Goal: Task Accomplishment & Management: Contribute content

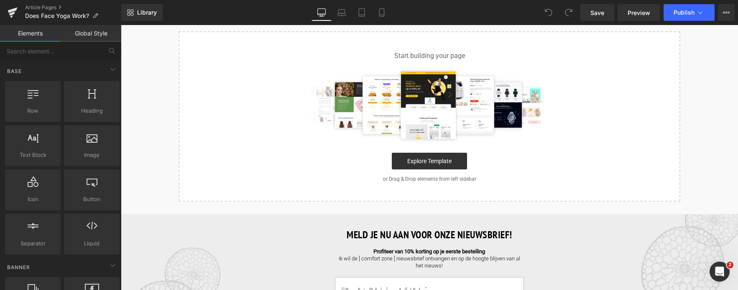
scroll to position [84, 0]
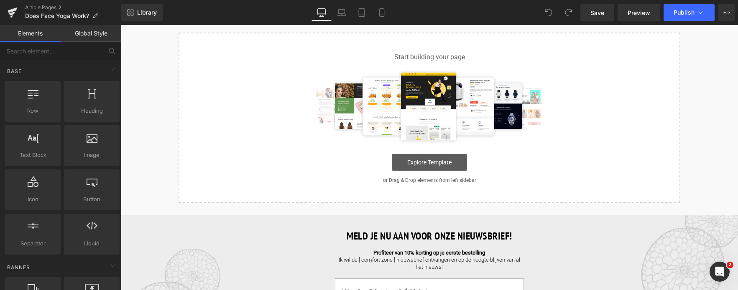
click at [410, 160] on link "Explore Template" at bounding box center [429, 162] width 75 height 17
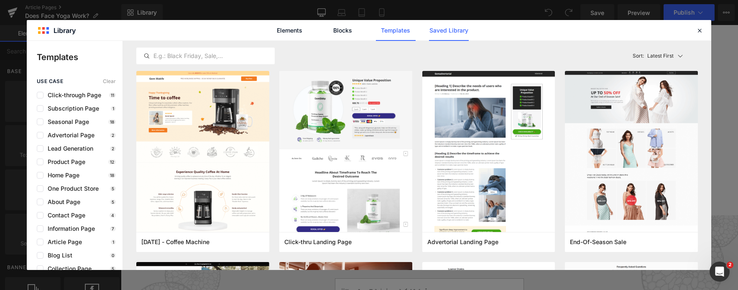
click at [0, 0] on link "Saved Library" at bounding box center [0, 0] width 0 height 0
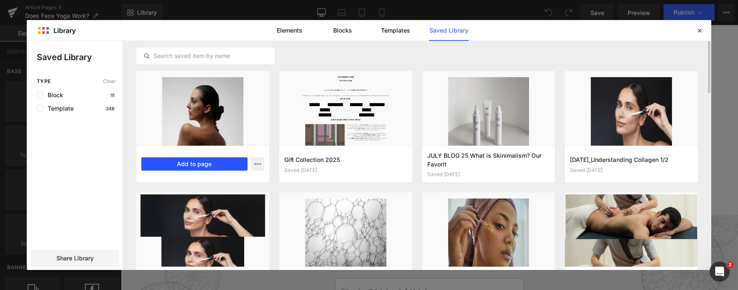
click at [217, 166] on button "Add to page" at bounding box center [194, 164] width 106 height 13
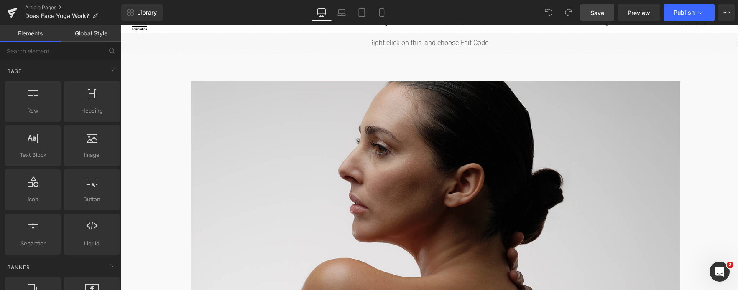
click at [602, 14] on span "Save" at bounding box center [597, 12] width 14 height 9
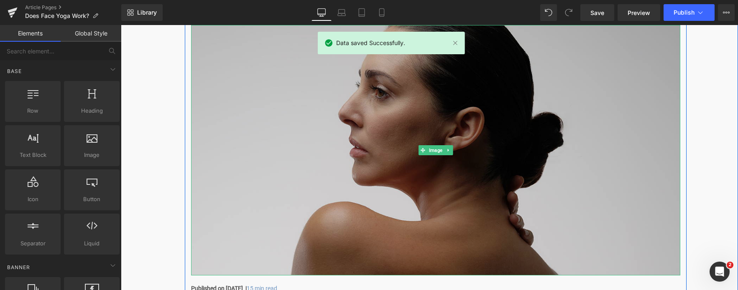
scroll to position [209, 0]
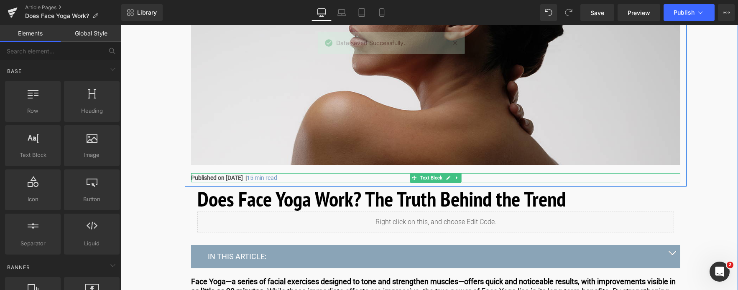
click at [196, 178] on strong "Published on March 28, 2025 |" at bounding box center [219, 178] width 56 height 7
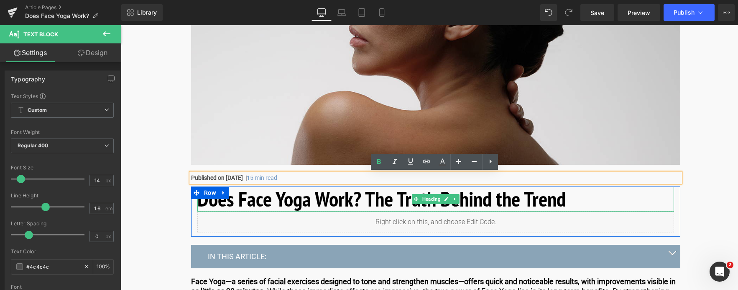
click at [571, 201] on h1 "Does Face Yoga Work? The Truth Behind the Trend" at bounding box center [435, 199] width 476 height 25
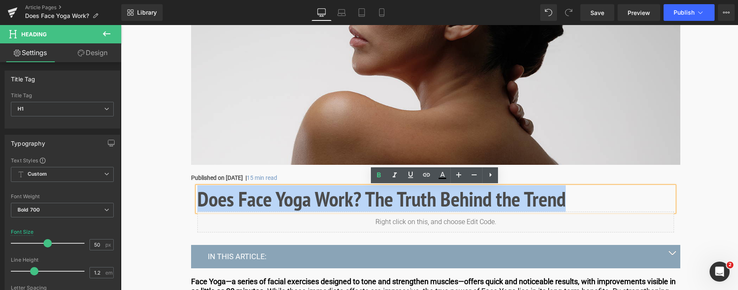
drag, startPoint x: 564, startPoint y: 199, endPoint x: 181, endPoint y: 192, distance: 382.9
copy h1 "Does Face Yoga Work? The Truth Behind the Trend"
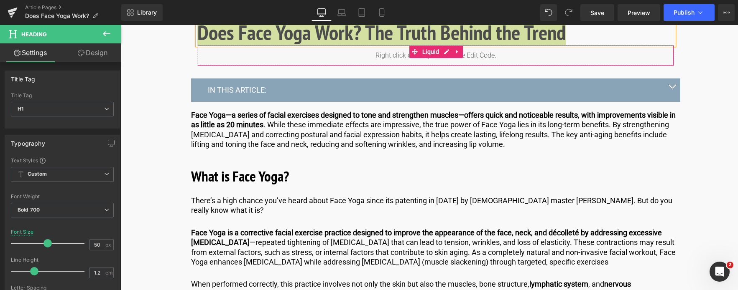
scroll to position [376, 0]
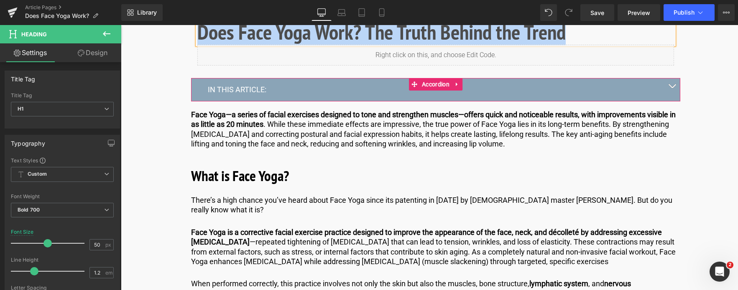
click at [671, 84] on button "button" at bounding box center [671, 89] width 17 height 23
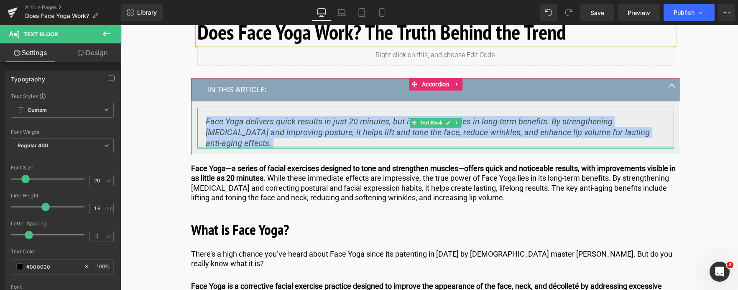
drag, startPoint x: 229, startPoint y: 122, endPoint x: 658, endPoint y: 137, distance: 428.6
click at [658, 137] on div "Face Yoga delivers quick results in just 20 minutes, but its real power lies in…" at bounding box center [435, 128] width 476 height 41
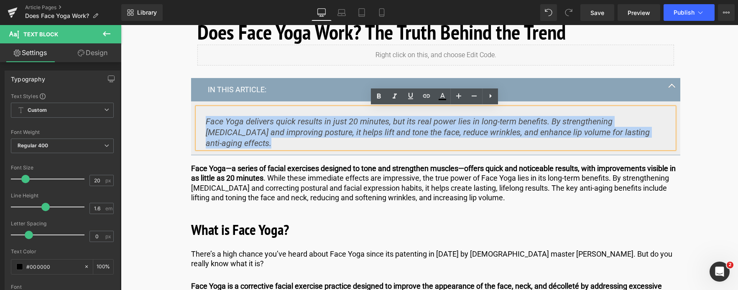
copy div "Face Yoga delivers quick results in just 20 minutes, but its real power lies in…"
click at [211, 122] on icon "Face Yoga delivers quick results in just 20 minutes, but its real power lies in…" at bounding box center [428, 133] width 444 height 32
drag, startPoint x: 206, startPoint y: 122, endPoint x: 653, endPoint y: 140, distance: 447.1
click at [653, 140] on article "Face Yoga delivers quick results in just 20 minutes, but its real power lies in…" at bounding box center [435, 129] width 489 height 54
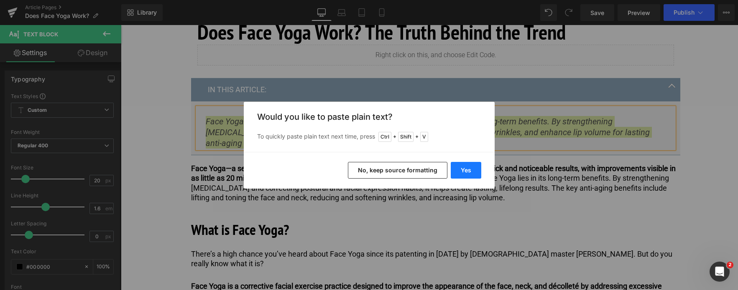
drag, startPoint x: 469, startPoint y: 169, endPoint x: 346, endPoint y: 143, distance: 125.6
click at [469, 169] on button "Yes" at bounding box center [465, 170] width 31 height 17
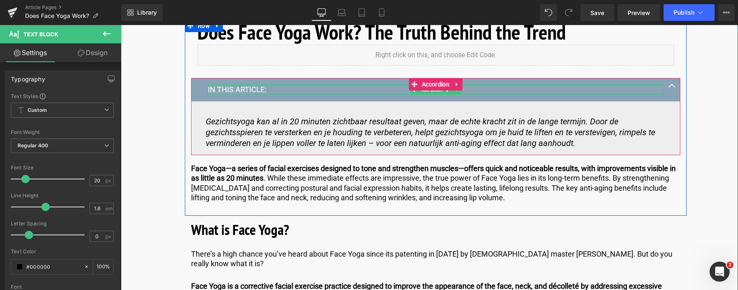
click at [224, 86] on div at bounding box center [435, 85] width 455 height 2
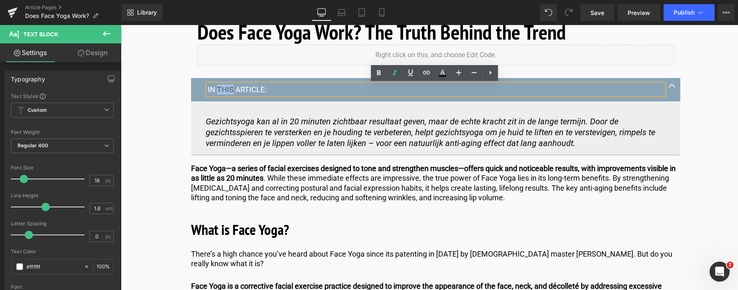
drag, startPoint x: 231, startPoint y: 89, endPoint x: 216, endPoint y: 90, distance: 14.2
click at [216, 90] on p "IN THIS ARTICLE:" at bounding box center [435, 90] width 455 height 10
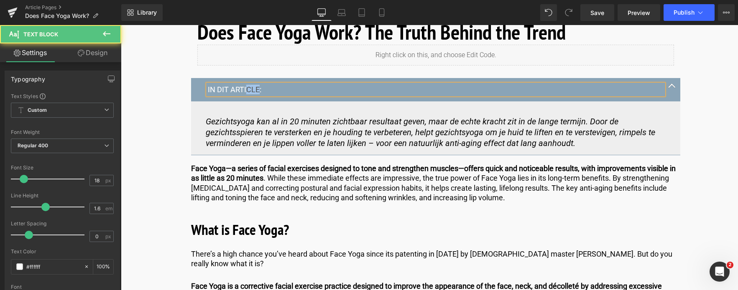
drag, startPoint x: 244, startPoint y: 89, endPoint x: 257, endPoint y: 89, distance: 12.5
click at [257, 89] on p "IN DIT ARTICLE:" at bounding box center [435, 90] width 455 height 10
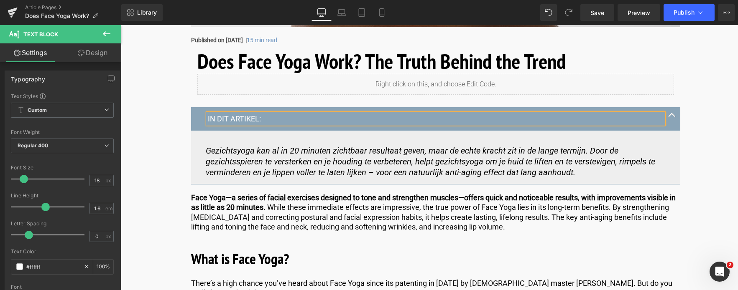
scroll to position [334, 0]
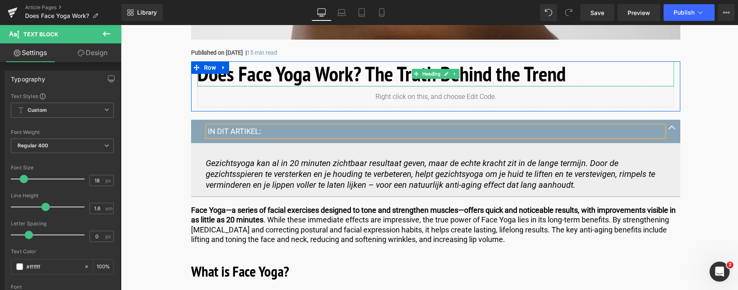
click at [562, 71] on h1 "Does Face Yoga Work? The Truth Behind the Trend" at bounding box center [435, 73] width 476 height 25
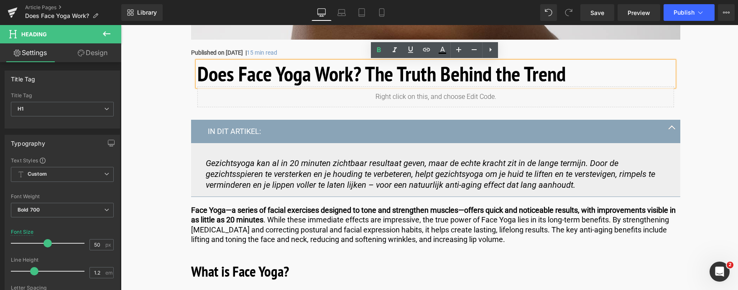
click at [576, 75] on h1 "Does Face Yoga Work? The Truth Behind the Trend" at bounding box center [435, 73] width 476 height 25
drag, startPoint x: 576, startPoint y: 75, endPoint x: 149, endPoint y: 76, distance: 427.5
paste div
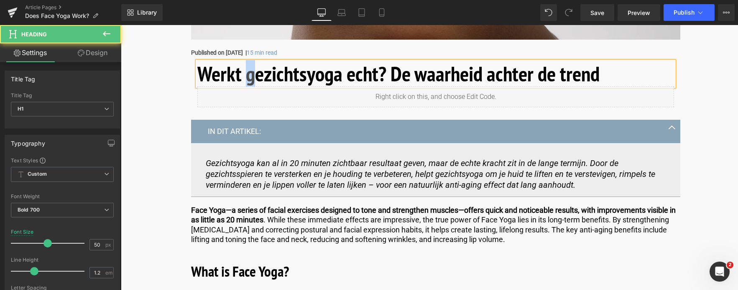
click at [246, 74] on h1 "Werkt gezichtsyoga echt? De waarheid achter de trend" at bounding box center [435, 73] width 476 height 25
drag, startPoint x: 423, startPoint y: 74, endPoint x: 417, endPoint y: 74, distance: 5.9
click at [417, 74] on h1 "Werkt Gezichtsyoga echt? De waarheid achter de trend" at bounding box center [435, 73] width 476 height 25
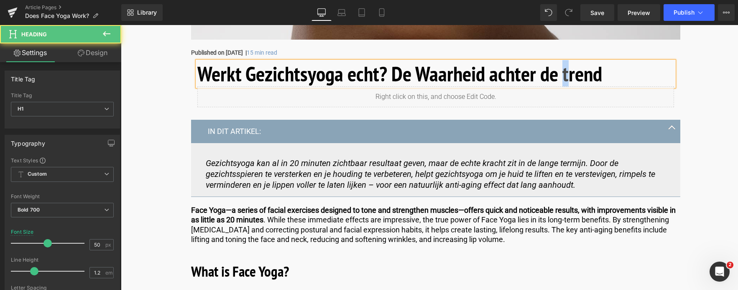
drag, startPoint x: 565, startPoint y: 74, endPoint x: 561, endPoint y: 75, distance: 4.2
click at [561, 75] on h1 "Werkt Gezichtsyoga echt? De Waarheid achter de trend" at bounding box center [435, 73] width 476 height 25
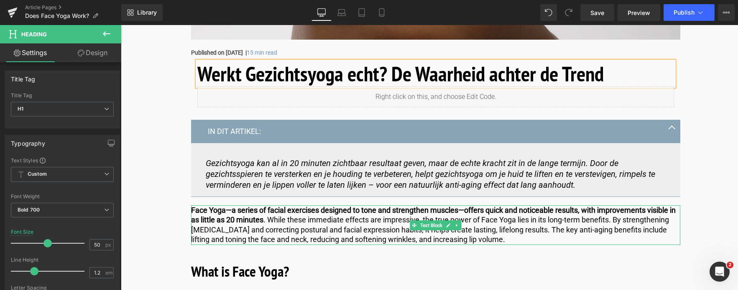
click at [270, 224] on p "F ace Yoga—a series of facial exercises designed to tone and strengthen muscles…" at bounding box center [435, 225] width 489 height 39
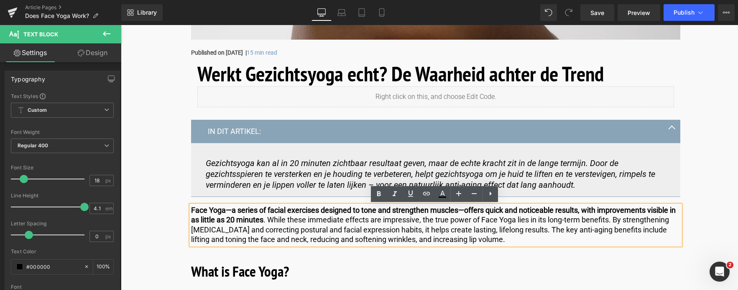
drag, startPoint x: 514, startPoint y: 242, endPoint x: 161, endPoint y: 217, distance: 353.6
click at [196, 214] on strong "ace Yoga—a series of facial exercises designed to tone and strengthen muscles—o…" at bounding box center [433, 215] width 484 height 18
click at [191, 209] on div "F ace Yoga—a series of facial exercises designed to tone and strengthen muscles…" at bounding box center [435, 226] width 489 height 40
copy p "F ace Yoga—a series of facial exercises designed to tone and strengthen muscles…"
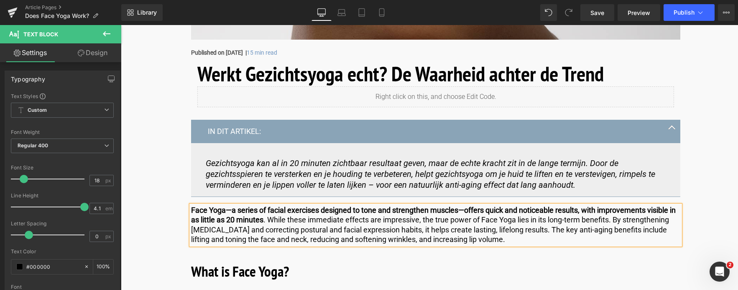
click at [521, 236] on p "F ace Yoga—a series of facial exercises designed to tone and strengthen muscles…" at bounding box center [435, 225] width 489 height 39
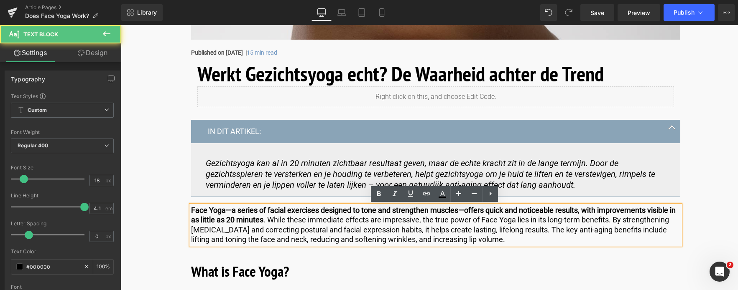
drag, startPoint x: 519, startPoint y: 240, endPoint x: 166, endPoint y: 210, distance: 354.4
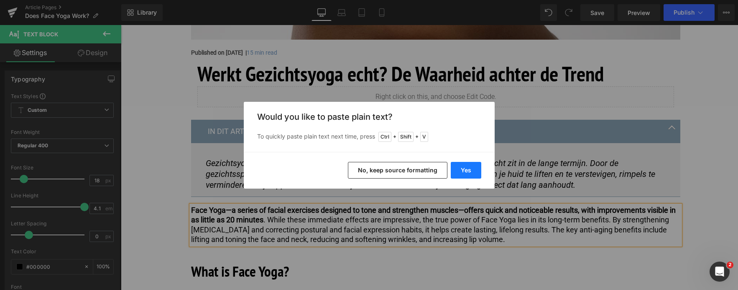
drag, startPoint x: 471, startPoint y: 172, endPoint x: 350, endPoint y: 147, distance: 123.8
click at [471, 172] on button "Yes" at bounding box center [465, 170] width 31 height 17
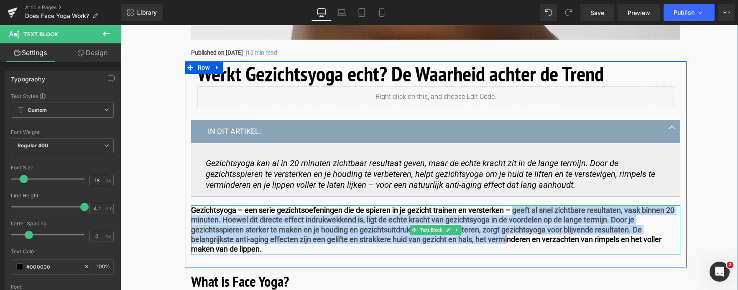
drag, startPoint x: 511, startPoint y: 211, endPoint x: 508, endPoint y: 240, distance: 29.1
click at [508, 240] on b "Gezichtsyoga – een serie gezichtsoefeningen die de spieren in je gezicht traine…" at bounding box center [432, 230] width 483 height 48
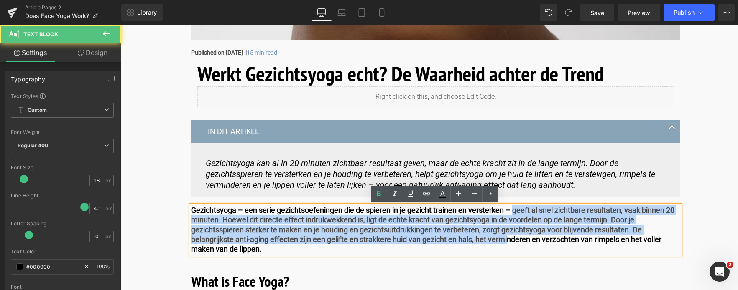
click at [282, 223] on b "Gezichtsyoga – een serie gezichtsoefeningen die de spieren in je gezicht traine…" at bounding box center [432, 230] width 483 height 48
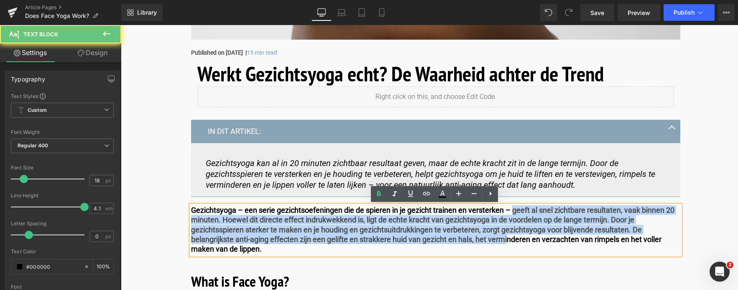
click at [226, 222] on b "Gezichtsyoga – een serie gezichtsoefeningen die de spieren in je gezicht traine…" at bounding box center [432, 230] width 483 height 48
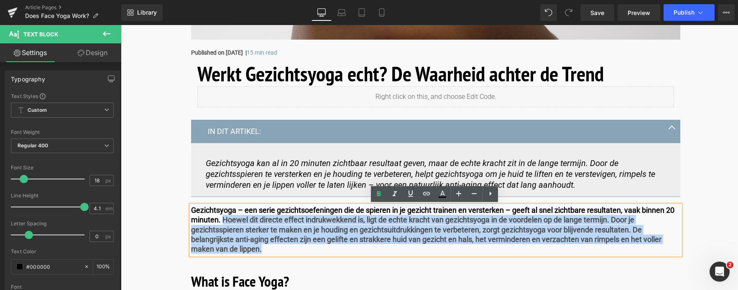
drag, startPoint x: 221, startPoint y: 219, endPoint x: 276, endPoint y: 259, distance: 68.3
click at [276, 259] on div "Werkt Gezichtsyoga echt? De Waarheid achter de Trend Heading Liquid Row IN DIT …" at bounding box center [435, 164] width 501 height 206
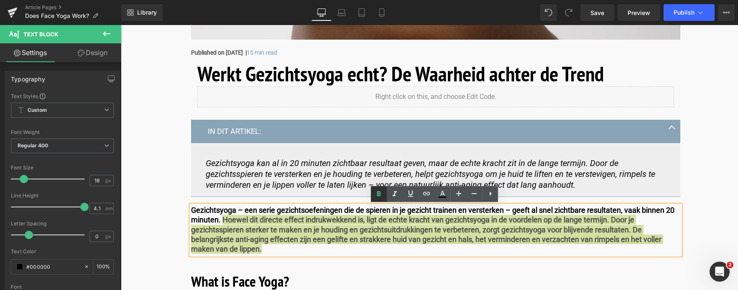
click at [381, 191] on icon at bounding box center [379, 194] width 10 height 10
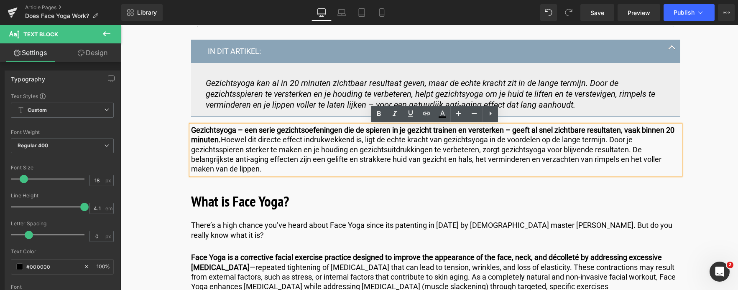
scroll to position [418, 0]
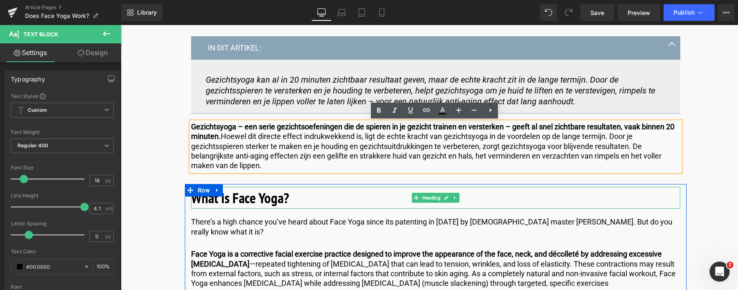
click at [217, 201] on b "What is Face Yoga?" at bounding box center [240, 197] width 98 height 19
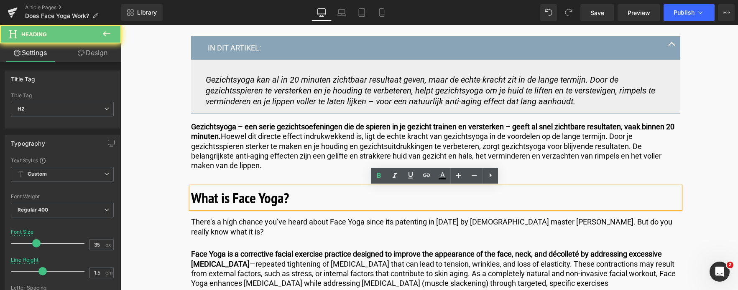
click at [210, 203] on b "What is Face Yoga?" at bounding box center [240, 197] width 98 height 19
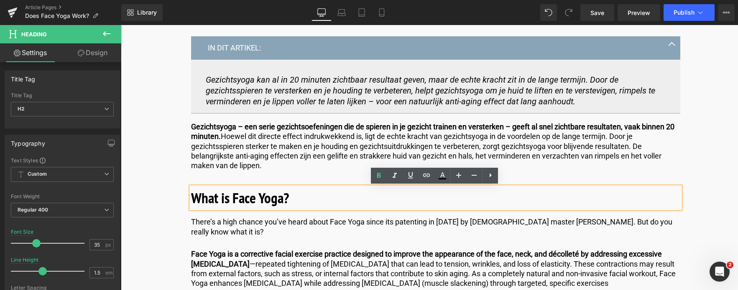
click at [206, 200] on b "What is Face Yoga?" at bounding box center [240, 197] width 98 height 19
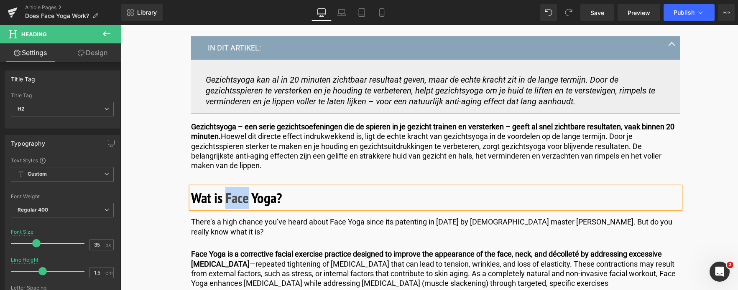
drag, startPoint x: 247, startPoint y: 198, endPoint x: 226, endPoint y: 199, distance: 20.9
click at [226, 199] on b "Wat is Face Yoga?" at bounding box center [236, 197] width 91 height 19
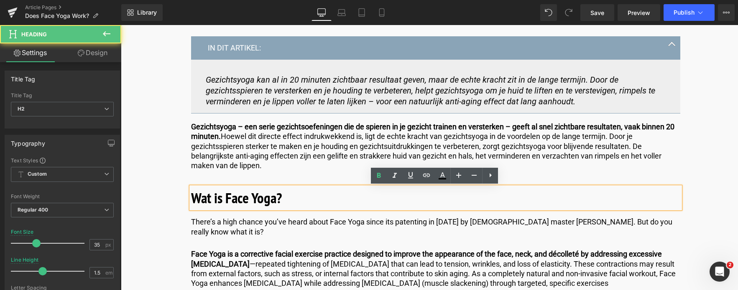
click at [256, 198] on b "Wat is Face Yoga?" at bounding box center [236, 197] width 91 height 19
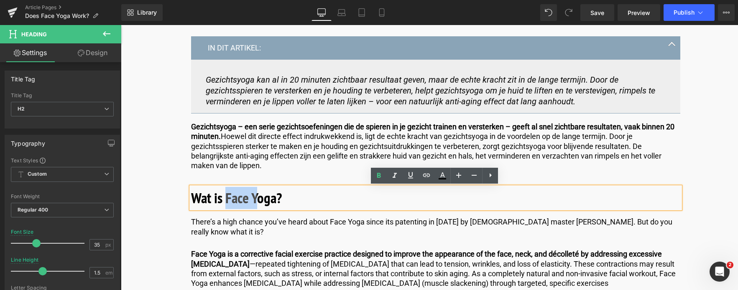
drag, startPoint x: 256, startPoint y: 198, endPoint x: 224, endPoint y: 198, distance: 31.3
click at [224, 198] on b "Wat is Face Yoga?" at bounding box center [236, 197] width 91 height 19
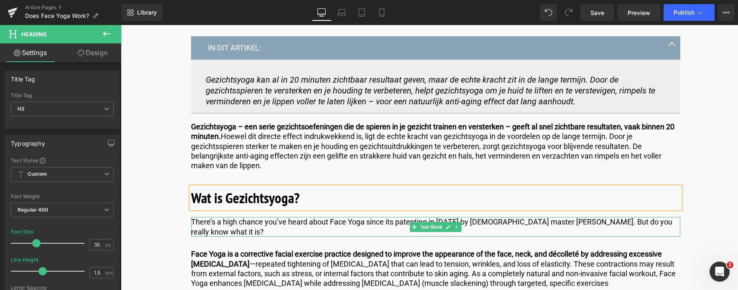
click at [207, 228] on p "There’s a high chance you’ve heard about Face Yoga since its patenting in 2006 …" at bounding box center [435, 227] width 489 height 20
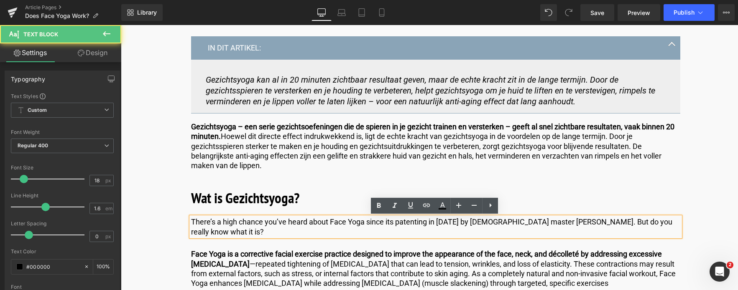
drag, startPoint x: 207, startPoint y: 233, endPoint x: 188, endPoint y: 221, distance: 22.1
click at [191, 221] on div "There’s a high chance you’ve heard about Face Yoga since its patenting in 2006 …" at bounding box center [435, 227] width 489 height 20
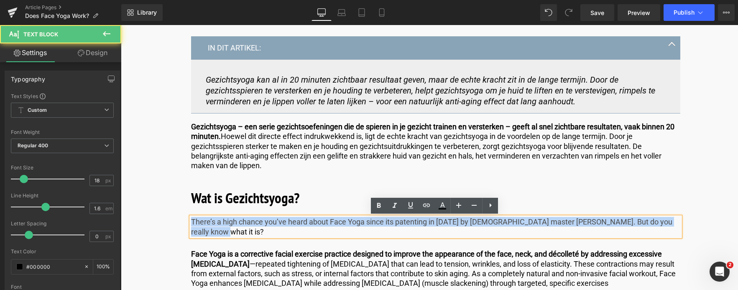
drag, startPoint x: 191, startPoint y: 222, endPoint x: 206, endPoint y: 235, distance: 20.1
click at [206, 235] on p "There’s a high chance you’ve heard about Face Yoga since its patenting in 2006 …" at bounding box center [435, 227] width 489 height 20
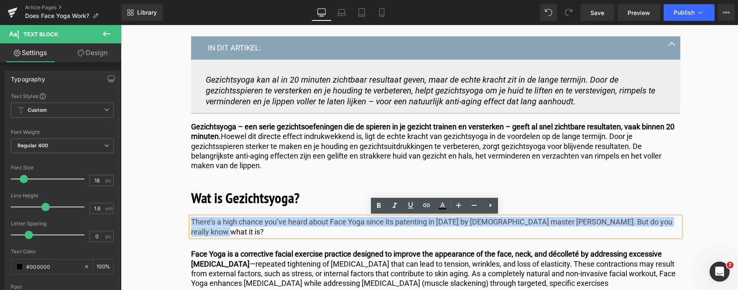
click at [214, 232] on p "There’s a high chance you’ve heard about Face Yoga since its patenting in 2006 …" at bounding box center [435, 227] width 489 height 20
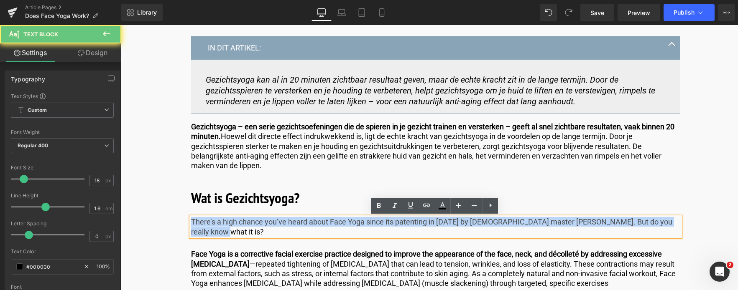
drag, startPoint x: 214, startPoint y: 232, endPoint x: 173, endPoint y: 215, distance: 43.7
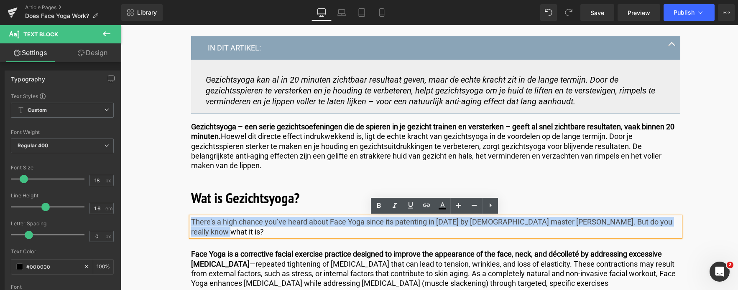
copy p "There’s a high chance you’ve heard about Face Yoga since its patenting in 2006 …"
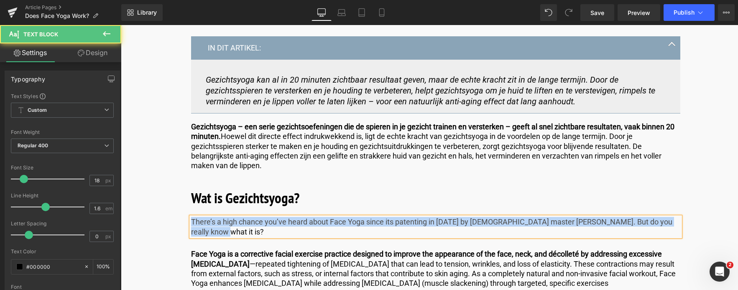
click at [221, 231] on p "There’s a high chance you’ve heard about Face Yoga since its patenting in 2006 …" at bounding box center [435, 227] width 489 height 20
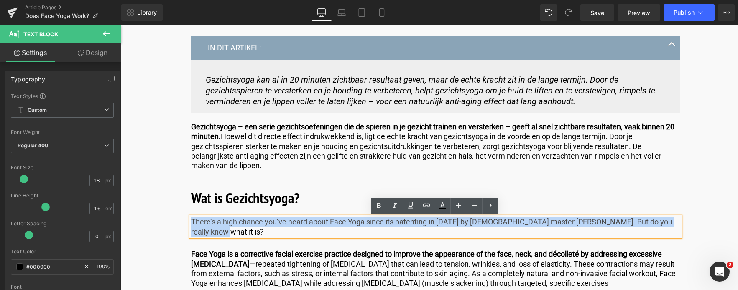
drag, startPoint x: 221, startPoint y: 231, endPoint x: 173, endPoint y: 216, distance: 49.7
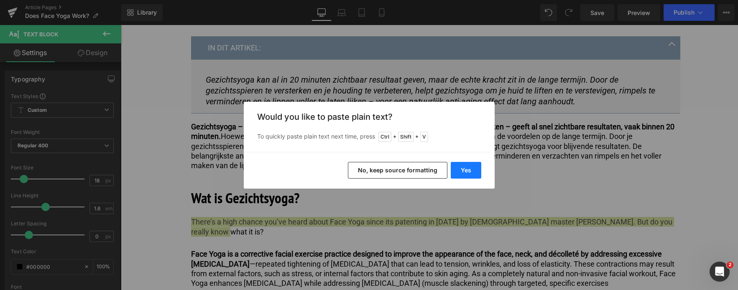
click at [462, 170] on button "Yes" at bounding box center [465, 170] width 31 height 17
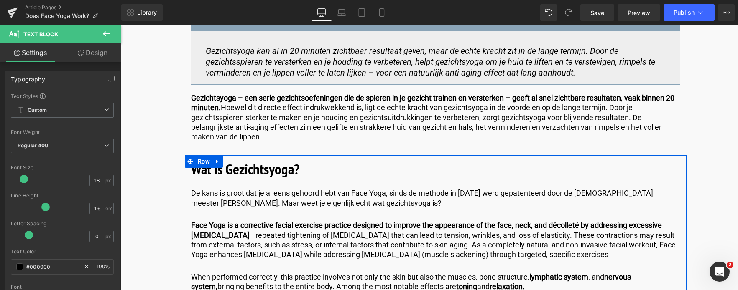
scroll to position [460, 0]
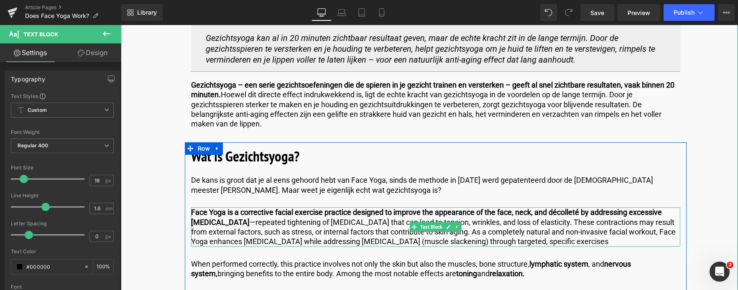
click at [575, 242] on p "Face Yoga is a corrective facial exercise practice designed to improve the appe…" at bounding box center [435, 227] width 489 height 39
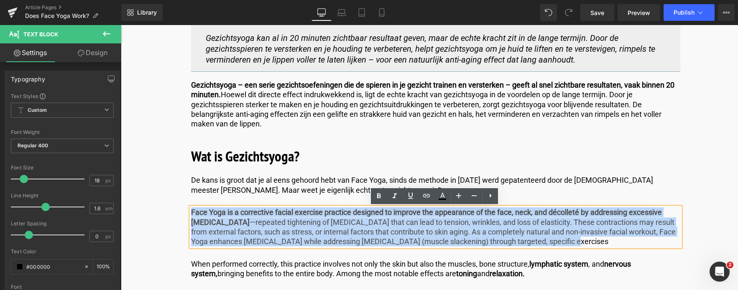
drag, startPoint x: 575, startPoint y: 242, endPoint x: 191, endPoint y: 211, distance: 385.7
click at [191, 211] on p "Face Yoga is a corrective facial exercise practice designed to improve the appe…" at bounding box center [435, 227] width 489 height 39
copy p "Face Yoga is a corrective facial exercise practice designed to improve the appe…"
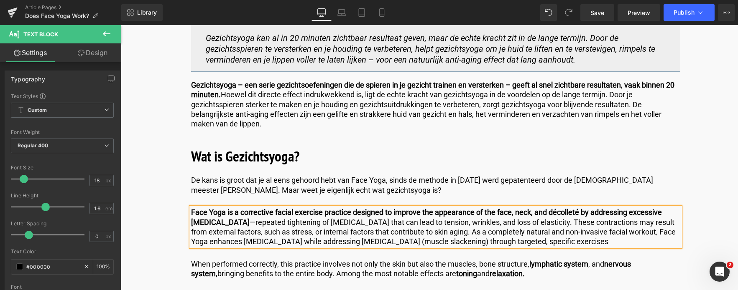
click at [539, 247] on div "Face Yoga is a corrective facial exercise practice designed to improve the appe…" at bounding box center [435, 227] width 489 height 39
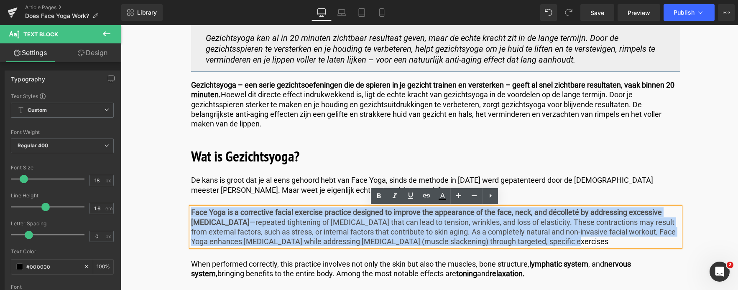
drag, startPoint x: 578, startPoint y: 241, endPoint x: 185, endPoint y: 207, distance: 394.3
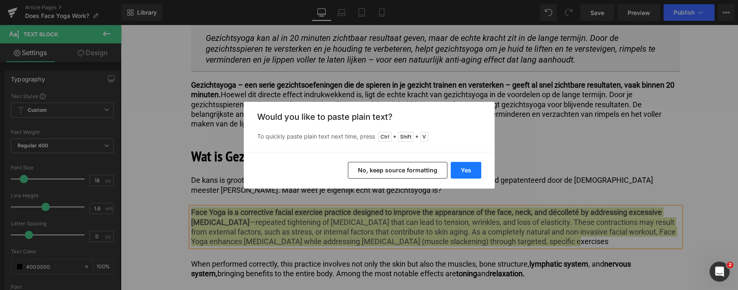
click at [460, 173] on button "Yes" at bounding box center [465, 170] width 31 height 17
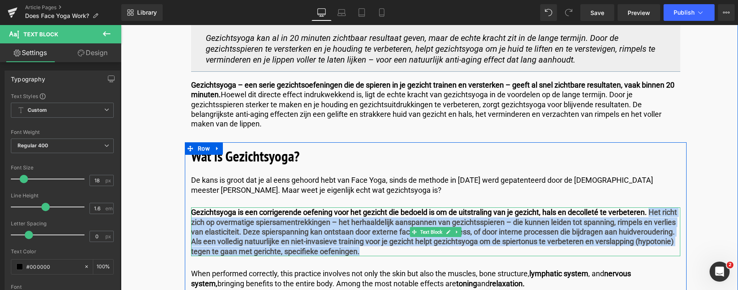
drag, startPoint x: 649, startPoint y: 215, endPoint x: 649, endPoint y: 254, distance: 38.9
click at [649, 254] on p "Gezichtsyoga is een corrigerende oefening voor het gezicht die bedoeld is om de…" at bounding box center [435, 232] width 489 height 49
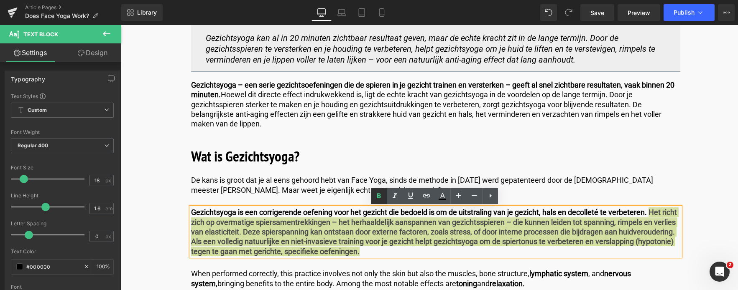
click at [377, 198] on icon at bounding box center [379, 196] width 10 height 10
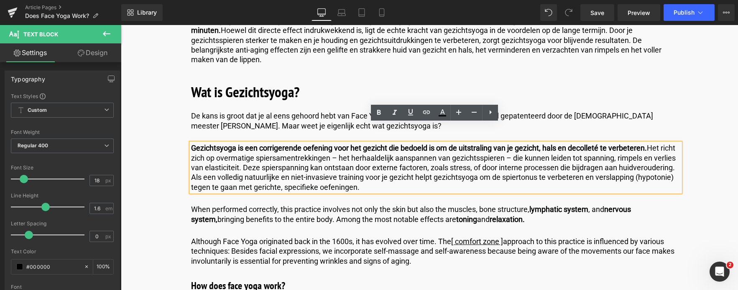
scroll to position [543, 0]
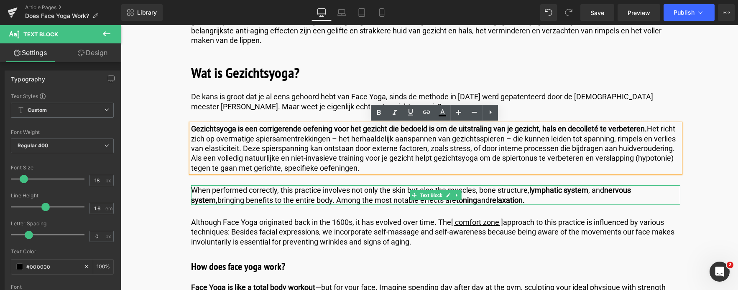
click at [225, 190] on p "When performed correctly, this practice involves not only the skin but also the…" at bounding box center [435, 196] width 489 height 20
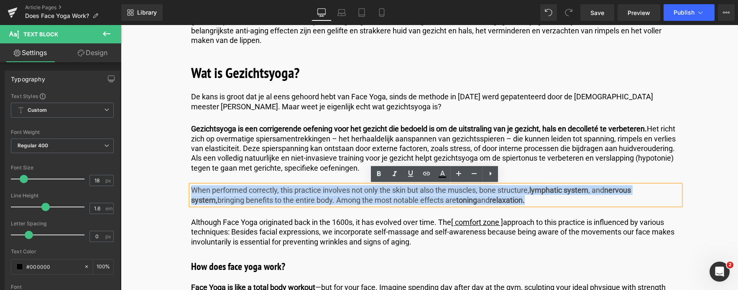
drag, startPoint x: 509, startPoint y: 201, endPoint x: 178, endPoint y: 194, distance: 331.9
copy p "When performed correctly, this practice involves not only the skin but also the…"
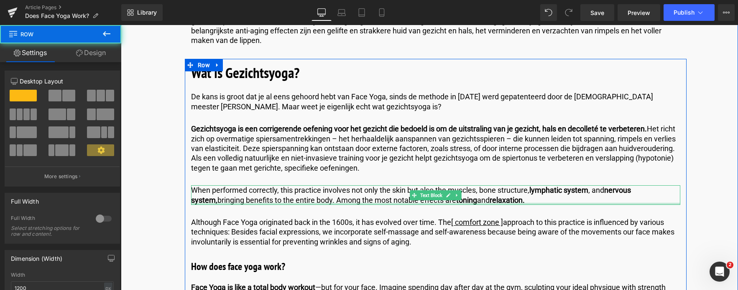
click at [508, 204] on div at bounding box center [435, 204] width 489 height 2
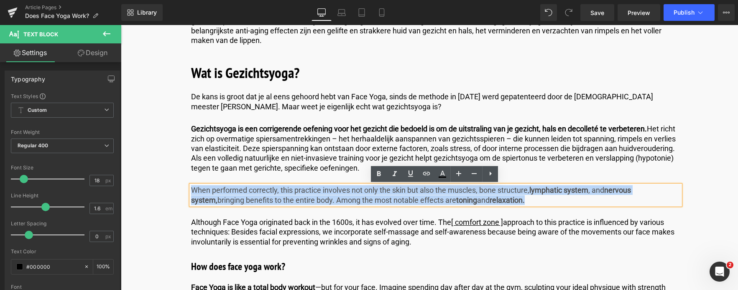
drag, startPoint x: 507, startPoint y: 201, endPoint x: 130, endPoint y: 184, distance: 378.2
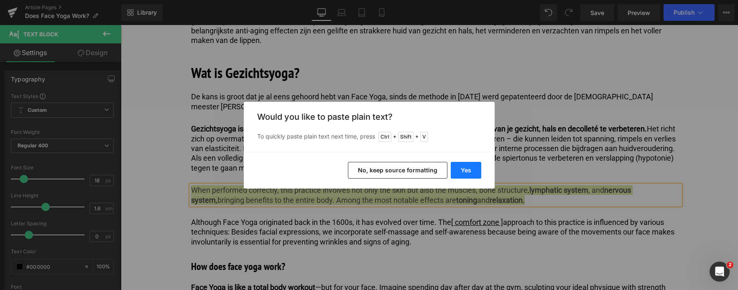
click at [464, 169] on button "Yes" at bounding box center [465, 170] width 31 height 17
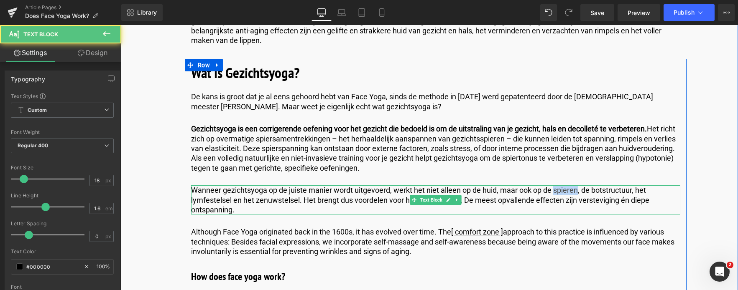
drag, startPoint x: 554, startPoint y: 191, endPoint x: 576, endPoint y: 191, distance: 22.1
click at [576, 191] on p "Wanneer gezichtsyoga op de juiste manier wordt uitgevoerd, werkt het niet allee…" at bounding box center [435, 200] width 489 height 29
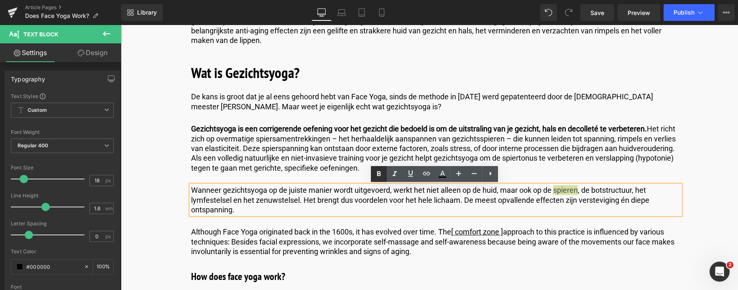
click at [379, 179] on icon at bounding box center [379, 174] width 10 height 10
drag, startPoint x: 591, startPoint y: 191, endPoint x: 631, endPoint y: 191, distance: 39.7
click at [631, 191] on p "Wanneer gezichtsyoga op de juiste manier wordt uitgevoerd, werkt het niet allee…" at bounding box center [435, 200] width 489 height 29
click at [379, 173] on icon at bounding box center [379, 174] width 4 height 5
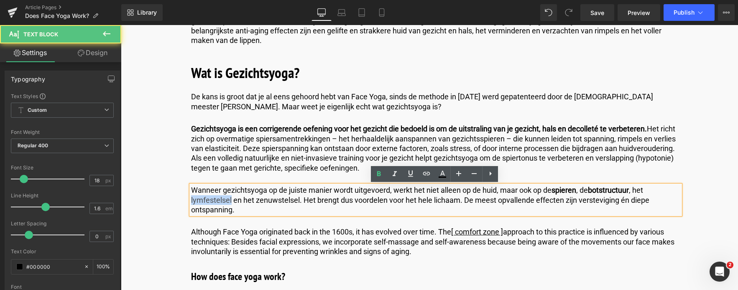
drag, startPoint x: 230, startPoint y: 201, endPoint x: 180, endPoint y: 198, distance: 50.2
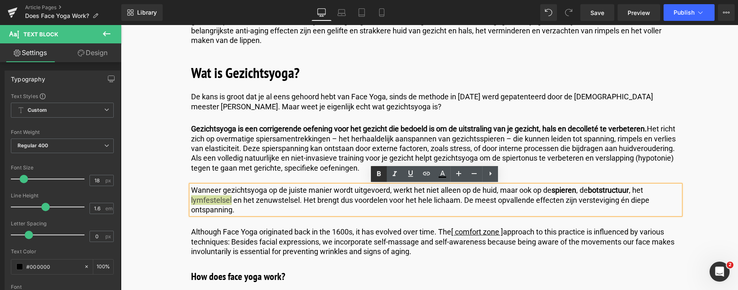
drag, startPoint x: 377, startPoint y: 173, endPoint x: 226, endPoint y: 151, distance: 153.2
click at [377, 173] on icon at bounding box center [379, 174] width 4 height 5
drag, startPoint x: 255, startPoint y: 199, endPoint x: 298, endPoint y: 201, distance: 43.1
click at [298, 201] on p "Wanneer gezichtsyoga op de juiste manier wordt uitgevoerd, werkt het niet allee…" at bounding box center [435, 200] width 489 height 29
click at [380, 175] on icon at bounding box center [379, 174] width 4 height 5
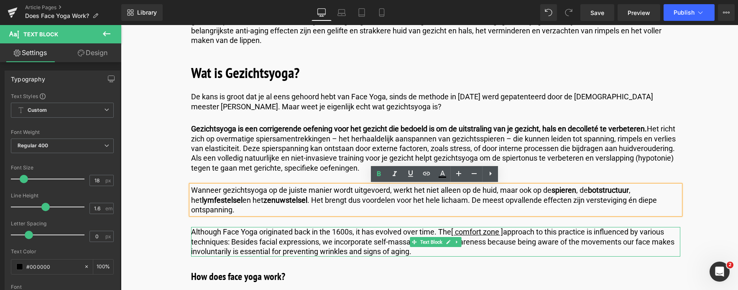
click at [401, 253] on p "Although Face Yoga originated back in the 1600s, it has evolved over time. The …" at bounding box center [435, 241] width 489 height 29
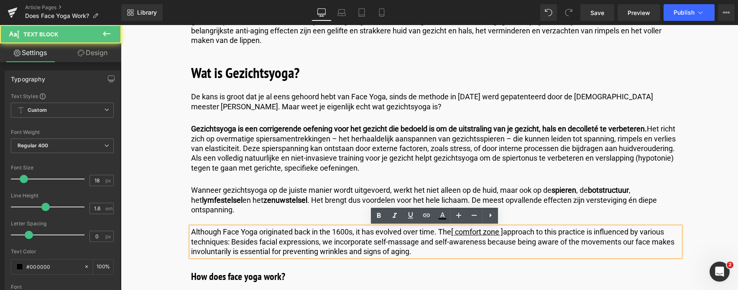
drag, startPoint x: 417, startPoint y: 253, endPoint x: 133, endPoint y: 227, distance: 285.3
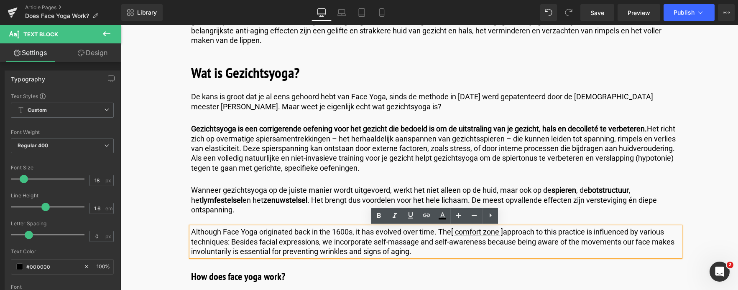
copy p "Although Face Yoga originated back in the 1600s, it has evolved over time. The …"
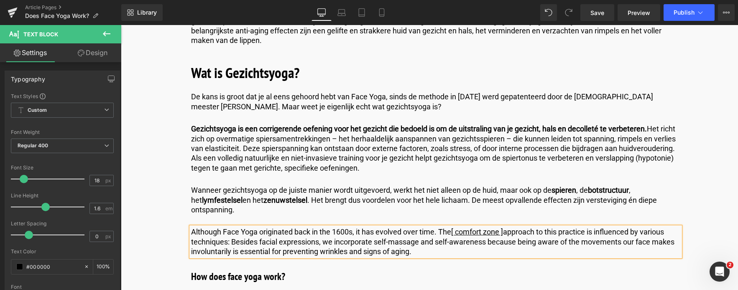
click at [417, 256] on p "Although Face Yoga originated back in the 1600s, it has evolved over time. The …" at bounding box center [435, 241] width 489 height 29
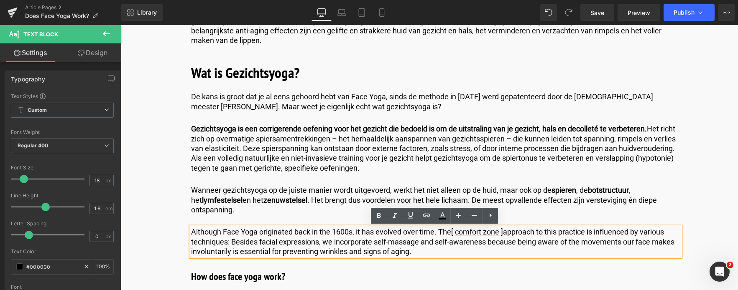
drag, startPoint x: 421, startPoint y: 254, endPoint x: 150, endPoint y: 212, distance: 273.6
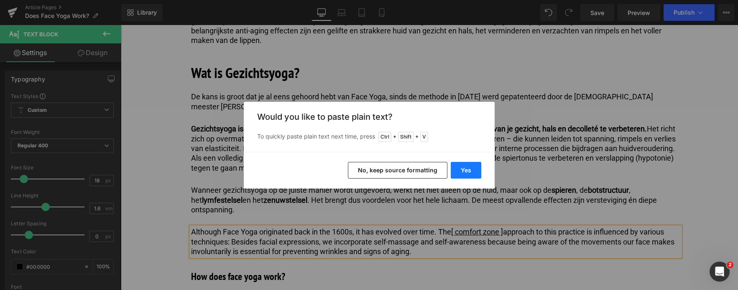
click at [466, 168] on button "Yes" at bounding box center [465, 170] width 31 height 17
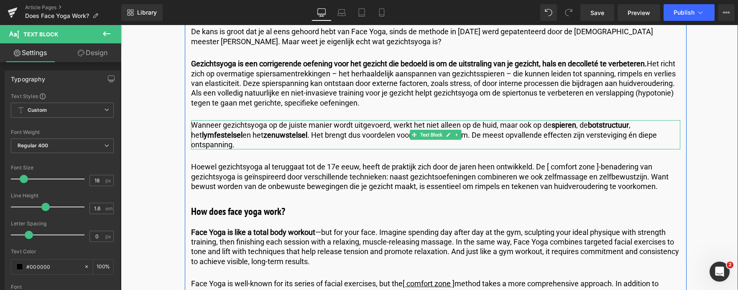
scroll to position [627, 0]
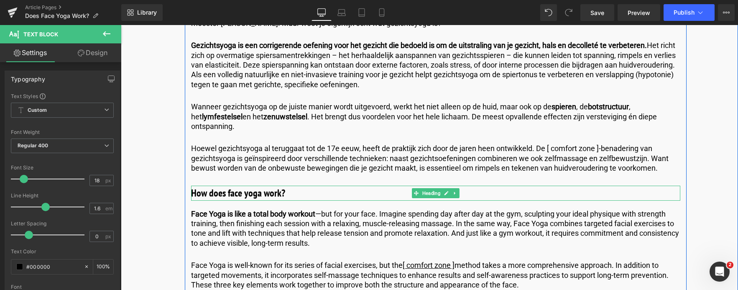
click at [288, 195] on h3 "How does face yoga work?" at bounding box center [435, 193] width 489 height 15
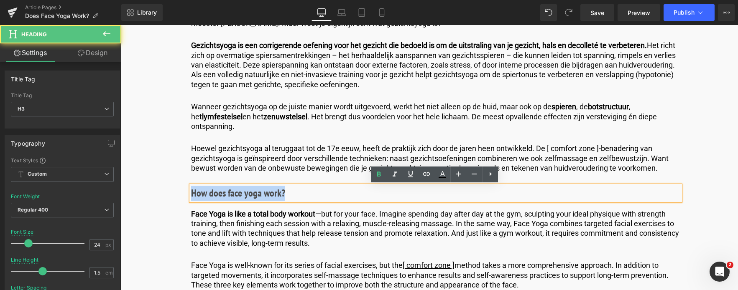
drag, startPoint x: 288, startPoint y: 195, endPoint x: 130, endPoint y: 189, distance: 158.9
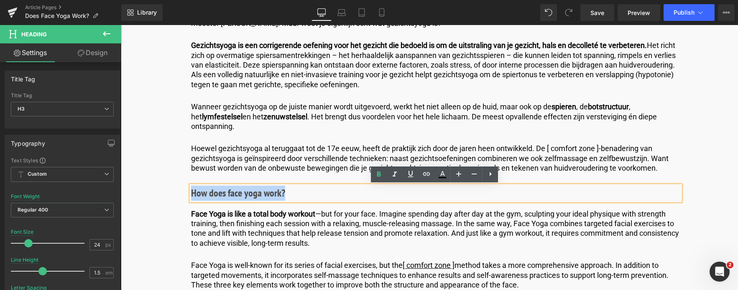
copy h3 "How does face yoga work?"
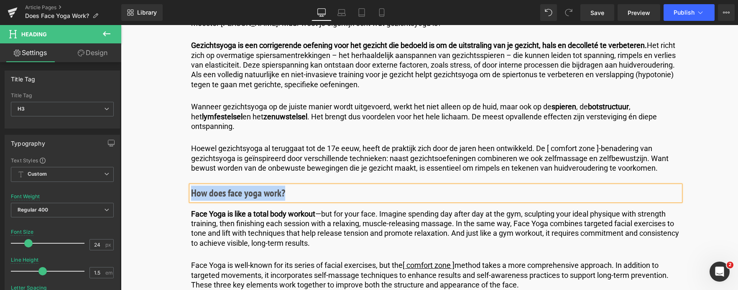
click at [282, 194] on h3 "How does face yoga work?" at bounding box center [435, 193] width 489 height 15
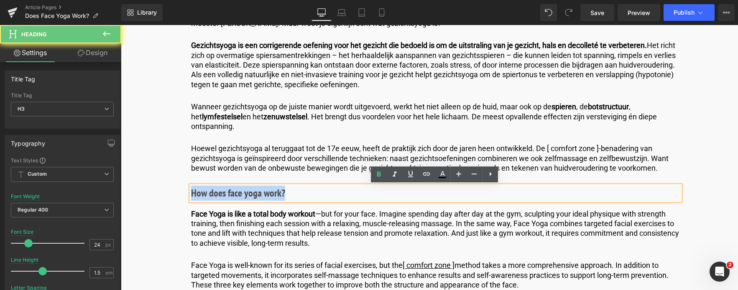
click at [284, 194] on h3 "How does face yoga work?" at bounding box center [435, 193] width 489 height 15
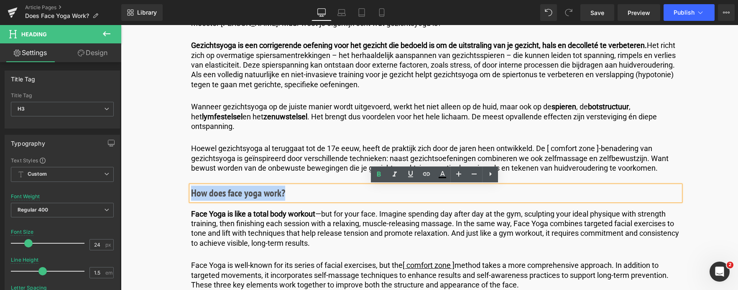
drag, startPoint x: 284, startPoint y: 194, endPoint x: 168, endPoint y: 190, distance: 115.4
paste div
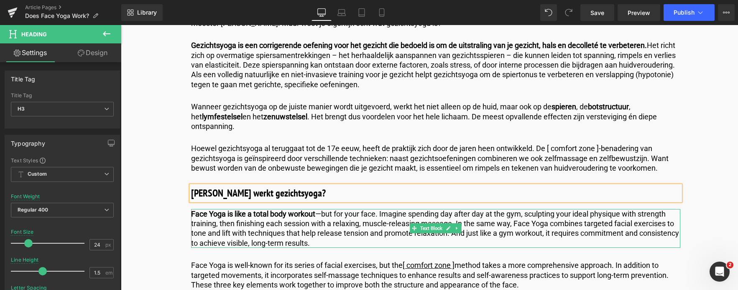
click at [193, 218] on strong "Face Yoga is like a total body workout" at bounding box center [253, 214] width 124 height 9
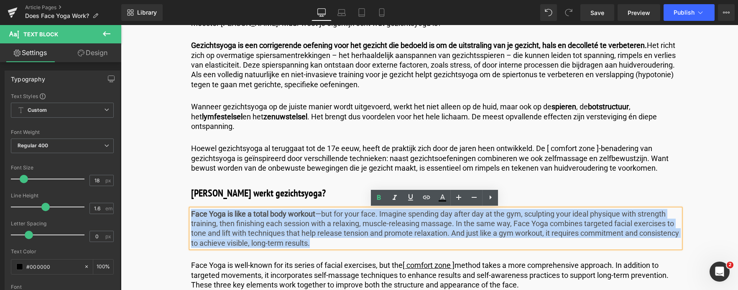
drag, startPoint x: 368, startPoint y: 245, endPoint x: 214, endPoint y: 223, distance: 155.8
copy p "Face Yoga is like a total body workout —but for your face. Imagine spending day…"
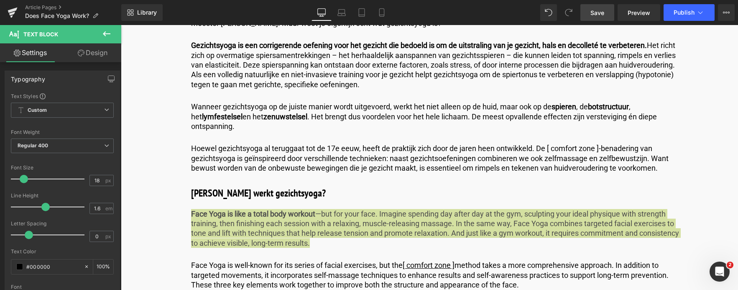
click at [594, 15] on span "Save" at bounding box center [597, 12] width 14 height 9
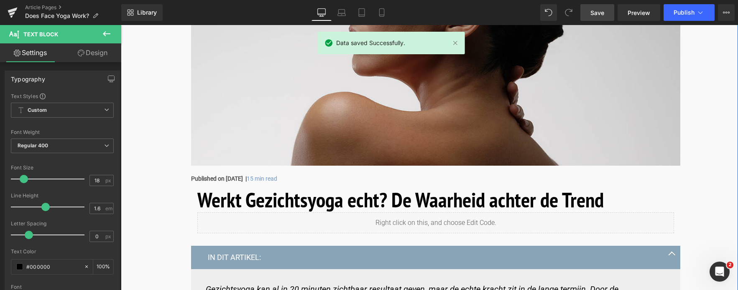
scroll to position [209, 0]
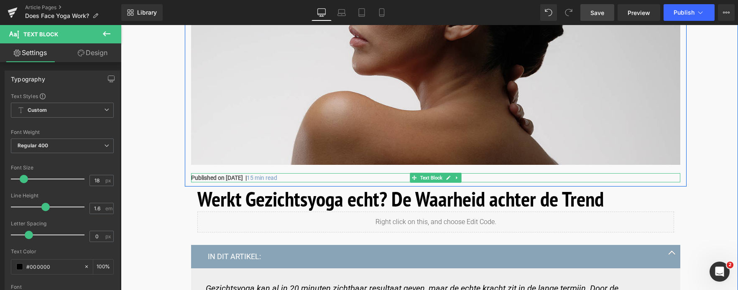
click at [222, 176] on strong "Published on March 28, 2025 |" at bounding box center [219, 178] width 56 height 7
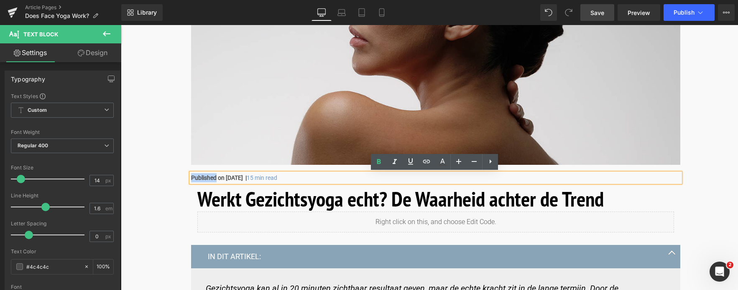
drag, startPoint x: 215, startPoint y: 176, endPoint x: 191, endPoint y: 178, distance: 24.0
click at [191, 178] on strong "Published on March 28, 2025 |" at bounding box center [219, 178] width 56 height 7
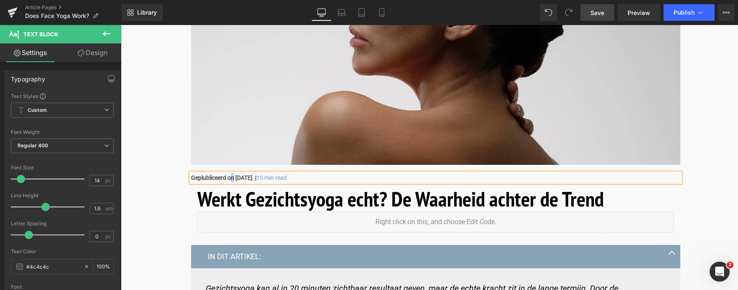
click at [232, 181] on p "Geplubliceerd on March 28, 2025 | 15 min read" at bounding box center [435, 177] width 489 height 9
drag, startPoint x: 250, startPoint y: 179, endPoint x: 236, endPoint y: 179, distance: 14.2
click at [236, 179] on strong "Geplubliceerd op March 28, 2025 |" at bounding box center [223, 178] width 65 height 7
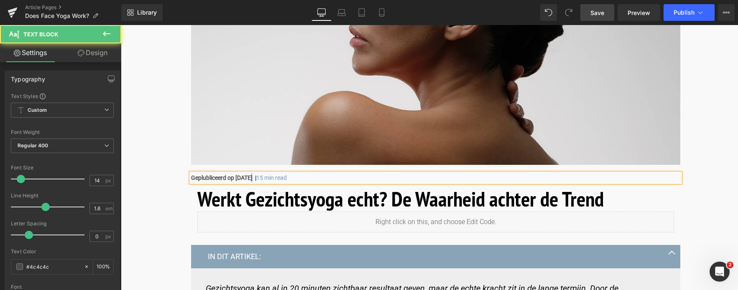
click at [250, 178] on strong "Geplubliceerd op Aug 28, 2025 |" at bounding box center [223, 178] width 65 height 7
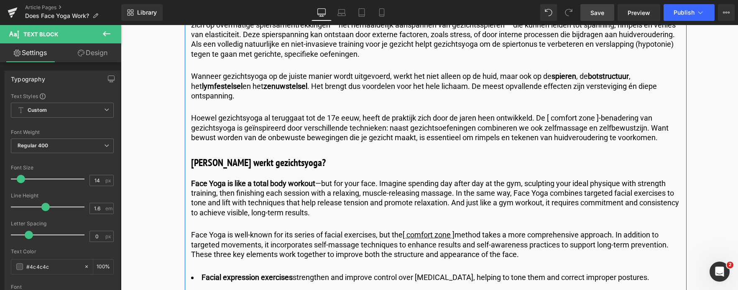
scroll to position [669, 0]
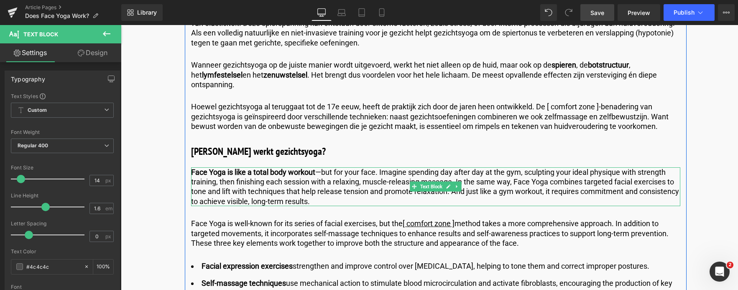
click at [362, 201] on p "Face Yoga is like a total body workout —but for your face. Imagine spending day…" at bounding box center [435, 187] width 489 height 39
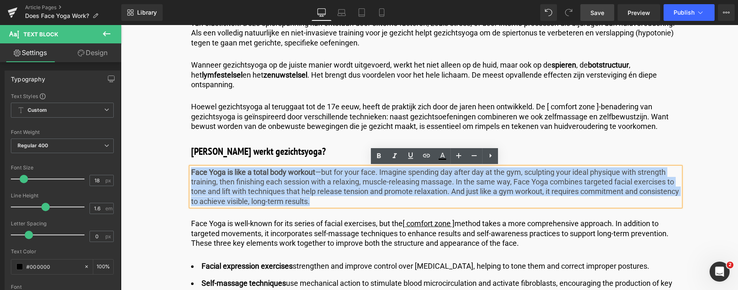
drag, startPoint x: 362, startPoint y: 202, endPoint x: 162, endPoint y: 152, distance: 205.9
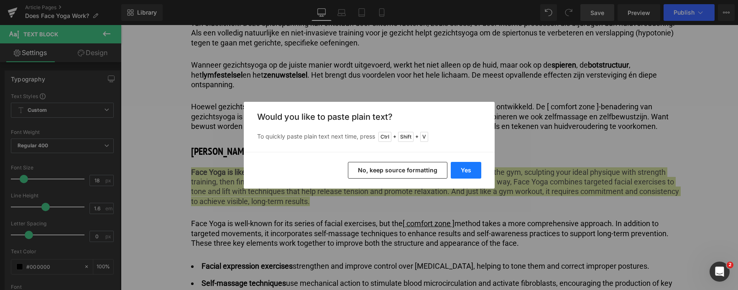
click at [471, 170] on button "Yes" at bounding box center [465, 170] width 31 height 17
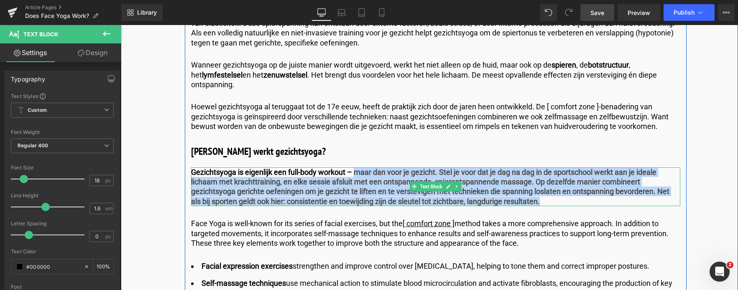
drag, startPoint x: 356, startPoint y: 171, endPoint x: 563, endPoint y: 201, distance: 209.0
click at [563, 201] on p "Gezichtsyoga is eigenlijk een full-body workout – maar dan voor je gezicht. Ste…" at bounding box center [435, 187] width 489 height 39
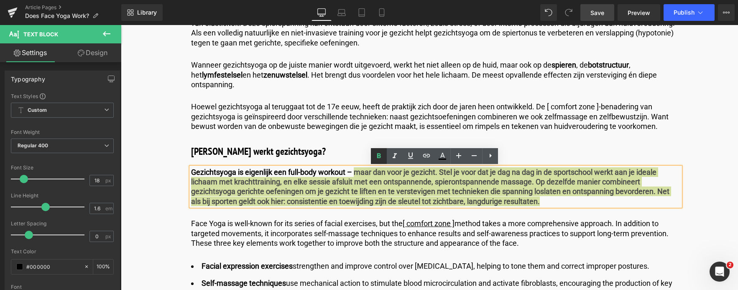
click at [377, 156] on icon at bounding box center [379, 155] width 4 height 5
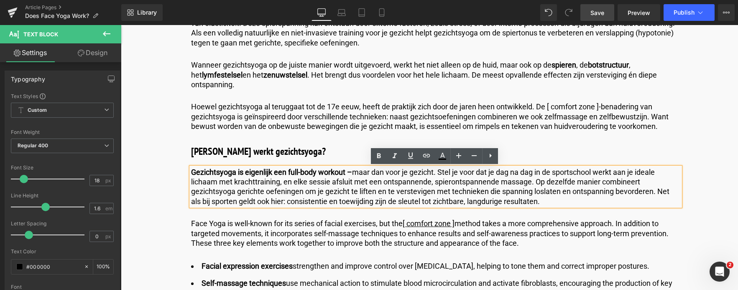
scroll to position [710, 0]
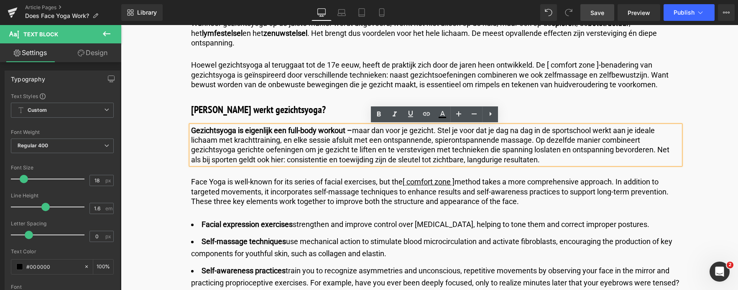
click at [213, 197] on p "Face Yoga is well-known for its series of facial exercises, but the [ comfort z…" at bounding box center [435, 191] width 489 height 29
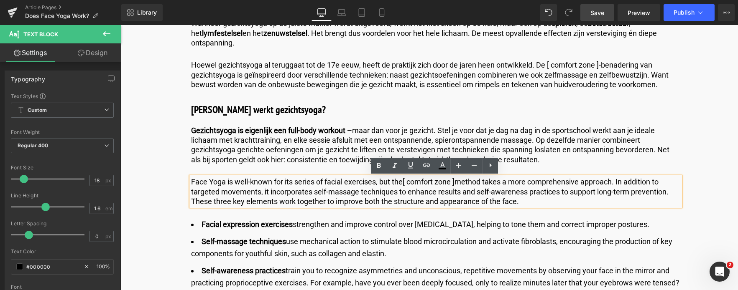
drag, startPoint x: 190, startPoint y: 181, endPoint x: 556, endPoint y: 207, distance: 367.4
click at [556, 206] on div "Face Yoga is well-known for its series of facial exercises, but the [ comfort z…" at bounding box center [435, 191] width 489 height 29
copy p "Face Yoga is well-known for its series of facial exercises, but the [ comfort z…"
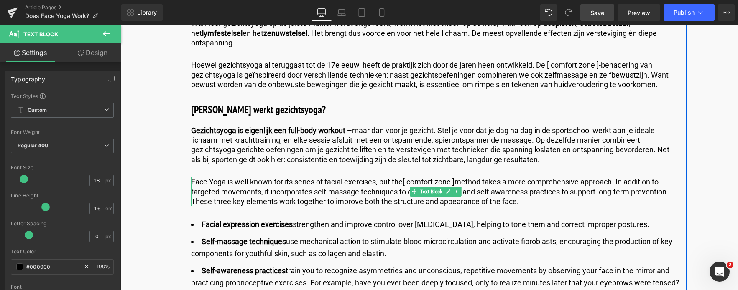
click at [526, 200] on p "Face Yoga is well-known for its series of facial exercises, but the [ comfort z…" at bounding box center [435, 191] width 489 height 29
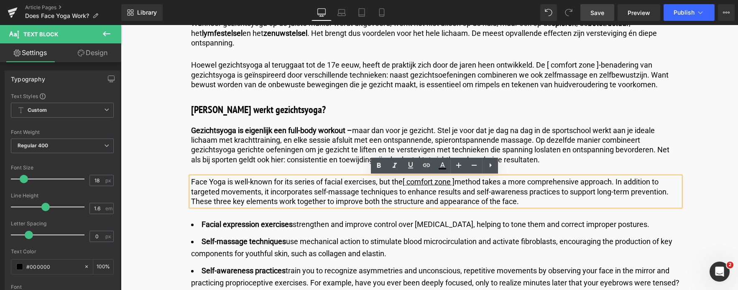
drag, startPoint x: 525, startPoint y: 200, endPoint x: 237, endPoint y: 188, distance: 289.0
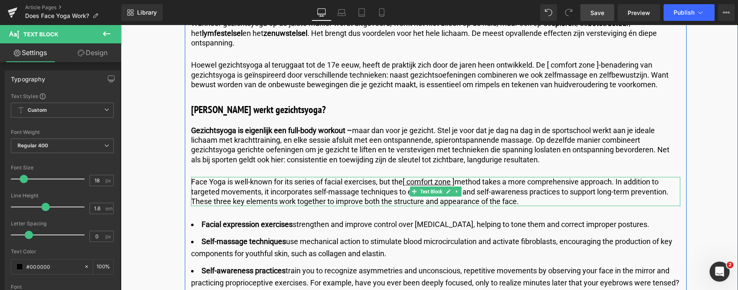
click at [532, 203] on p "Face Yoga is well-known for its series of facial exercises, but the [ comfort z…" at bounding box center [435, 191] width 489 height 29
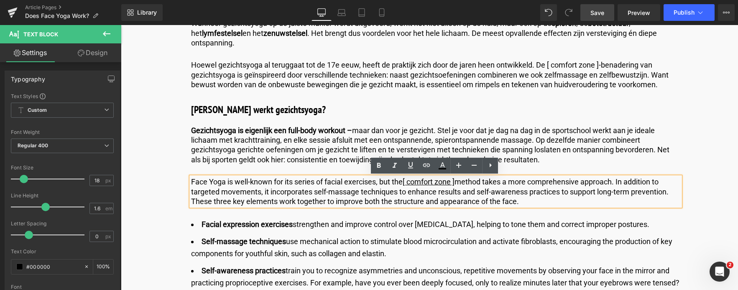
drag, startPoint x: 532, startPoint y: 203, endPoint x: 186, endPoint y: 168, distance: 348.7
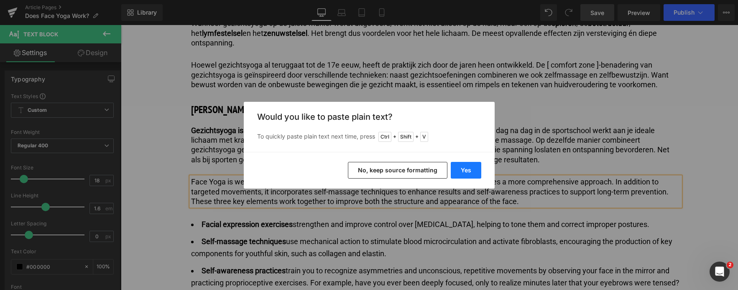
click at [471, 169] on button "Yes" at bounding box center [465, 170] width 31 height 17
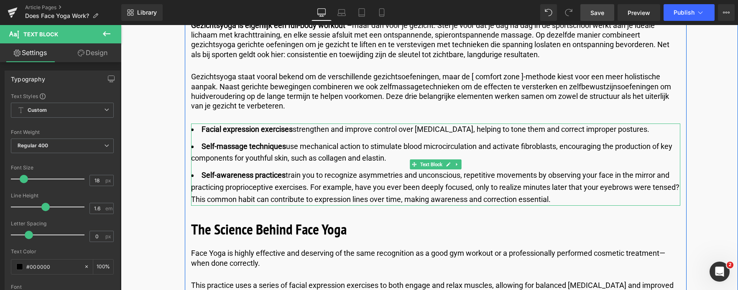
scroll to position [836, 0]
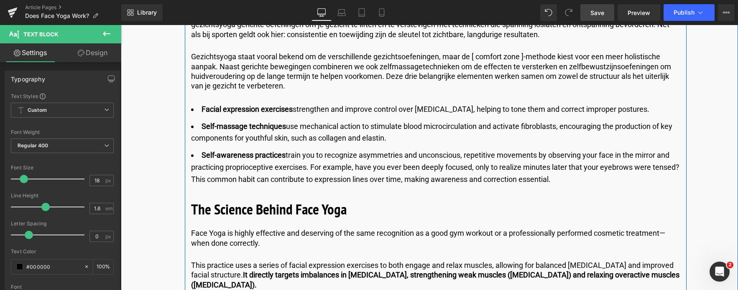
click at [554, 180] on li "Self-awareness practices train you to recognize asymmetries and unconscious, re…" at bounding box center [435, 168] width 489 height 36
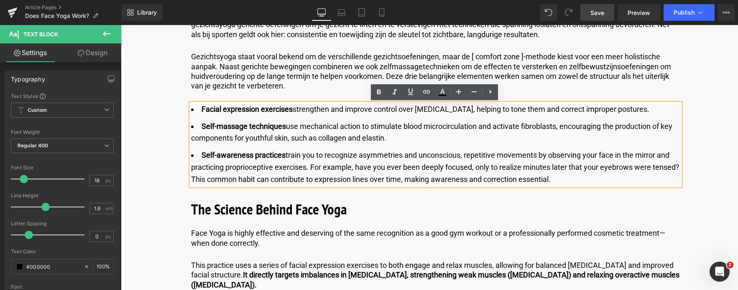
drag, startPoint x: 554, startPoint y: 180, endPoint x: 104, endPoint y: 96, distance: 457.8
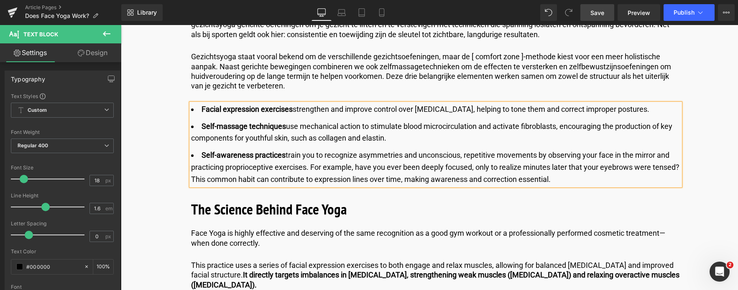
click at [551, 176] on li "Self-awareness practices train you to recognize asymmetries and unconscious, re…" at bounding box center [435, 168] width 489 height 36
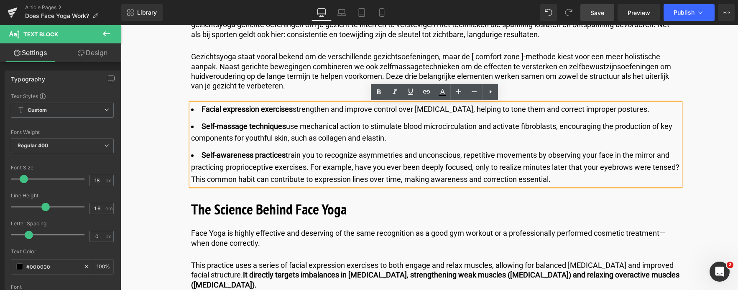
drag, startPoint x: 555, startPoint y: 178, endPoint x: 197, endPoint y: 108, distance: 365.4
click at [197, 108] on ul "Facial expression exercises strengthen and improve control over facial muscles,…" at bounding box center [435, 145] width 489 height 82
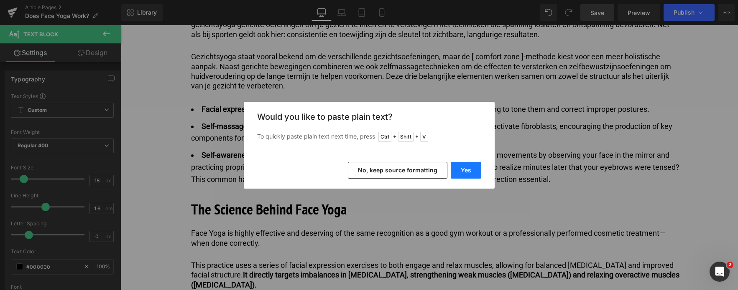
click at [468, 169] on button "Yes" at bounding box center [465, 170] width 31 height 17
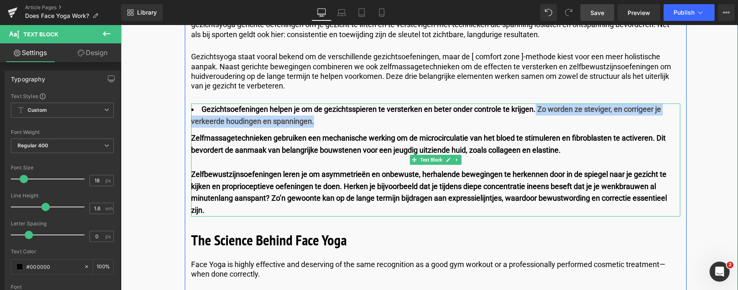
drag, startPoint x: 535, startPoint y: 110, endPoint x: 537, endPoint y: 124, distance: 14.4
click at [537, 124] on li "Gezichtsoefeningen helpen je om de gezichtsspieren te versterken en beter onder…" at bounding box center [435, 116] width 489 height 24
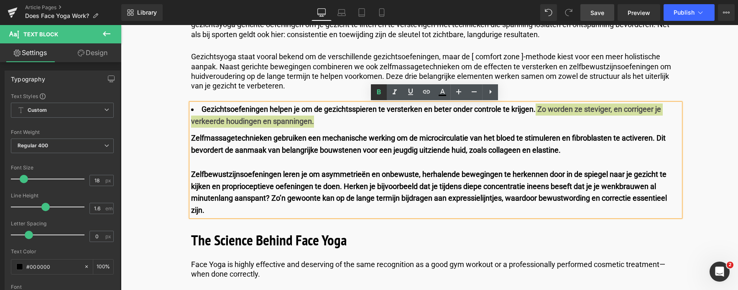
click at [378, 94] on icon at bounding box center [379, 91] width 4 height 5
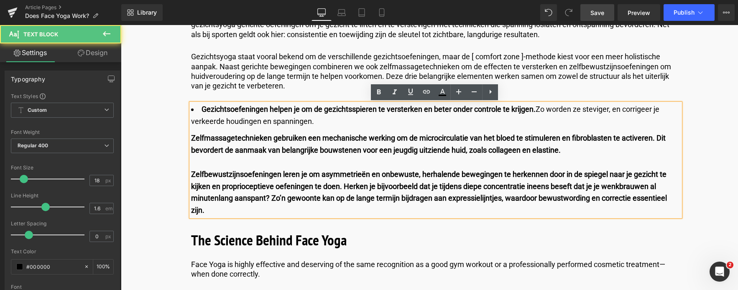
click at [191, 139] on b "Zelfmassagetechnieken gebruiken een mechanische werking om de microcirculatie v…" at bounding box center [428, 144] width 474 height 21
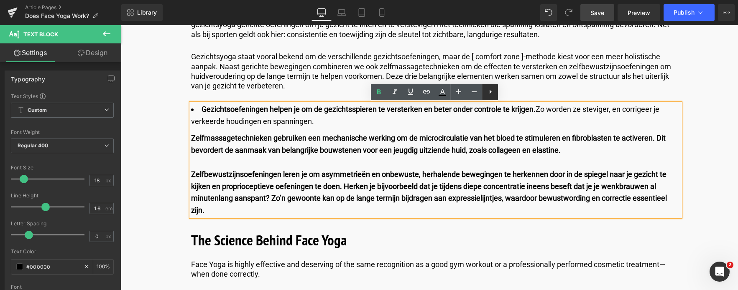
click at [494, 96] on icon at bounding box center [490, 92] width 10 height 10
click at [489, 96] on icon at bounding box center [490, 92] width 10 height 10
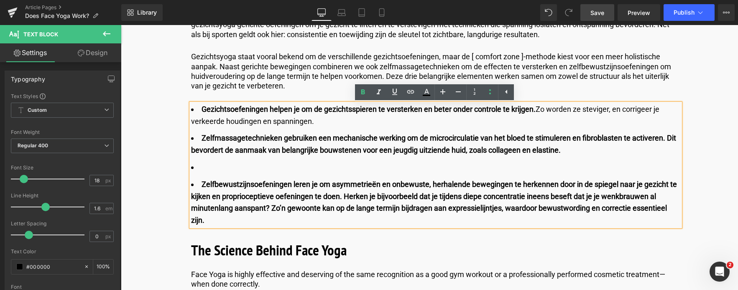
click at [211, 172] on li at bounding box center [435, 168] width 489 height 12
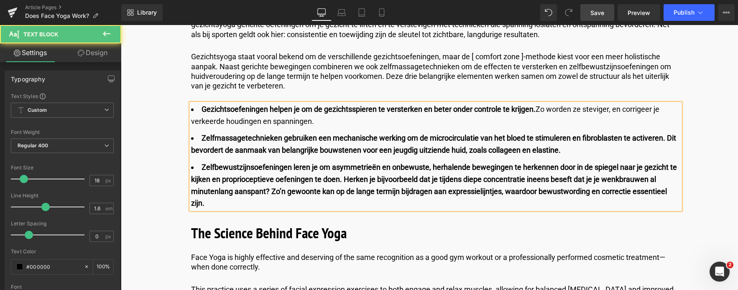
drag, startPoint x: 269, startPoint y: 108, endPoint x: 338, endPoint y: 121, distance: 70.5
click at [338, 121] on li "Gezichtsoefeningen helpen je om de gezichtsspieren te versterken en beter onder…" at bounding box center [435, 116] width 489 height 24
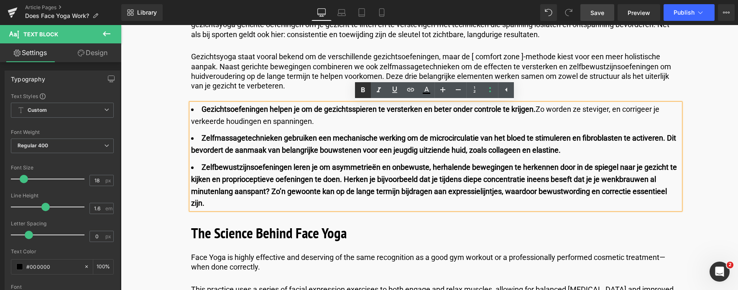
click at [364, 92] on icon at bounding box center [363, 89] width 4 height 5
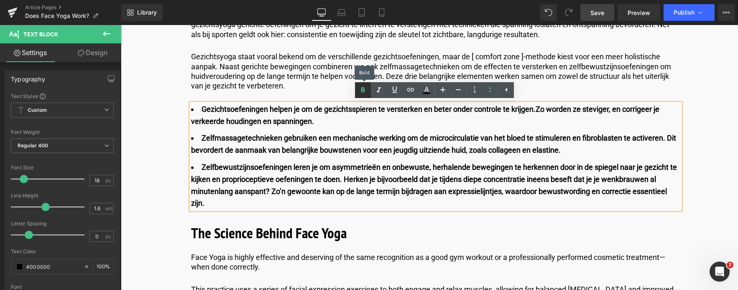
click at [364, 92] on icon at bounding box center [363, 89] width 4 height 5
click at [270, 114] on li "Gezichtsoefeningen helpen je om de gezichtsspieren te versterken en beter onder…" at bounding box center [435, 116] width 489 height 24
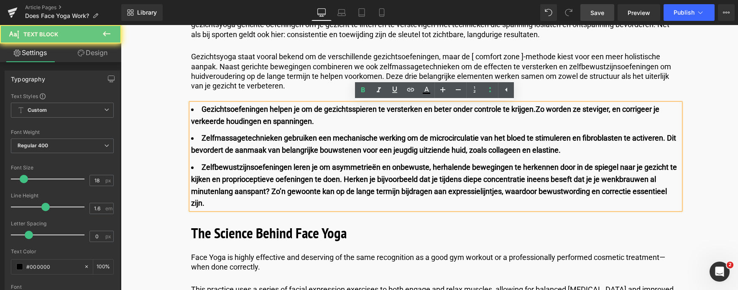
drag, startPoint x: 269, startPoint y: 113, endPoint x: 321, endPoint y: 122, distance: 53.3
click at [321, 122] on li "Gezichtsoefeningen helpen je om de gezichtsspieren te versterken en beter onder…" at bounding box center [435, 116] width 489 height 24
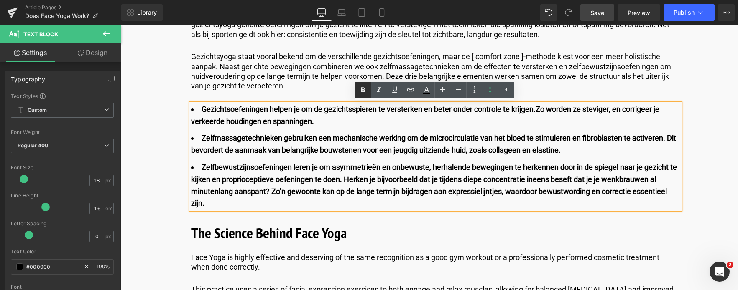
click at [360, 88] on icon at bounding box center [363, 90] width 10 height 10
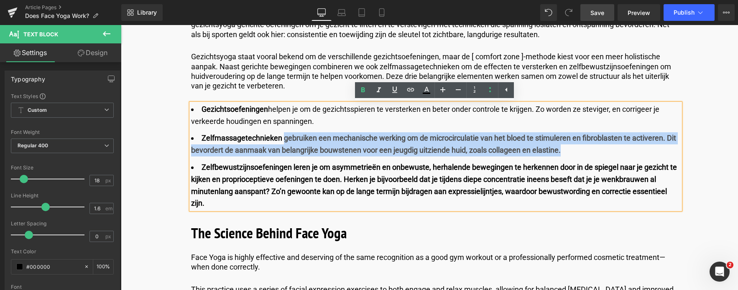
drag, startPoint x: 283, startPoint y: 139, endPoint x: 580, endPoint y: 152, distance: 297.4
click at [580, 152] on li "Zelfmassagetechnieken gebruiken een mechanische werking om de microcirculatie v…" at bounding box center [435, 144] width 489 height 24
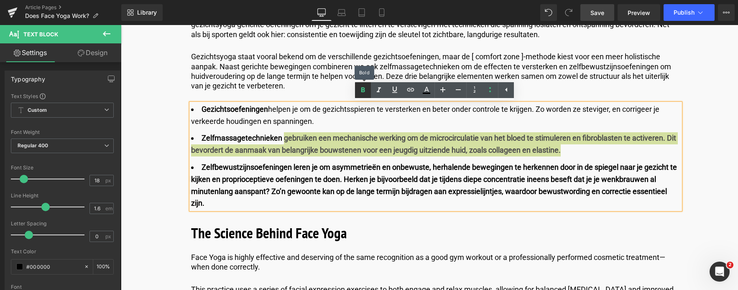
click at [365, 88] on icon at bounding box center [363, 90] width 10 height 10
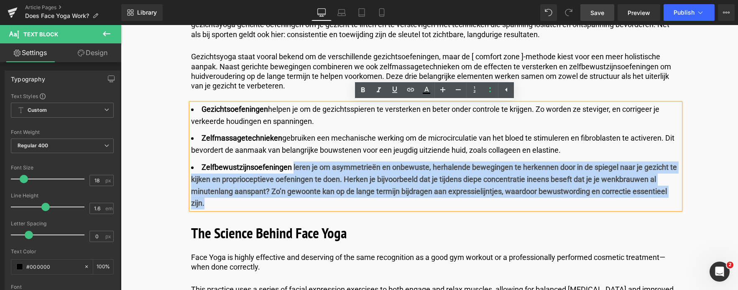
drag, startPoint x: 292, startPoint y: 167, endPoint x: 453, endPoint y: 204, distance: 165.9
click at [453, 204] on li "Zelfbewustzijnsoefeningen leren je om asymmetrieën en onbewuste, herhalende bew…" at bounding box center [435, 186] width 489 height 48
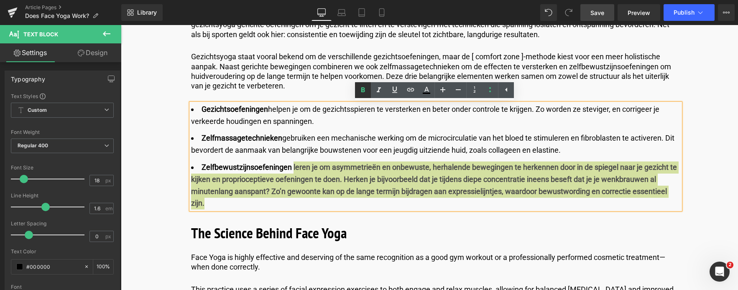
click at [361, 92] on icon at bounding box center [363, 90] width 10 height 10
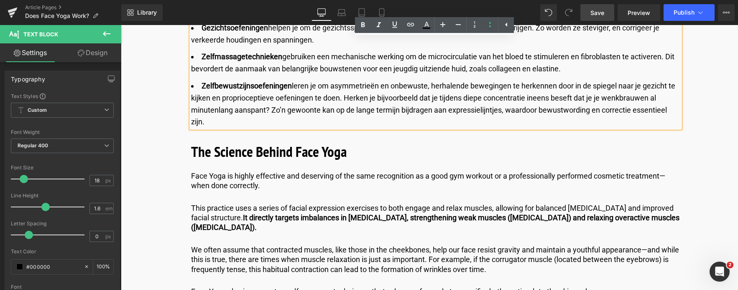
scroll to position [919, 0]
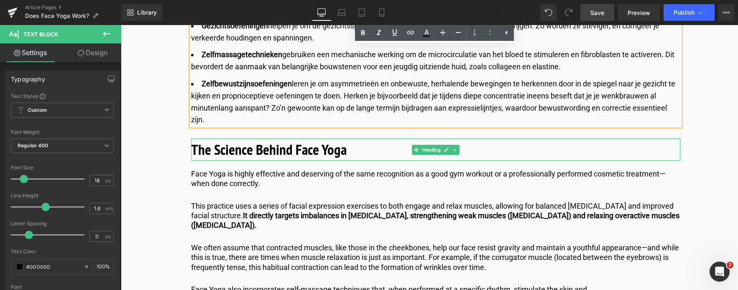
click at [374, 147] on h2 "The Science Behind Face Yoga" at bounding box center [435, 150] width 489 height 22
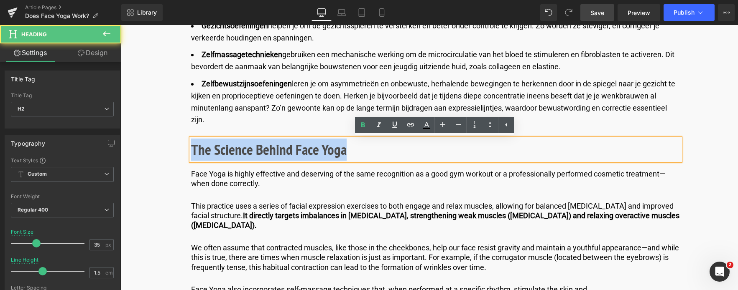
drag, startPoint x: 366, startPoint y: 151, endPoint x: 160, endPoint y: 156, distance: 206.1
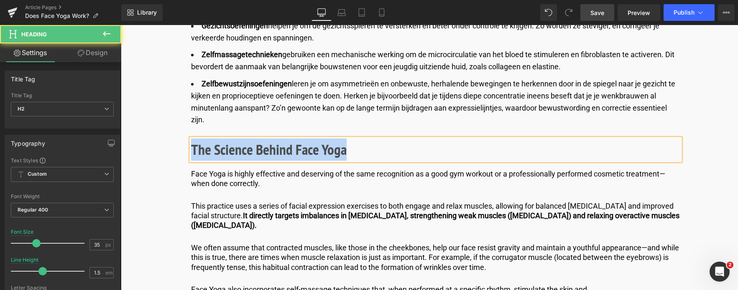
click at [361, 155] on h2 "The Science Behind Face Yoga" at bounding box center [435, 150] width 489 height 22
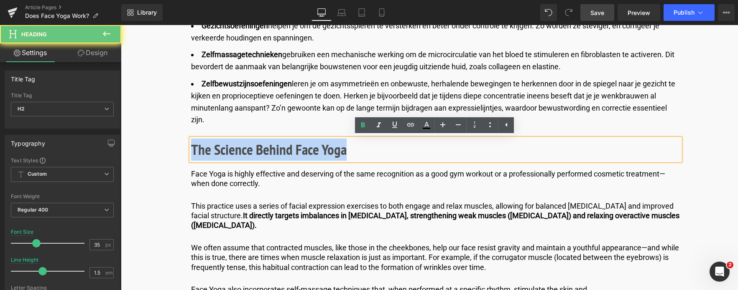
drag, startPoint x: 361, startPoint y: 155, endPoint x: 105, endPoint y: 141, distance: 256.5
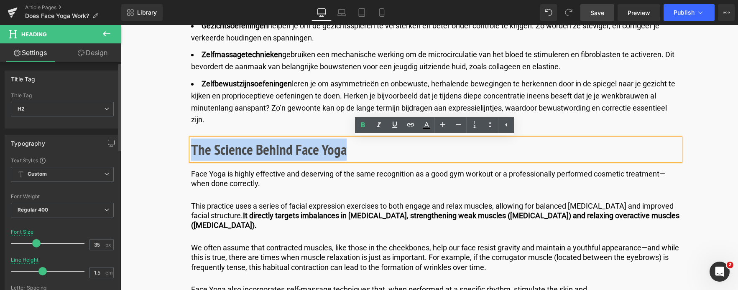
paste div
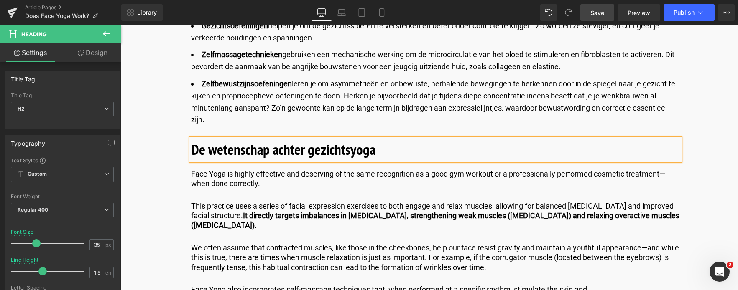
click at [218, 147] on b "De wetenschap achter gezichtsyoga" at bounding box center [283, 149] width 184 height 19
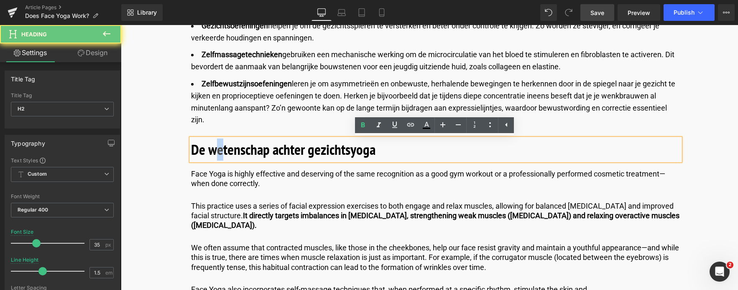
click at [216, 148] on b "De wetenschap achter gezichtsyoga" at bounding box center [283, 149] width 184 height 19
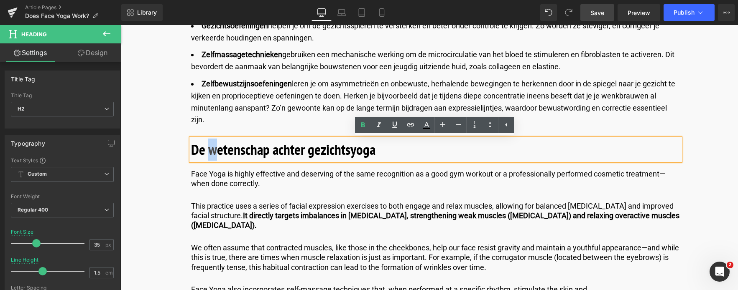
drag, startPoint x: 216, startPoint y: 148, endPoint x: 208, endPoint y: 148, distance: 7.9
click at [208, 148] on b "De wetenschap achter gezichtsyoga" at bounding box center [283, 149] width 184 height 19
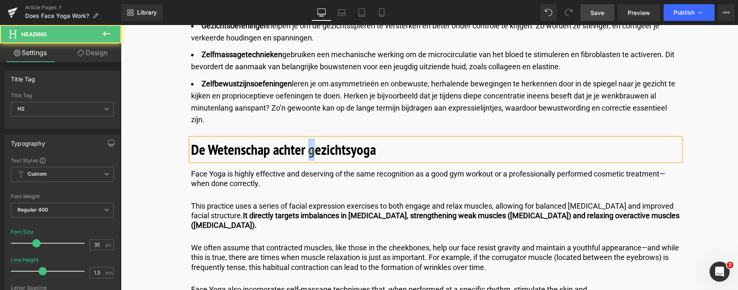
click at [308, 150] on b "De Wetenschap achter gezichtsyoga" at bounding box center [283, 149] width 185 height 19
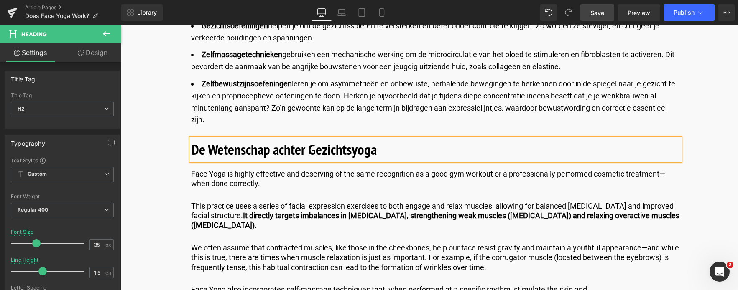
click at [600, 12] on span "Save" at bounding box center [597, 12] width 14 height 9
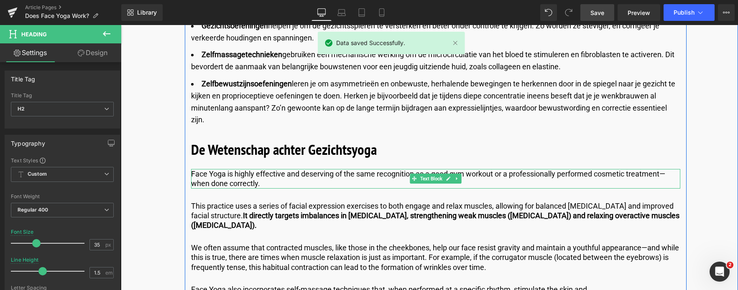
click at [260, 183] on p "Face Yoga is highly effective and deserving of the same recognition as a good g…" at bounding box center [435, 179] width 489 height 20
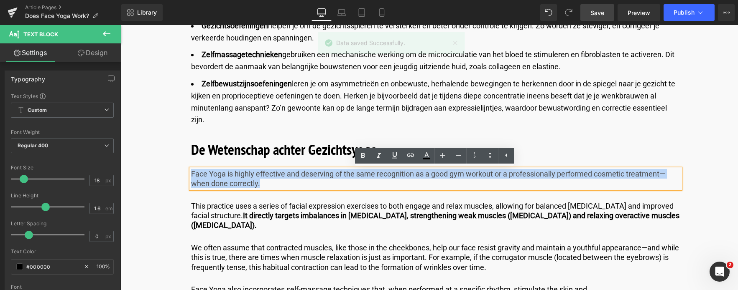
drag, startPoint x: 260, startPoint y: 183, endPoint x: 160, endPoint y: 171, distance: 99.8
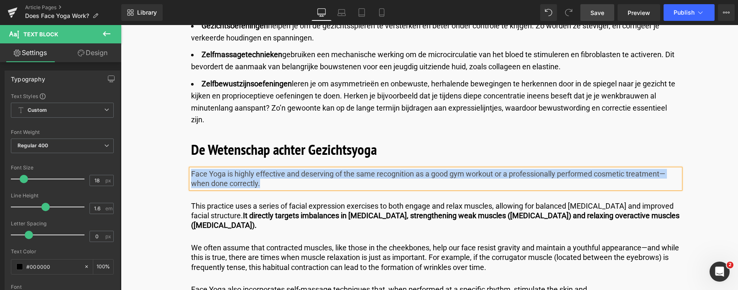
click at [301, 187] on p "Face Yoga is highly effective and deserving of the same recognition as a good g…" at bounding box center [435, 179] width 489 height 20
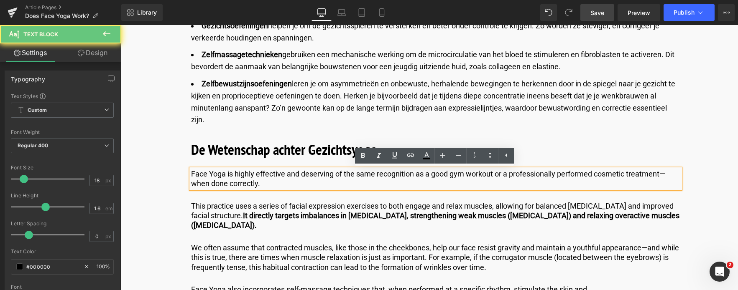
drag, startPoint x: 287, startPoint y: 186, endPoint x: 174, endPoint y: 163, distance: 114.6
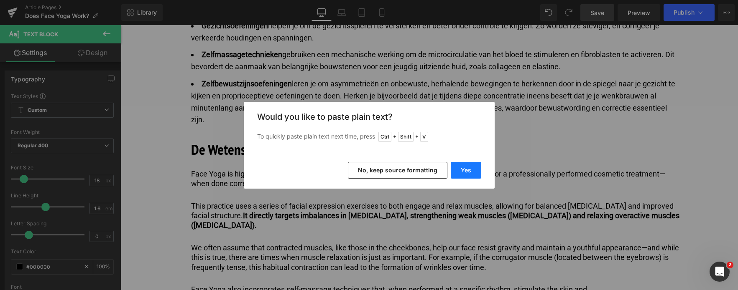
click at [462, 169] on button "Yes" at bounding box center [465, 170] width 31 height 17
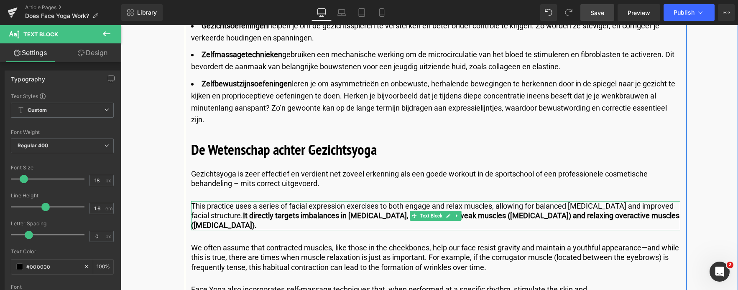
click at [239, 224] on p "This practice uses a series of facial expression exercises to both engage and r…" at bounding box center [435, 215] width 489 height 29
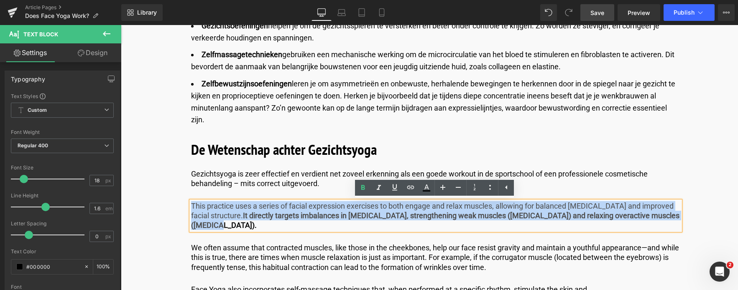
drag, startPoint x: 238, startPoint y: 225, endPoint x: 155, endPoint y: 202, distance: 86.4
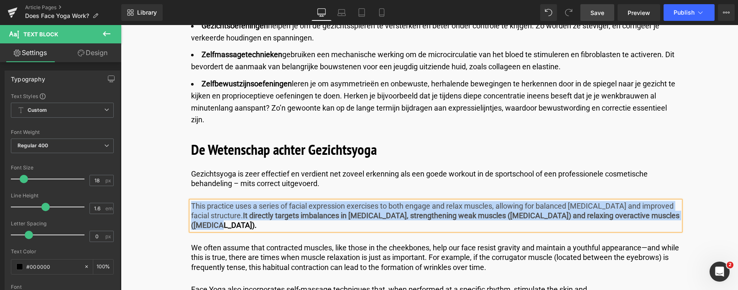
click at [255, 229] on p "This practice uses a series of facial expression exercises to both engage and r…" at bounding box center [435, 215] width 489 height 29
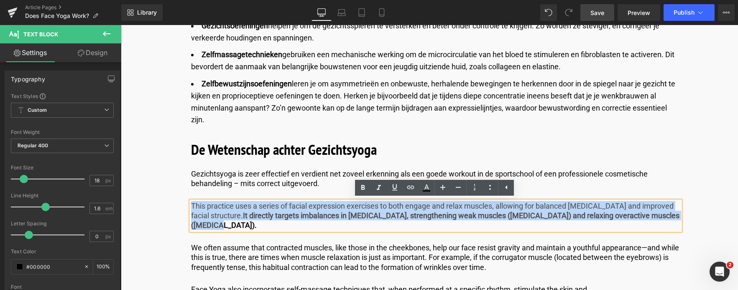
drag, startPoint x: 255, startPoint y: 229, endPoint x: 172, endPoint y: 200, distance: 88.3
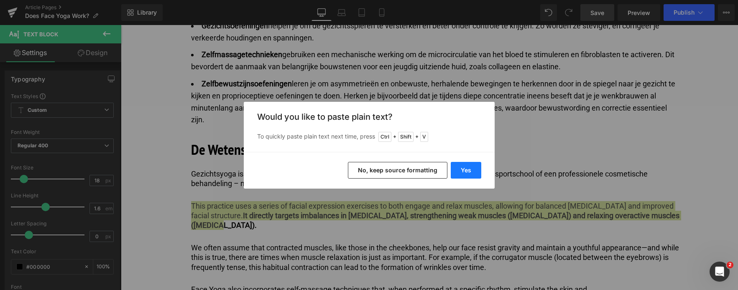
click at [459, 168] on button "Yes" at bounding box center [465, 170] width 31 height 17
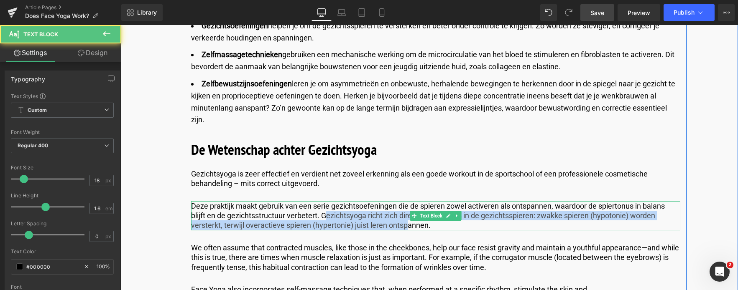
drag, startPoint x: 324, startPoint y: 216, endPoint x: 405, endPoint y: 227, distance: 81.9
click at [405, 227] on p "Deze praktijk maakt gebruik van een serie gezichtsoefeningen die de spieren zow…" at bounding box center [435, 215] width 489 height 29
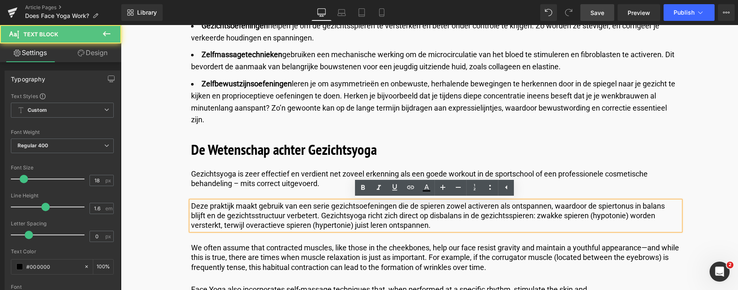
click at [440, 229] on p "Deze praktijk maakt gebruik van een serie gezichtsoefeningen die de spieren zow…" at bounding box center [435, 215] width 489 height 29
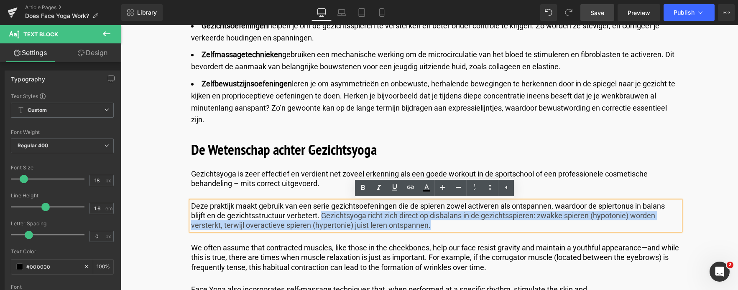
drag, startPoint x: 440, startPoint y: 226, endPoint x: 322, endPoint y: 219, distance: 118.1
click at [322, 219] on p "Deze praktijk maakt gebruik van een serie gezichtsoefeningen die de spieren zow…" at bounding box center [435, 215] width 489 height 29
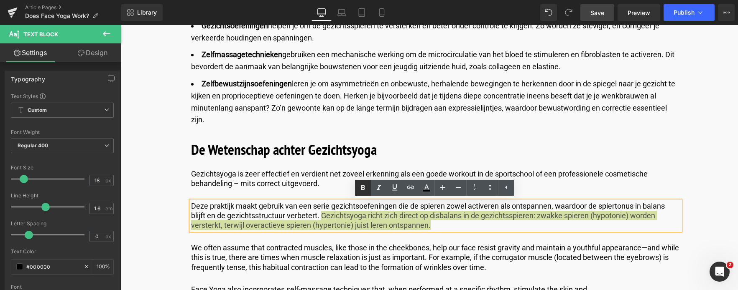
click at [360, 188] on icon at bounding box center [363, 188] width 10 height 10
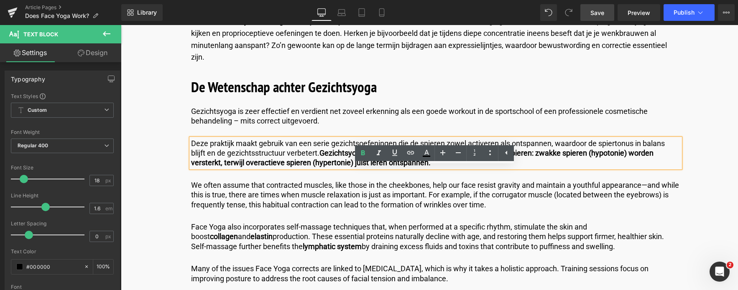
scroll to position [1003, 0]
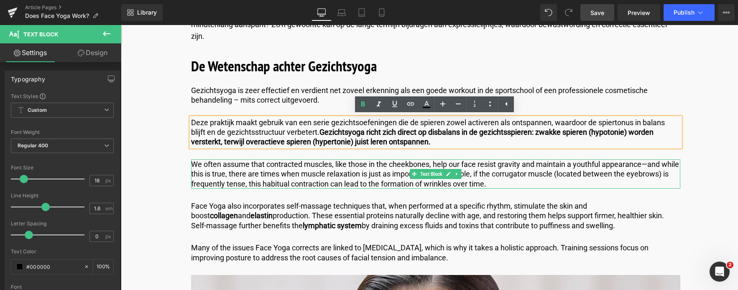
click at [211, 173] on p "We often assume that contracted muscles, like those in the cheekbones, help our…" at bounding box center [435, 174] width 489 height 29
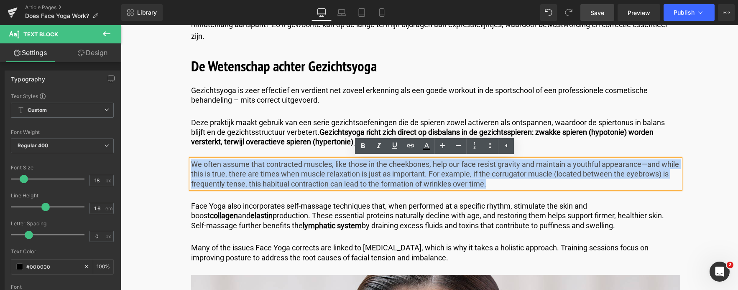
drag, startPoint x: 546, startPoint y: 183, endPoint x: 192, endPoint y: 162, distance: 354.6
click at [192, 162] on p "We often assume that contracted muscles, like those in the cheekbones, help our…" at bounding box center [435, 174] width 489 height 29
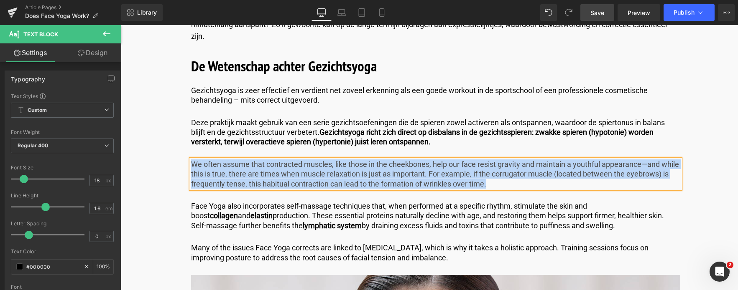
click at [539, 184] on p "We often assume that contracted muscles, like those in the cheekbones, help our…" at bounding box center [435, 174] width 489 height 29
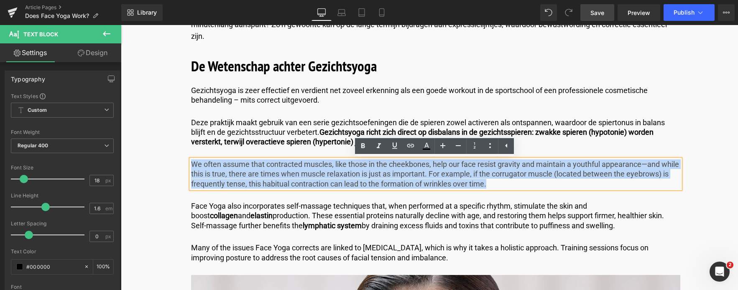
drag, startPoint x: 539, startPoint y: 184, endPoint x: 160, endPoint y: 158, distance: 379.9
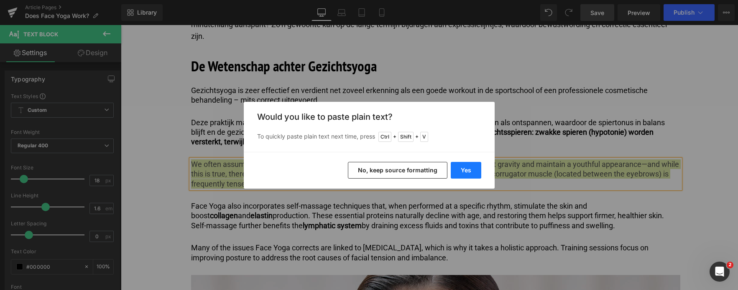
drag, startPoint x: 476, startPoint y: 170, endPoint x: 333, endPoint y: 146, distance: 145.4
click at [476, 170] on button "Yes" at bounding box center [465, 170] width 31 height 17
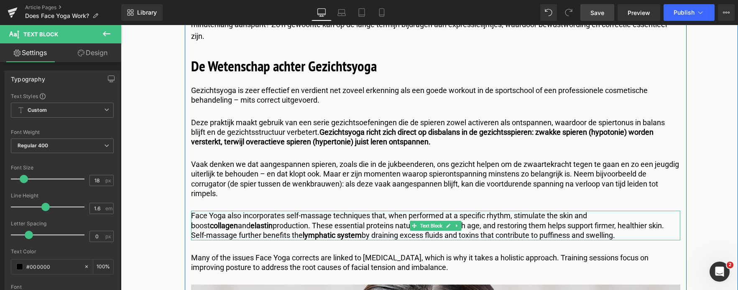
click at [195, 215] on p "Face Yoga also incorporates self-massage techniques that, when performed at a s…" at bounding box center [435, 225] width 489 height 29
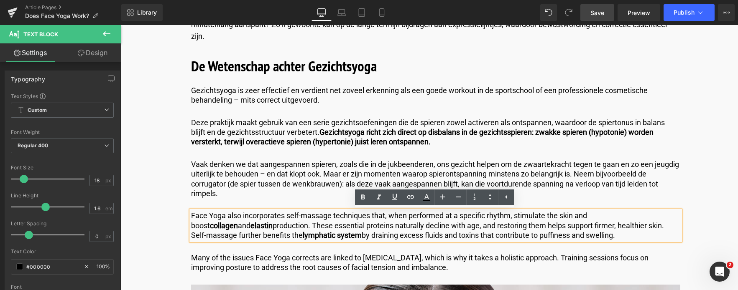
drag, startPoint x: 190, startPoint y: 214, endPoint x: 598, endPoint y: 248, distance: 409.6
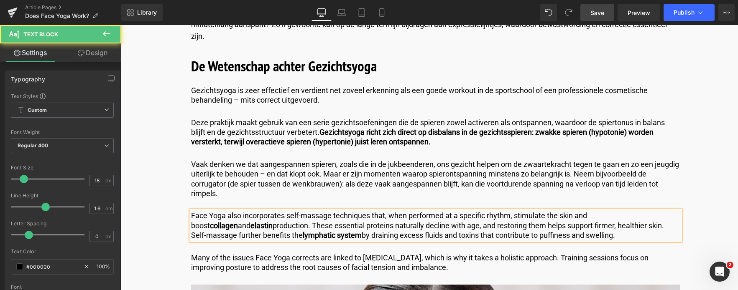
click at [562, 240] on div "Face Yoga also incorporates self-massage techniques that, when performed at a s…" at bounding box center [435, 225] width 489 height 29
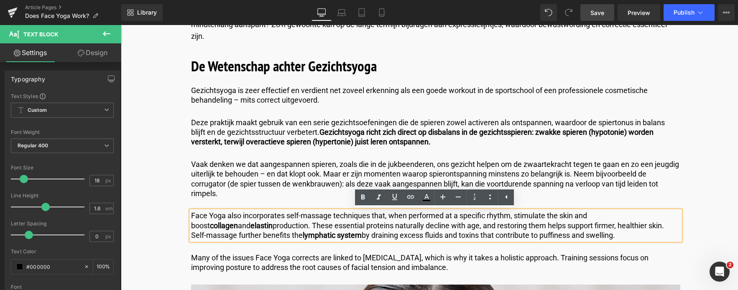
drag, startPoint x: 562, startPoint y: 242, endPoint x: 169, endPoint y: 196, distance: 395.4
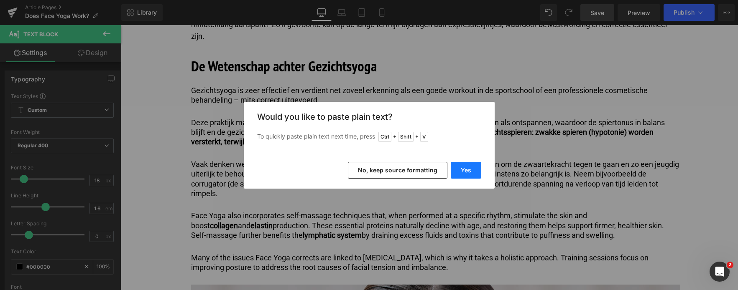
click at [461, 170] on button "Yes" at bounding box center [465, 170] width 31 height 17
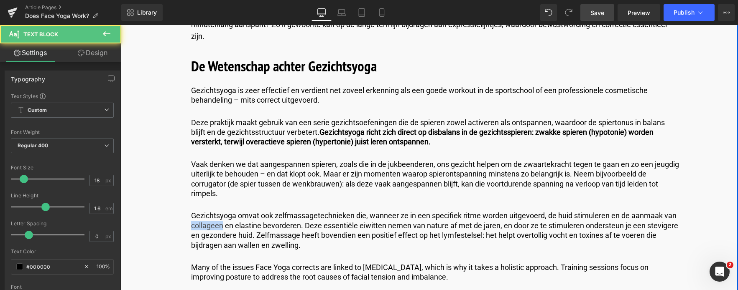
drag, startPoint x: 221, startPoint y: 226, endPoint x: 179, endPoint y: 225, distance: 42.2
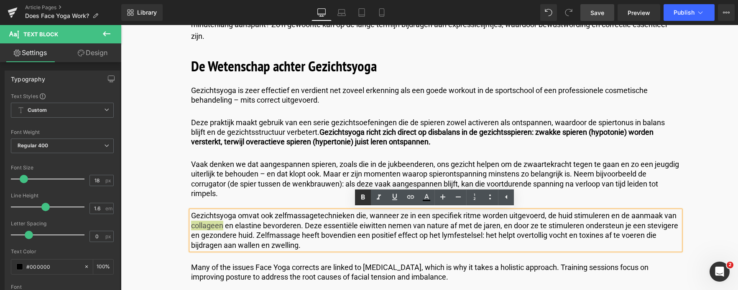
click at [363, 201] on icon at bounding box center [363, 198] width 10 height 10
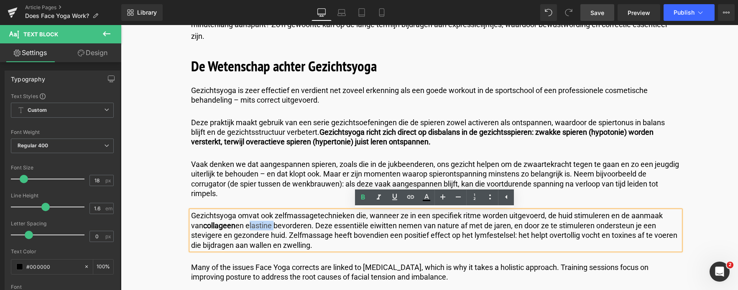
drag, startPoint x: 258, startPoint y: 226, endPoint x: 253, endPoint y: 224, distance: 6.2
click at [234, 226] on p "Gezichtsyoga omvat ook zelfmassagetechnieken die, wanneer ze in een specifiek r…" at bounding box center [435, 230] width 489 height 39
click at [363, 198] on icon at bounding box center [363, 197] width 4 height 5
drag, startPoint x: 481, startPoint y: 236, endPoint x: 441, endPoint y: 237, distance: 40.1
click at [441, 237] on p "Gezichtsyoga omvat ook zelfmassagetechnieken die, wanneer ze in een specifiek r…" at bounding box center [435, 230] width 489 height 39
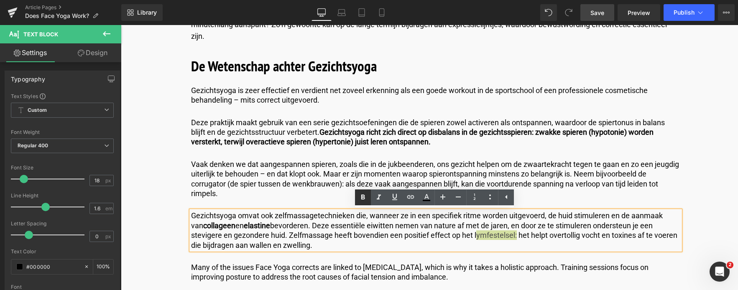
click at [363, 199] on icon at bounding box center [363, 198] width 10 height 10
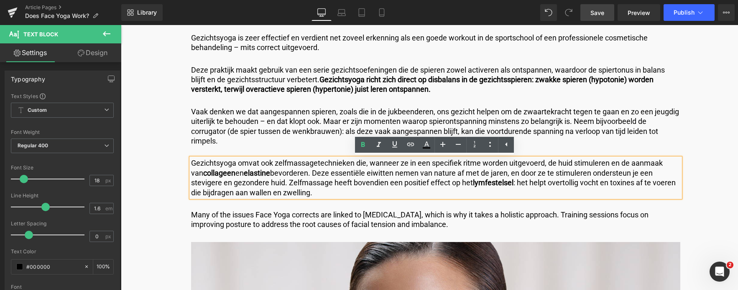
scroll to position [1087, 0]
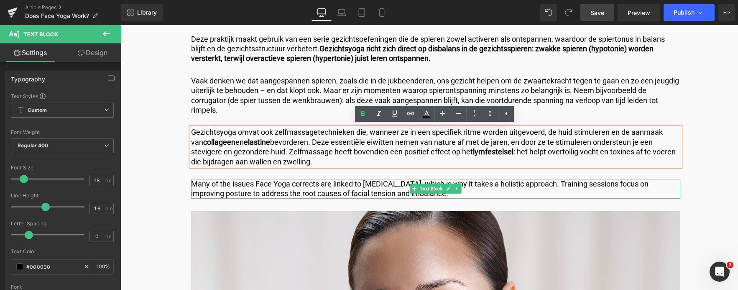
click at [337, 187] on p "Many of the issues Face Yoga corrects are linked to poor posture, which is why …" at bounding box center [435, 189] width 489 height 20
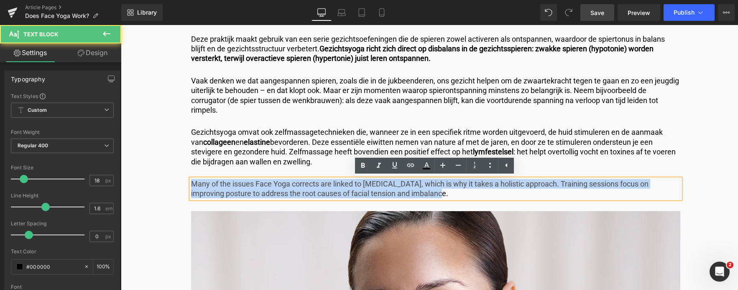
drag, startPoint x: 425, startPoint y: 193, endPoint x: 117, endPoint y: 164, distance: 309.3
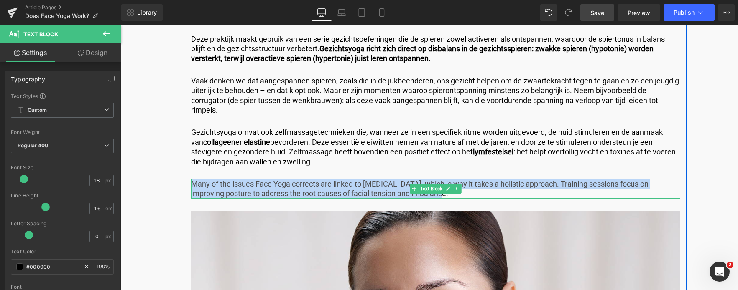
click at [415, 196] on p "Many of the issues Face Yoga corrects are linked to poor posture, which is why …" at bounding box center [435, 189] width 489 height 20
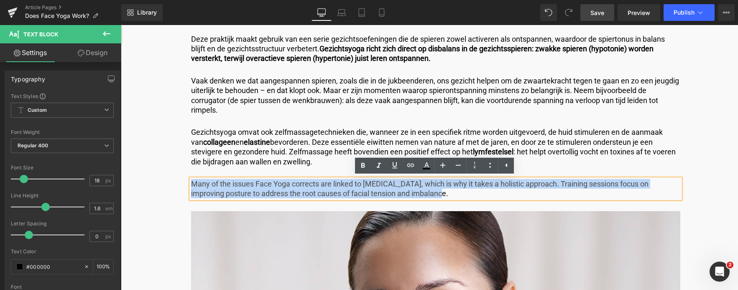
drag, startPoint x: 415, startPoint y: 196, endPoint x: 161, endPoint y: 178, distance: 255.1
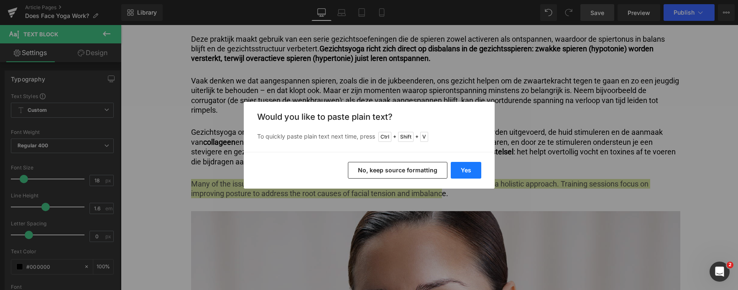
click at [469, 169] on button "Yes" at bounding box center [465, 170] width 31 height 17
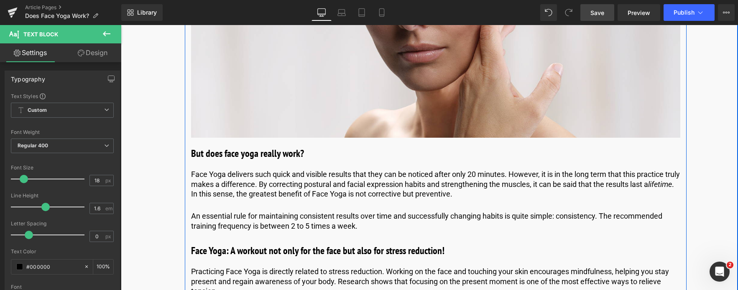
scroll to position [1421, 0]
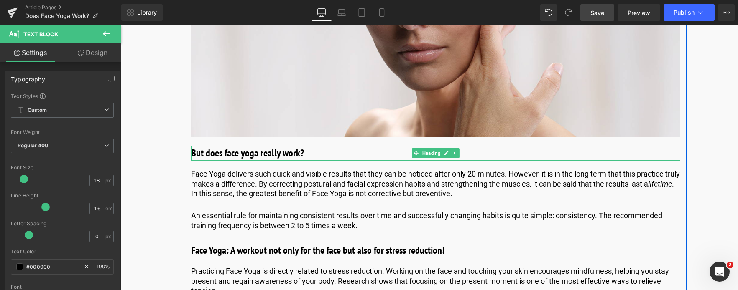
click at [229, 155] on h3 "But does face yoga really work?" at bounding box center [435, 153] width 489 height 15
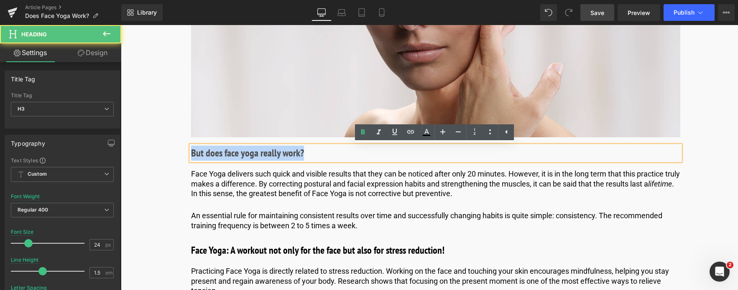
drag, startPoint x: 325, startPoint y: 156, endPoint x: 154, endPoint y: 155, distance: 170.9
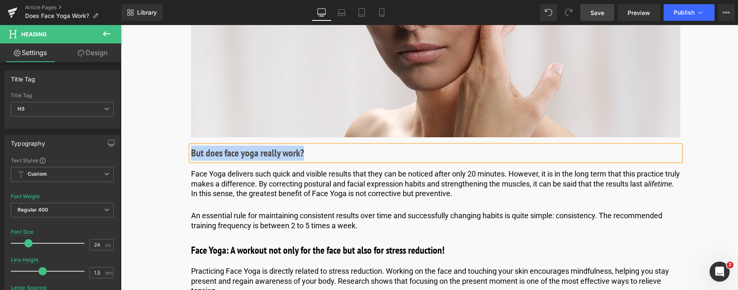
click at [312, 147] on h3 "But does face yoga really work?" at bounding box center [435, 153] width 489 height 15
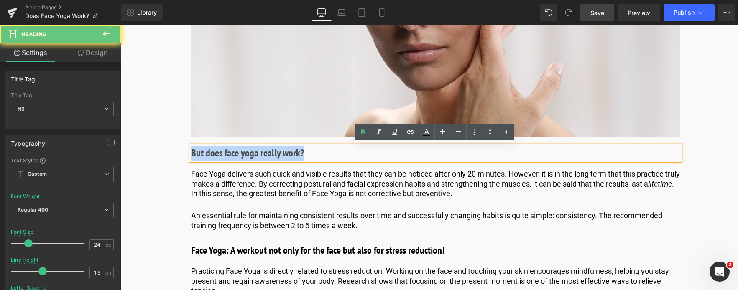
drag, startPoint x: 310, startPoint y: 154, endPoint x: 132, endPoint y: 137, distance: 178.8
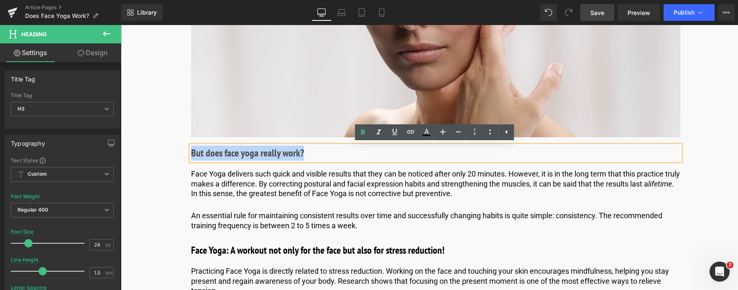
paste div
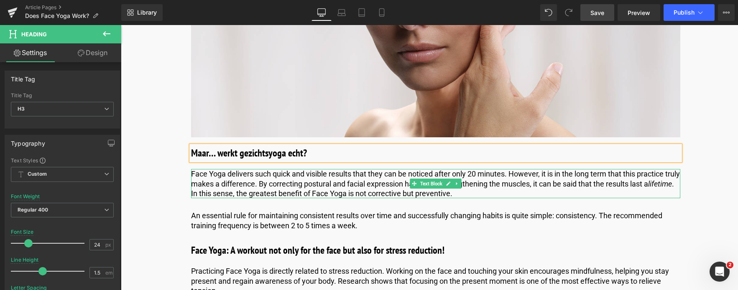
click at [495, 190] on p "Face Yoga delivers such quick and visible results that they can be noticed afte…" at bounding box center [435, 183] width 489 height 29
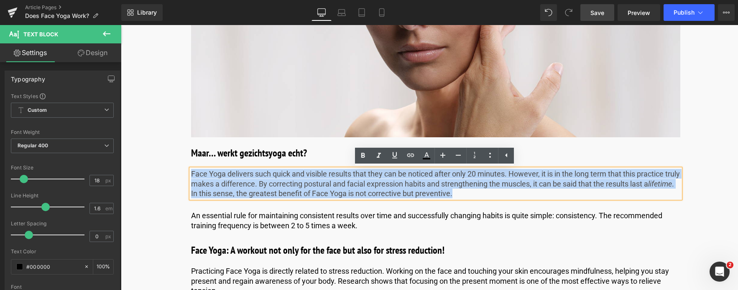
drag, startPoint x: 493, startPoint y: 193, endPoint x: 89, endPoint y: 130, distance: 409.3
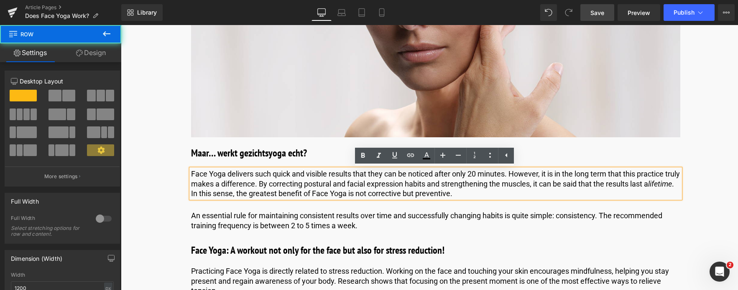
click at [486, 195] on p "Face Yoga delivers such quick and visible results that they can be noticed afte…" at bounding box center [435, 183] width 489 height 29
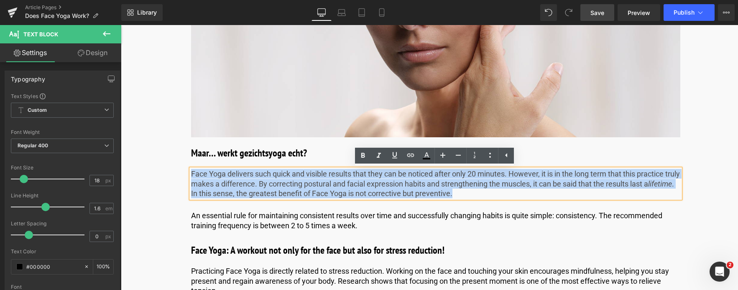
drag, startPoint x: 486, startPoint y: 195, endPoint x: 184, endPoint y: 165, distance: 302.8
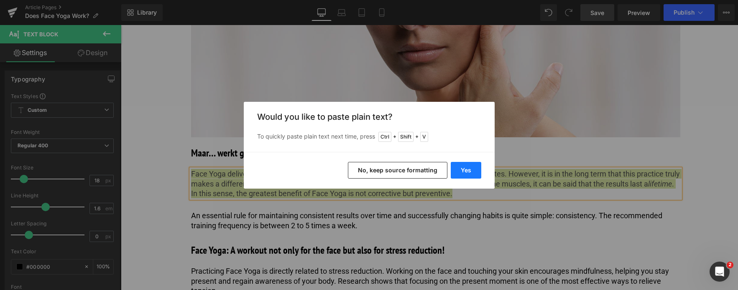
click at [468, 170] on button "Yes" at bounding box center [465, 170] width 31 height 17
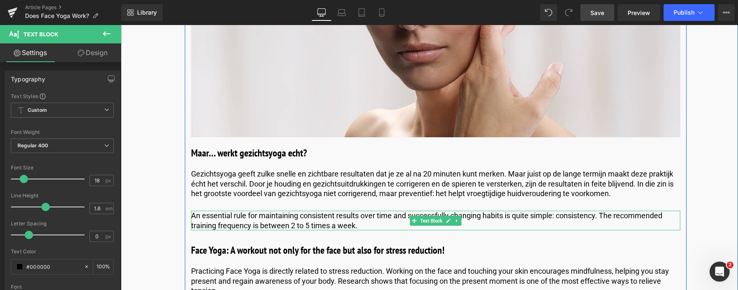
click at [361, 226] on p "An essential rule for maintaining consistent results over time and successfully…" at bounding box center [435, 221] width 489 height 20
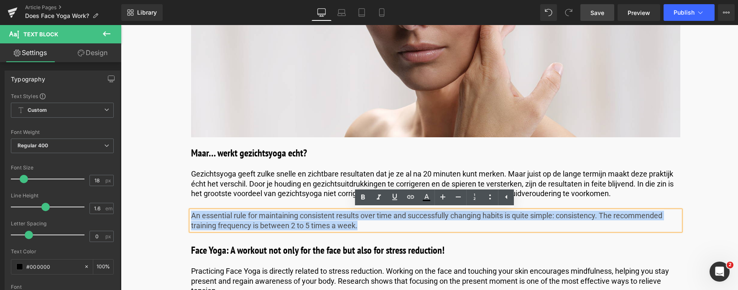
drag, startPoint x: 361, startPoint y: 226, endPoint x: 176, endPoint y: 208, distance: 186.4
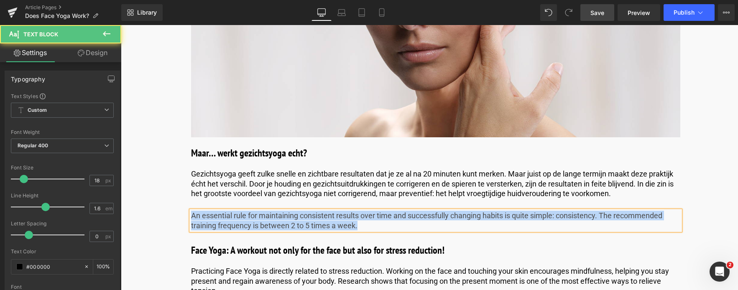
click at [368, 225] on p "An essential rule for maintaining consistent results over time and successfully…" at bounding box center [435, 221] width 489 height 20
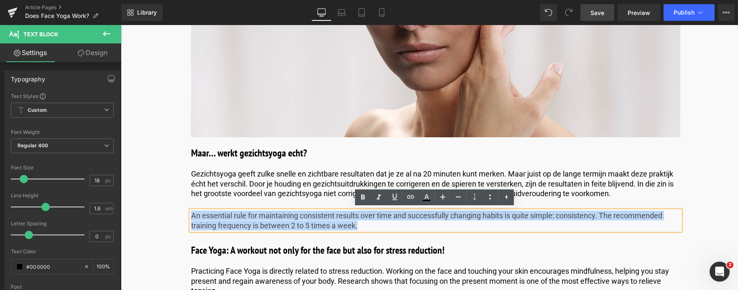
drag, startPoint x: 368, startPoint y: 225, endPoint x: 175, endPoint y: 217, distance: 193.7
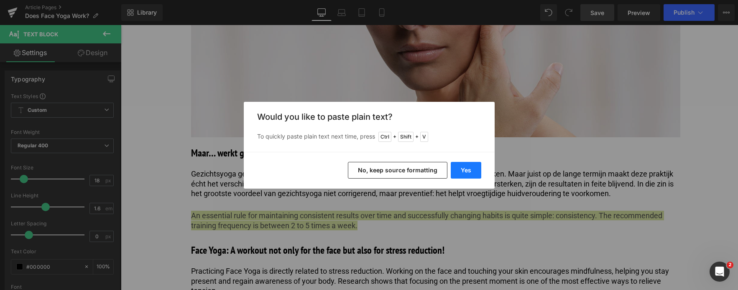
drag, startPoint x: 463, startPoint y: 170, endPoint x: 340, endPoint y: 148, distance: 124.8
click at [463, 170] on button "Yes" at bounding box center [465, 170] width 31 height 17
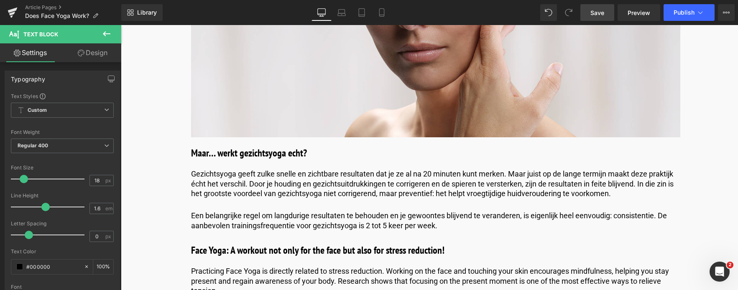
click at [594, 13] on span "Save" at bounding box center [597, 12] width 14 height 9
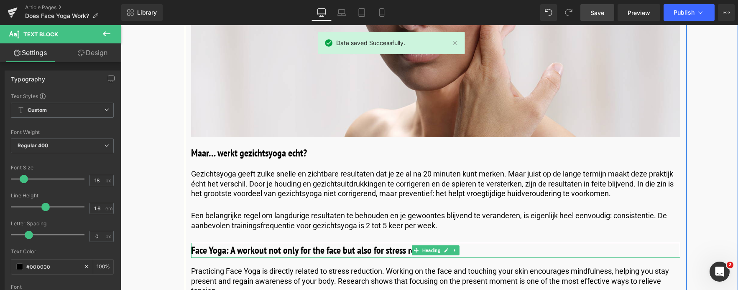
click at [252, 251] on h3 "Face Yoga: A workout not only for the face but also for stress reduction!" at bounding box center [435, 250] width 489 height 15
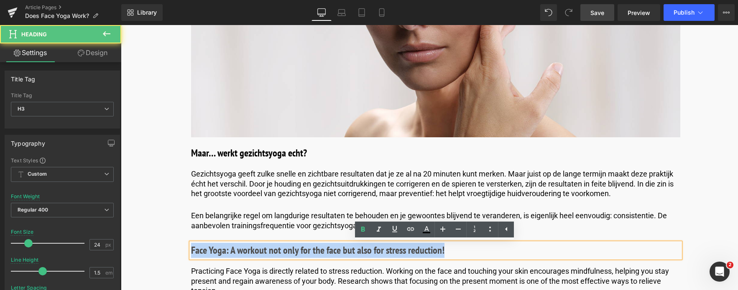
drag, startPoint x: 461, startPoint y: 252, endPoint x: 128, endPoint y: 232, distance: 333.6
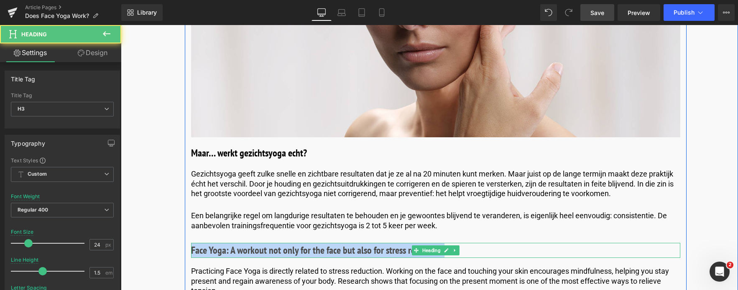
click at [466, 254] on h3 "Face Yoga: A workout not only for the face but also for stress reduction!" at bounding box center [435, 250] width 489 height 15
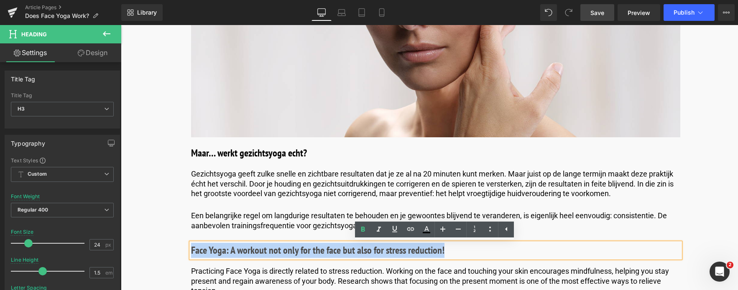
drag, startPoint x: 466, startPoint y: 254, endPoint x: 213, endPoint y: 271, distance: 253.4
paste div
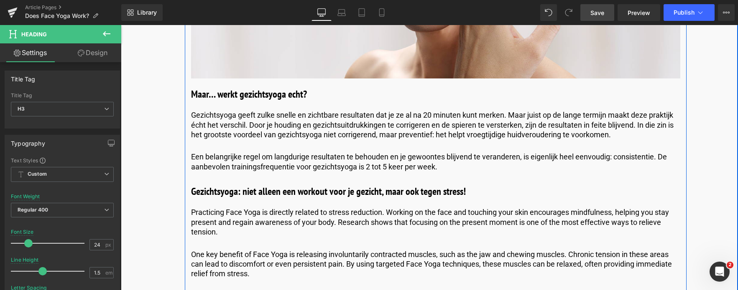
scroll to position [1504, 0]
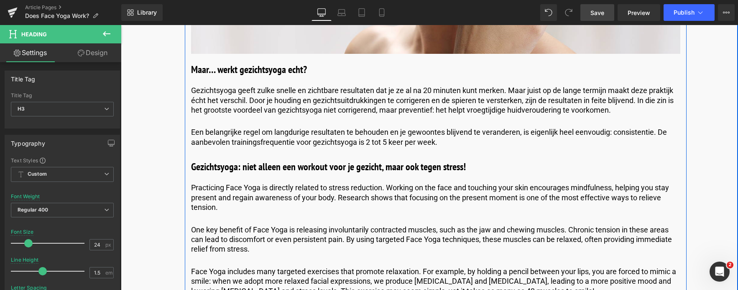
click at [222, 206] on p "Practicing Face Yoga is directly related to stress reduction. Working on the fa…" at bounding box center [435, 197] width 489 height 29
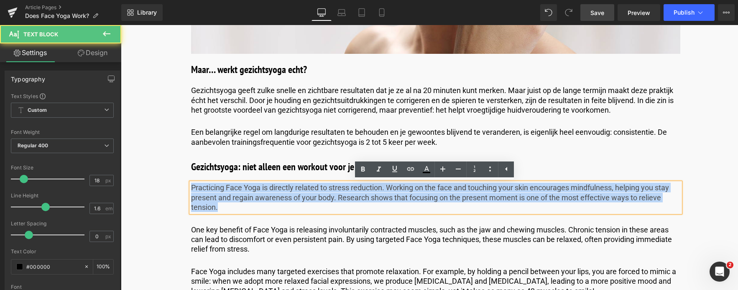
drag, startPoint x: 224, startPoint y: 207, endPoint x: 165, endPoint y: 185, distance: 62.6
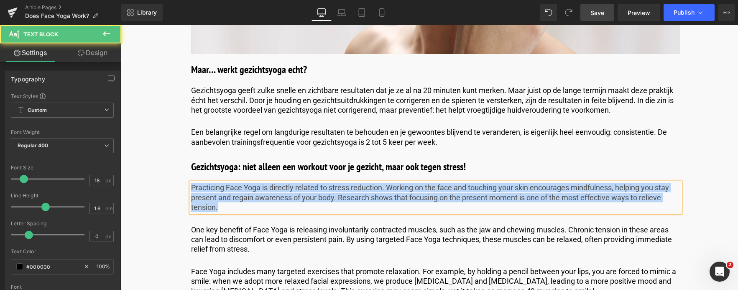
click at [224, 210] on p "Practicing Face Yoga is directly related to stress reduction. Working on the fa…" at bounding box center [435, 197] width 489 height 29
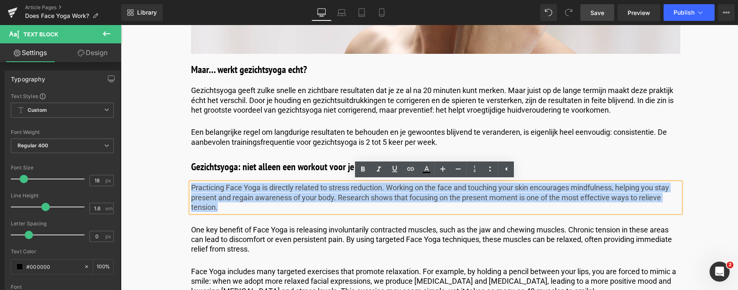
drag, startPoint x: 224, startPoint y: 210, endPoint x: 175, endPoint y: 186, distance: 54.9
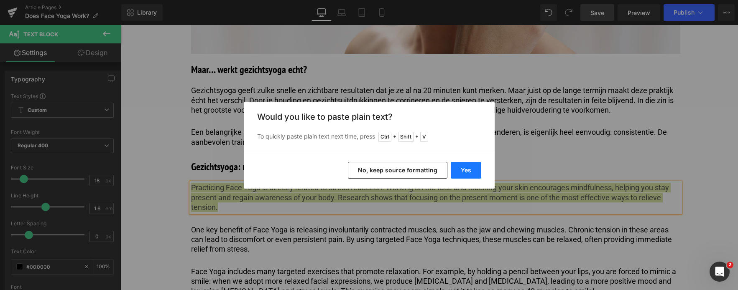
click at [457, 173] on button "Yes" at bounding box center [465, 170] width 31 height 17
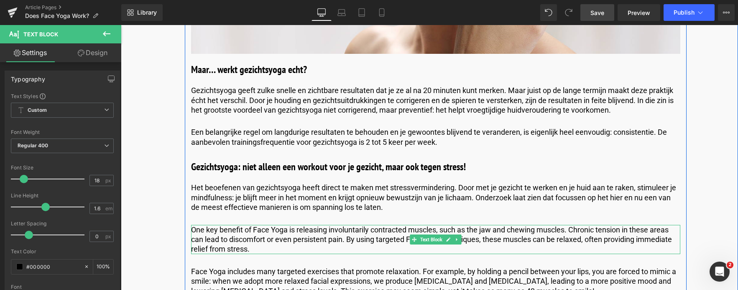
click at [252, 248] on p "One key benefit of Face Yoga is releasing involuntarily contracted muscles, suc…" at bounding box center [435, 239] width 489 height 29
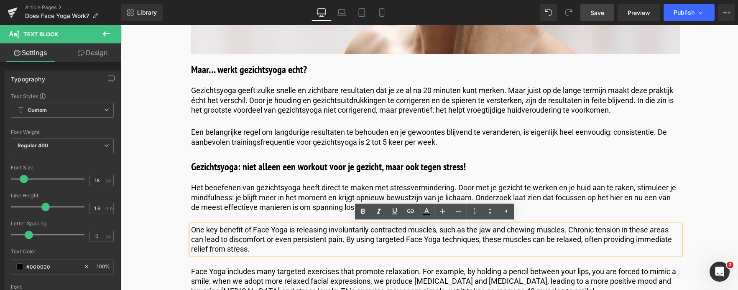
drag, startPoint x: 252, startPoint y: 248, endPoint x: 178, endPoint y: 220, distance: 80.0
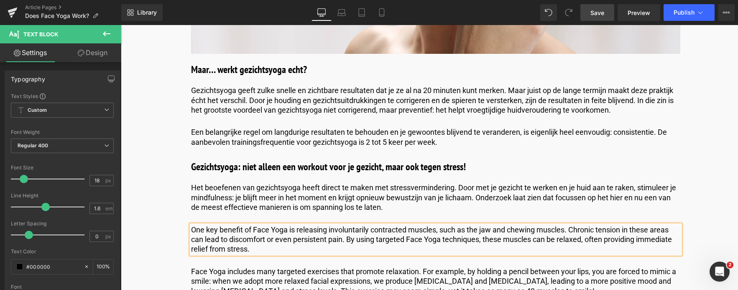
click at [274, 250] on p "One key benefit of Face Yoga is releasing involuntarily contracted muscles, suc…" at bounding box center [435, 239] width 489 height 29
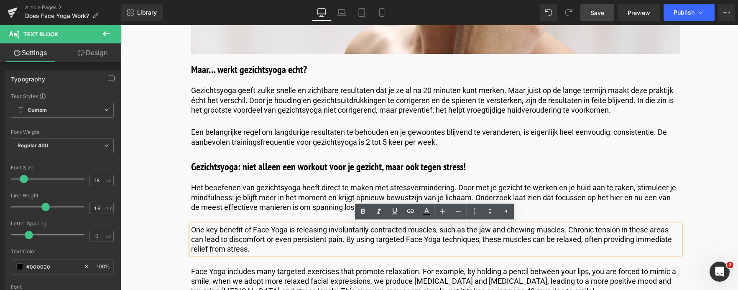
drag, startPoint x: 274, startPoint y: 250, endPoint x: 163, endPoint y: 220, distance: 114.4
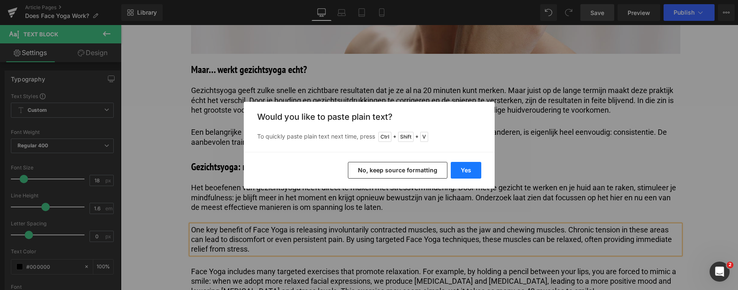
click at [466, 168] on button "Yes" at bounding box center [465, 170] width 31 height 17
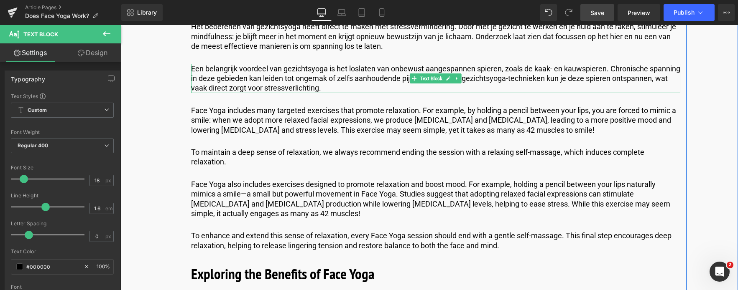
scroll to position [1672, 0]
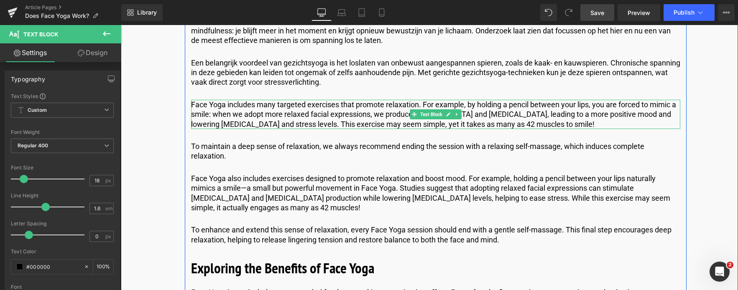
click at [510, 120] on p "Face Yoga includes many targeted exercises that promote relaxation. For example…" at bounding box center [435, 114] width 489 height 29
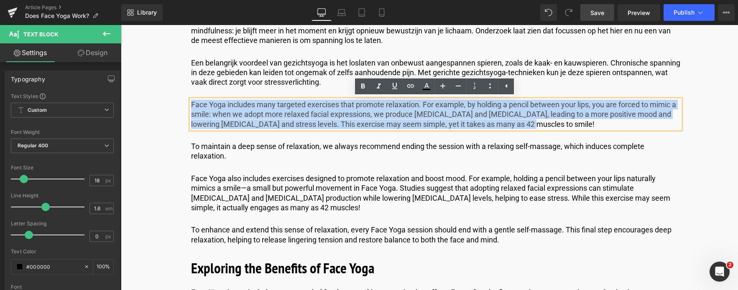
drag, startPoint x: 510, startPoint y: 120, endPoint x: 174, endPoint y: 97, distance: 336.8
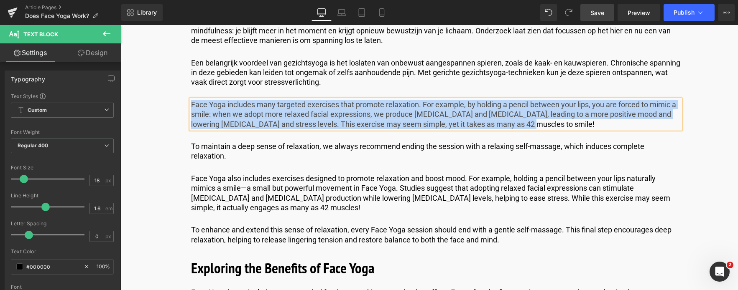
click at [513, 126] on p "Face Yoga includes many targeted exercises that promote relaxation. For example…" at bounding box center [435, 114] width 489 height 29
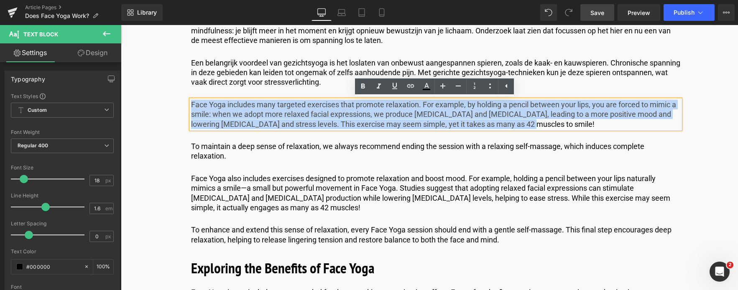
drag, startPoint x: 513, startPoint y: 126, endPoint x: 144, endPoint y: 95, distance: 370.3
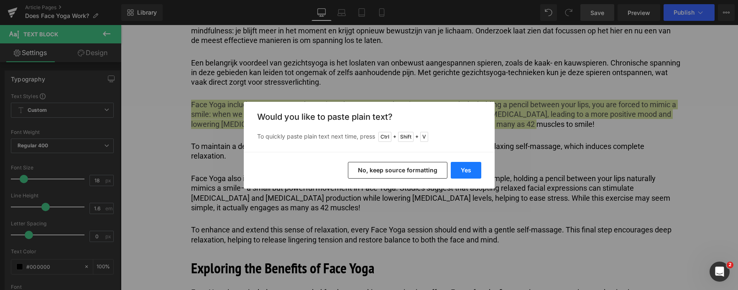
click at [474, 171] on button "Yes" at bounding box center [465, 170] width 31 height 17
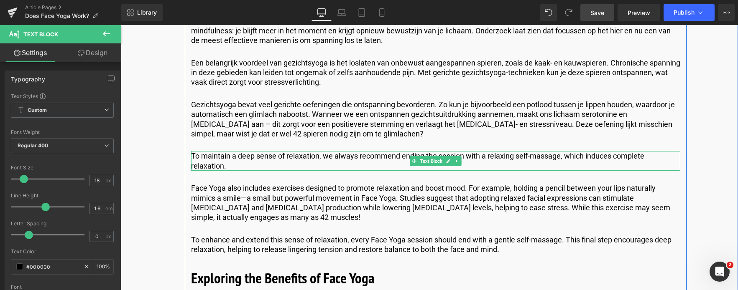
click at [220, 166] on p "To maintain a deep sense of relaxation, we always recommend ending the session …" at bounding box center [435, 161] width 489 height 20
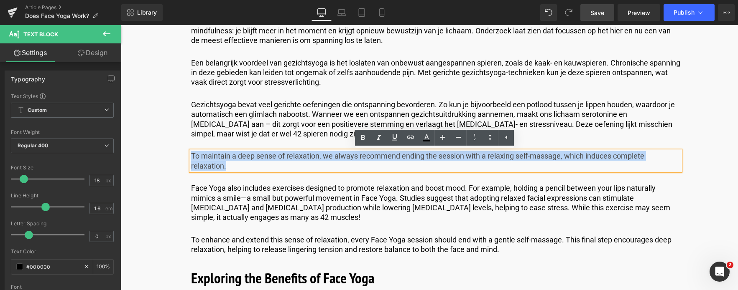
drag, startPoint x: 226, startPoint y: 166, endPoint x: 177, endPoint y: 154, distance: 50.9
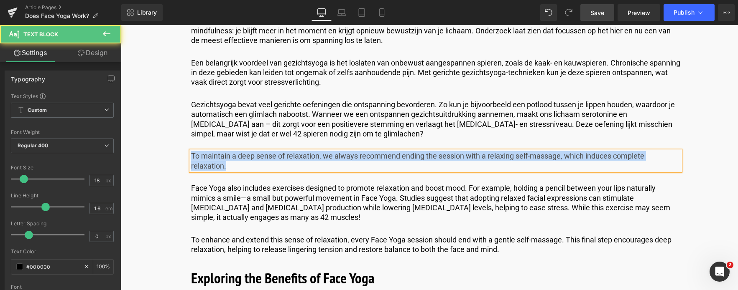
click at [237, 169] on p "To maintain a deep sense of relaxation, we always recommend ending the session …" at bounding box center [435, 161] width 489 height 20
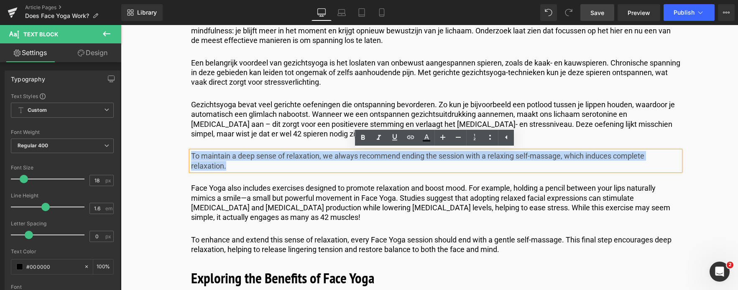
drag, startPoint x: 237, startPoint y: 169, endPoint x: 174, endPoint y: 153, distance: 64.5
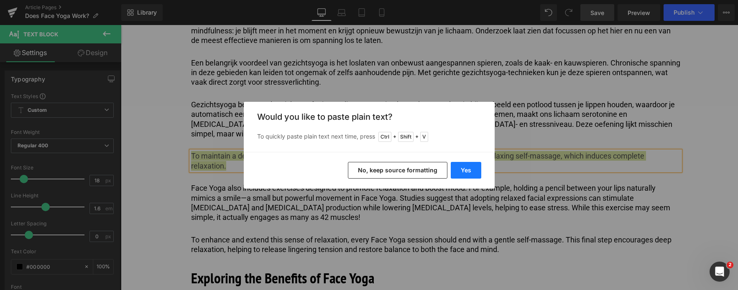
click at [459, 167] on button "Yes" at bounding box center [465, 170] width 31 height 17
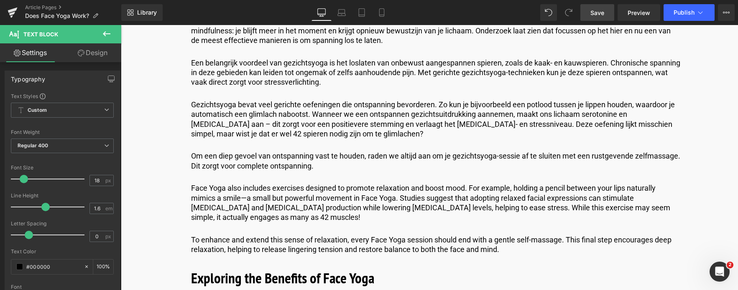
drag, startPoint x: 601, startPoint y: 15, endPoint x: 132, endPoint y: 186, distance: 499.3
click at [601, 15] on span "Save" at bounding box center [597, 12] width 14 height 9
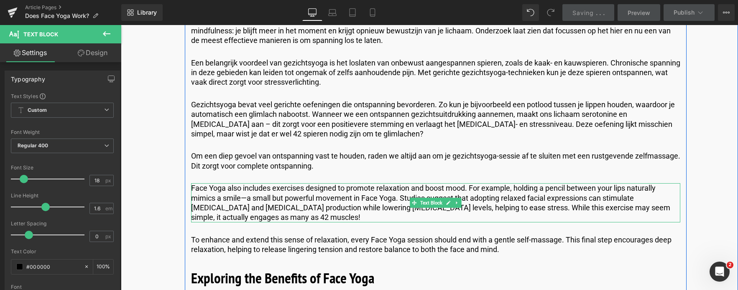
click at [256, 216] on p "Face Yoga also includes exercises designed to promote relaxation and boost mood…" at bounding box center [435, 202] width 489 height 39
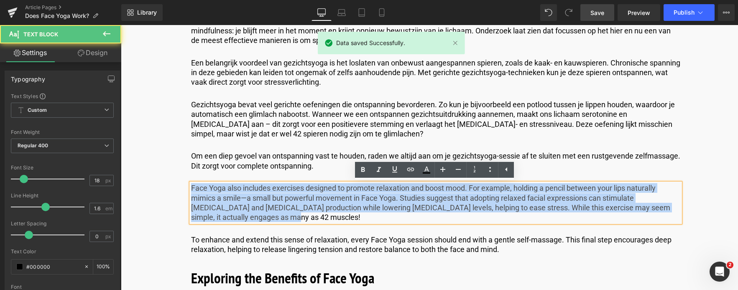
drag, startPoint x: 254, startPoint y: 219, endPoint x: 168, endPoint y: 183, distance: 93.6
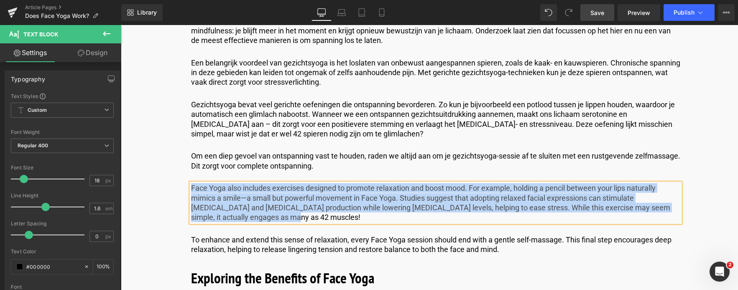
click at [262, 219] on p "Face Yoga also includes exercises designed to promote relaxation and boost mood…" at bounding box center [435, 202] width 489 height 39
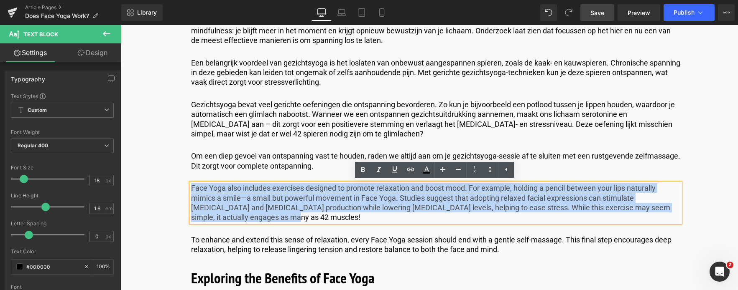
drag, startPoint x: 262, startPoint y: 219, endPoint x: 158, endPoint y: 169, distance: 114.9
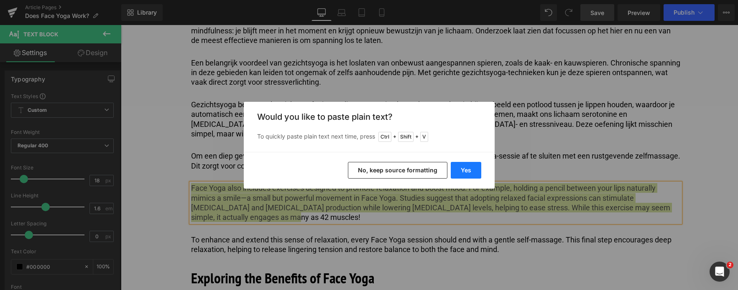
click at [470, 170] on button "Yes" at bounding box center [465, 170] width 31 height 17
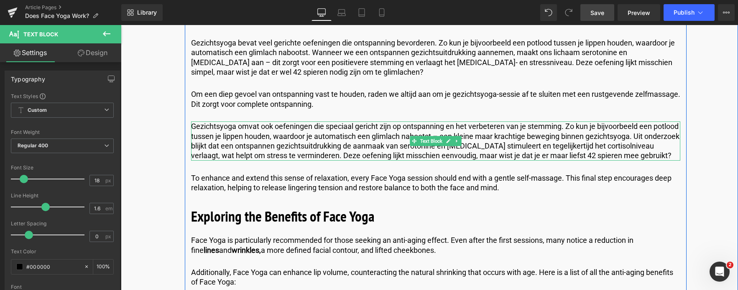
scroll to position [1755, 0]
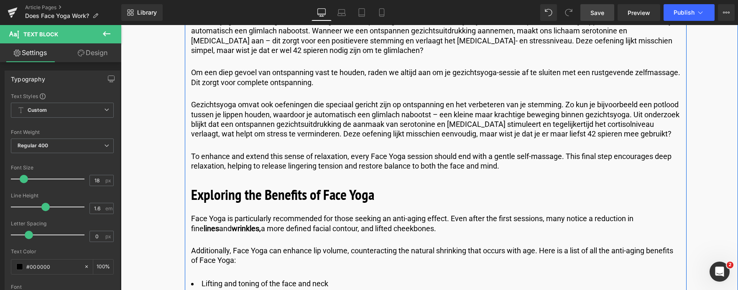
click at [237, 166] on p "To enhance and extend this sense of relaxation, every Face Yoga session should …" at bounding box center [435, 162] width 489 height 20
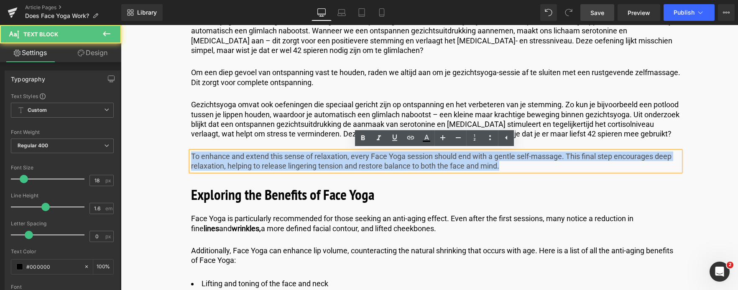
drag, startPoint x: 190, startPoint y: 157, endPoint x: 543, endPoint y: 165, distance: 353.2
click at [543, 165] on p "To enhance and extend this sense of relaxation, every Face Yoga session should …" at bounding box center [435, 162] width 489 height 20
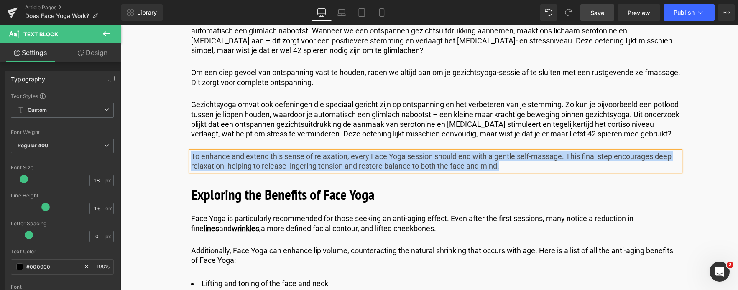
click at [509, 168] on p "To enhance and extend this sense of relaxation, every Face Yoga session should …" at bounding box center [435, 162] width 489 height 20
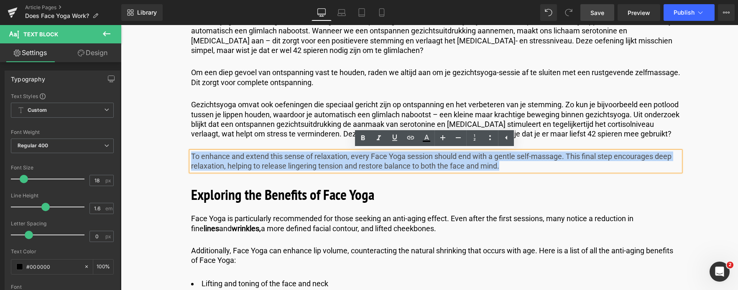
drag, startPoint x: 509, startPoint y: 168, endPoint x: 121, endPoint y: 130, distance: 390.5
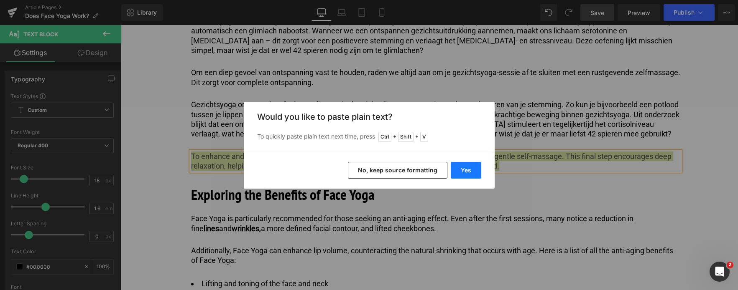
click at [463, 167] on button "Yes" at bounding box center [465, 170] width 31 height 17
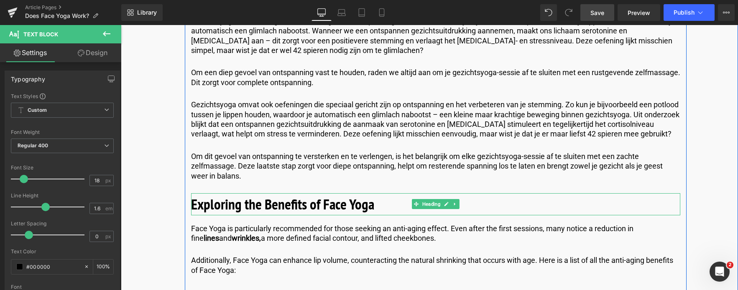
click at [313, 206] on b "Exploring the Benefits of Face Yoga" at bounding box center [282, 204] width 183 height 19
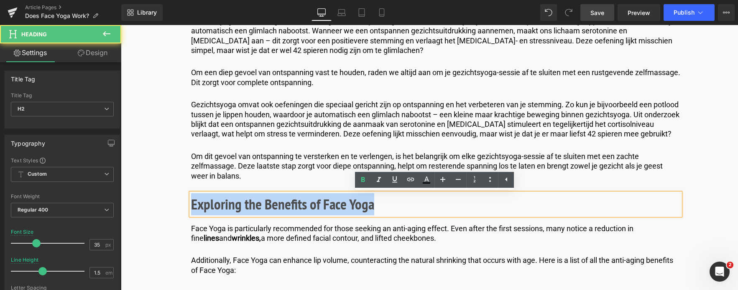
drag, startPoint x: 397, startPoint y: 209, endPoint x: 155, endPoint y: 197, distance: 242.3
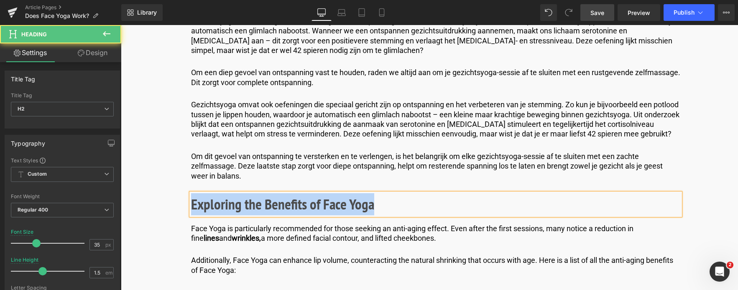
click at [405, 208] on h2 "Exploring the Benefits of Face Yoga" at bounding box center [435, 204] width 489 height 22
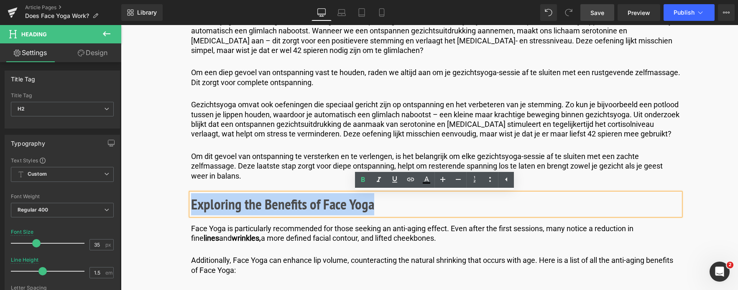
drag, startPoint x: 405, startPoint y: 208, endPoint x: 86, endPoint y: 191, distance: 319.7
paste div
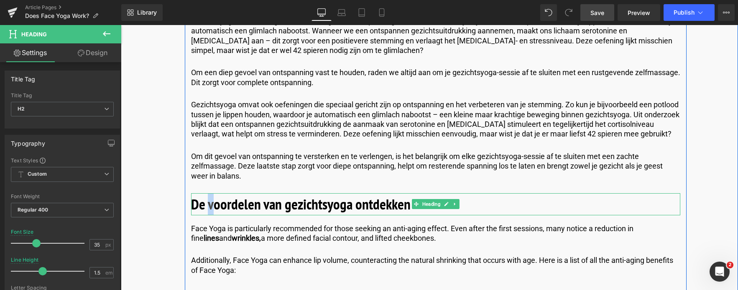
click at [208, 206] on b "De voordelen van gezichtsyoga ontdekken" at bounding box center [300, 204] width 219 height 19
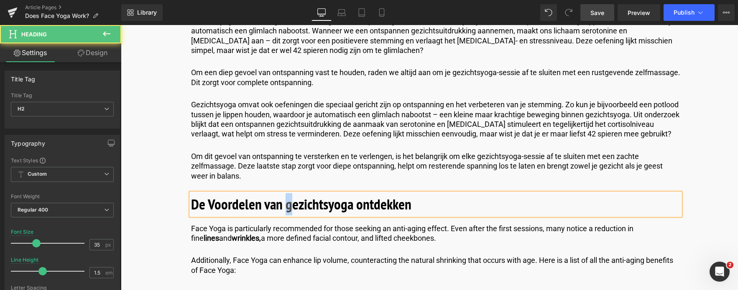
drag, startPoint x: 289, startPoint y: 207, endPoint x: 283, endPoint y: 207, distance: 5.4
click at [283, 207] on b "De Voordelen van gezichtsyoga ontdekken" at bounding box center [301, 204] width 220 height 19
drag, startPoint x: 361, startPoint y: 207, endPoint x: 343, endPoint y: 204, distance: 17.8
click at [353, 208] on b "De Voordelen van Gezichtsyoga ontdekken" at bounding box center [301, 204] width 221 height 19
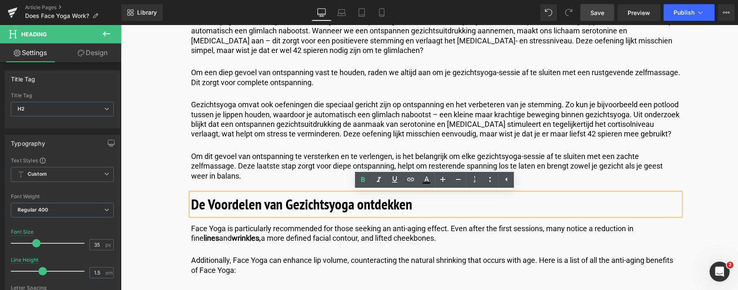
click at [343, 204] on b "De Voordelen van Gezichtsyoga ontdekken" at bounding box center [301, 204] width 221 height 19
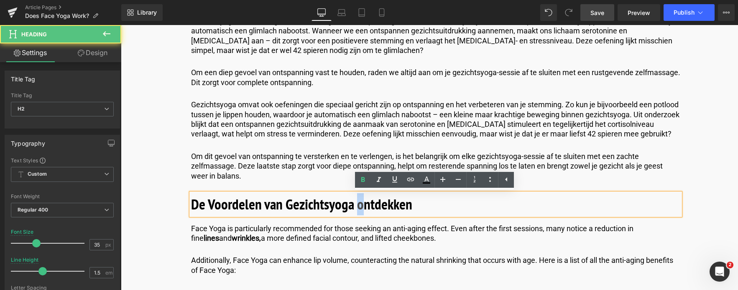
click at [359, 209] on b "De Voordelen van Gezichtsyoga ontdekken" at bounding box center [301, 204] width 221 height 19
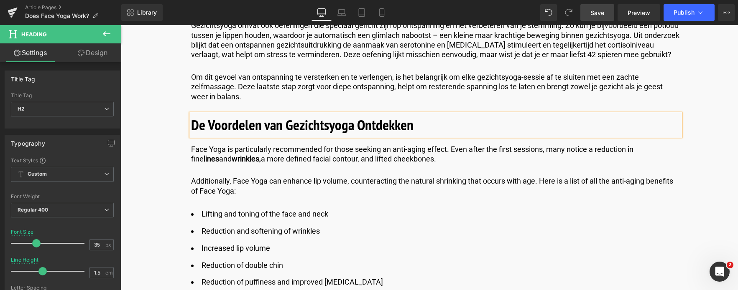
scroll to position [1839, 0]
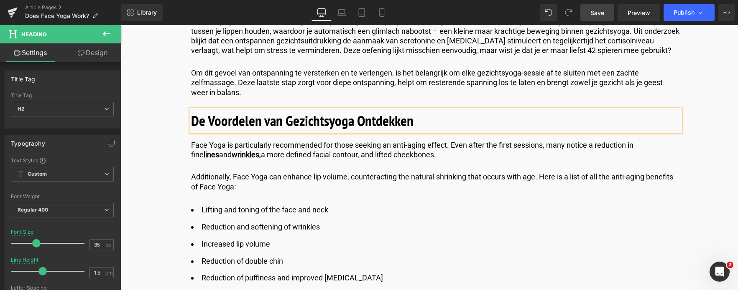
click at [595, 11] on span "Save" at bounding box center [597, 12] width 14 height 9
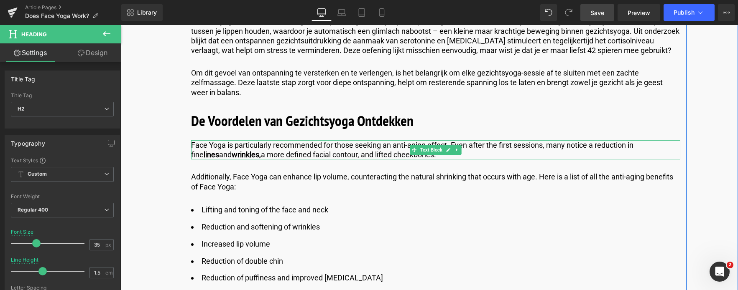
click at [417, 155] on p "Face Yoga is particularly recommended for those seeking an anti-aging effect. E…" at bounding box center [435, 150] width 489 height 20
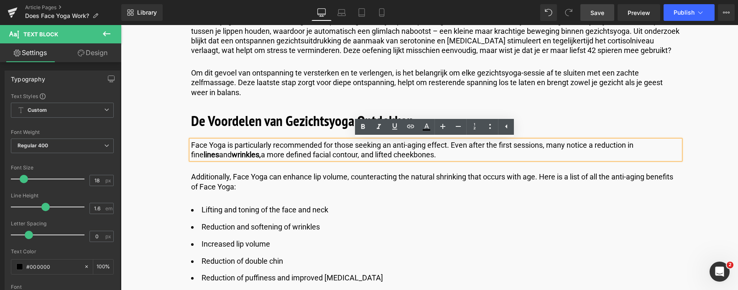
drag, startPoint x: 417, startPoint y: 155, endPoint x: 139, endPoint y: 144, distance: 279.0
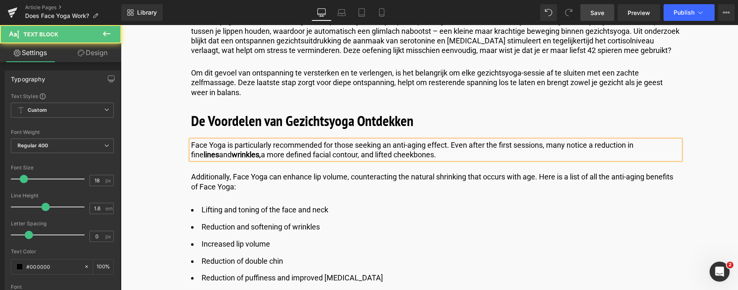
click at [447, 160] on p "Face Yoga is particularly recommended for those seeking an anti-aging effect. E…" at bounding box center [435, 150] width 489 height 20
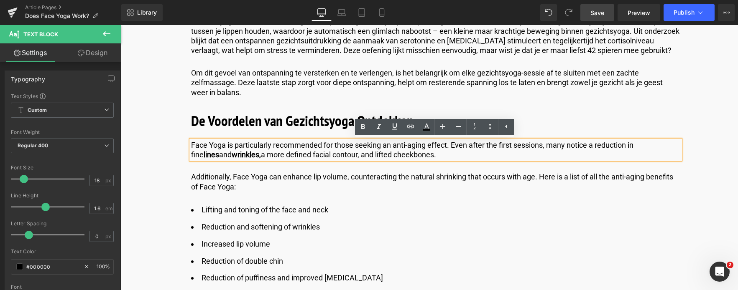
drag, startPoint x: 434, startPoint y: 158, endPoint x: 122, endPoint y: 131, distance: 313.3
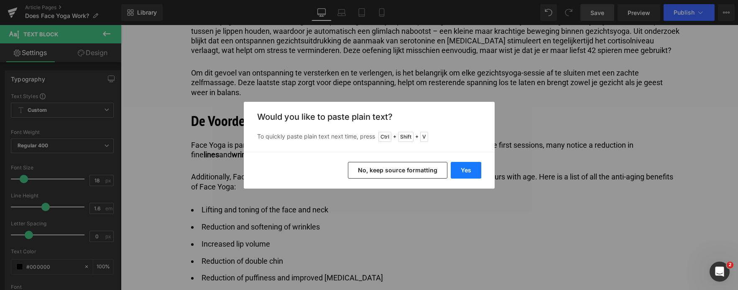
click at [466, 169] on button "Yes" at bounding box center [465, 170] width 31 height 17
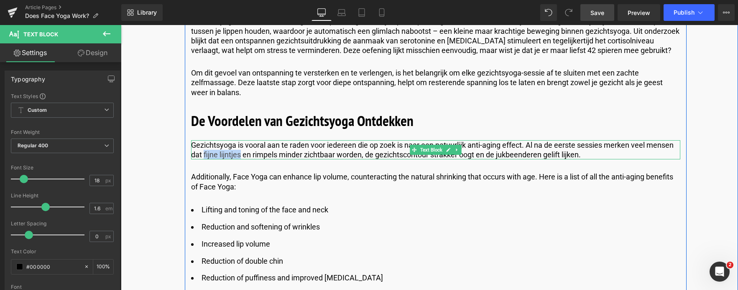
drag, startPoint x: 240, startPoint y: 155, endPoint x: 203, endPoint y: 153, distance: 36.8
click at [203, 153] on p "Gezichtsyoga is vooral aan te raden voor iedereen die op zoek is naar een natuu…" at bounding box center [435, 150] width 489 height 20
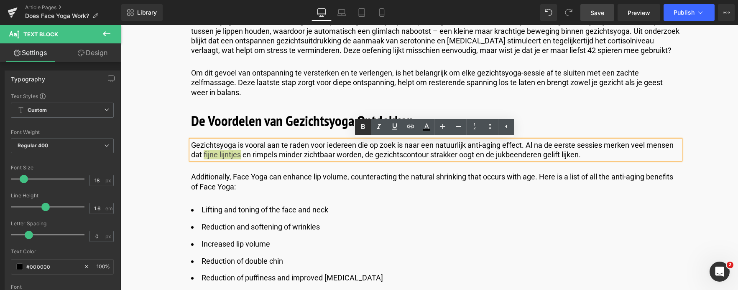
click at [361, 128] on icon at bounding box center [363, 126] width 4 height 5
drag, startPoint x: 253, startPoint y: 154, endPoint x: 275, endPoint y: 153, distance: 22.2
click at [275, 153] on p "Gezichtsyoga is vooral aan te raden voor iedereen die op zoek is naar een natuu…" at bounding box center [435, 150] width 489 height 20
click at [363, 127] on icon at bounding box center [363, 127] width 10 height 10
drag, startPoint x: 376, startPoint y: 155, endPoint x: 457, endPoint y: 154, distance: 81.5
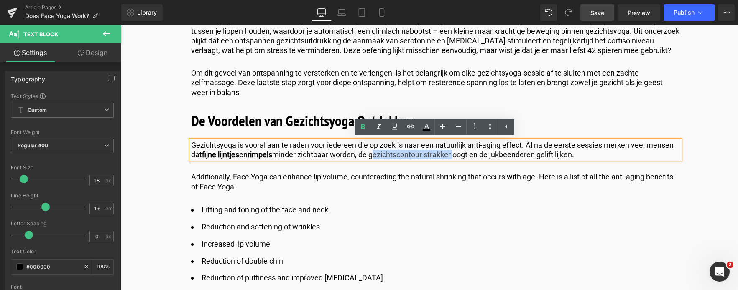
click at [457, 154] on p "Gezichtsyoga is vooral aan te raden voor iedereen die op zoek is naar een natuu…" at bounding box center [435, 150] width 489 height 20
click at [361, 127] on icon at bounding box center [363, 127] width 10 height 10
click at [121, 25] on div at bounding box center [121, 25] width 0 height 0
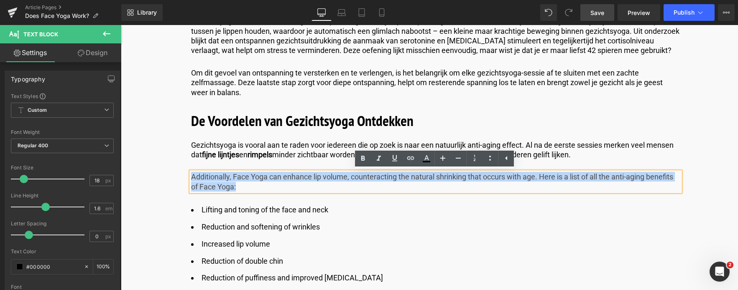
drag, startPoint x: 240, startPoint y: 188, endPoint x: 144, endPoint y: 166, distance: 98.2
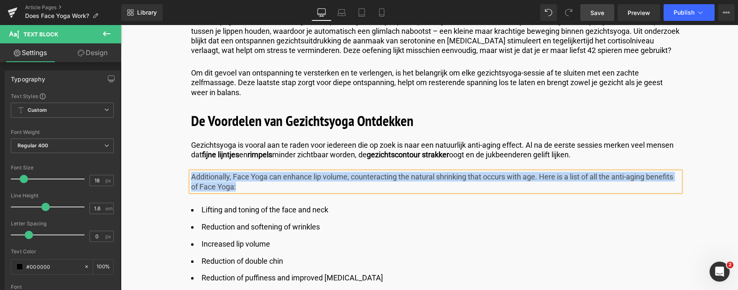
click at [230, 189] on p "Additionally, Face Yoga can enhance lip volume, counteracting the natural shrin…" at bounding box center [435, 182] width 489 height 20
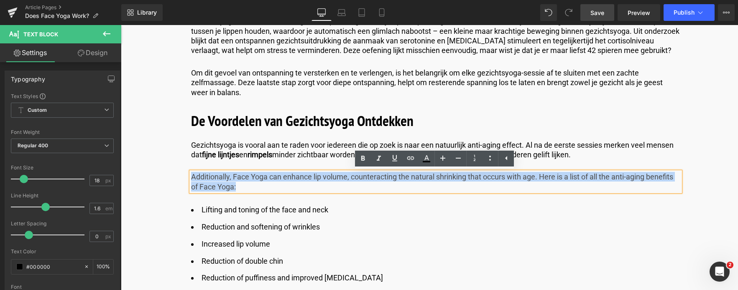
drag, startPoint x: 237, startPoint y: 191, endPoint x: 168, endPoint y: 166, distance: 72.8
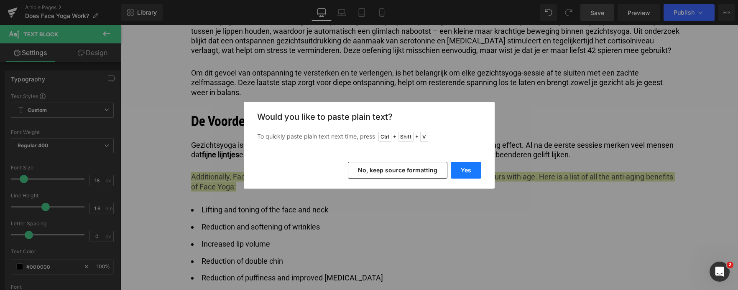
click at [469, 168] on button "Yes" at bounding box center [465, 170] width 31 height 17
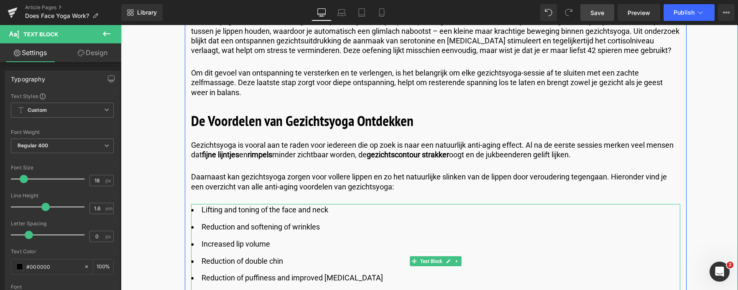
click at [229, 213] on li "Lifting and toning of the face and neck" at bounding box center [435, 210] width 489 height 12
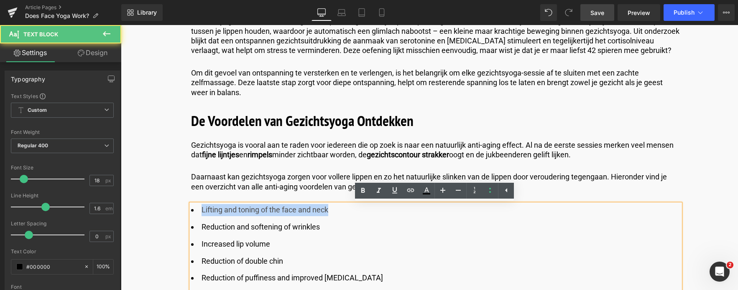
drag, startPoint x: 201, startPoint y: 209, endPoint x: 328, endPoint y: 214, distance: 127.1
click at [328, 214] on li "Lifting and toning of the face and neck" at bounding box center [435, 210] width 489 height 12
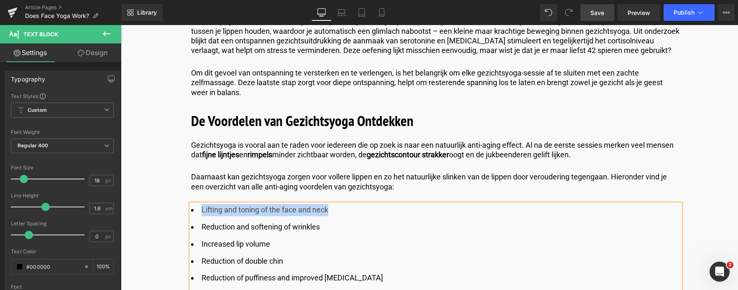
click at [221, 214] on li "Lifting and toning of the face and neck" at bounding box center [435, 210] width 489 height 12
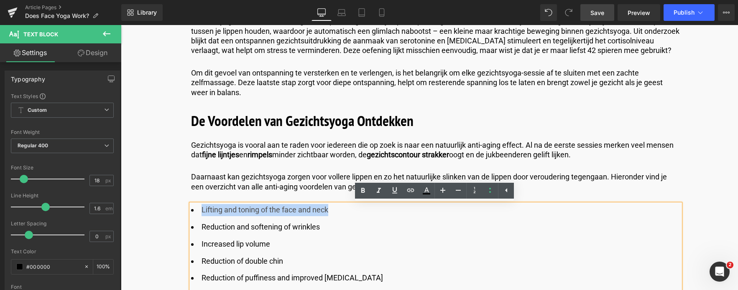
drag, startPoint x: 201, startPoint y: 210, endPoint x: 336, endPoint y: 209, distance: 134.6
click at [336, 209] on li "Lifting and toning of the face and neck" at bounding box center [435, 210] width 489 height 12
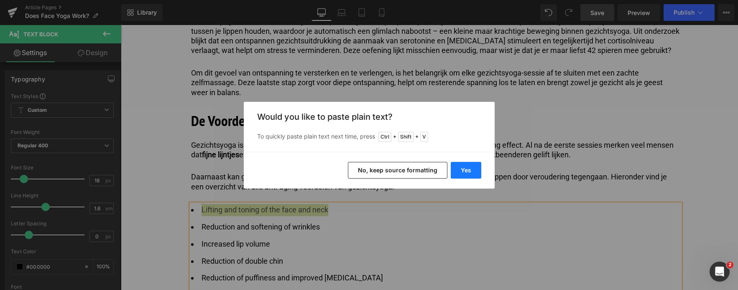
click at [464, 171] on button "Yes" at bounding box center [465, 170] width 31 height 17
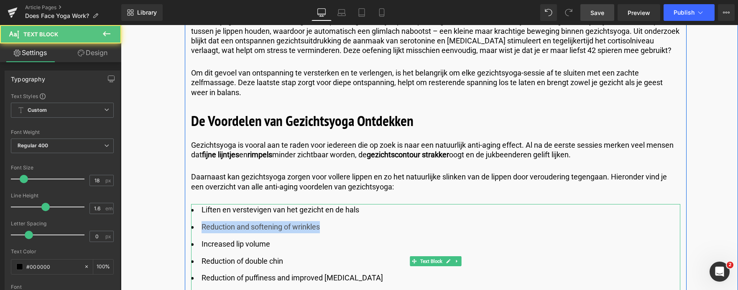
drag, startPoint x: 200, startPoint y: 229, endPoint x: 327, endPoint y: 227, distance: 126.6
click at [327, 227] on li "Reduction and softening of wrinkles" at bounding box center [435, 227] width 489 height 12
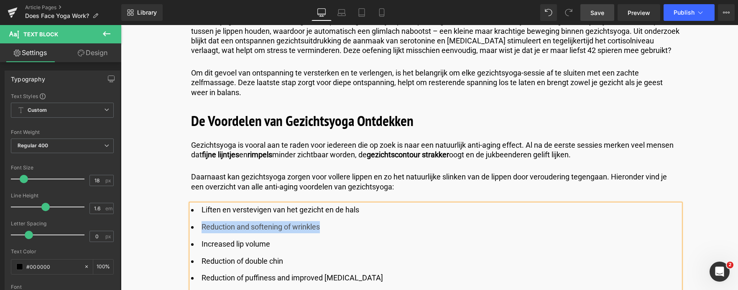
click at [319, 226] on li "Reduction and softening of wrinkles" at bounding box center [435, 227] width 489 height 12
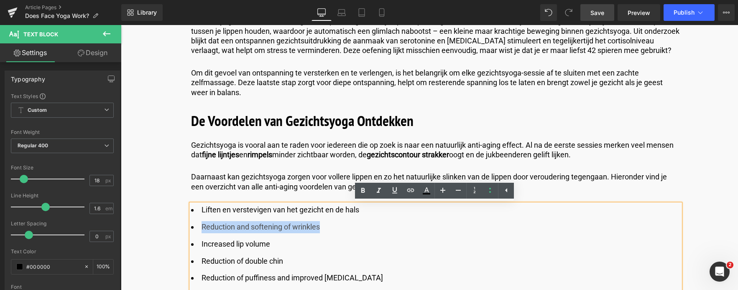
drag, startPoint x: 319, startPoint y: 226, endPoint x: 200, endPoint y: 227, distance: 118.7
click at [200, 227] on li "Reduction and softening of wrinkles" at bounding box center [435, 227] width 489 height 12
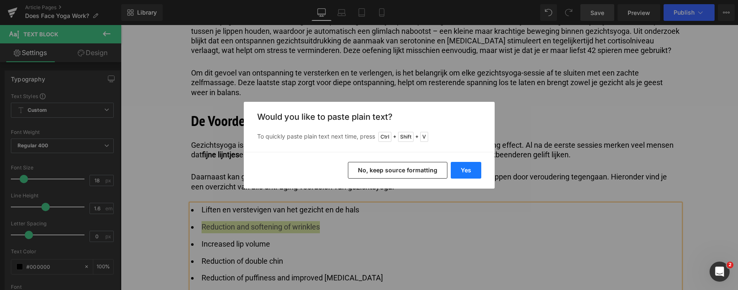
click at [461, 171] on button "Yes" at bounding box center [465, 170] width 31 height 17
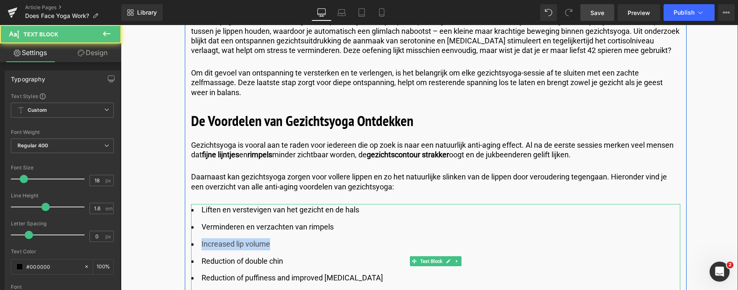
drag, startPoint x: 270, startPoint y: 245, endPoint x: 192, endPoint y: 244, distance: 78.6
click at [192, 244] on li "Increased lip volume" at bounding box center [435, 245] width 489 height 12
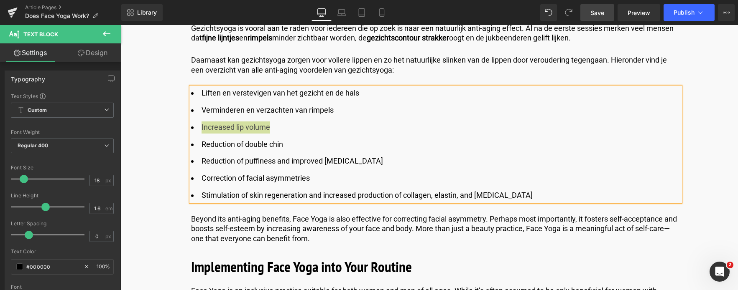
scroll to position [1964, 0]
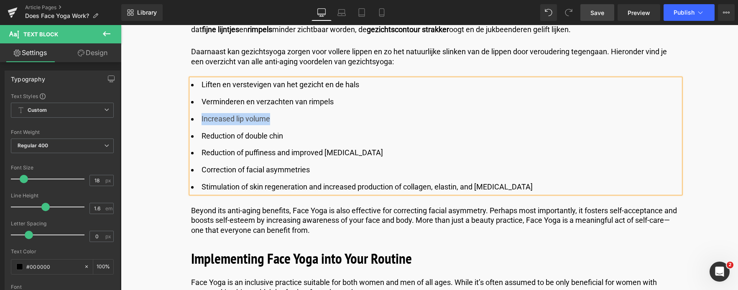
drag, startPoint x: 537, startPoint y: 187, endPoint x: 185, endPoint y: 135, distance: 355.2
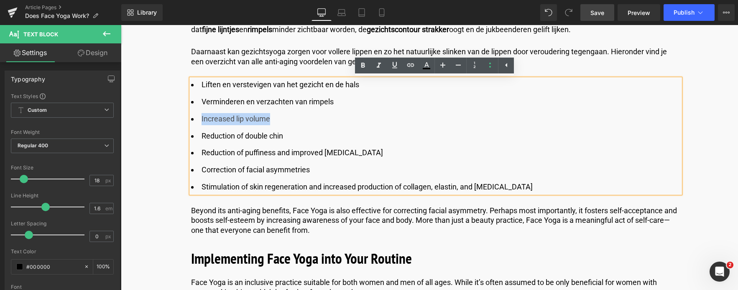
drag, startPoint x: 270, startPoint y: 120, endPoint x: 200, endPoint y: 121, distance: 70.2
click at [200, 121] on li "Increased lip volume" at bounding box center [435, 119] width 489 height 12
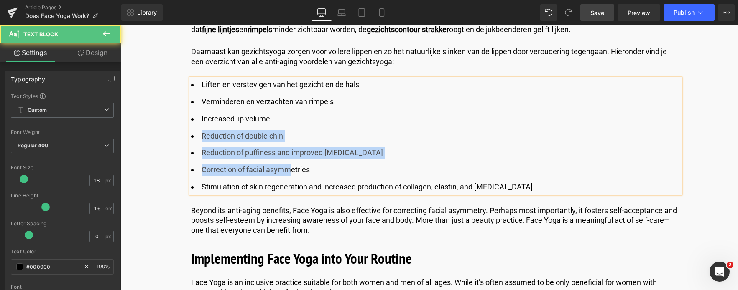
drag, startPoint x: 201, startPoint y: 137, endPoint x: 292, endPoint y: 170, distance: 97.1
click at [292, 170] on ul "Liften en verstevigen van het gezicht en de hals Verminderen en verzachten van …" at bounding box center [435, 136] width 489 height 115
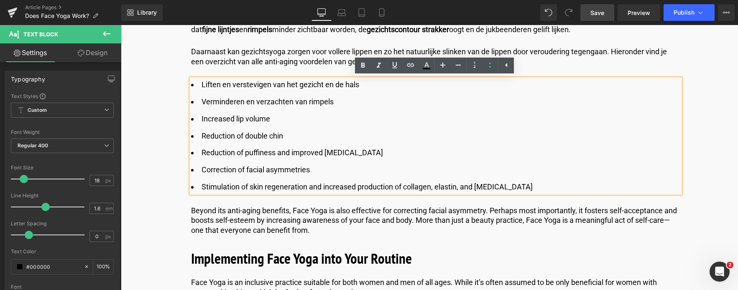
click at [200, 121] on li "Increased lip volume" at bounding box center [435, 119] width 489 height 12
drag, startPoint x: 200, startPoint y: 121, endPoint x: 270, endPoint y: 120, distance: 70.6
click at [270, 120] on li "Increased lip volume" at bounding box center [435, 119] width 489 height 12
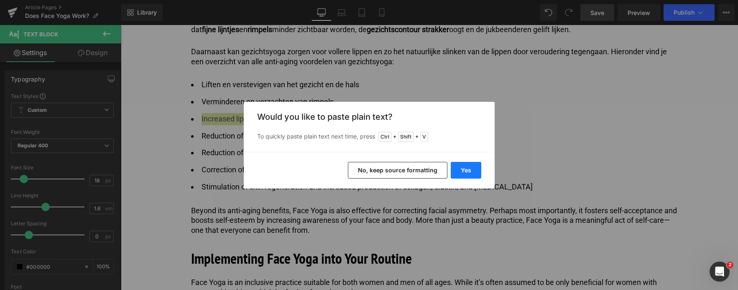
click at [456, 170] on button "Yes" at bounding box center [465, 170] width 31 height 17
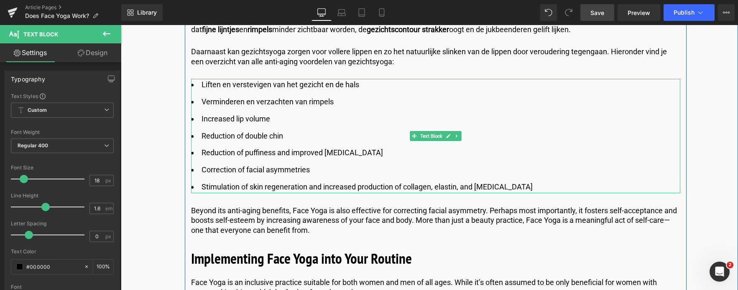
click at [244, 120] on li "Increased lip volume" at bounding box center [435, 119] width 489 height 12
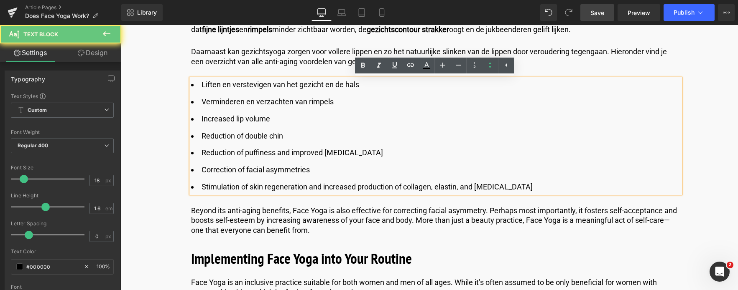
click at [247, 120] on li "Increased lip volume" at bounding box center [435, 119] width 489 height 12
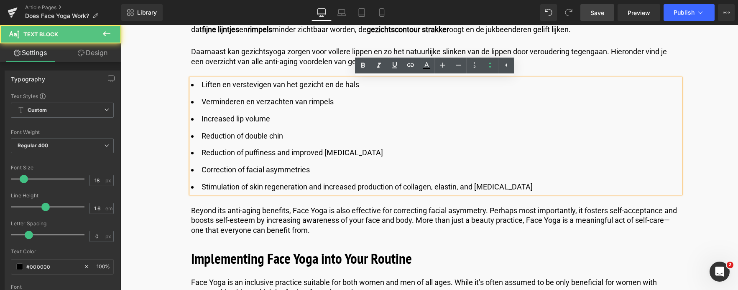
click at [244, 120] on li "Increased lip volume" at bounding box center [435, 119] width 489 height 12
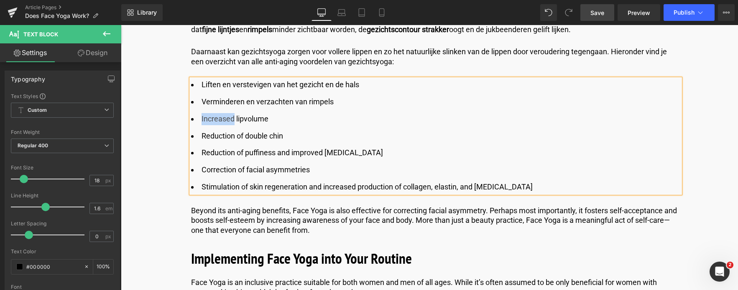
drag, startPoint x: 232, startPoint y: 121, endPoint x: 201, endPoint y: 120, distance: 30.9
click at [201, 120] on li "Increased lipvolume" at bounding box center [435, 119] width 489 height 12
click at [599, 15] on span "Save" at bounding box center [597, 12] width 14 height 9
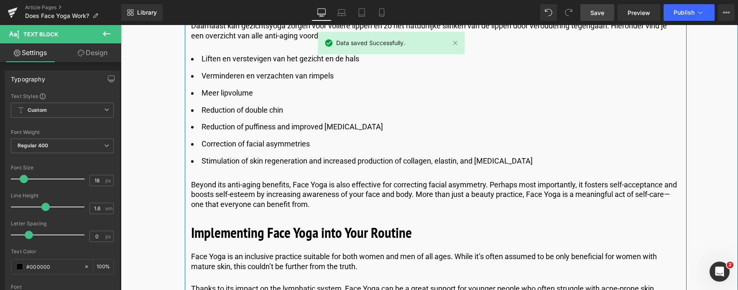
scroll to position [1922, 0]
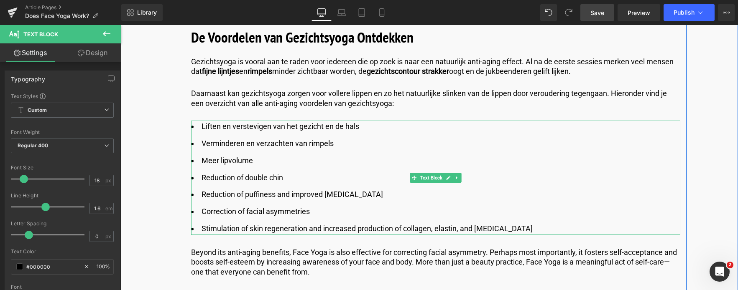
drag, startPoint x: 201, startPoint y: 178, endPoint x: 533, endPoint y: 230, distance: 335.8
click at [533, 230] on ul "Liften en verstevigen van het gezicht en de hals Verminderen en verzachten van …" at bounding box center [435, 178] width 489 height 115
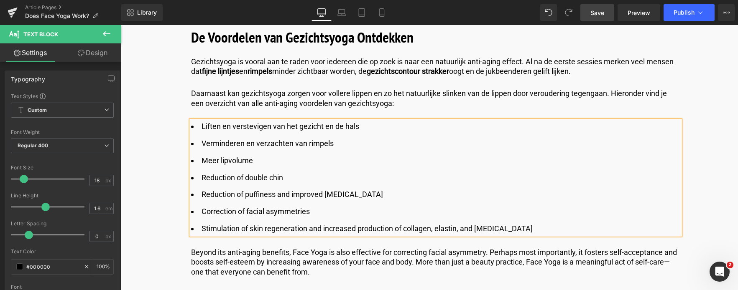
click at [204, 176] on li "Reduction of double chin" at bounding box center [435, 178] width 489 height 12
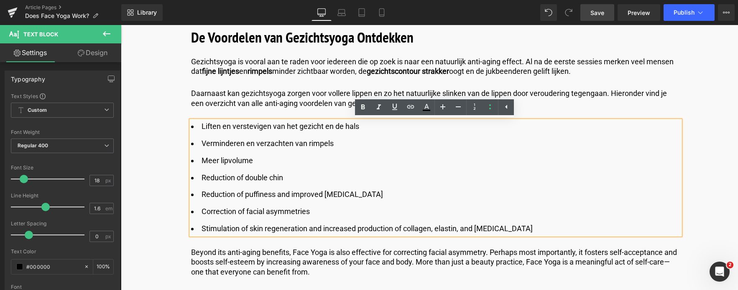
drag, startPoint x: 201, startPoint y: 177, endPoint x: 558, endPoint y: 235, distance: 361.6
click at [558, 235] on div "Liften en verstevigen van het gezicht en de hals Verminderen en verzachten van …" at bounding box center [435, 178] width 489 height 115
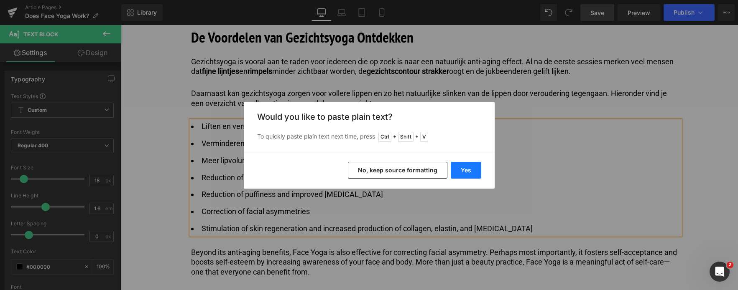
drag, startPoint x: 345, startPoint y: 142, endPoint x: 466, endPoint y: 168, distance: 123.3
click at [466, 168] on button "Yes" at bounding box center [465, 170] width 31 height 17
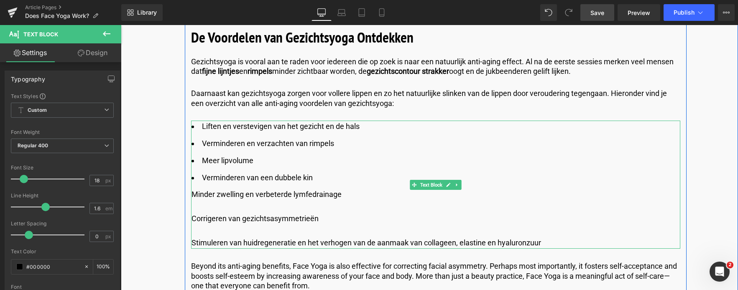
click at [191, 196] on div "Liften en verstevigen van het gezicht en de hals Verminderen en verzachten van …" at bounding box center [435, 185] width 489 height 128
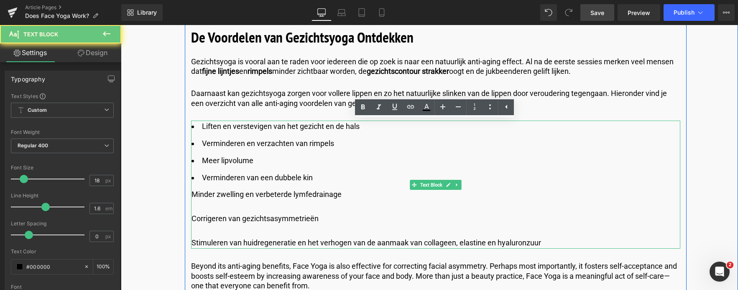
click at [191, 196] on div "Minder zwelling en verbeterde lymfedrainage" at bounding box center [435, 195] width 489 height 12
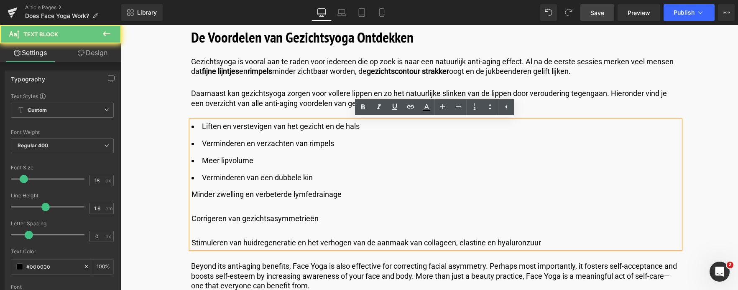
click at [191, 195] on div "Minder zwelling en verbeterde lymfedrainage" at bounding box center [435, 195] width 489 height 12
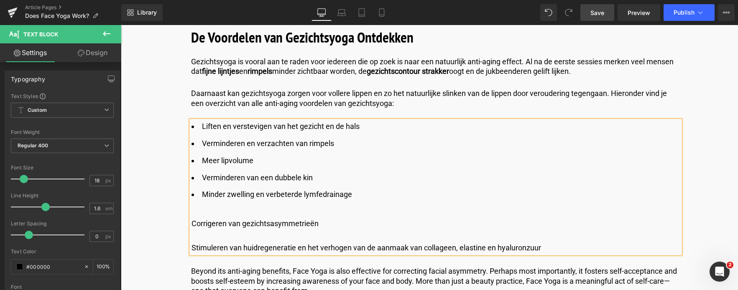
click at [191, 226] on div "Corrigeren van gezichtsasymmetrieën" at bounding box center [435, 224] width 489 height 12
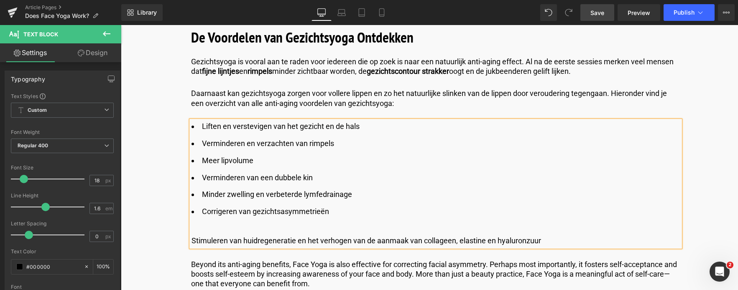
click at [191, 241] on div "Liften en verstevigen van het gezicht en de hals Verminderen en verzachten van …" at bounding box center [435, 184] width 489 height 126
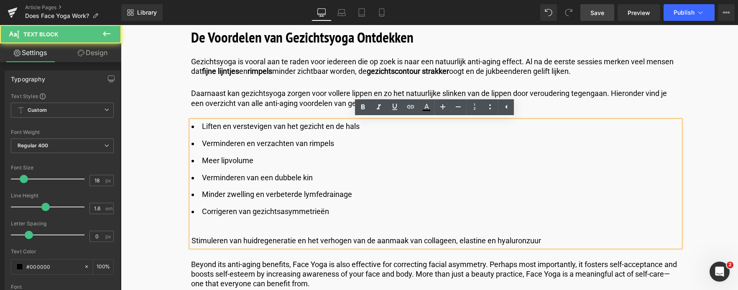
click at [191, 243] on div "Stimuleren van huidregeneratie en het verhogen van de aanmaak van collageen, el…" at bounding box center [435, 241] width 489 height 12
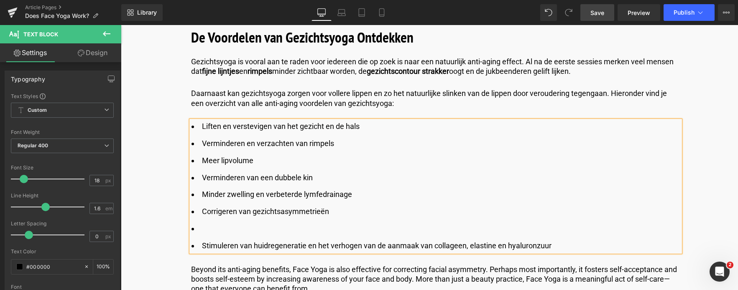
click at [196, 232] on li at bounding box center [435, 229] width 489 height 12
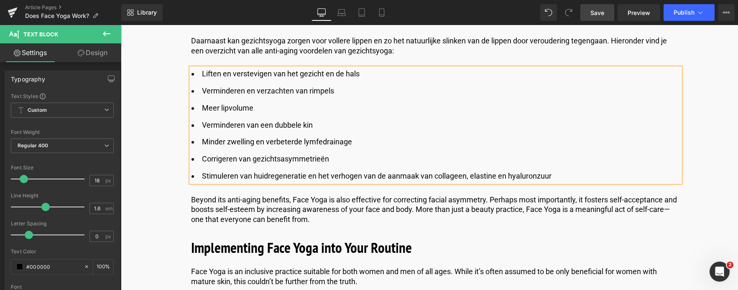
scroll to position [2006, 0]
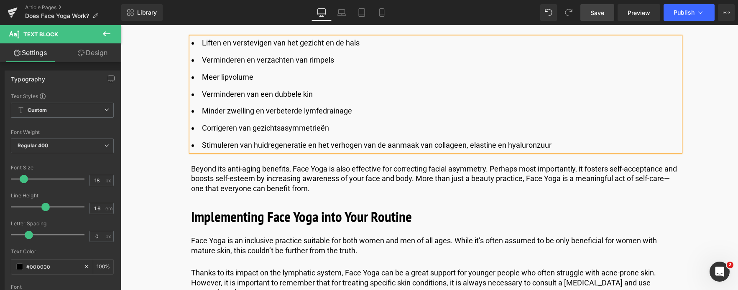
click at [337, 187] on p "Beyond its anti-aging benefits, Face Yoga is also effective for correcting faci…" at bounding box center [435, 178] width 489 height 29
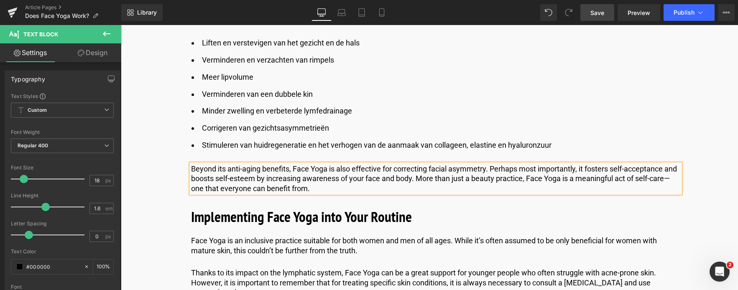
click at [588, 17] on link "Save" at bounding box center [597, 12] width 34 height 17
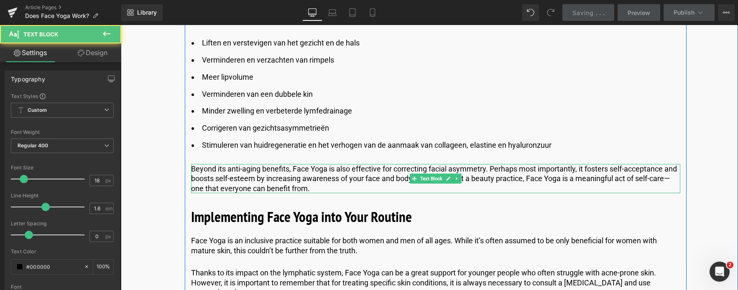
click at [285, 185] on p "Beyond its anti-aging benefits, Face Yoga is also effective for correcting faci…" at bounding box center [435, 178] width 489 height 29
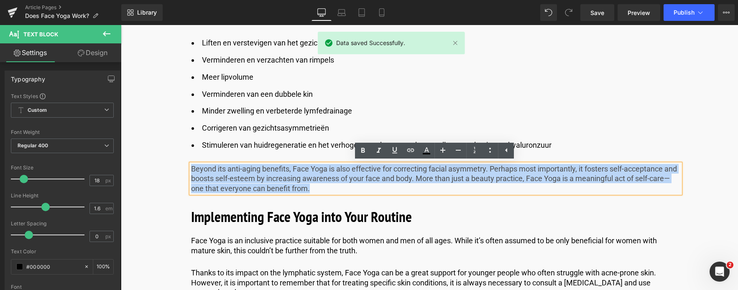
drag, startPoint x: 340, startPoint y: 192, endPoint x: 123, endPoint y: 168, distance: 218.6
click at [122, 169] on div "Image Geplubliceerd op [DATE] | 15 min read Text Block Row Werkt Gezichtsyoga e…" at bounding box center [428, 168] width 617 height 4183
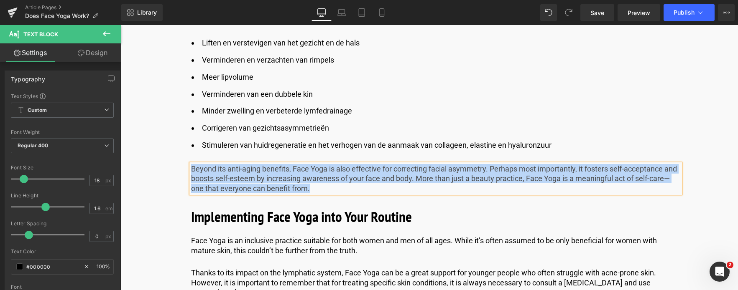
click at [344, 186] on p "Beyond its anti-aging benefits, Face Yoga is also effective for correcting faci…" at bounding box center [435, 178] width 489 height 29
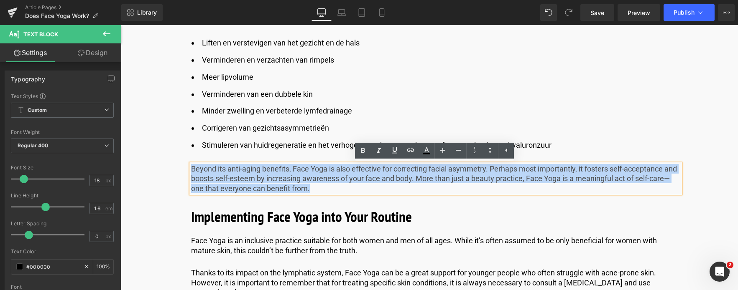
drag, startPoint x: 344, startPoint y: 186, endPoint x: 166, endPoint y: 153, distance: 180.6
click at [168, 153] on div "Image Geplubliceerd op [DATE] | 15 min read Text Block Row Werkt Gezichtsyoga e…" at bounding box center [435, 172] width 535 height 4176
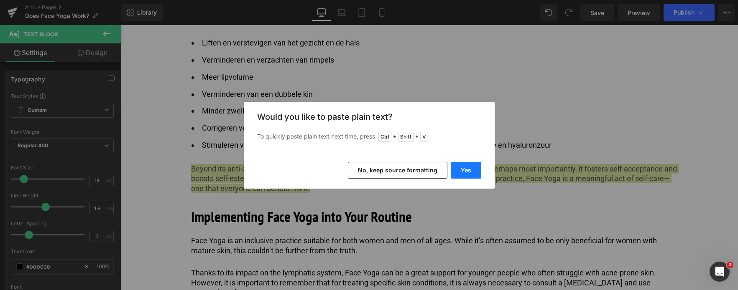
click at [461, 170] on button "Yes" at bounding box center [465, 170] width 31 height 17
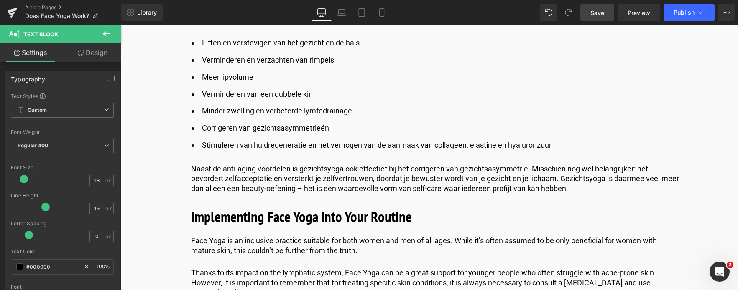
click at [598, 11] on span "Save" at bounding box center [597, 12] width 14 height 9
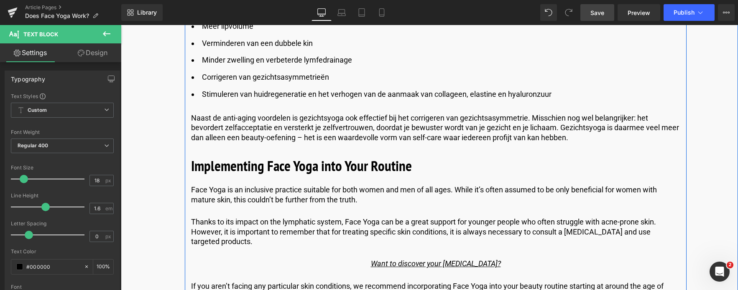
scroll to position [2048, 0]
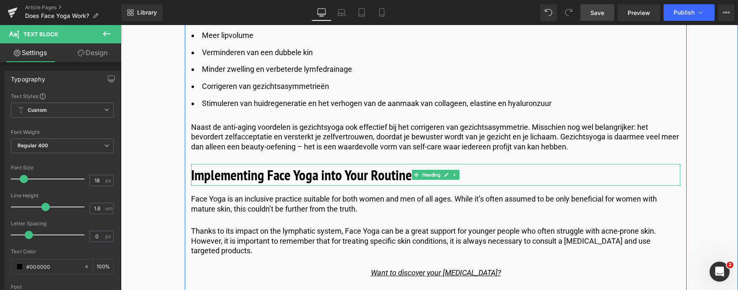
click at [404, 177] on b "Implementing Face Yoga into Your Routine" at bounding box center [301, 174] width 221 height 19
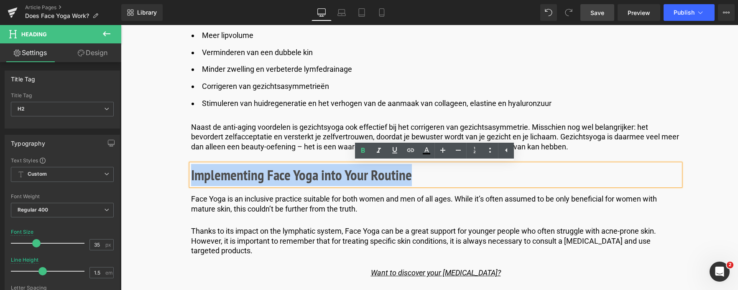
drag, startPoint x: 407, startPoint y: 176, endPoint x: 136, endPoint y: 168, distance: 271.8
click at [136, 168] on div "Image Geplubliceerd op [DATE] | 15 min read Text Block Row Werkt Gezichtsyoga e…" at bounding box center [428, 126] width 617 height 4183
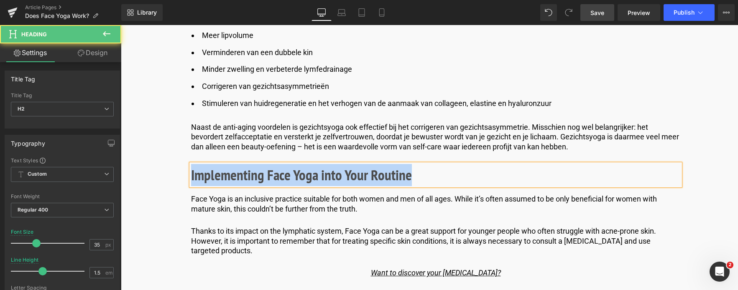
click at [408, 170] on b "Implementing Face Yoga into Your Routine" at bounding box center [301, 174] width 221 height 19
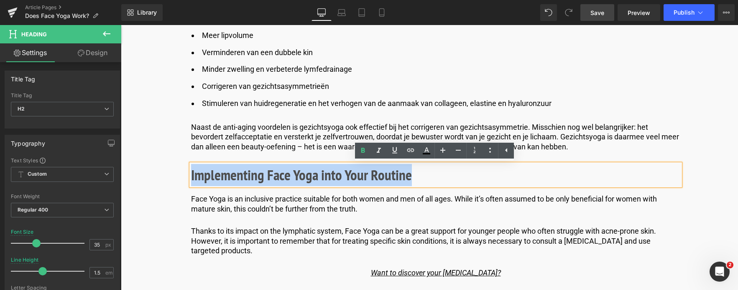
drag, startPoint x: 411, startPoint y: 173, endPoint x: 155, endPoint y: 158, distance: 256.6
click at [155, 158] on div "Image Geplubliceerd op [DATE] | 15 min read Text Block Row Werkt Gezichtsyoga e…" at bounding box center [428, 126] width 617 height 4183
paste div
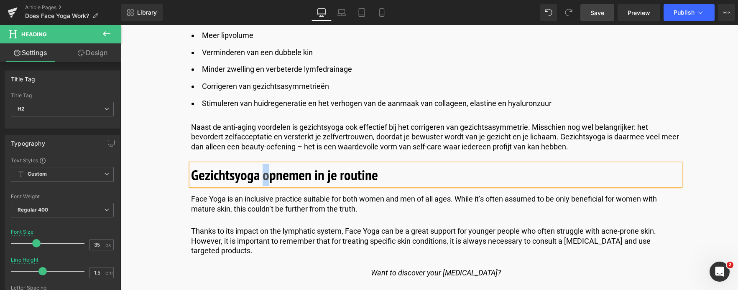
drag, startPoint x: 268, startPoint y: 173, endPoint x: 263, endPoint y: 174, distance: 5.1
click at [263, 174] on b "Gezichtsyoga opnemen in je routine" at bounding box center [284, 174] width 187 height 19
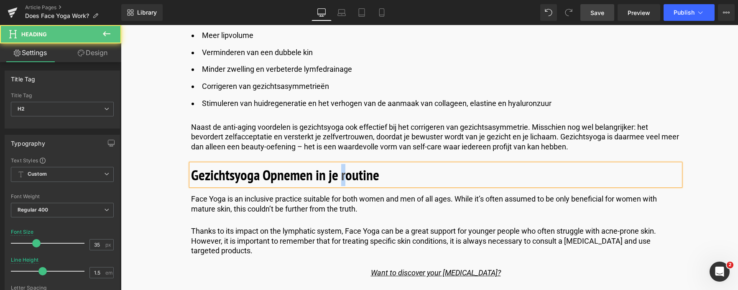
drag, startPoint x: 344, startPoint y: 174, endPoint x: 339, endPoint y: 175, distance: 4.3
click at [339, 175] on b "Gezichtsyoga Opnemen in je routine" at bounding box center [285, 174] width 188 height 19
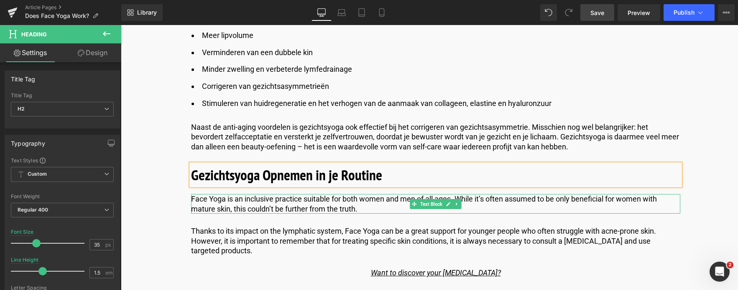
click at [364, 209] on p "Face Yoga is an inclusive practice suitable for both women and men of all ages.…" at bounding box center [435, 204] width 489 height 20
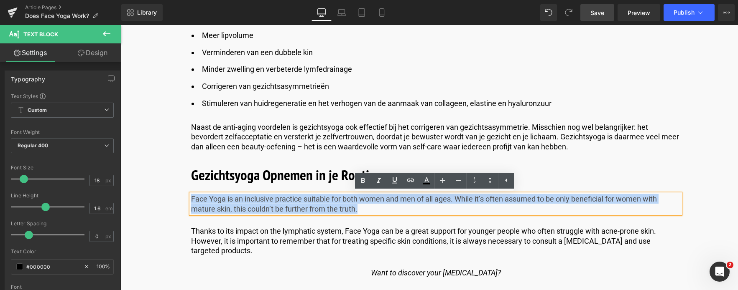
drag, startPoint x: 361, startPoint y: 209, endPoint x: 99, endPoint y: 181, distance: 263.6
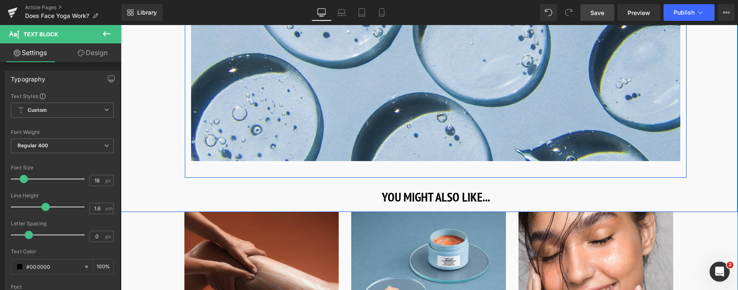
scroll to position [4221, 0]
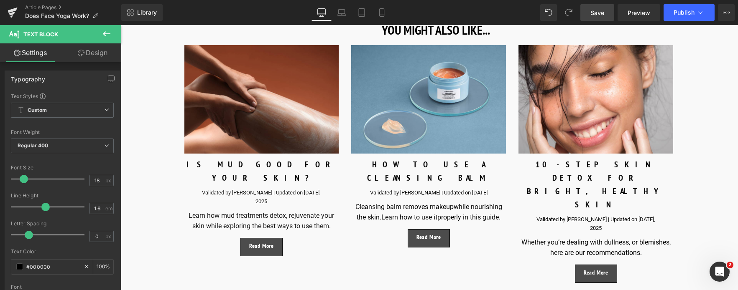
click at [604, 13] on span "Save" at bounding box center [597, 12] width 14 height 9
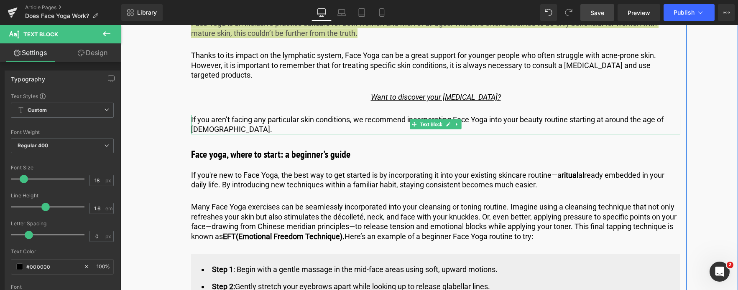
scroll to position [2173, 0]
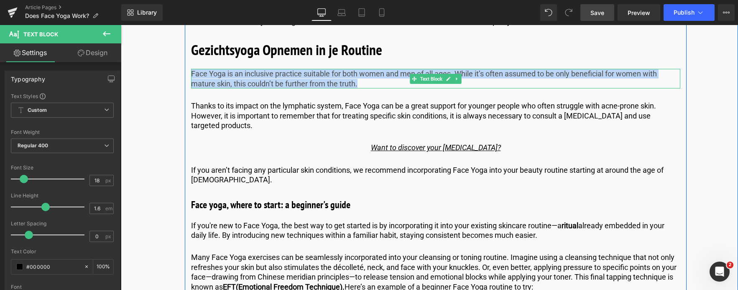
click at [360, 86] on p "Face Yoga is an inclusive practice suitable for both women and men of all ages.…" at bounding box center [435, 79] width 489 height 20
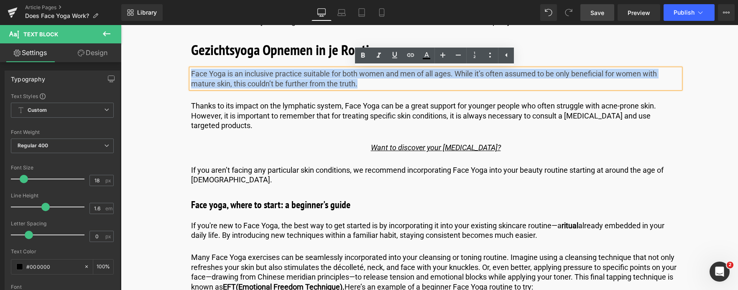
drag, startPoint x: 360, startPoint y: 86, endPoint x: 124, endPoint y: 53, distance: 237.9
click at [124, 53] on div "Image Geplubliceerd op [DATE] | 15 min read Text Block Row Werkt Gezichtsyoga e…" at bounding box center [428, 1] width 617 height 4183
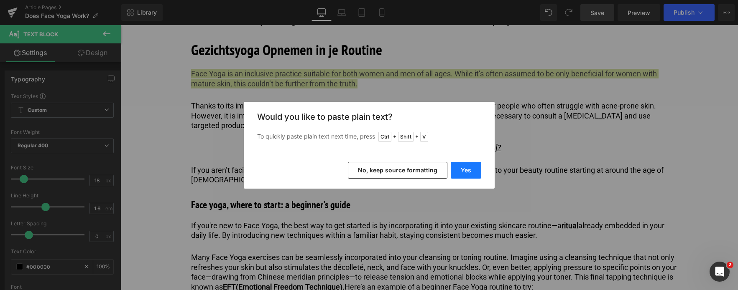
click at [461, 166] on button "Yes" at bounding box center [465, 170] width 31 height 17
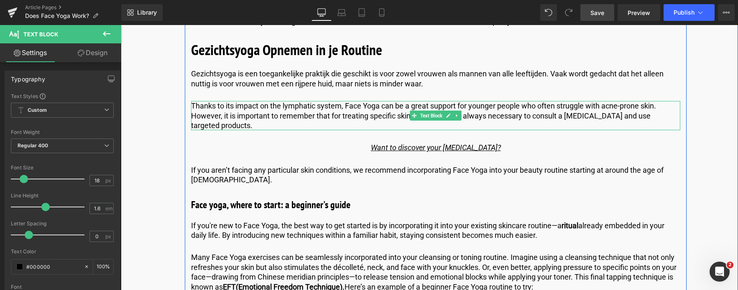
click at [233, 125] on p "Thanks to its impact on the lymphatic system, Face Yoga can be a great support …" at bounding box center [435, 115] width 489 height 29
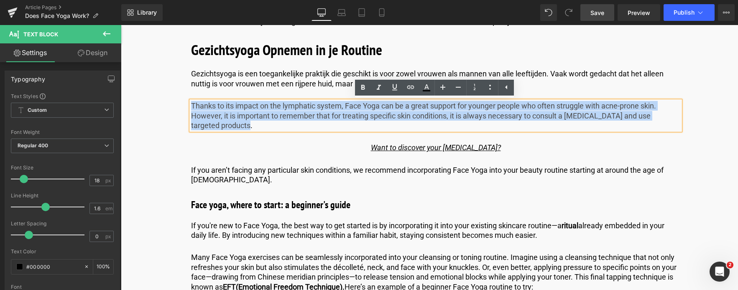
drag, startPoint x: 233, startPoint y: 125, endPoint x: 160, endPoint y: 87, distance: 82.8
click at [160, 87] on div "Image Geplubliceerd op [DATE] | 15 min read Text Block Row Werkt Gezichtsyoga e…" at bounding box center [428, 1] width 617 height 4183
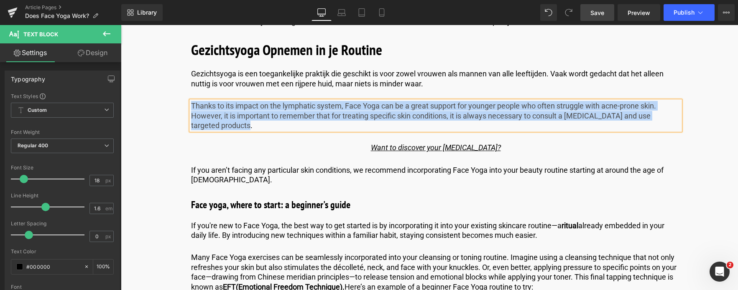
click at [230, 120] on p "Thanks to its impact on the lymphatic system, Face Yoga can be a great support …" at bounding box center [435, 115] width 489 height 29
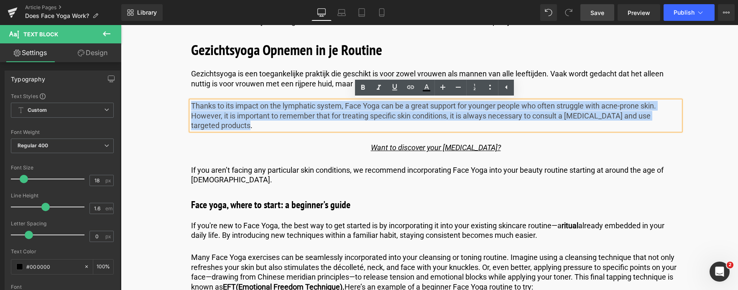
drag, startPoint x: 228, startPoint y: 127, endPoint x: 182, endPoint y: 101, distance: 52.2
click at [182, 101] on div "Image Geplubliceerd op [DATE] | 15 min read Text Block Row Werkt Gezichtsyoga e…" at bounding box center [435, 5] width 535 height 4176
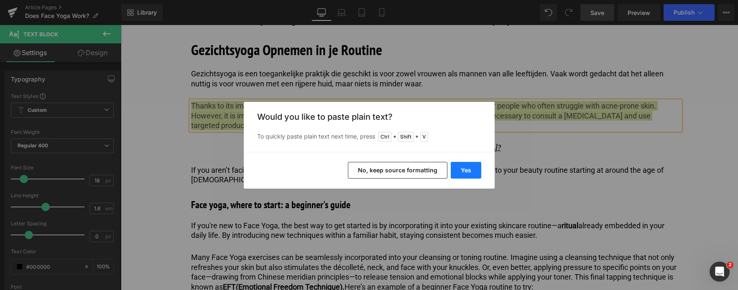
click at [458, 170] on button "Yes" at bounding box center [465, 170] width 31 height 17
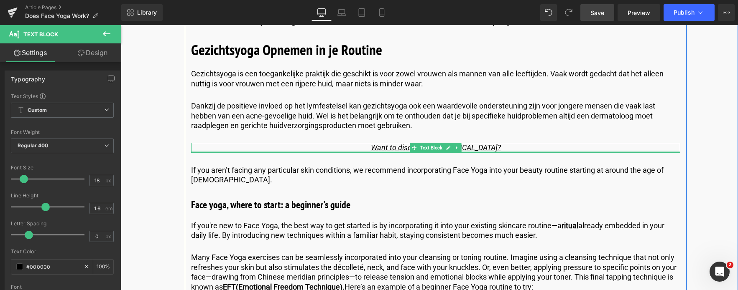
click at [511, 149] on p "Want to discover your [MEDICAL_DATA]?" at bounding box center [435, 148] width 489 height 10
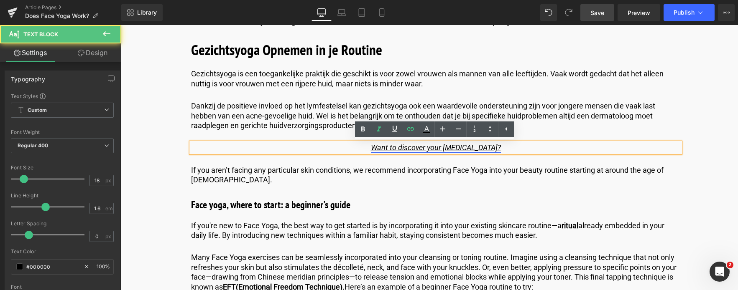
click at [477, 148] on link "Want to discover your [MEDICAL_DATA]?" at bounding box center [436, 147] width 130 height 9
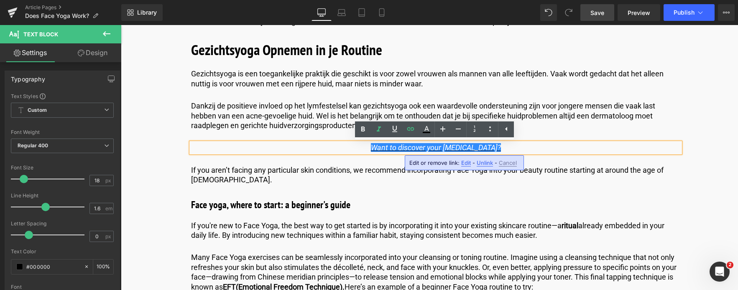
click at [463, 164] on span "Edit" at bounding box center [466, 163] width 10 height 7
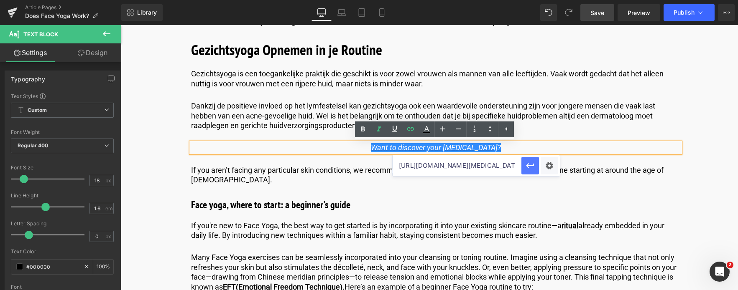
scroll to position [0, 117]
drag, startPoint x: 472, startPoint y: 169, endPoint x: 527, endPoint y: 171, distance: 54.8
click at [527, 171] on div "[URL][DOMAIN_NAME][MEDICAL_DATA]" at bounding box center [475, 165] width 167 height 21
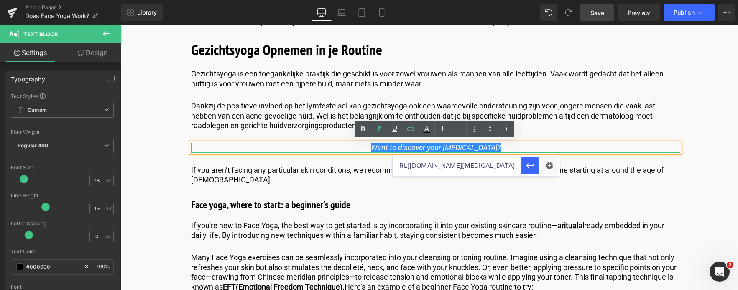
click at [504, 150] on p "Want to discover your [MEDICAL_DATA]?" at bounding box center [435, 148] width 489 height 10
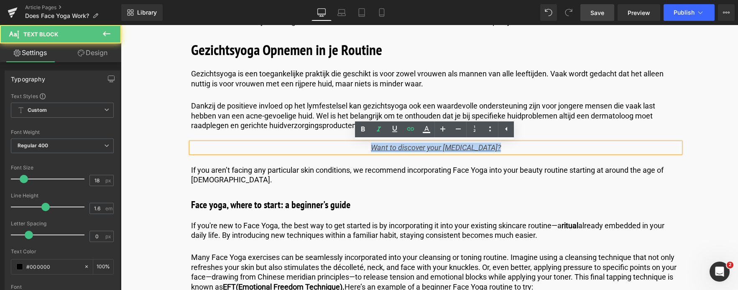
drag, startPoint x: 504, startPoint y: 150, endPoint x: 312, endPoint y: 155, distance: 192.3
click at [312, 155] on div "Wat is Gezichtsyoga? Heading De kans is groot dat je al eens gehoord hebt van F…" at bounding box center [435, 243] width 501 height 3622
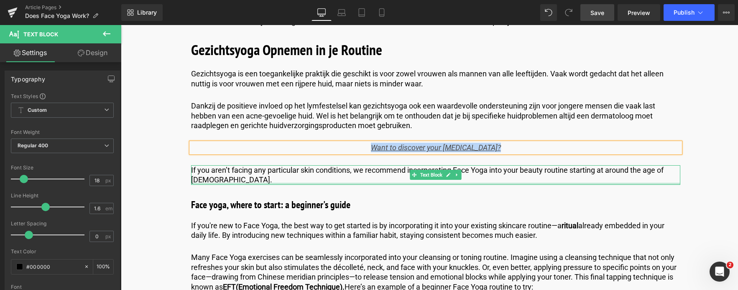
click at [204, 183] on div "If you aren’t facing any particular skin conditions, we recommend incorporating…" at bounding box center [435, 175] width 489 height 20
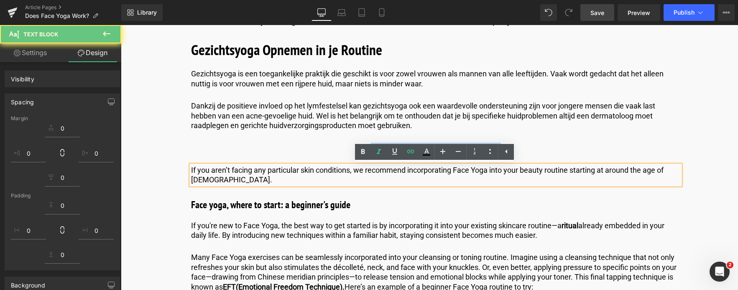
click at [204, 180] on p "If you aren’t facing any particular skin conditions, we recommend incorporating…" at bounding box center [435, 175] width 489 height 20
drag, startPoint x: 204, startPoint y: 180, endPoint x: 181, endPoint y: 166, distance: 27.2
click at [181, 166] on div "Image Geplubliceerd op [DATE] | 15 min read Text Block Row Werkt Gezichtsyoga e…" at bounding box center [435, 5] width 535 height 4176
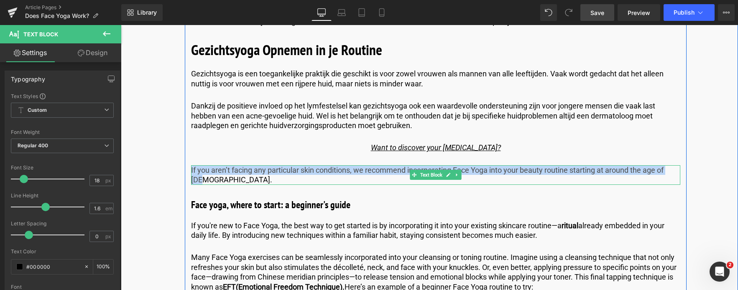
click at [213, 182] on p "If you aren’t facing any particular skin conditions, we recommend incorporating…" at bounding box center [435, 175] width 489 height 20
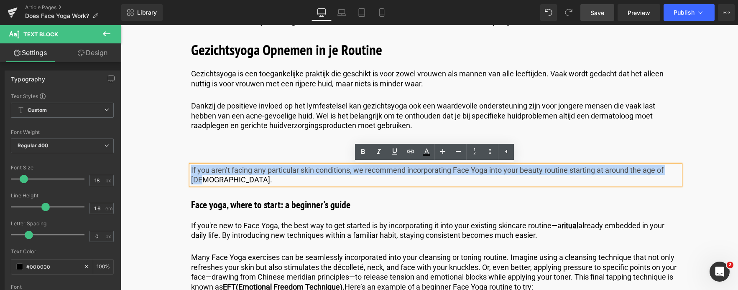
drag, startPoint x: 213, startPoint y: 182, endPoint x: 167, endPoint y: 170, distance: 48.0
click at [168, 170] on div "Image Geplubliceerd op [DATE] | 15 min read Text Block Row Werkt Gezichtsyoga e…" at bounding box center [435, 5] width 535 height 4176
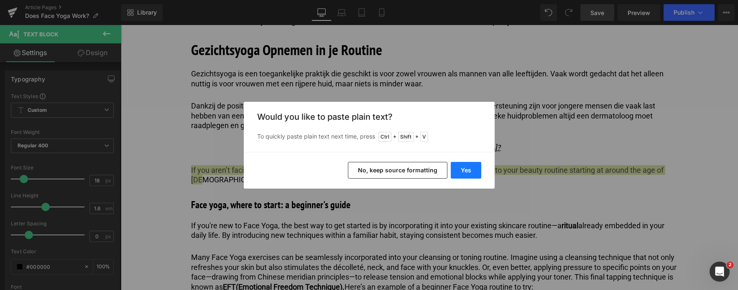
click at [466, 168] on button "Yes" at bounding box center [465, 170] width 31 height 17
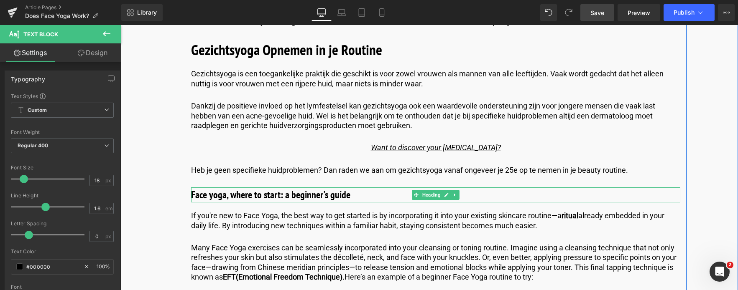
click at [335, 197] on h3 "Face yoga, where to start: a beginner's guide" at bounding box center [435, 195] width 489 height 15
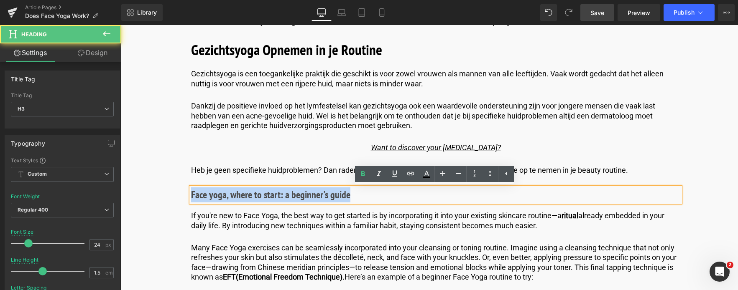
drag, startPoint x: 372, startPoint y: 198, endPoint x: 168, endPoint y: 183, distance: 204.4
click at [168, 183] on div "Image Geplubliceerd op [DATE] | 15 min read Text Block Row Werkt Gezichtsyoga e…" at bounding box center [435, 0] width 535 height 4166
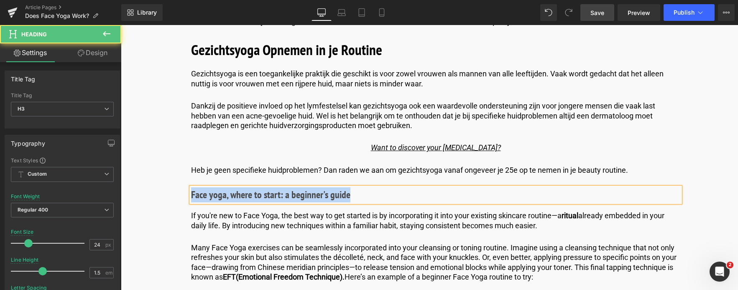
click at [355, 198] on h3 "Face yoga, where to start: a beginner's guide" at bounding box center [435, 195] width 489 height 15
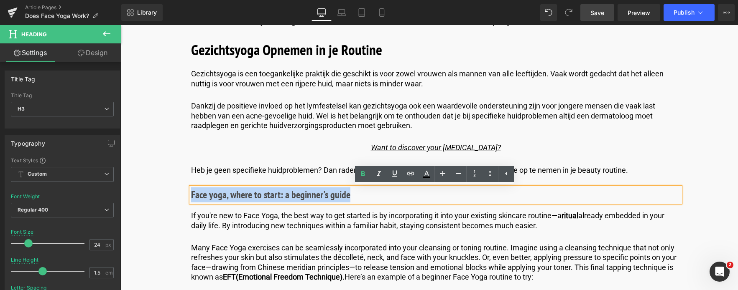
drag, startPoint x: 355, startPoint y: 196, endPoint x: 166, endPoint y: 202, distance: 189.0
click at [168, 202] on div "Image Geplubliceerd op [DATE] | 15 min read Text Block Row Werkt Gezichtsyoga e…" at bounding box center [435, 0] width 535 height 4166
paste div
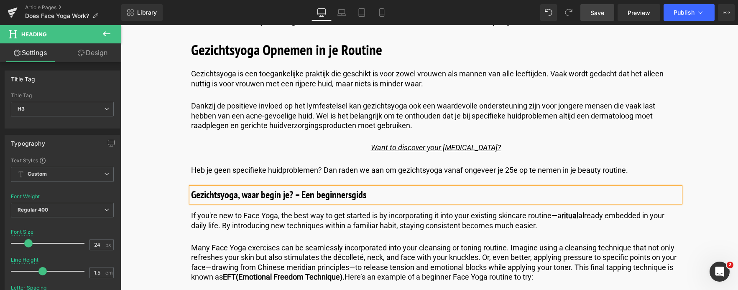
scroll to position [2215, 0]
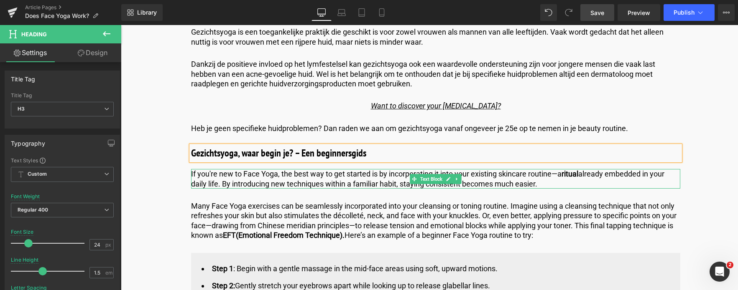
click at [547, 183] on p "If you're new to Face Yoga, the best way to get started is by incorporating it …" at bounding box center [435, 179] width 489 height 20
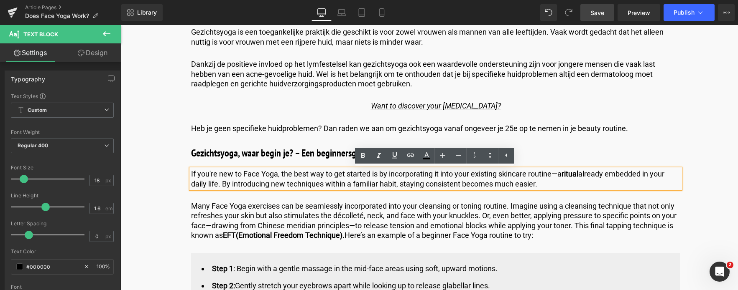
click at [596, 15] on span "Save" at bounding box center [597, 12] width 14 height 9
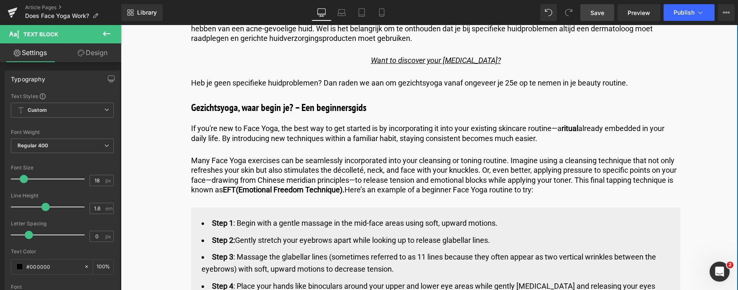
scroll to position [2257, 0]
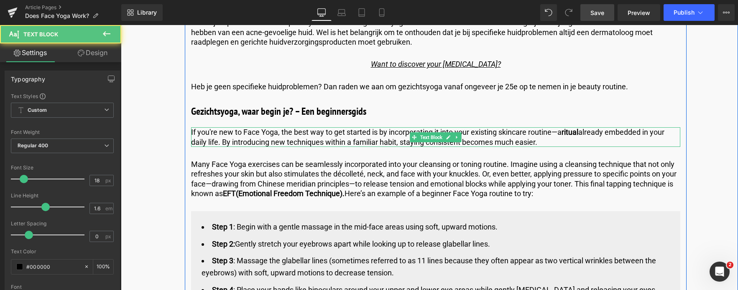
click at [542, 141] on p "If you're new to Face Yoga, the best way to get started is by incorporating it …" at bounding box center [435, 137] width 489 height 20
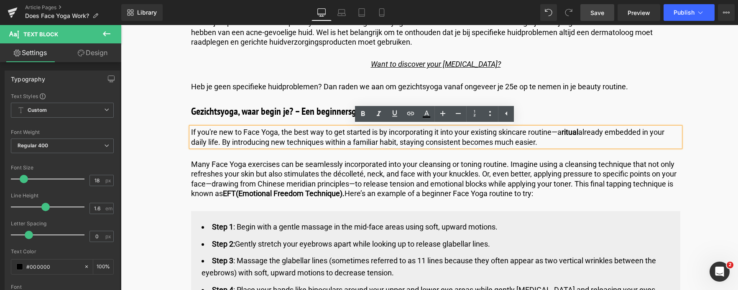
drag, startPoint x: 542, startPoint y: 141, endPoint x: 114, endPoint y: 118, distance: 428.5
click at [121, 118] on html "🌞 Gratis verzending voor al je bestellingen in augustus! Voor een zomer vol gem…" at bounding box center [429, 276] width 617 height 5017
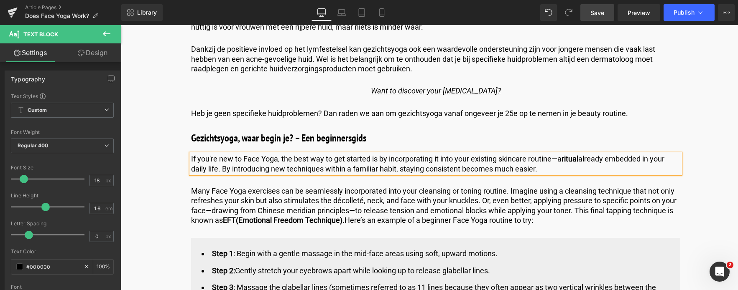
scroll to position [2215, 0]
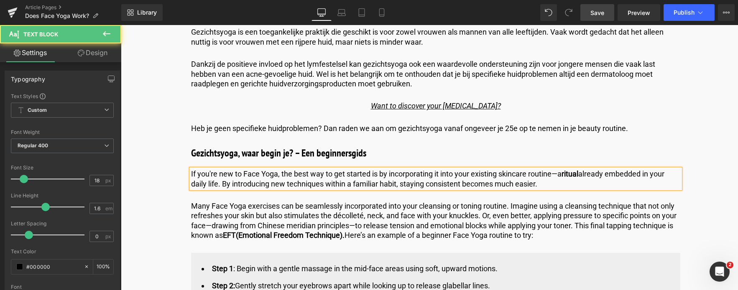
click at [561, 186] on p "If you're new to Face Yoga, the best way to get started is by incorporating it …" at bounding box center [435, 179] width 489 height 20
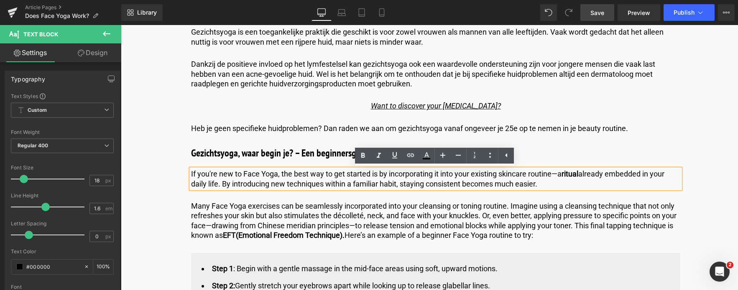
drag, startPoint x: 561, startPoint y: 186, endPoint x: 152, endPoint y: 177, distance: 408.8
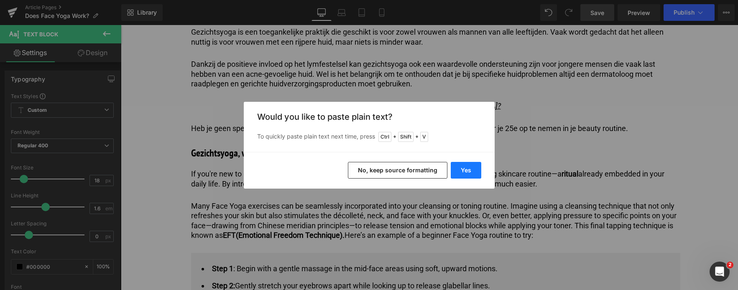
drag, startPoint x: 461, startPoint y: 170, endPoint x: 341, endPoint y: 145, distance: 123.3
click at [461, 170] on button "Yes" at bounding box center [465, 170] width 31 height 17
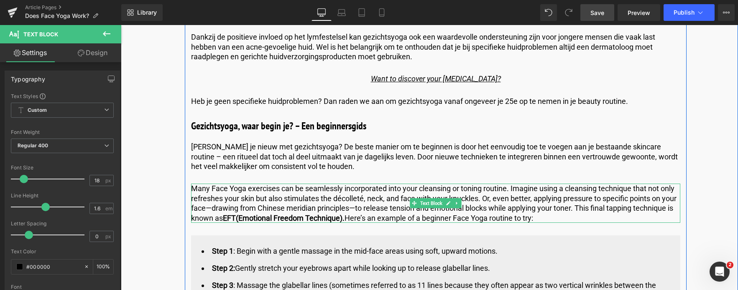
scroll to position [2257, 0]
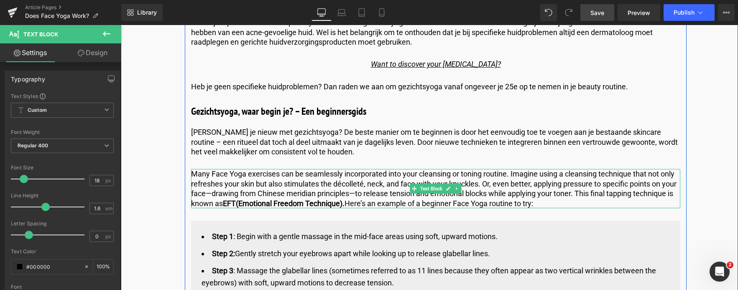
click at [545, 204] on p "Many Face Yoga exercises can be seamlessly incorporated into your cleansing or …" at bounding box center [435, 188] width 489 height 39
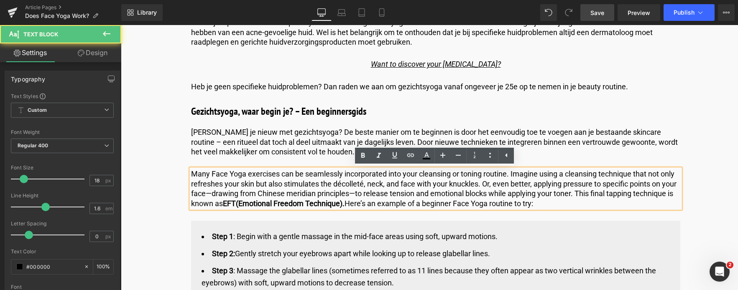
drag, startPoint x: 545, startPoint y: 204, endPoint x: 151, endPoint y: 151, distance: 397.6
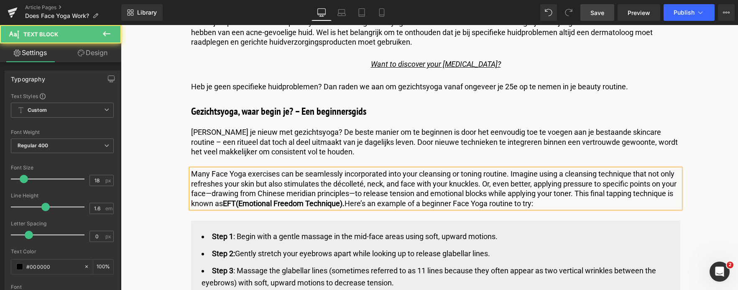
click at [546, 202] on p "Many Face Yoga exercises can be seamlessly incorporated into your cleansing or …" at bounding box center [435, 188] width 489 height 39
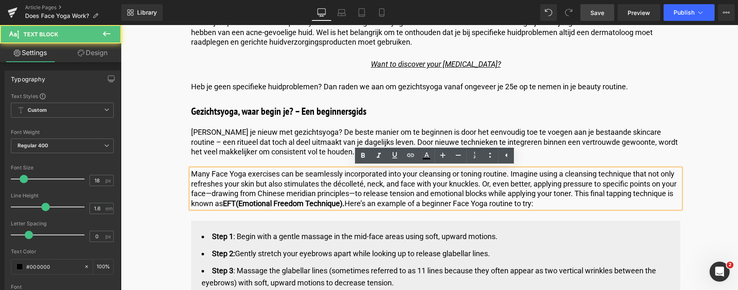
click at [545, 205] on p "Many Face Yoga exercises can be seamlessly incorporated into your cleansing or …" at bounding box center [435, 188] width 489 height 39
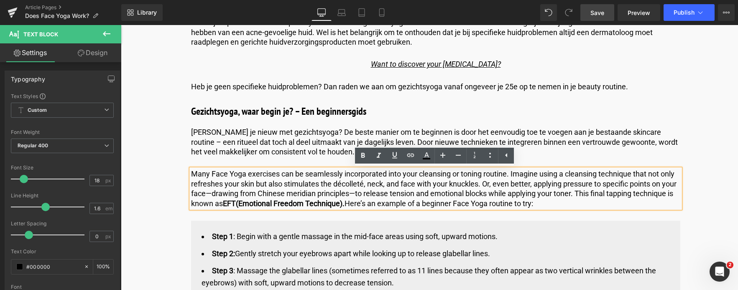
drag, startPoint x: 545, startPoint y: 205, endPoint x: 124, endPoint y: 165, distance: 422.7
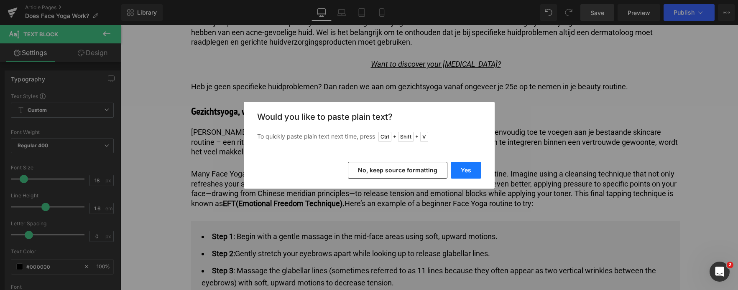
click at [463, 167] on button "Yes" at bounding box center [465, 170] width 31 height 17
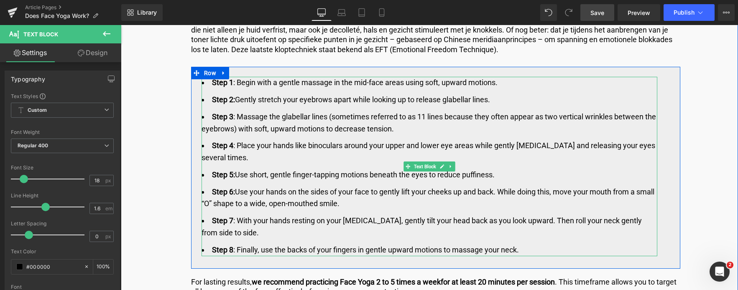
scroll to position [2424, 0]
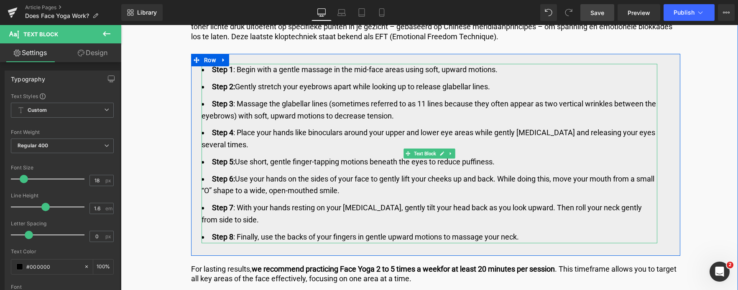
click at [527, 236] on li "Step 8 : Finally, use the backs of your fingers in gentle upward motions to mas…" at bounding box center [428, 238] width 455 height 12
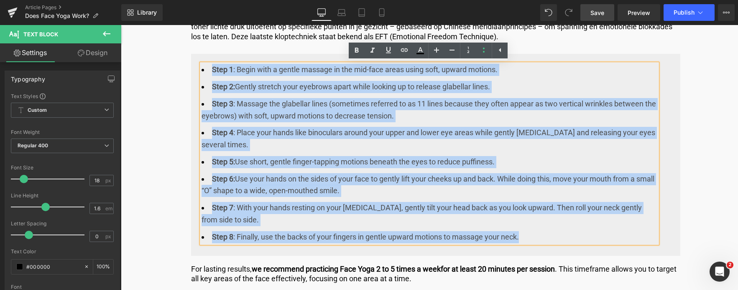
drag, startPoint x: 519, startPoint y: 238, endPoint x: 195, endPoint y: 59, distance: 370.1
click at [195, 59] on div "Step 1 : Begin with a gentle massage in the mid-face areas using soft, upward m…" at bounding box center [435, 155] width 489 height 202
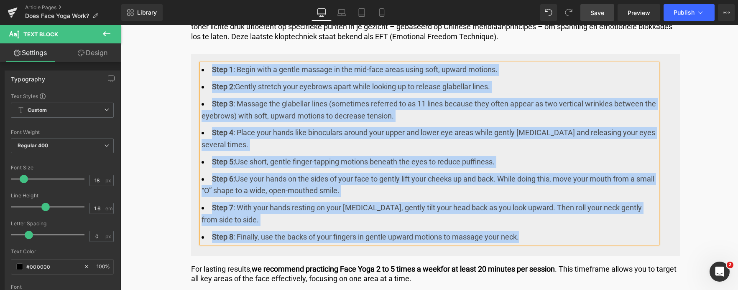
click at [532, 237] on li "Step 8 : Finally, use the backs of your fingers in gentle upward motions to mas…" at bounding box center [428, 238] width 455 height 12
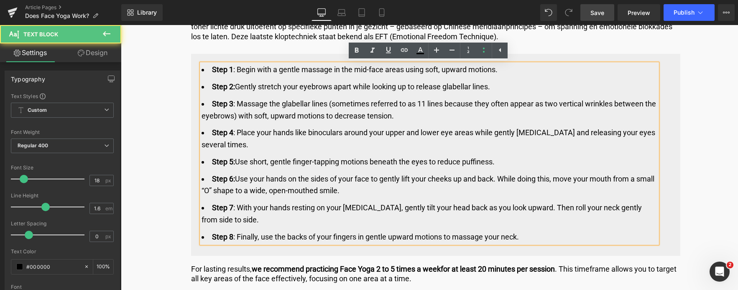
click at [532, 237] on li "Step 8 : Finally, use the backs of your fingers in gentle upward motions to mas…" at bounding box center [428, 238] width 455 height 12
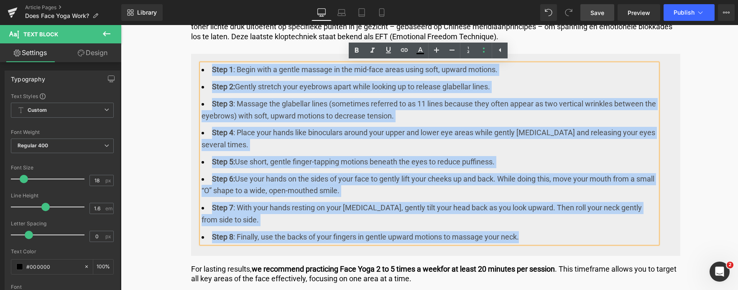
drag, startPoint x: 532, startPoint y: 237, endPoint x: 209, endPoint y: 71, distance: 363.7
click at [209, 71] on ul "Step 1 : Begin with a gentle massage in the mid-face areas using soft, upward m…" at bounding box center [428, 154] width 455 height 180
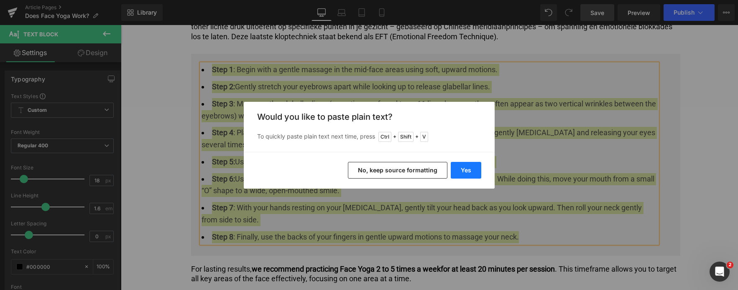
click at [460, 170] on button "Yes" at bounding box center [465, 170] width 31 height 17
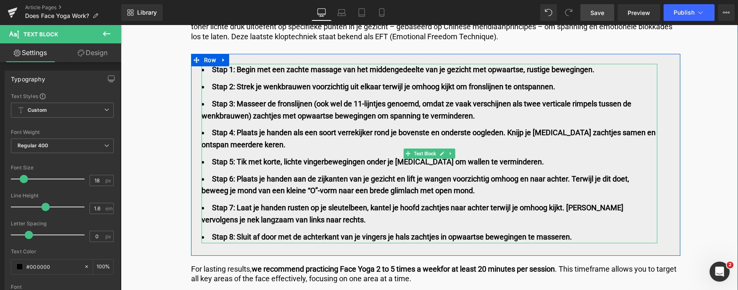
click at [591, 239] on li "Stap 8: Sluit af door met de achterkant van je vingers je hals zachtjes in opwa…" at bounding box center [428, 238] width 455 height 12
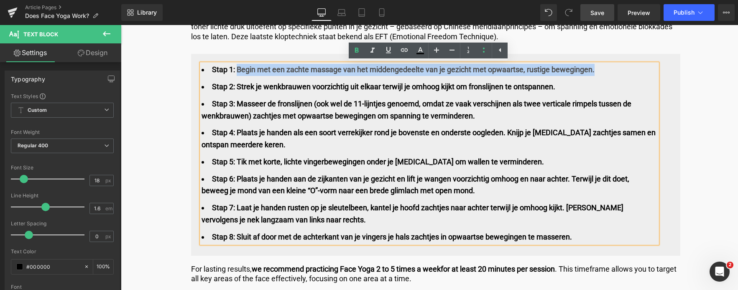
drag, startPoint x: 238, startPoint y: 69, endPoint x: 595, endPoint y: 66, distance: 357.7
click at [595, 66] on li "Stap 1: Begin met een zachte massage van het middengedeelte van je gezicht met …" at bounding box center [428, 70] width 455 height 12
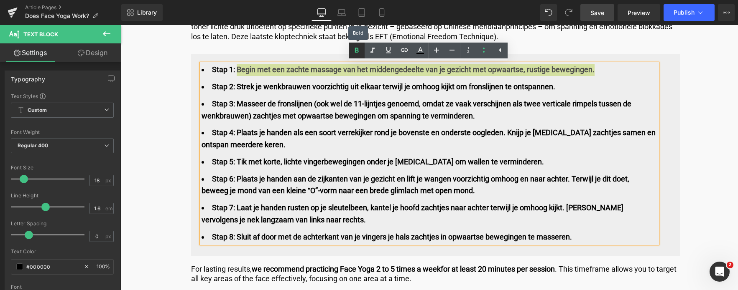
click at [359, 51] on icon at bounding box center [356, 51] width 10 height 10
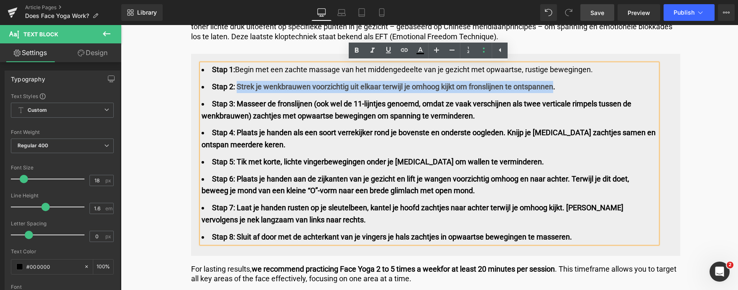
drag, startPoint x: 237, startPoint y: 86, endPoint x: 554, endPoint y: 80, distance: 317.6
click at [554, 80] on ul "Stap 1: Begin met een zachte massage van het middengedeelte van je gezicht met …" at bounding box center [428, 154] width 455 height 180
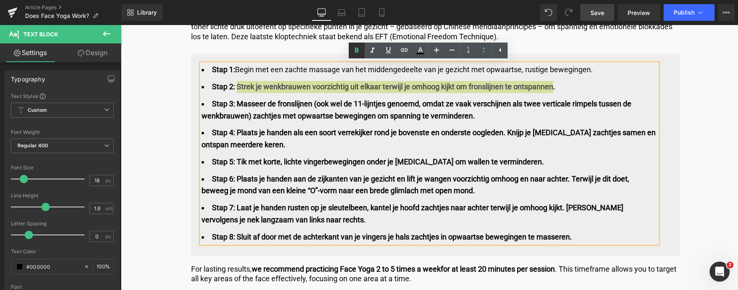
click at [354, 51] on icon at bounding box center [356, 51] width 10 height 10
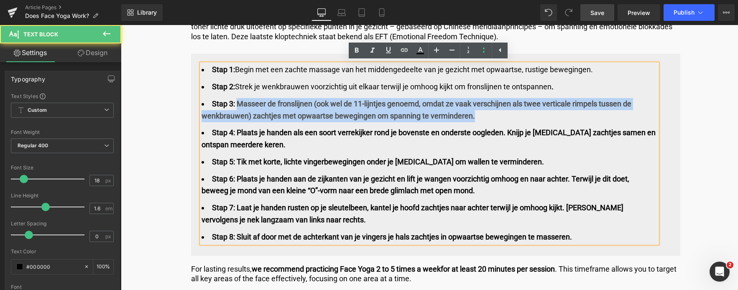
drag, startPoint x: 235, startPoint y: 105, endPoint x: 483, endPoint y: 116, distance: 248.0
click at [483, 116] on li "Stap 3: Masseer de fronslijnen (ook wel de 11-lijntjes genoemd, omdat ze vaak v…" at bounding box center [428, 110] width 455 height 24
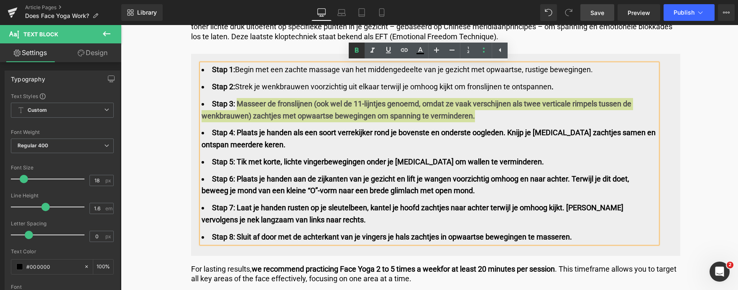
click at [356, 52] on icon at bounding box center [357, 50] width 4 height 5
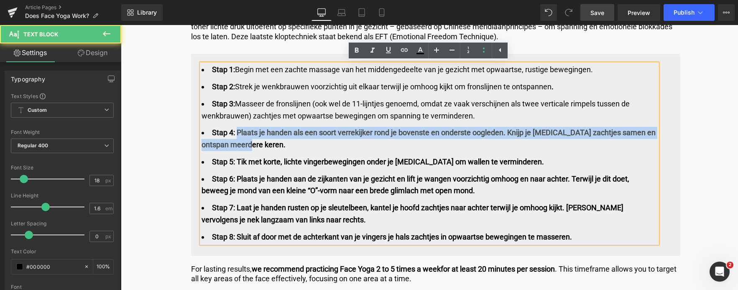
drag, startPoint x: 235, startPoint y: 132, endPoint x: 283, endPoint y: 149, distance: 51.4
click at [283, 149] on li "Stap 4: Plaats je handen als een soort verrekijker rond je bovenste en onderste…" at bounding box center [428, 139] width 455 height 24
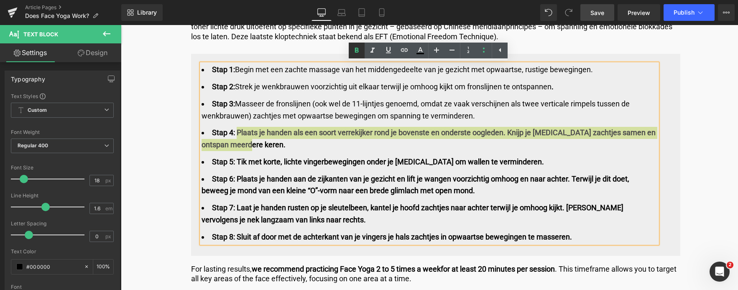
click at [358, 53] on icon at bounding box center [356, 51] width 10 height 10
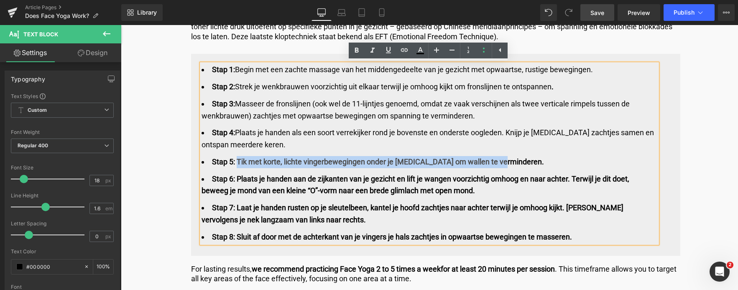
drag, startPoint x: 236, startPoint y: 160, endPoint x: 504, endPoint y: 155, distance: 267.9
click at [504, 155] on ul "Stap 1: Begin met een zachte massage van het middengedeelte van je gezicht met …" at bounding box center [428, 154] width 455 height 180
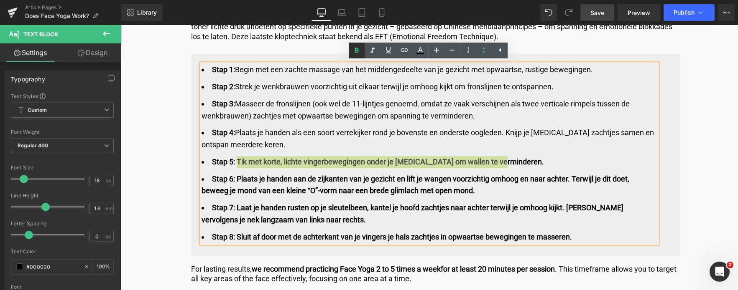
click at [359, 53] on icon at bounding box center [356, 51] width 10 height 10
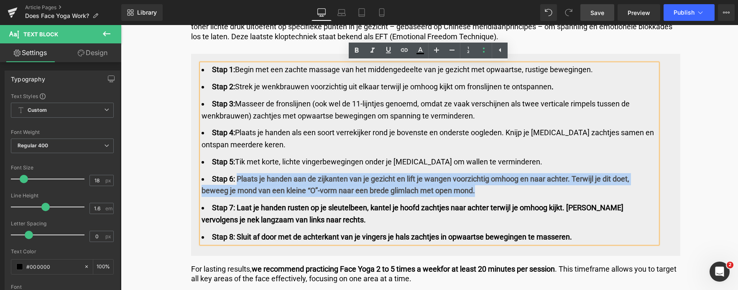
drag, startPoint x: 237, startPoint y: 178, endPoint x: 493, endPoint y: 191, distance: 255.7
click at [493, 191] on li "Stap 6: Plaats je handen aan de zijkanten van je gezicht en lift je wangen voor…" at bounding box center [428, 185] width 455 height 24
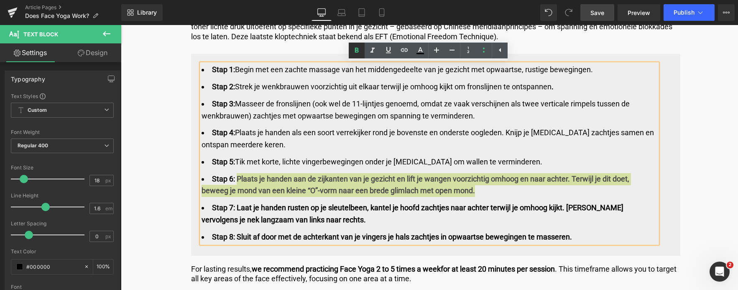
click at [357, 49] on icon at bounding box center [356, 51] width 10 height 10
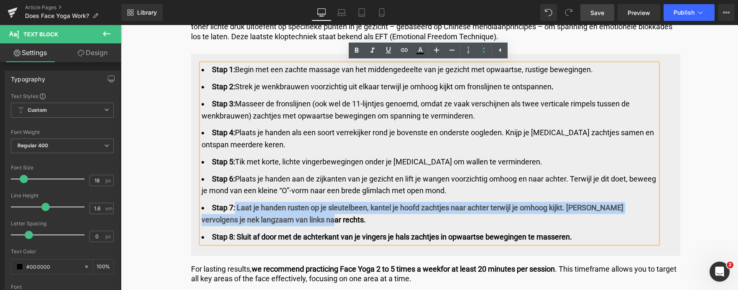
drag, startPoint x: 234, startPoint y: 209, endPoint x: 313, endPoint y: 218, distance: 79.5
click at [313, 218] on li "Stap 7: Laat je handen rusten op je sleutelbeen, kantel je hoofd zachtjes naar …" at bounding box center [428, 214] width 455 height 24
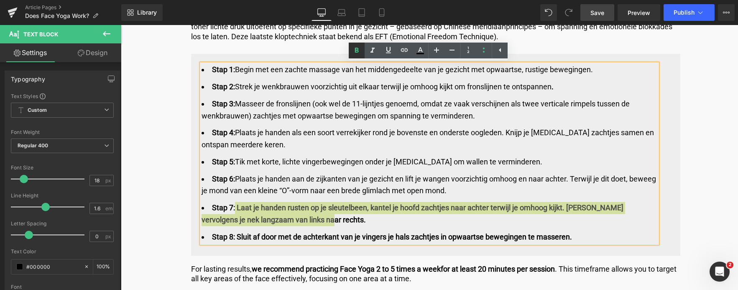
click at [359, 53] on icon at bounding box center [356, 51] width 10 height 10
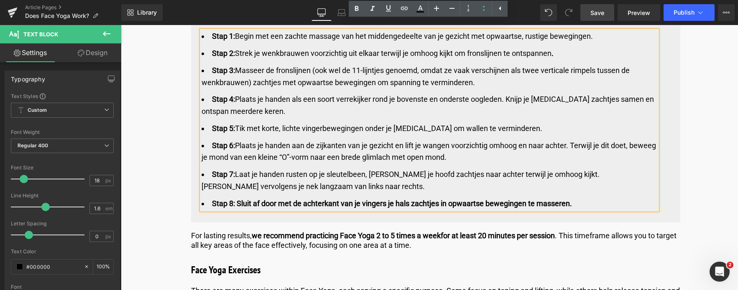
scroll to position [2466, 0]
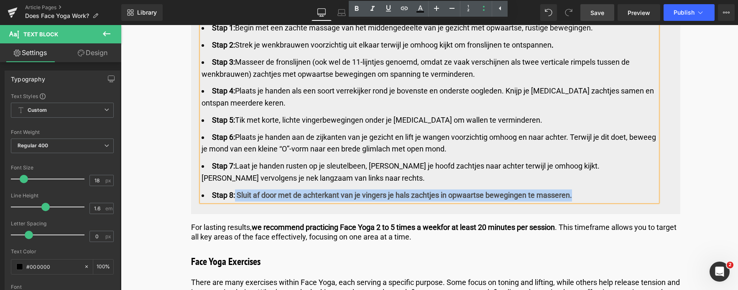
drag, startPoint x: 233, startPoint y: 195, endPoint x: 582, endPoint y: 186, distance: 349.1
click at [582, 186] on ul "Stap 1: Begin met een zachte massage van het middengedeelte van je gezicht met …" at bounding box center [428, 112] width 455 height 180
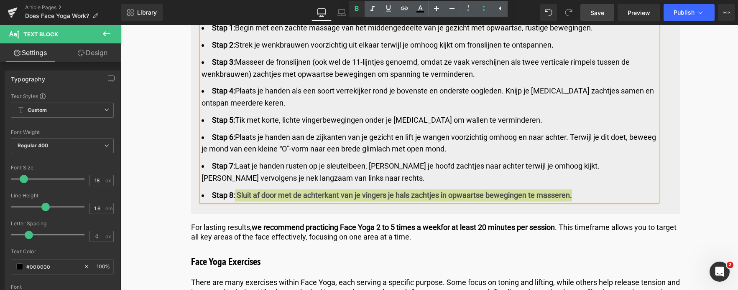
click at [356, 10] on icon at bounding box center [357, 8] width 4 height 5
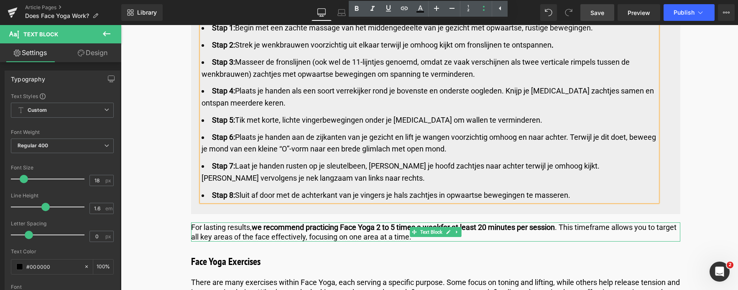
scroll to position [2507, 0]
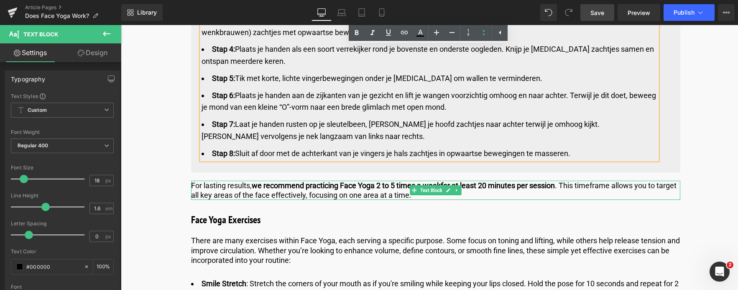
click at [444, 197] on p "For lasting results, we recommend practicing Face Yoga 2 to 5 times a week for …" at bounding box center [435, 191] width 489 height 20
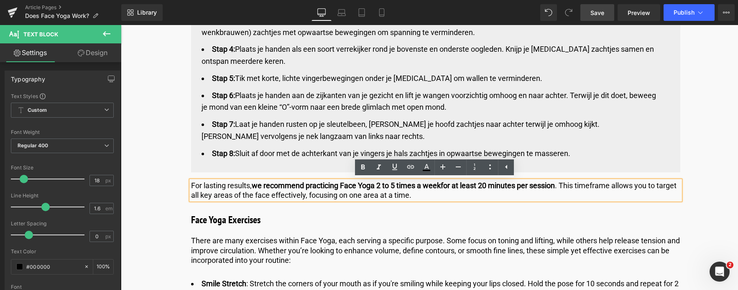
drag, startPoint x: 191, startPoint y: 183, endPoint x: 489, endPoint y: 195, distance: 298.2
click at [489, 195] on p "For lasting results, we recommend practicing Face Yoga 2 to 5 times a week for …" at bounding box center [435, 191] width 489 height 20
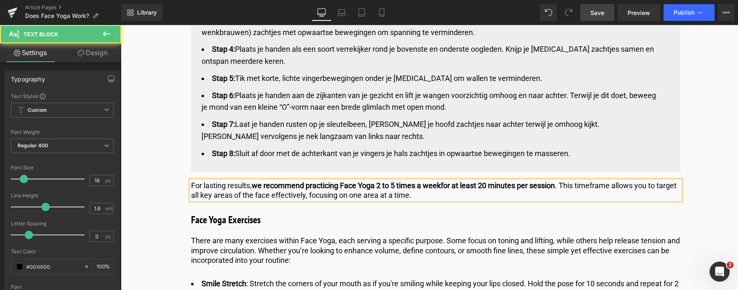
click at [468, 198] on p "For lasting results, we recommend practicing Face Yoga 2 to 5 times a week for …" at bounding box center [435, 191] width 489 height 20
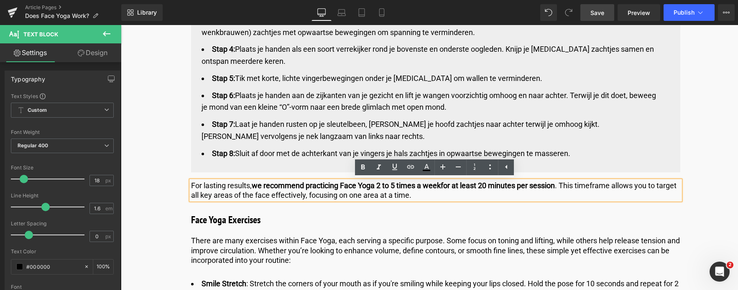
drag, startPoint x: 468, startPoint y: 198, endPoint x: 62, endPoint y: 157, distance: 408.3
click at [121, 157] on html "🌞 Gratis verzending voor al je bestellingen in augustus! Voor een zomer vol gem…" at bounding box center [429, 31] width 617 height 5027
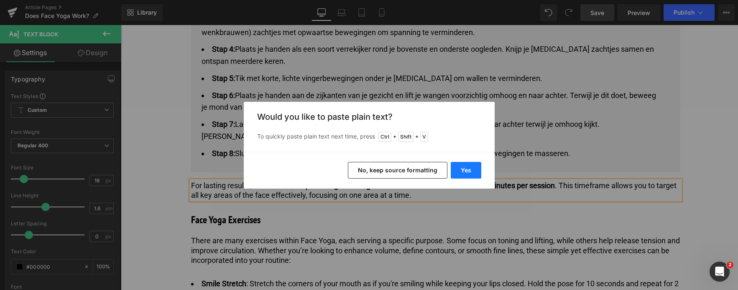
click at [463, 170] on button "Yes" at bounding box center [465, 170] width 31 height 17
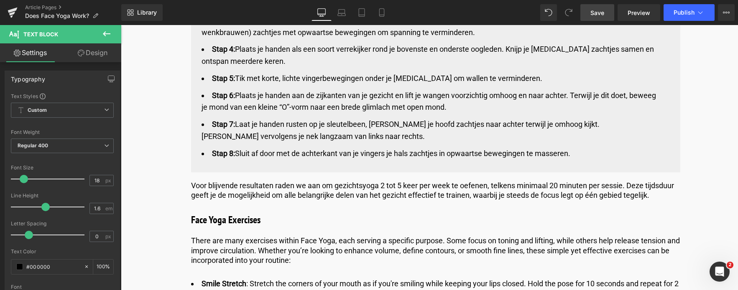
click at [601, 12] on span "Save" at bounding box center [597, 12] width 14 height 9
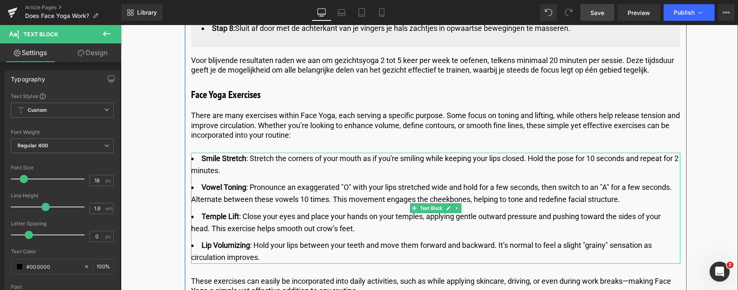
scroll to position [2591, 0]
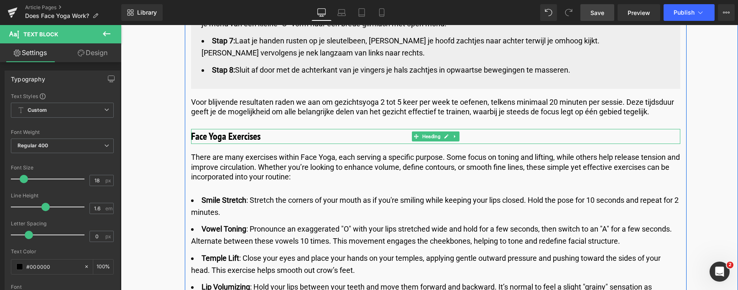
click at [262, 137] on h3 "Face Yoga Exercises" at bounding box center [435, 136] width 489 height 15
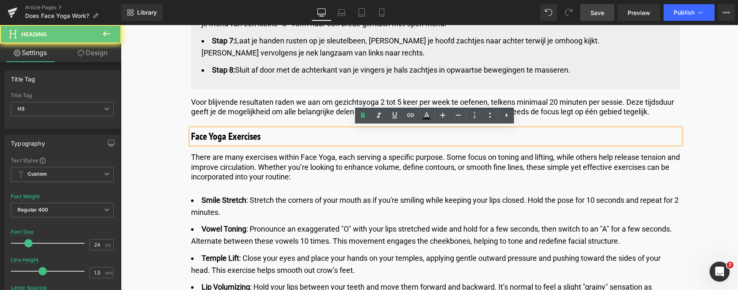
click at [259, 137] on h3 "Face Yoga Exercises" at bounding box center [435, 136] width 489 height 15
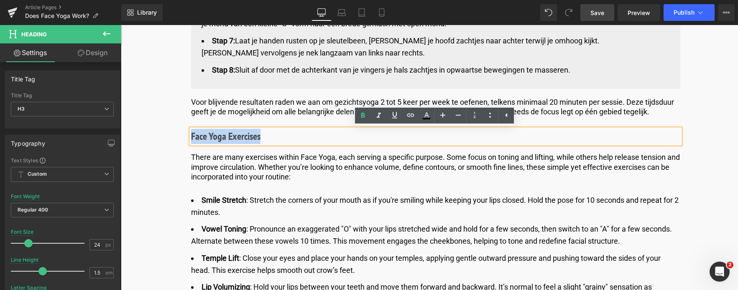
drag, startPoint x: 259, startPoint y: 137, endPoint x: 164, endPoint y: 135, distance: 94.9
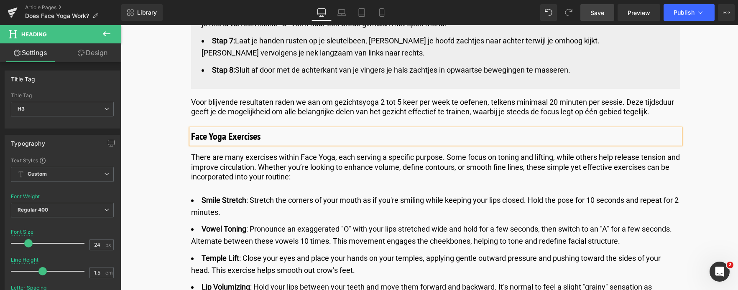
click at [265, 137] on h3 "Face Yoga Exercises" at bounding box center [435, 136] width 489 height 15
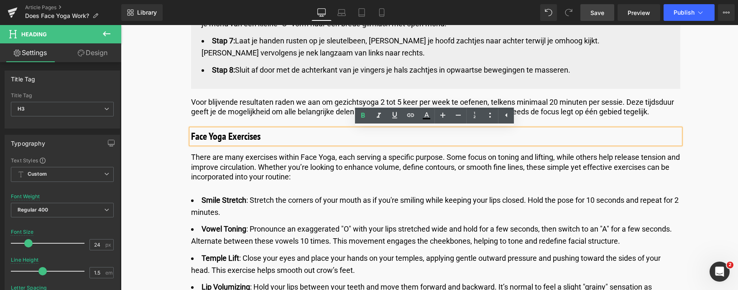
drag, startPoint x: 265, startPoint y: 137, endPoint x: 189, endPoint y: 133, distance: 75.3
click at [191, 133] on div "Face Yoga Exercises" at bounding box center [435, 136] width 489 height 15
drag, startPoint x: 189, startPoint y: 133, endPoint x: 181, endPoint y: 135, distance: 8.6
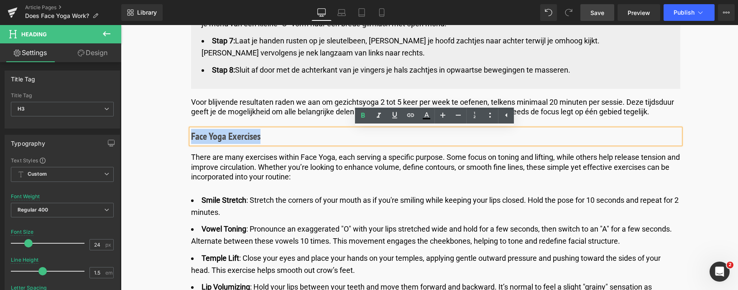
paste div
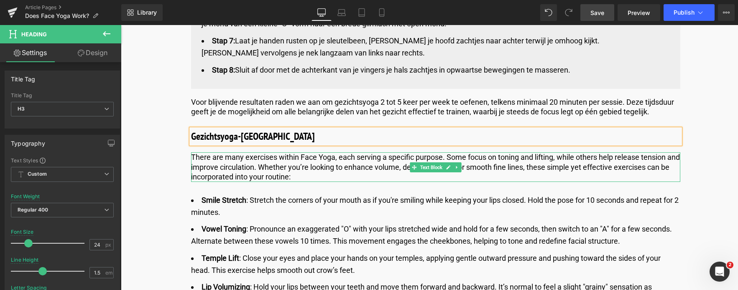
click at [278, 173] on p "There are many exercises within Face Yoga, each serving a specific purpose. Som…" at bounding box center [435, 167] width 489 height 29
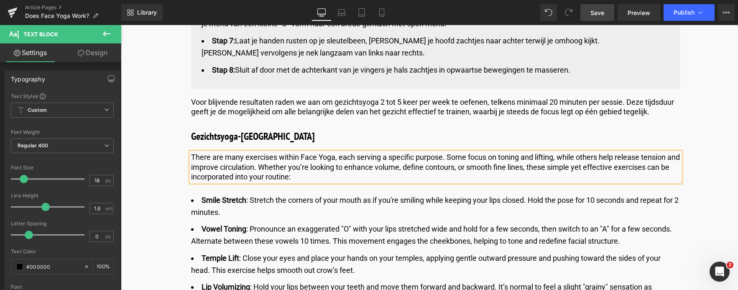
click at [310, 178] on p "There are many exercises within Face Yoga, each serving a specific purpose. Som…" at bounding box center [435, 167] width 489 height 29
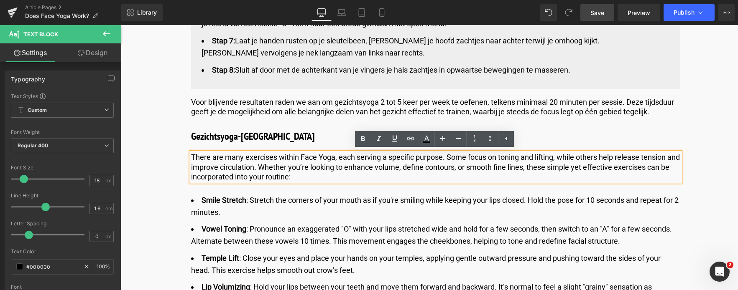
drag, startPoint x: 310, startPoint y: 178, endPoint x: 175, endPoint y: 153, distance: 137.7
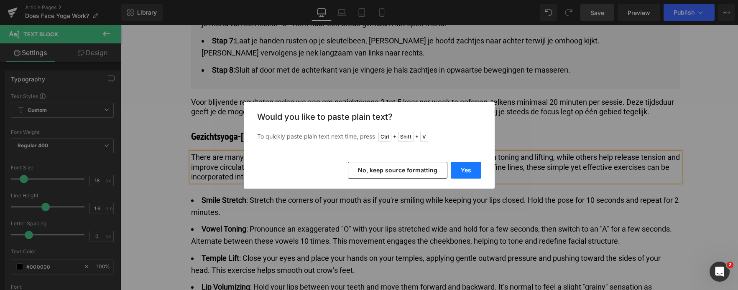
click at [461, 168] on button "Yes" at bounding box center [465, 170] width 31 height 17
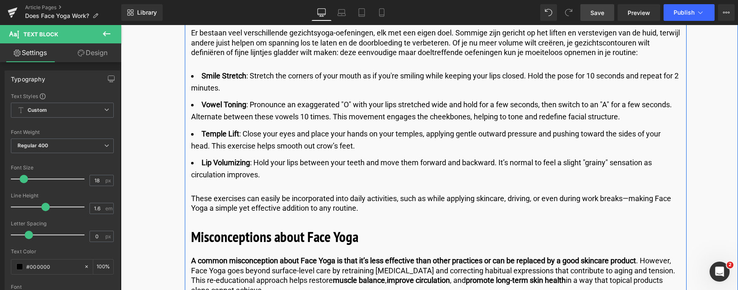
scroll to position [2716, 0]
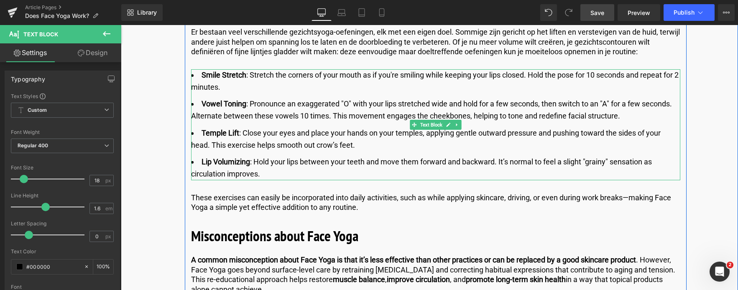
click at [279, 173] on li "Lip Volumizing : Hold your lips between your teeth and move them forward and ba…" at bounding box center [435, 168] width 489 height 24
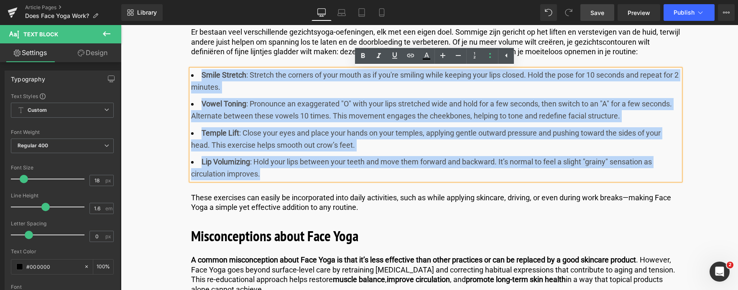
drag, startPoint x: 260, startPoint y: 178, endPoint x: 173, endPoint y: 66, distance: 141.4
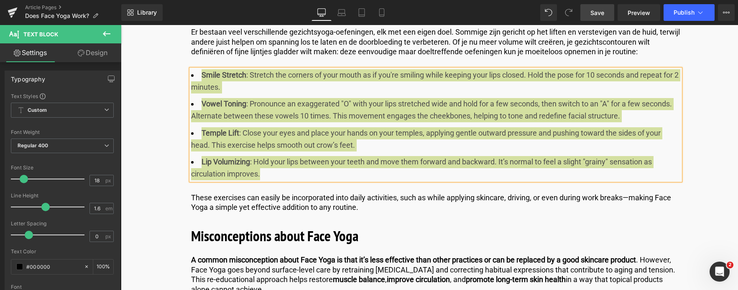
click at [592, 15] on span "Save" at bounding box center [597, 12] width 14 height 9
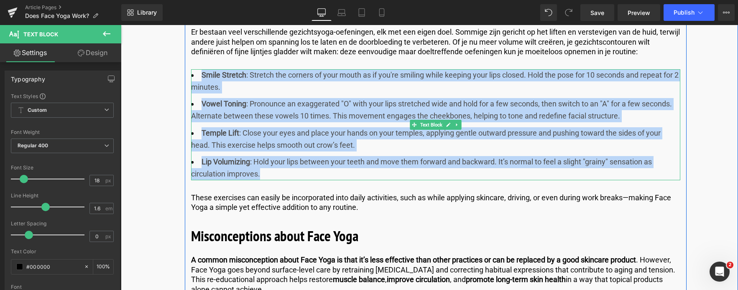
click at [273, 176] on li "Lip Volumizing : Hold your lips between your teeth and move them forward and ba…" at bounding box center [435, 168] width 489 height 24
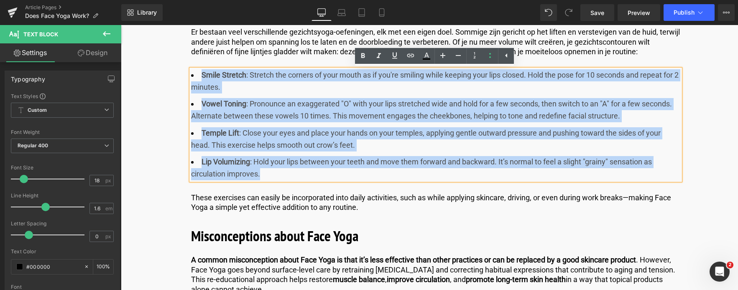
drag, startPoint x: 273, startPoint y: 176, endPoint x: 170, endPoint y: 74, distance: 144.8
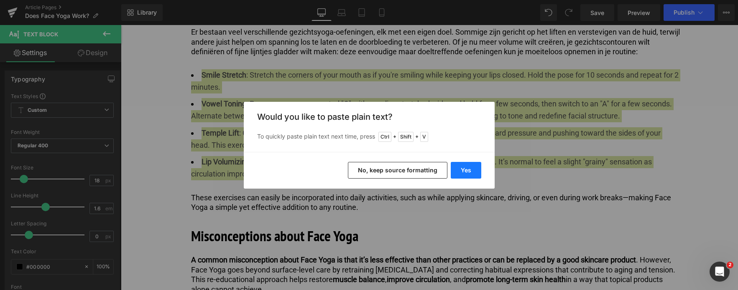
click at [463, 172] on button "Yes" at bounding box center [465, 170] width 31 height 17
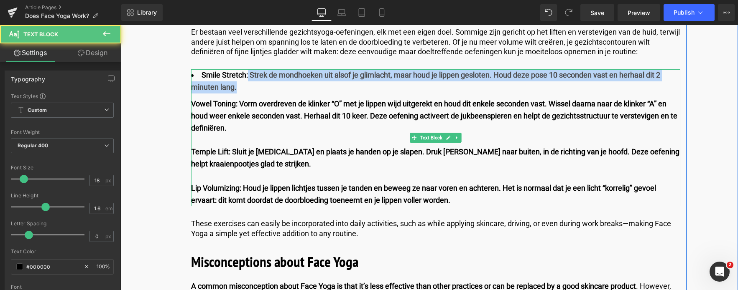
drag, startPoint x: 247, startPoint y: 76, endPoint x: 247, endPoint y: 87, distance: 10.9
click at [247, 87] on li "Smile Stretch: Strek de mondhoeken uit alsof je glimlacht, maar houd je lippen …" at bounding box center [435, 81] width 489 height 24
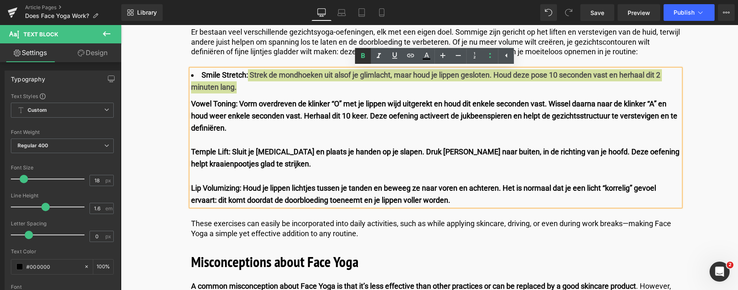
click at [362, 56] on icon at bounding box center [363, 55] width 4 height 5
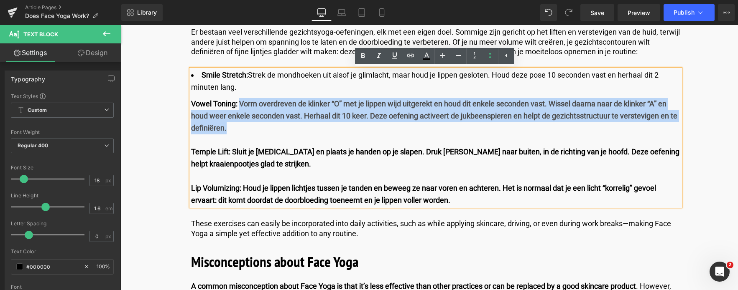
drag, startPoint x: 239, startPoint y: 102, endPoint x: 243, endPoint y: 127, distance: 25.8
click at [243, 127] on div "Vowel Toning: Vorm overdreven de klinker “O” met je lippen wijd uitgerekt en ho…" at bounding box center [435, 116] width 489 height 36
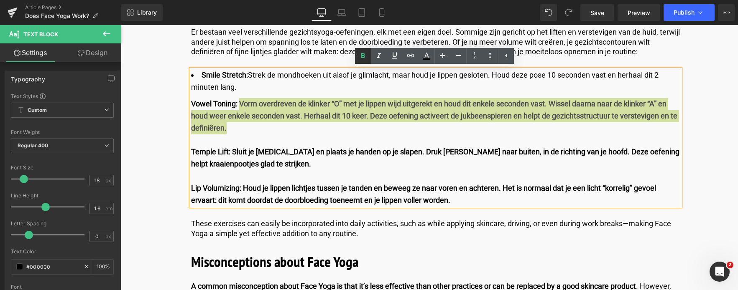
click at [361, 57] on icon at bounding box center [363, 55] width 4 height 5
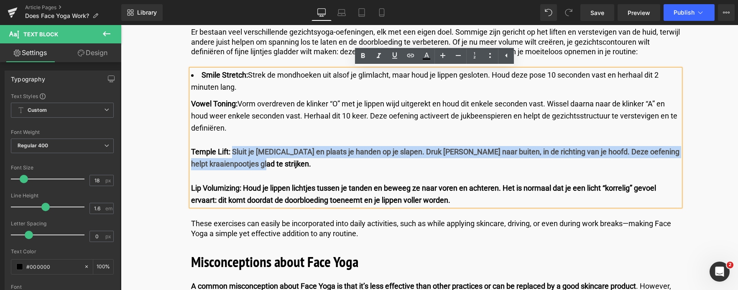
drag, startPoint x: 232, startPoint y: 150, endPoint x: 301, endPoint y: 165, distance: 70.8
click at [301, 165] on div "Temple Lift: Sluit je ogen en plaats je handen op je slapen. Druk zachtjes naar…" at bounding box center [435, 158] width 489 height 24
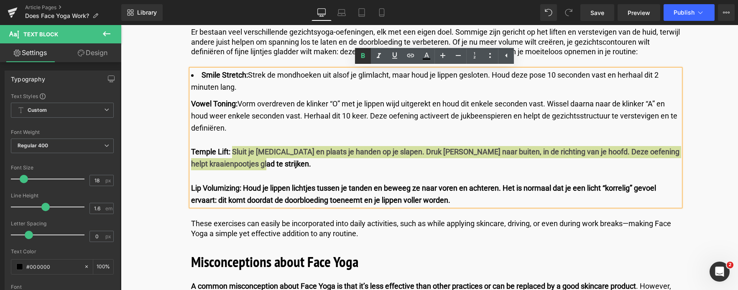
click at [362, 55] on icon at bounding box center [363, 56] width 10 height 10
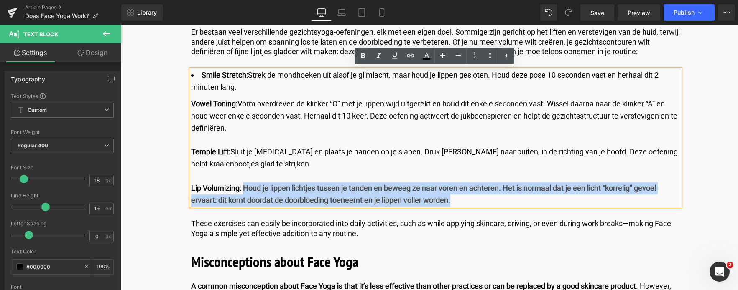
drag, startPoint x: 243, startPoint y: 188, endPoint x: 460, endPoint y: 196, distance: 217.0
click at [460, 196] on div "Lip Volumizing: Houd je lippen lichtjes tussen je tanden en beweeg ze naar vore…" at bounding box center [435, 195] width 489 height 24
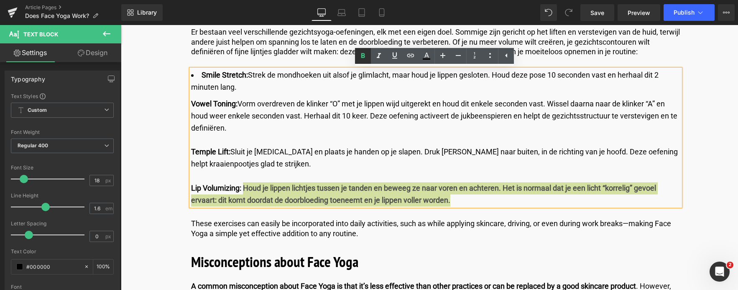
click at [364, 56] on icon at bounding box center [363, 56] width 10 height 10
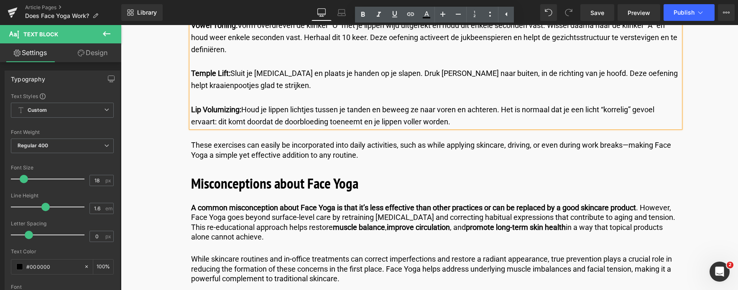
scroll to position [2800, 0]
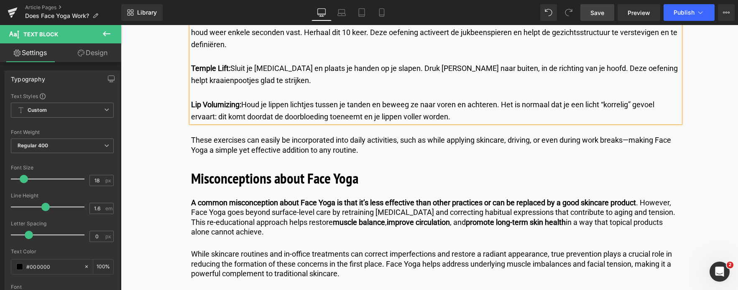
click at [602, 10] on span "Save" at bounding box center [597, 12] width 14 height 9
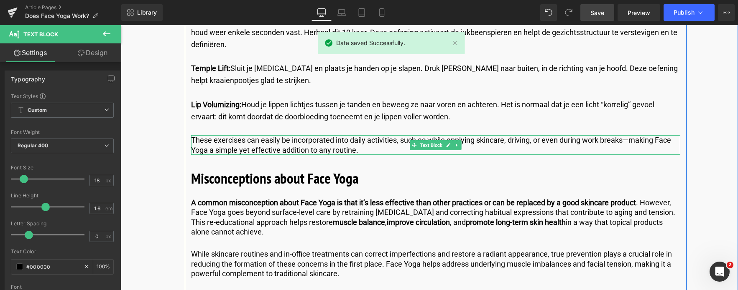
click at [368, 151] on p "These exercises can easily be incorporated into daily activities, such as while…" at bounding box center [435, 145] width 489 height 20
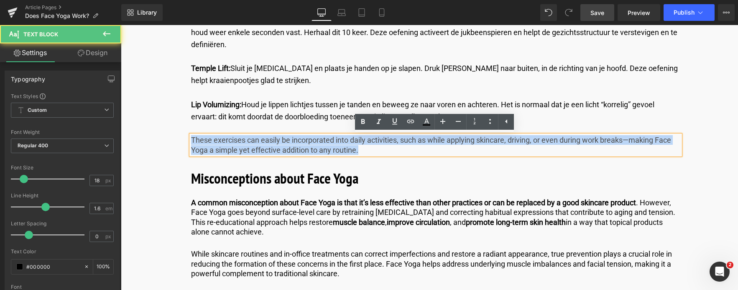
drag, startPoint x: 357, startPoint y: 150, endPoint x: 147, endPoint y: 128, distance: 211.8
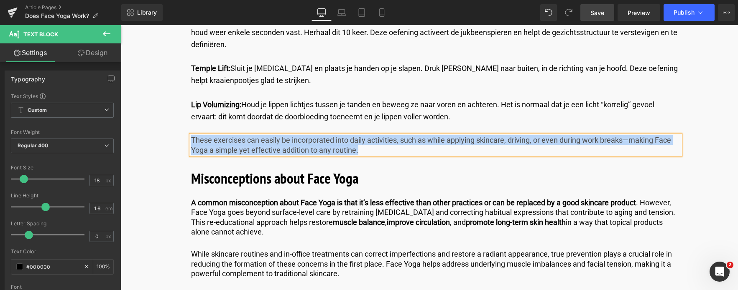
click at [383, 152] on p "These exercises can easily be incorporated into daily activities, such as while…" at bounding box center [435, 145] width 489 height 20
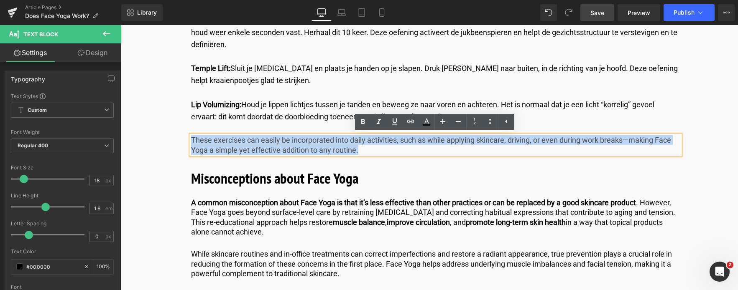
click at [365, 150] on p "These exercises can easily be incorporated into daily activities, such as while…" at bounding box center [435, 145] width 489 height 20
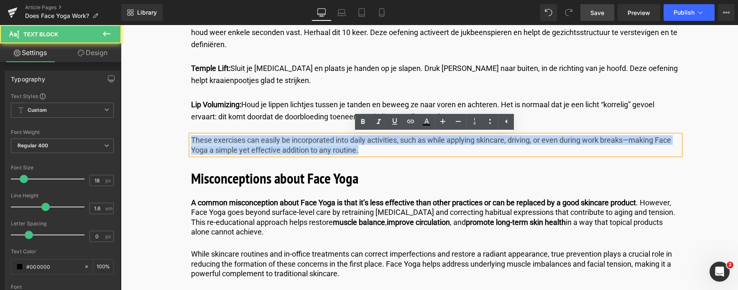
drag, startPoint x: 365, startPoint y: 150, endPoint x: 132, endPoint y: 130, distance: 233.6
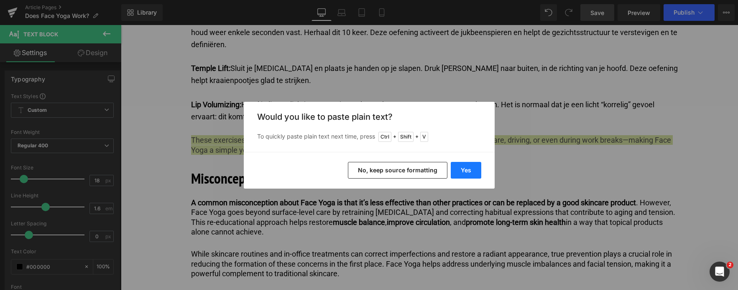
click at [460, 169] on button "Yes" at bounding box center [465, 170] width 31 height 17
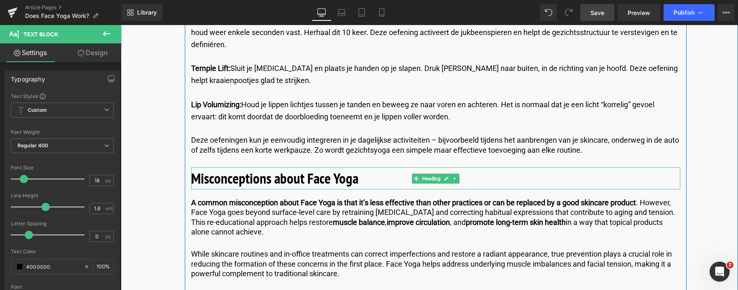
click at [349, 186] on b "Misconceptions about Face Yoga" at bounding box center [274, 178] width 167 height 19
click at [362, 183] on h2 "Misconceptions about Face Yoga" at bounding box center [435, 179] width 489 height 22
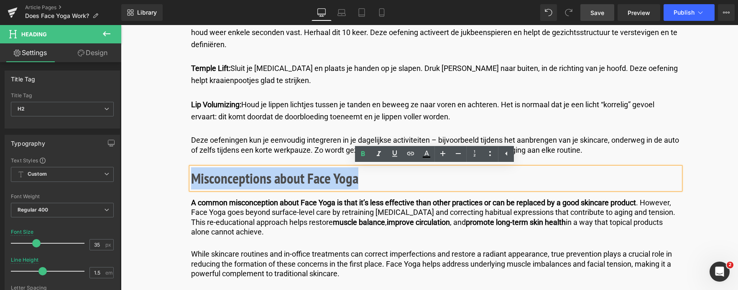
drag, startPoint x: 361, startPoint y: 182, endPoint x: 181, endPoint y: 166, distance: 180.4
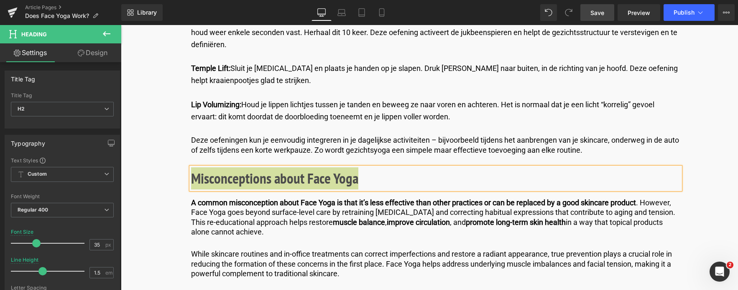
scroll to position [2674, 0]
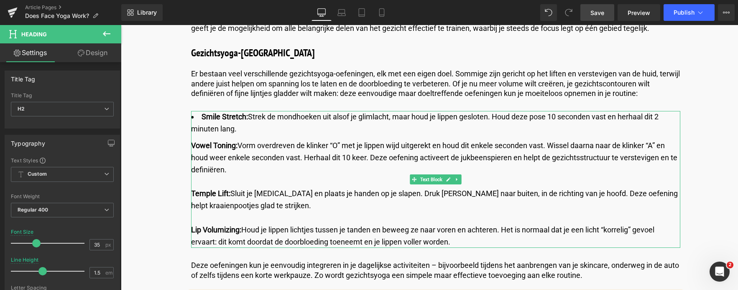
drag, startPoint x: 203, startPoint y: 121, endPoint x: 195, endPoint y: 118, distance: 8.6
click at [203, 121] on strong "Smile Stretch:" at bounding box center [224, 116] width 46 height 9
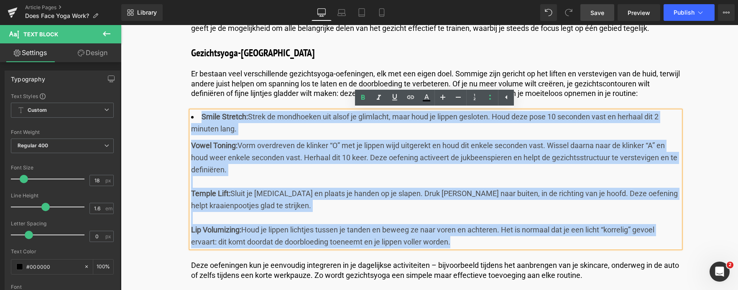
drag, startPoint x: 196, startPoint y: 117, endPoint x: 494, endPoint y: 240, distance: 322.3
click at [494, 240] on div "Smile Stretch: Strek de mondhoeken uit alsof je glimlacht, maar houd je lippen …" at bounding box center [435, 179] width 489 height 137
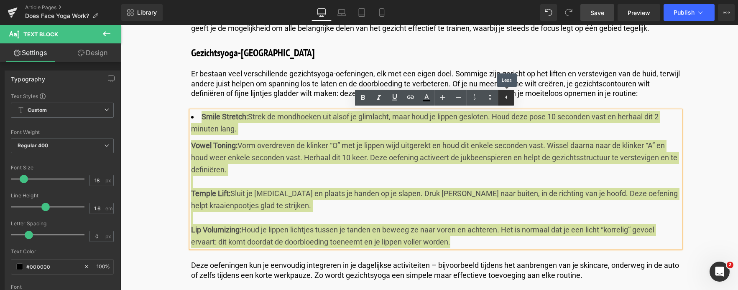
click at [505, 95] on icon at bounding box center [506, 97] width 10 height 10
click at [491, 99] on icon at bounding box center [490, 97] width 10 height 10
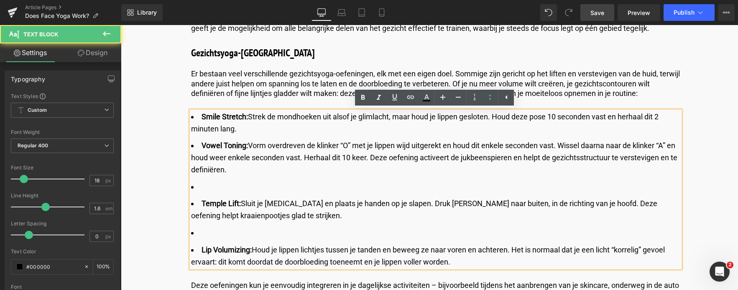
click at [202, 233] on li at bounding box center [435, 233] width 489 height 12
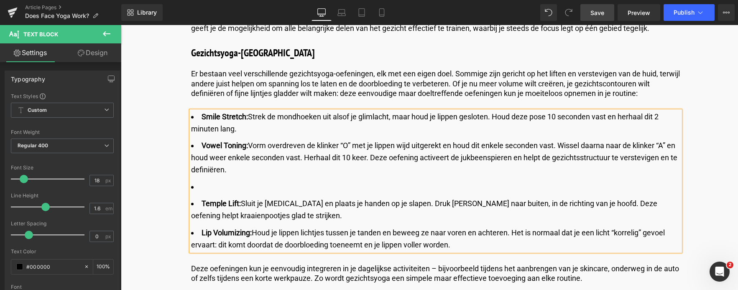
click at [204, 187] on li at bounding box center [435, 187] width 489 height 12
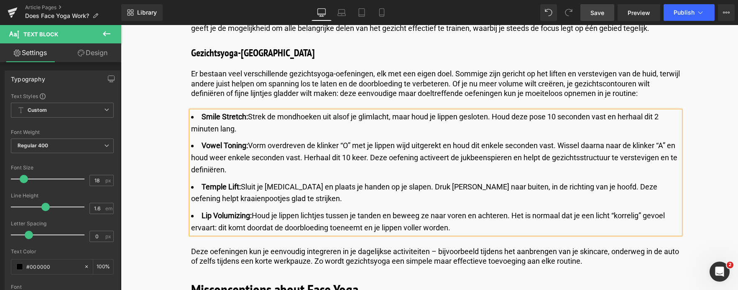
click at [599, 18] on link "Save" at bounding box center [597, 12] width 34 height 17
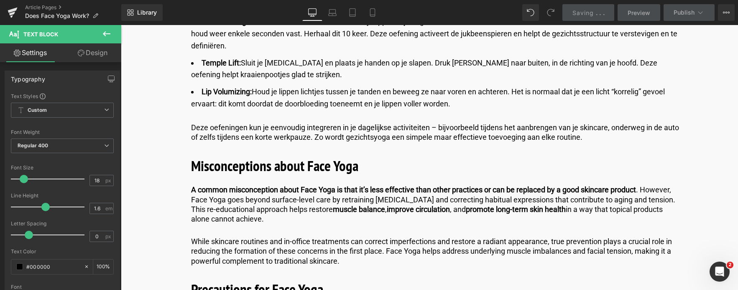
scroll to position [2800, 0]
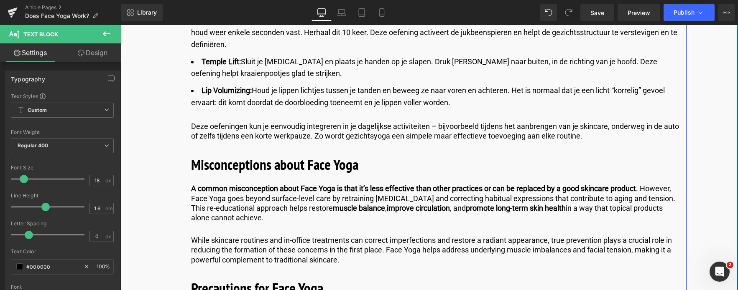
click at [365, 168] on h2 "Misconceptions about Face Yoga" at bounding box center [435, 165] width 489 height 22
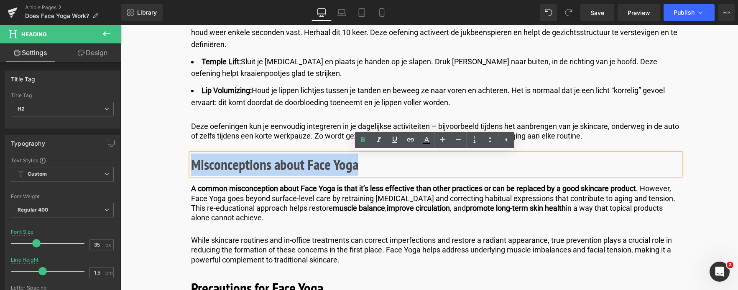
drag, startPoint x: 357, startPoint y: 167, endPoint x: 148, endPoint y: 164, distance: 208.5
paste div
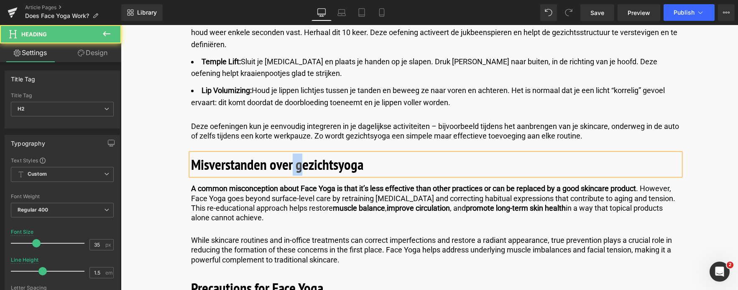
drag, startPoint x: 301, startPoint y: 165, endPoint x: 290, endPoint y: 166, distance: 10.9
click at [290, 166] on b "Misverstanden over gezichtsyoga" at bounding box center [277, 164] width 172 height 19
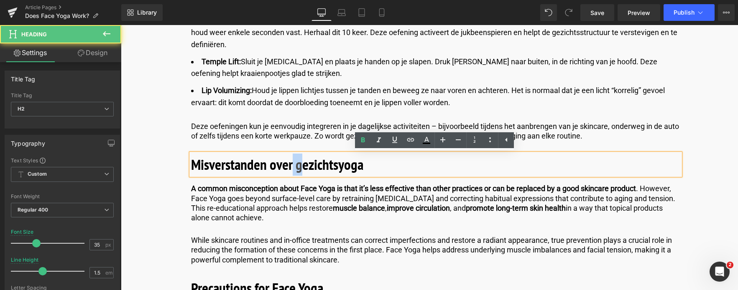
click at [291, 166] on b "Misverstanden over gezichtsyoga" at bounding box center [277, 164] width 172 height 19
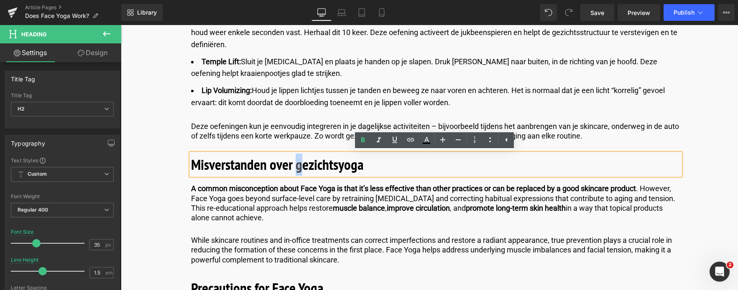
click at [300, 169] on b "Misverstanden over gezichtsyoga" at bounding box center [277, 164] width 172 height 19
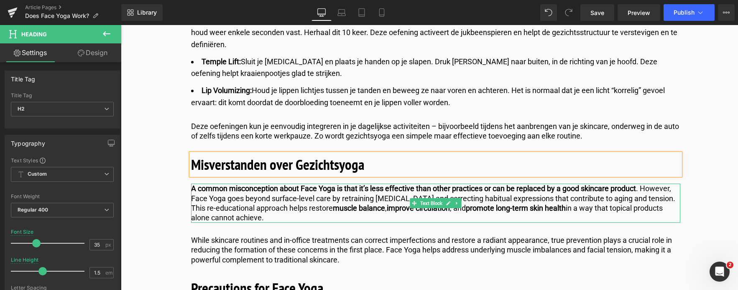
click at [265, 211] on span "A common misconception about Face Yoga is that it’s less effective than other p…" at bounding box center [433, 203] width 484 height 38
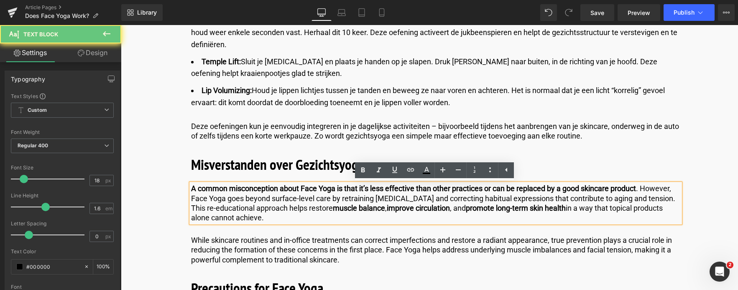
drag, startPoint x: 244, startPoint y: 216, endPoint x: 174, endPoint y: 182, distance: 77.2
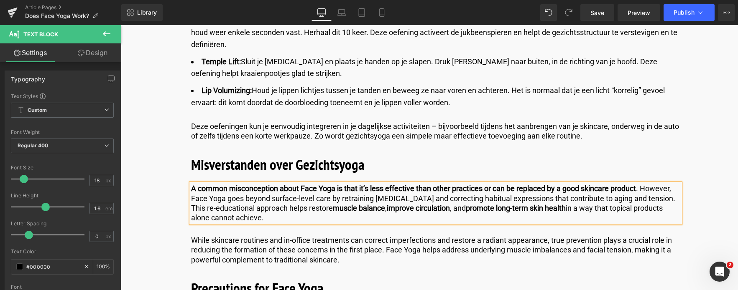
click at [262, 215] on span "A common misconception about Face Yoga is that it’s less effective than other p…" at bounding box center [433, 203] width 484 height 38
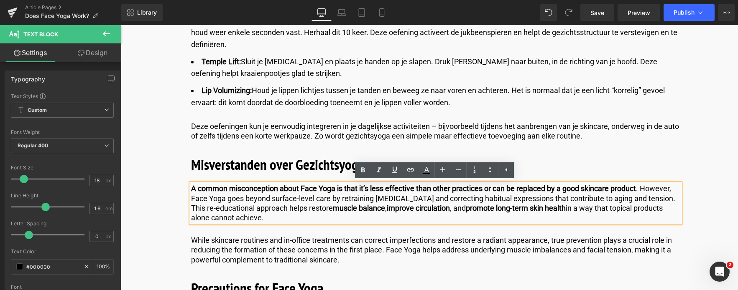
drag, startPoint x: 262, startPoint y: 217, endPoint x: 150, endPoint y: 188, distance: 115.3
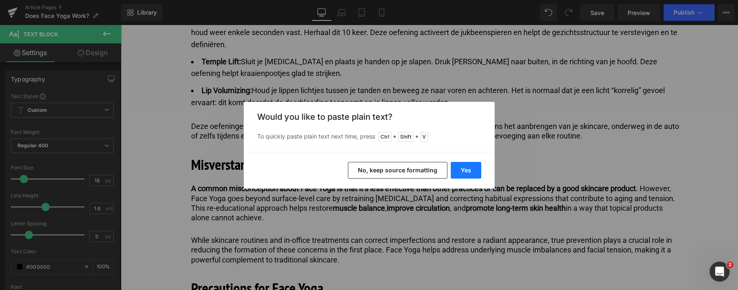
click at [468, 170] on button "Yes" at bounding box center [465, 170] width 31 height 17
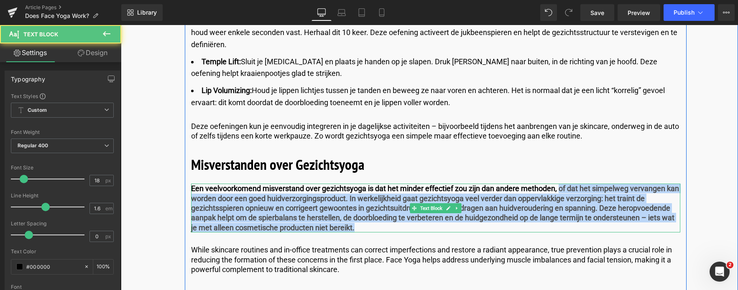
drag, startPoint x: 560, startPoint y: 189, endPoint x: 552, endPoint y: 229, distance: 41.0
click at [552, 229] on p "Een veelvoorkomend misverstand over gezichtsyoga is dat het minder effectief zo…" at bounding box center [435, 208] width 489 height 49
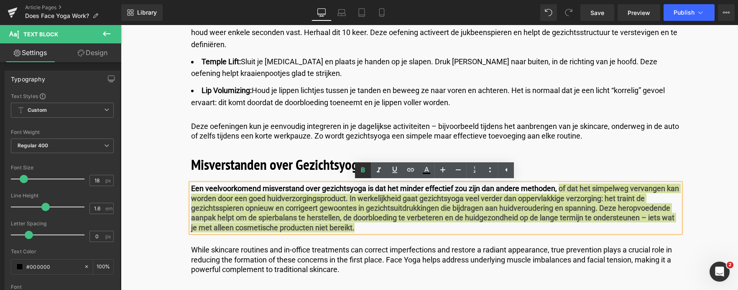
click at [364, 168] on icon at bounding box center [363, 170] width 4 height 5
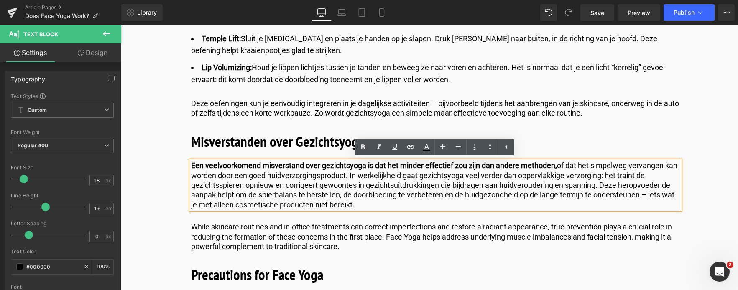
scroll to position [2842, 0]
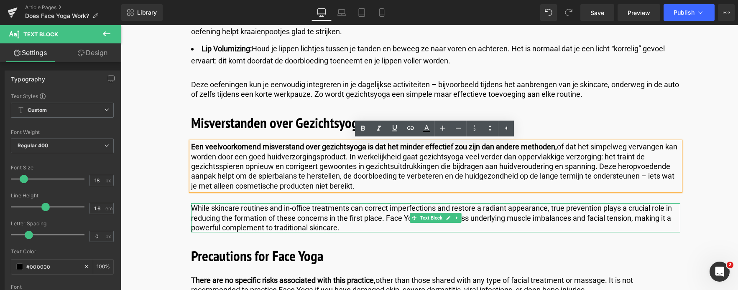
click at [208, 213] on p "While skincare routines and in-office treatments can correct imperfections and …" at bounding box center [435, 218] width 489 height 29
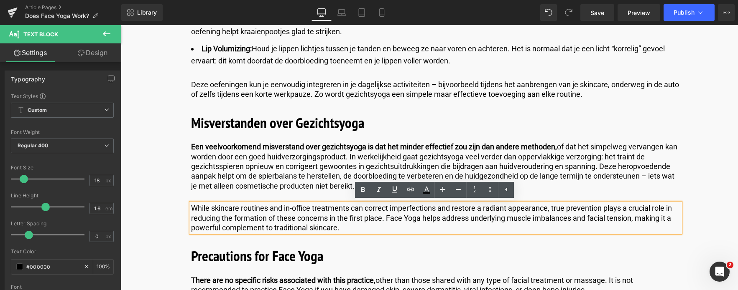
click at [341, 228] on p "While skincare routines and in-office treatments can correct imperfections and …" at bounding box center [435, 218] width 489 height 29
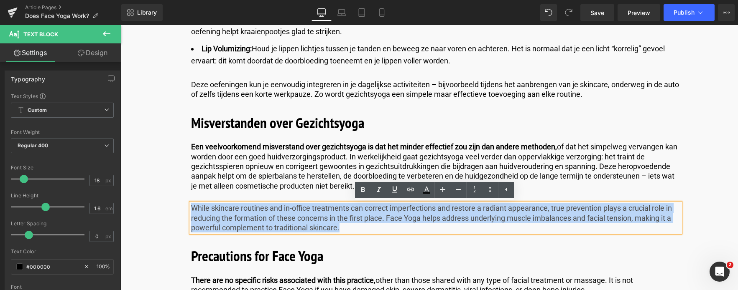
drag, startPoint x: 341, startPoint y: 228, endPoint x: 146, endPoint y: 192, distance: 197.5
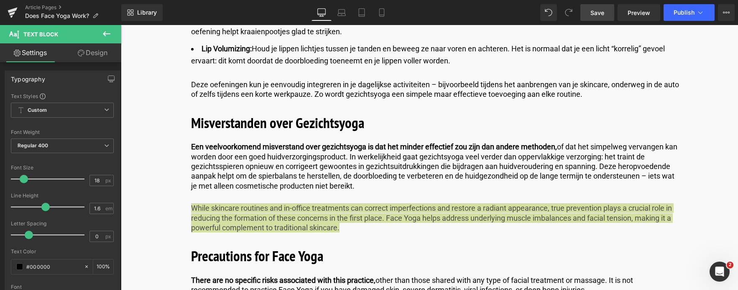
drag, startPoint x: 590, startPoint y: 16, endPoint x: 269, endPoint y: 119, distance: 337.4
click at [590, 16] on link "Save" at bounding box center [597, 12] width 34 height 17
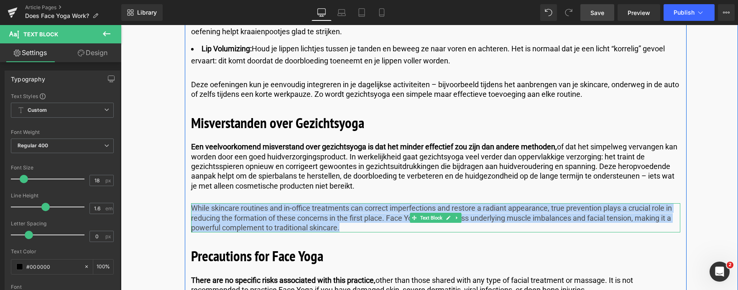
click at [338, 228] on p "While skincare routines and in-office treatments can correct imperfections and …" at bounding box center [435, 218] width 489 height 29
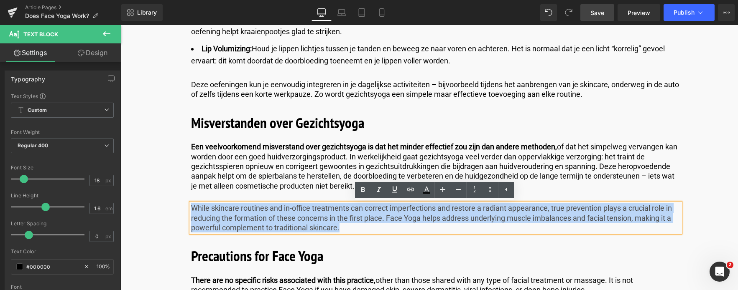
drag, startPoint x: 341, startPoint y: 228, endPoint x: 136, endPoint y: 193, distance: 207.7
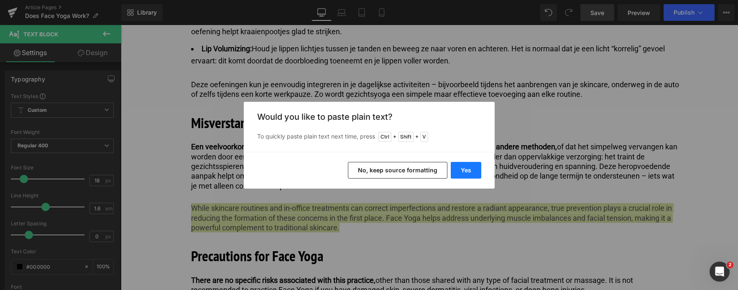
drag, startPoint x: 459, startPoint y: 170, endPoint x: 338, endPoint y: 145, distance: 123.8
click at [459, 170] on button "Yes" at bounding box center [465, 170] width 31 height 17
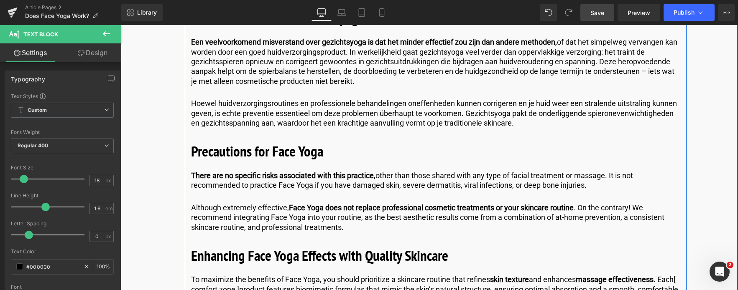
scroll to position [2967, 0]
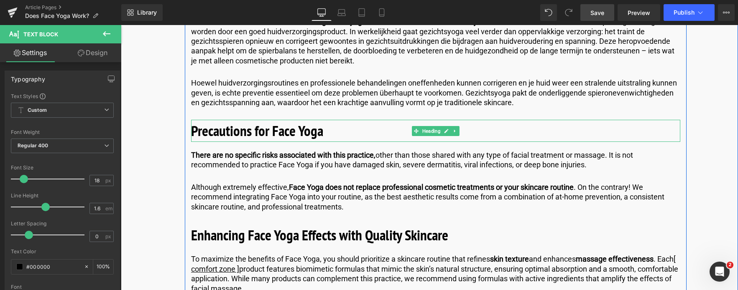
click at [331, 132] on h2 "Precautions for Face Yoga" at bounding box center [435, 131] width 489 height 22
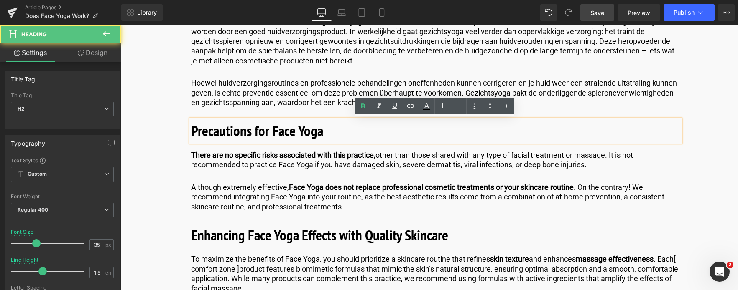
drag, startPoint x: 326, startPoint y: 133, endPoint x: 170, endPoint y: 132, distance: 155.9
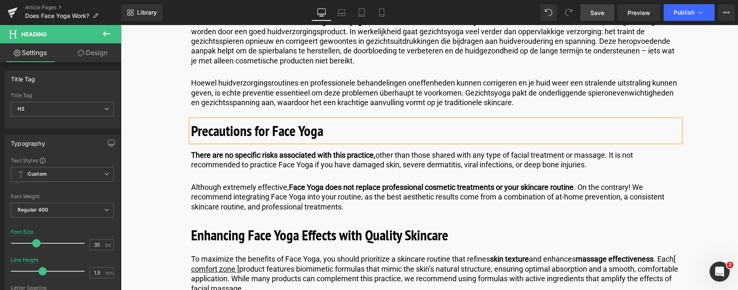
click at [331, 132] on h2 "Precautions for Face Yoga" at bounding box center [435, 131] width 489 height 22
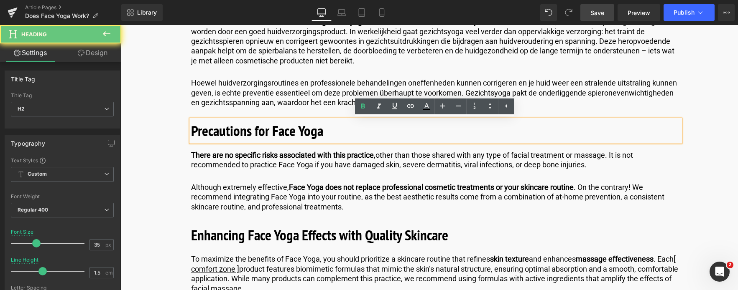
drag, startPoint x: 331, startPoint y: 132, endPoint x: 131, endPoint y: 117, distance: 200.3
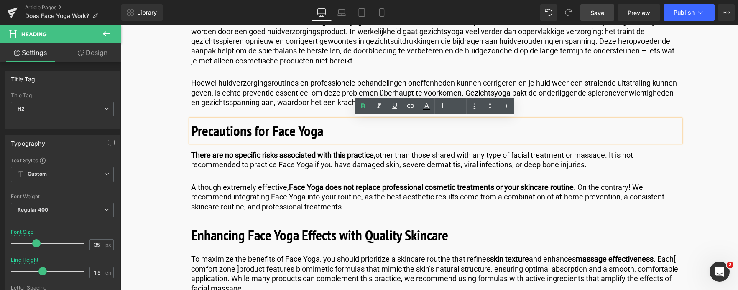
paste div
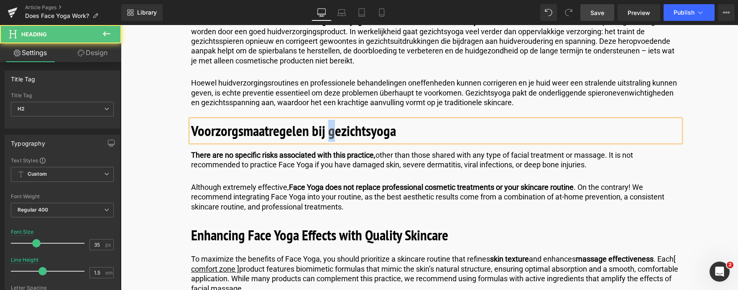
drag, startPoint x: 333, startPoint y: 134, endPoint x: 328, endPoint y: 133, distance: 4.6
click at [328, 133] on b "Voorzorgsmaatregelen bij gezichtsyoga" at bounding box center [293, 130] width 205 height 19
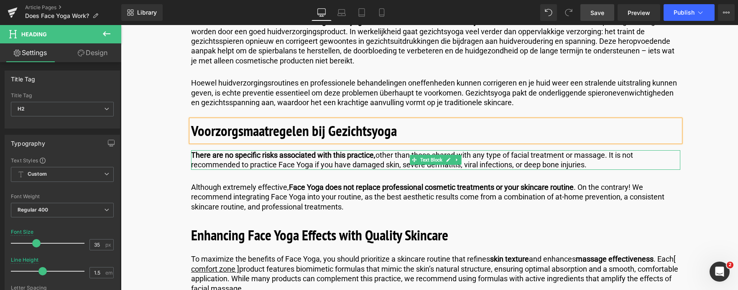
click at [599, 165] on p "There are no specific risks associated with this practice, other than those sha…" at bounding box center [435, 160] width 489 height 20
click at [592, 164] on p "There are no specific risks associated with this practice, other than those sha…" at bounding box center [435, 160] width 489 height 20
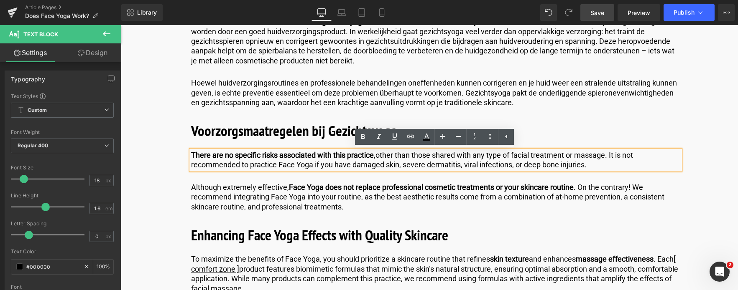
drag, startPoint x: 590, startPoint y: 164, endPoint x: 115, endPoint y: 128, distance: 476.9
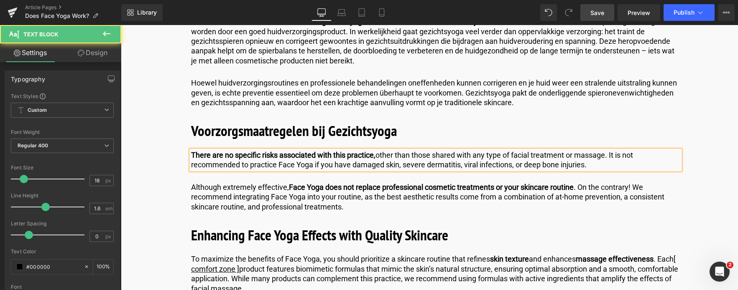
click at [600, 165] on p "There are no specific risks associated with this practice, other than those sha…" at bounding box center [435, 160] width 489 height 20
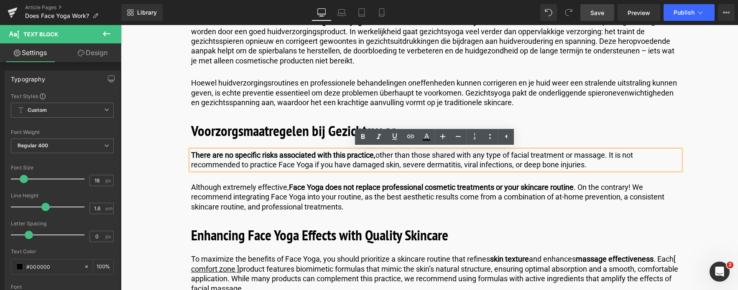
drag, startPoint x: 600, startPoint y: 165, endPoint x: 232, endPoint y: 159, distance: 367.8
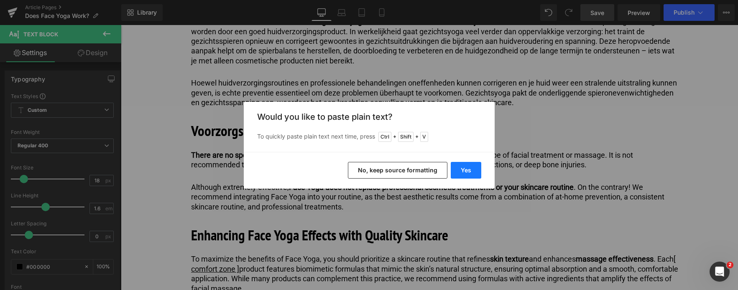
click at [473, 169] on button "Yes" at bounding box center [465, 170] width 31 height 17
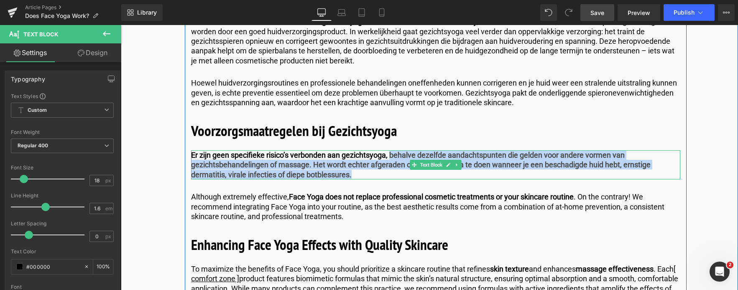
drag, startPoint x: 389, startPoint y: 154, endPoint x: 388, endPoint y: 172, distance: 18.0
click at [388, 172] on p "Er zijn geen specifieke risico’s verbonden aan gezichtsyoga, behalve dezelfde a…" at bounding box center [435, 164] width 489 height 29
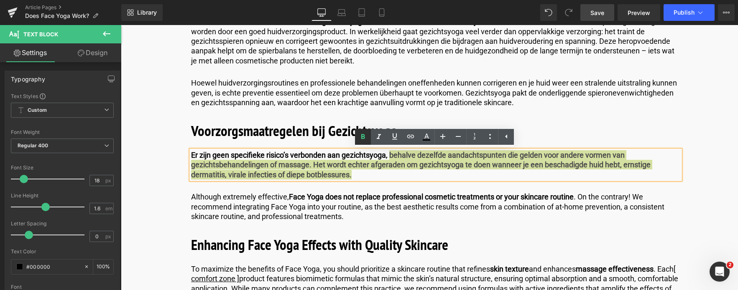
click at [364, 137] on icon at bounding box center [363, 137] width 10 height 10
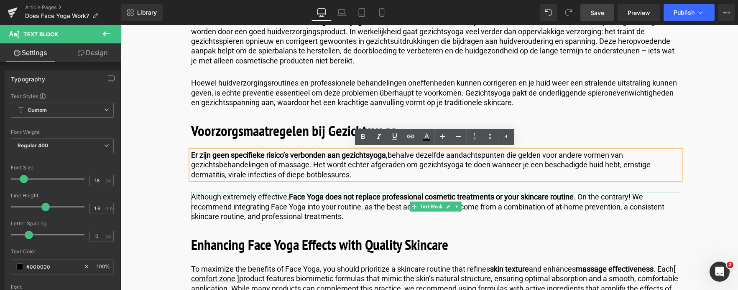
click at [357, 217] on p "Although extremely effective, Face Yoga does not replace professional cosmetic …" at bounding box center [435, 206] width 489 height 29
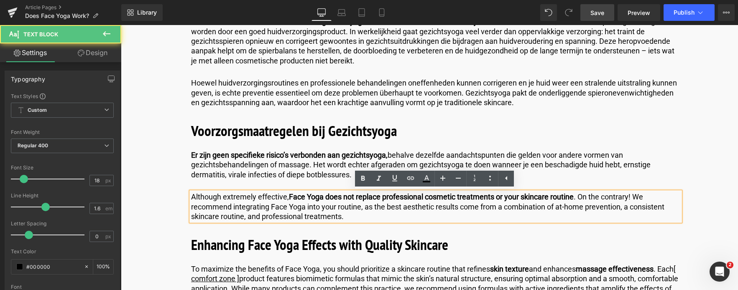
click at [353, 216] on p "Although extremely effective, Face Yoga does not replace professional cosmetic …" at bounding box center [435, 206] width 489 height 29
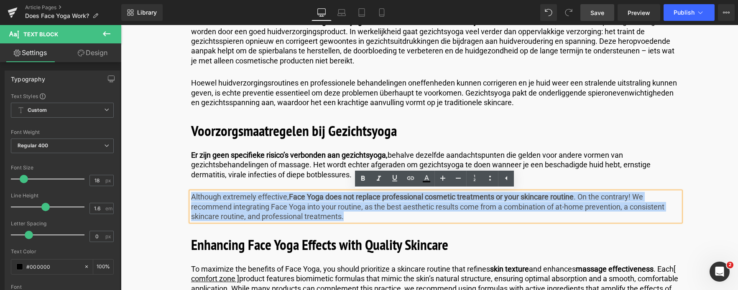
drag, startPoint x: 353, startPoint y: 216, endPoint x: 130, endPoint y: 184, distance: 225.0
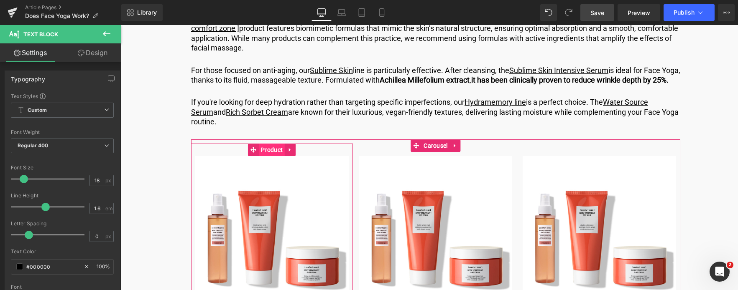
scroll to position [3051, 0]
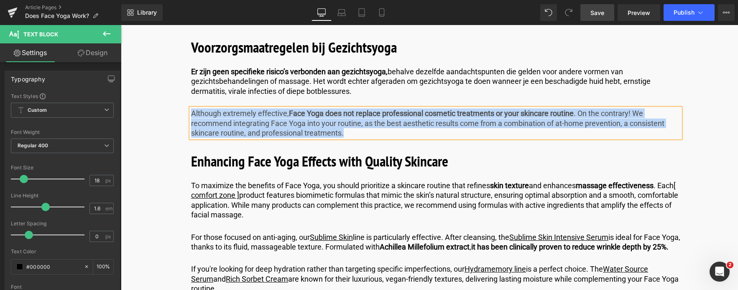
click at [352, 137] on p "Although extremely effective, Face Yoga does not replace professional cosmetic …" at bounding box center [435, 123] width 489 height 29
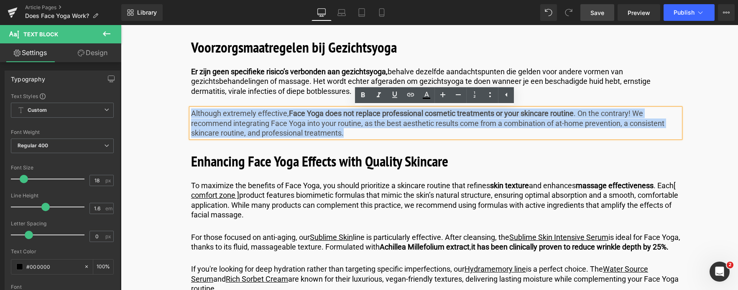
drag, startPoint x: 352, startPoint y: 137, endPoint x: 134, endPoint y: 84, distance: 223.9
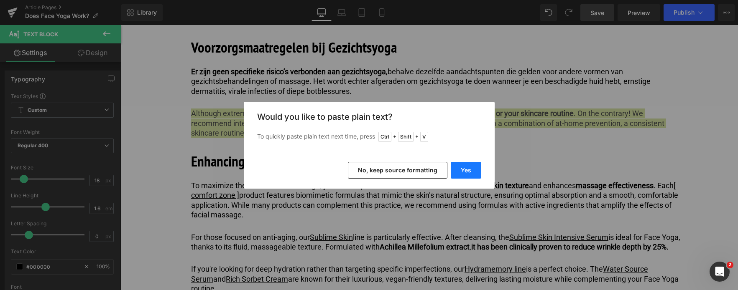
click at [468, 170] on button "Yes" at bounding box center [465, 170] width 31 height 17
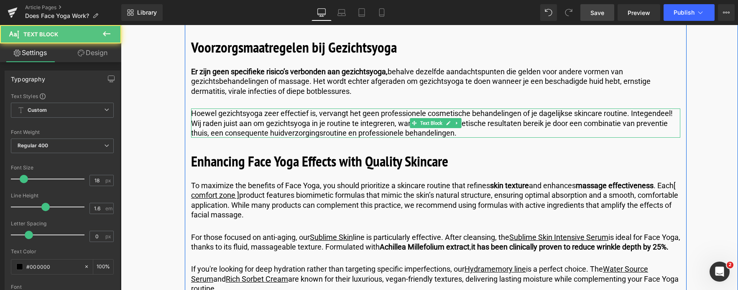
click at [321, 112] on p "Hoewel gezichtsyoga zeer effectief is, vervangt het geen professionele cosmetis…" at bounding box center [435, 123] width 489 height 29
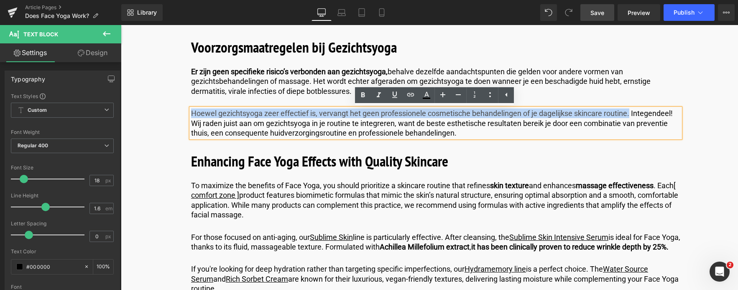
drag, startPoint x: 190, startPoint y: 114, endPoint x: 630, endPoint y: 115, distance: 439.6
click at [630, 115] on p "Hoewel gezichtsyoga zeer effectief is, vervangt het geen professionele cosmetis…" at bounding box center [435, 123] width 489 height 29
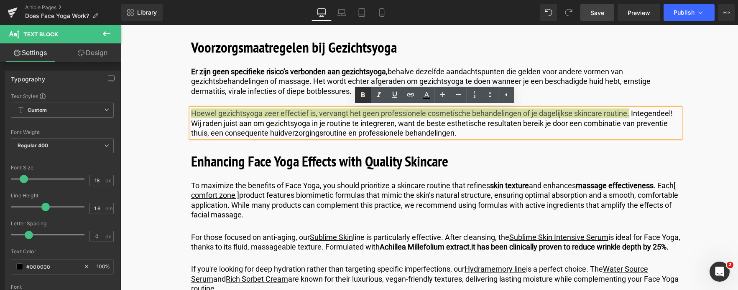
click at [361, 94] on icon at bounding box center [363, 94] width 4 height 5
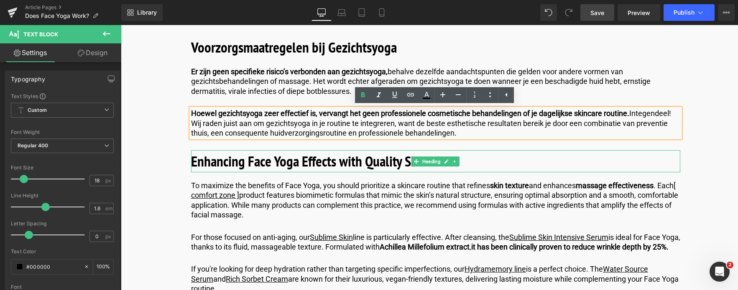
click at [359, 158] on b "Enhancing Face Yoga Effects with Quality Skincare" at bounding box center [319, 161] width 257 height 19
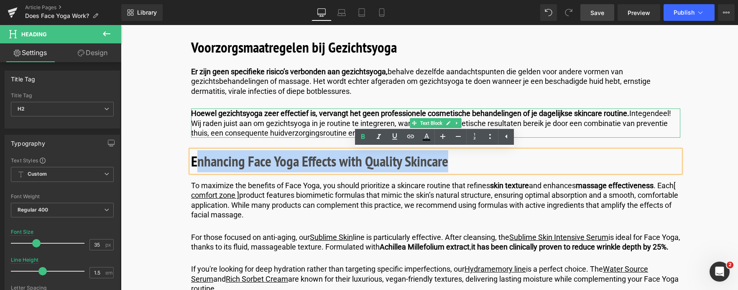
drag, startPoint x: 453, startPoint y: 164, endPoint x: 194, endPoint y: 128, distance: 261.5
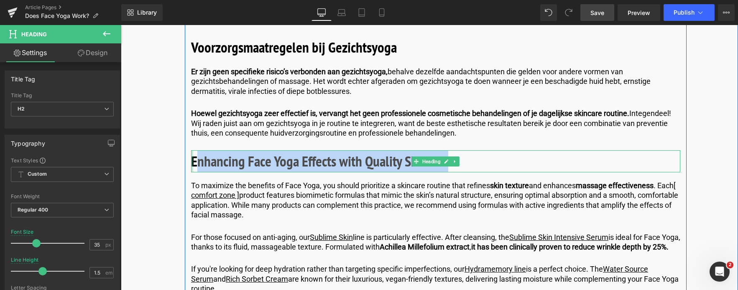
click at [191, 162] on div at bounding box center [192, 161] width 2 height 22
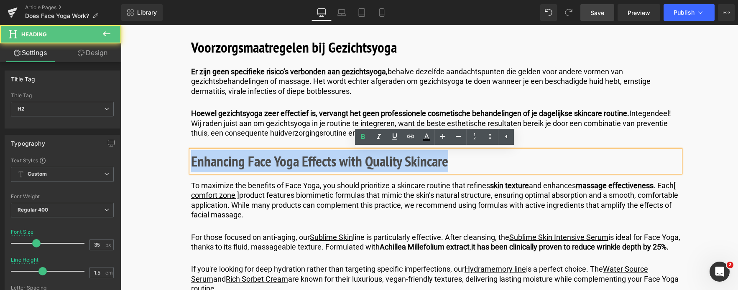
drag, startPoint x: 192, startPoint y: 162, endPoint x: 509, endPoint y: 163, distance: 317.2
click at [509, 163] on h2 "Enhancing Face Yoga Effects with Quality Skincare" at bounding box center [435, 161] width 489 height 22
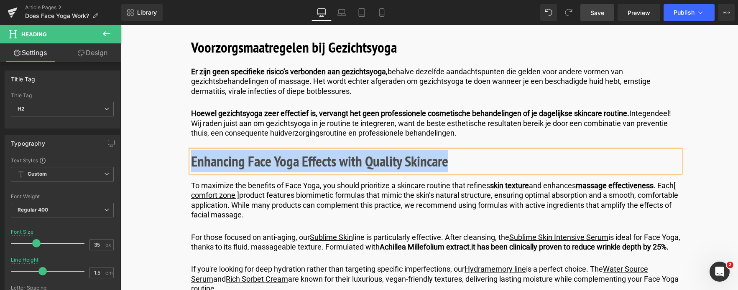
click at [463, 163] on h2 "Enhancing Face Yoga Effects with Quality Skincare" at bounding box center [435, 161] width 489 height 22
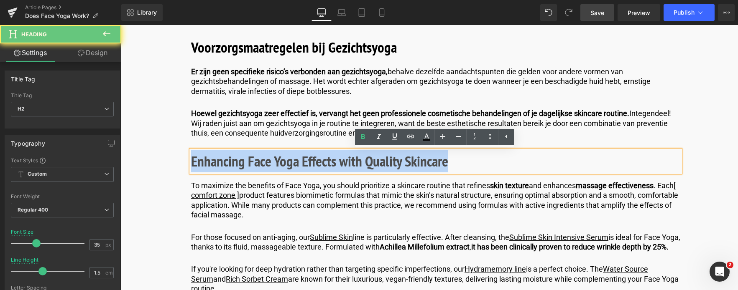
click at [463, 163] on h2 "Enhancing Face Yoga Effects with Quality Skincare" at bounding box center [435, 161] width 489 height 22
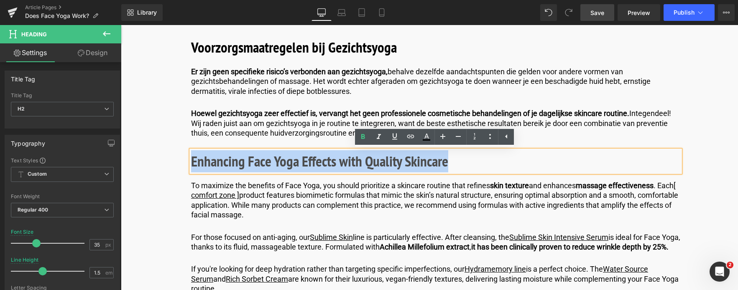
drag, startPoint x: 463, startPoint y: 163, endPoint x: 154, endPoint y: 154, distance: 309.8
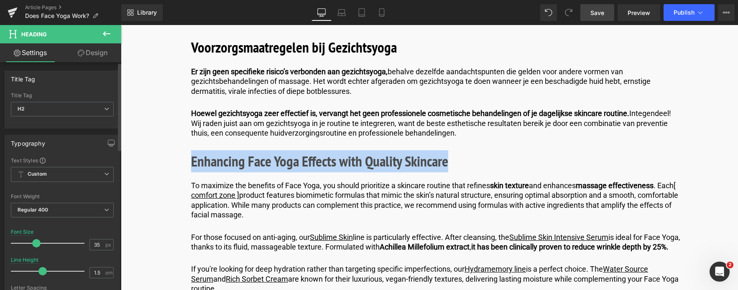
paste div
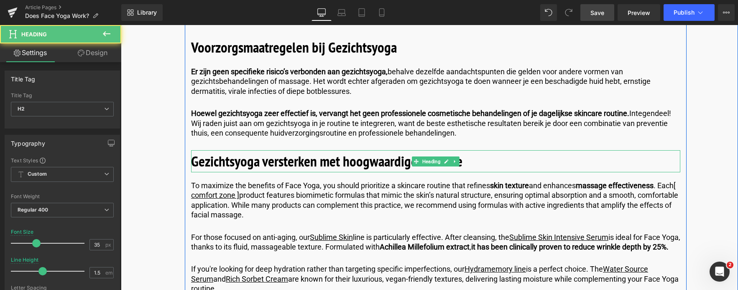
click at [267, 164] on b "Gezichtsyoga versterken met hoogwaardige skincare" at bounding box center [326, 161] width 271 height 19
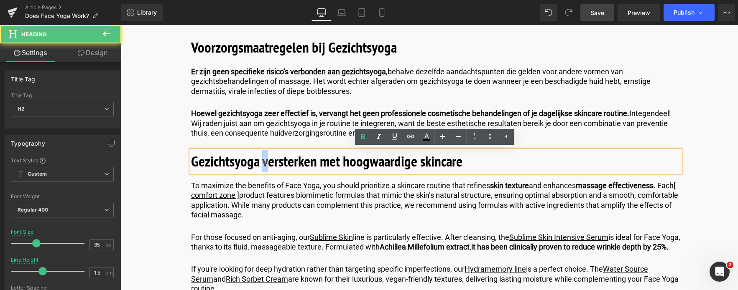
click at [263, 163] on b "Gezichtsyoga versterken met hoogwaardige skincare" at bounding box center [326, 161] width 271 height 19
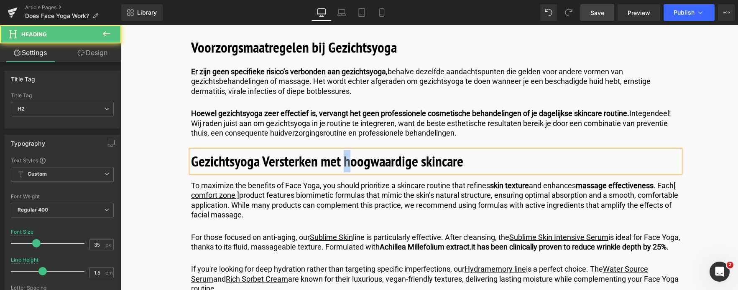
drag, startPoint x: 348, startPoint y: 158, endPoint x: 343, endPoint y: 160, distance: 4.8
click at [343, 160] on b "Gezichtsyoga Versterken met hoogwaardige skincare" at bounding box center [327, 161] width 272 height 19
click at [423, 162] on b "Gezichtsyoga Versterken met Hoogwaardige skincare" at bounding box center [327, 161] width 273 height 19
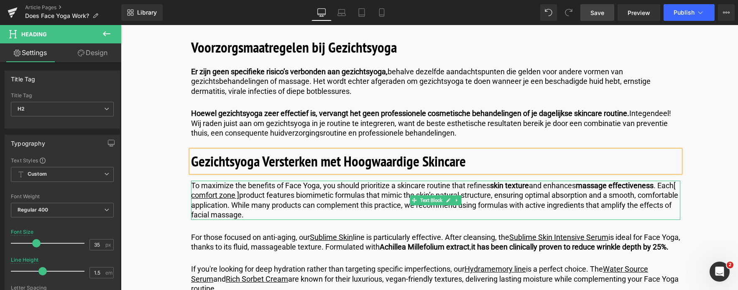
click at [314, 217] on p "To maximize the benefits of Face Yoga, you should prioritize a skincare routine…" at bounding box center [435, 200] width 489 height 39
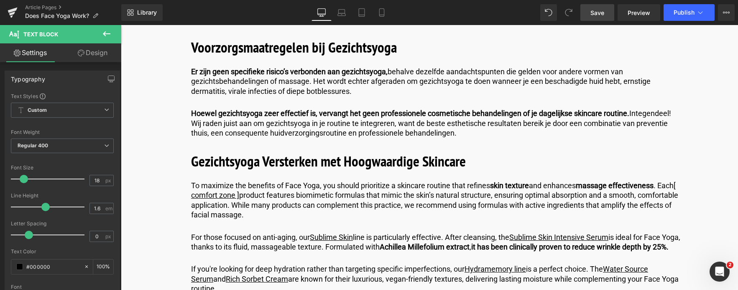
drag, startPoint x: 604, startPoint y: 13, endPoint x: 198, endPoint y: 192, distance: 443.7
click at [604, 13] on span "Save" at bounding box center [597, 12] width 14 height 9
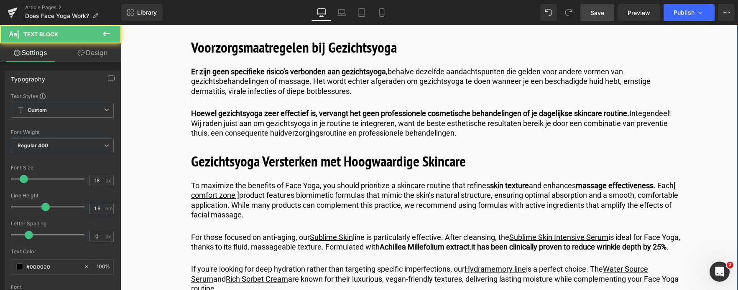
drag, startPoint x: 291, startPoint y: 216, endPoint x: 164, endPoint y: 172, distance: 134.7
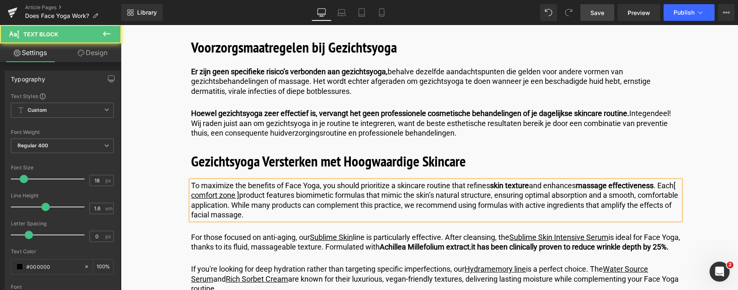
click at [295, 215] on p "To maximize the benefits of Face Yoga, you should prioritize a skincare routine…" at bounding box center [435, 200] width 489 height 39
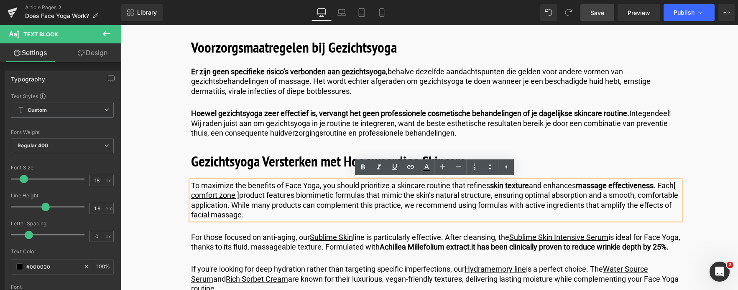
drag, startPoint x: 297, startPoint y: 216, endPoint x: 166, endPoint y: 177, distance: 136.3
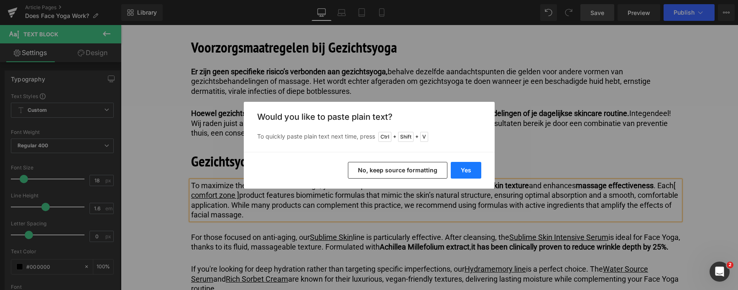
drag, startPoint x: 468, startPoint y: 170, endPoint x: 347, endPoint y: 144, distance: 123.4
click at [468, 170] on button "Yes" at bounding box center [465, 170] width 31 height 17
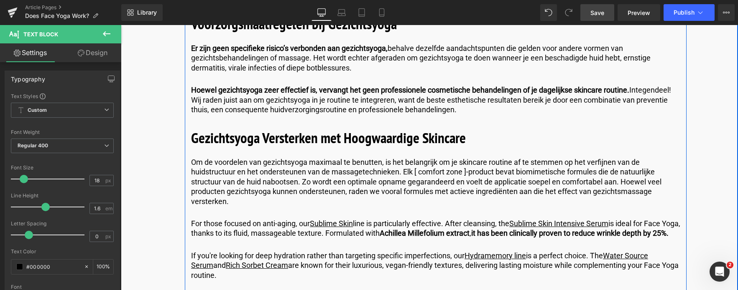
scroll to position [3092, 0]
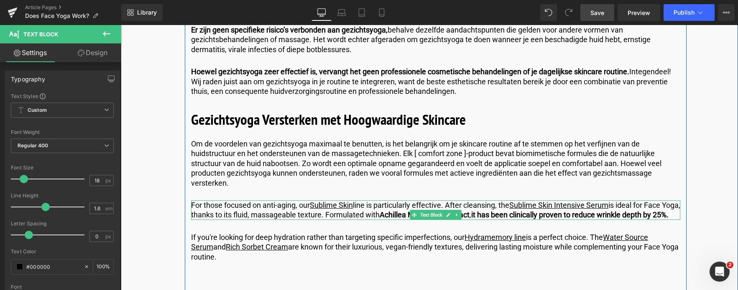
click at [214, 220] on p "For those focused on anti-aging, our Sublime Skin line is particularly effectiv…" at bounding box center [435, 211] width 489 height 20
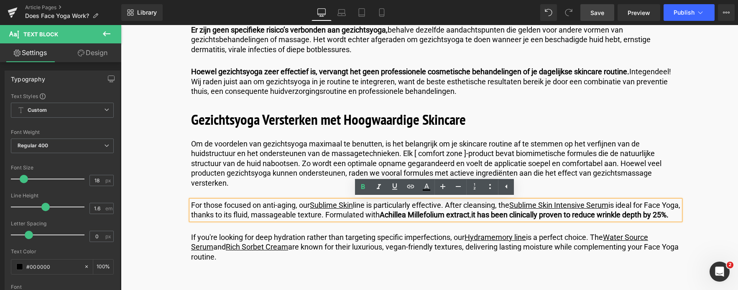
click at [206, 220] on p "For those focused on anti-aging, our Sublime Skin line is particularly effectiv…" at bounding box center [435, 211] width 489 height 20
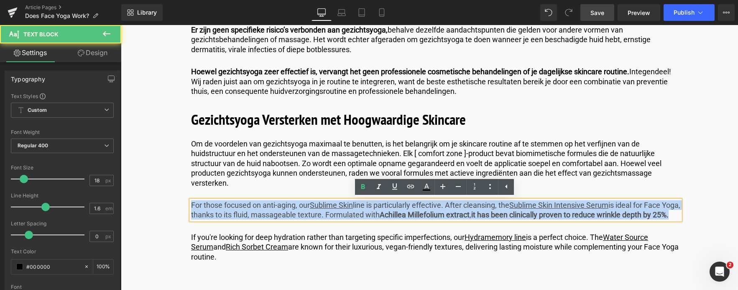
drag, startPoint x: 209, startPoint y: 224, endPoint x: 186, endPoint y: 204, distance: 30.5
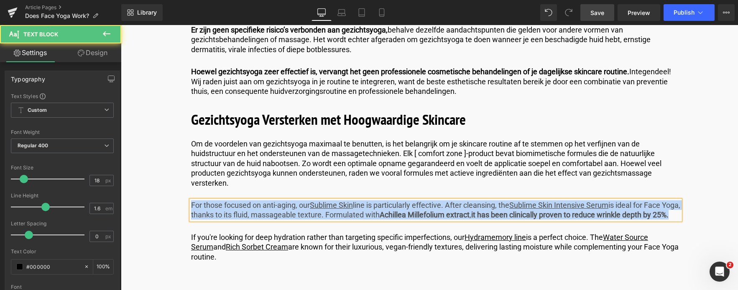
click at [219, 220] on p "For those focused on anti-aging, our Sublime Skin line is particularly effectiv…" at bounding box center [435, 211] width 489 height 20
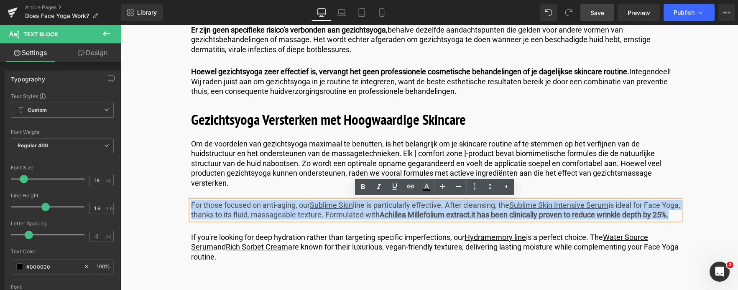
drag, startPoint x: 219, startPoint y: 225, endPoint x: 180, endPoint y: 194, distance: 50.3
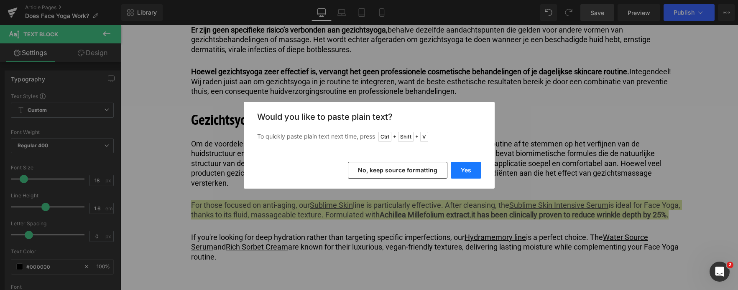
click at [463, 170] on button "Yes" at bounding box center [465, 170] width 31 height 17
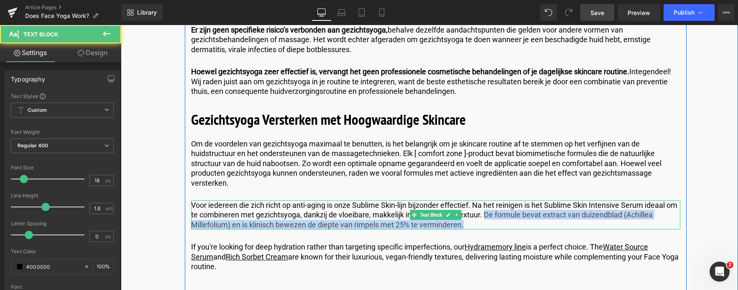
drag, startPoint x: 496, startPoint y: 215, endPoint x: 488, endPoint y: 226, distance: 14.4
click at [488, 226] on p "Voor iedereen die zich richt op anti-aging is onze Sublime Skin-lijn bijzonder …" at bounding box center [435, 215] width 489 height 29
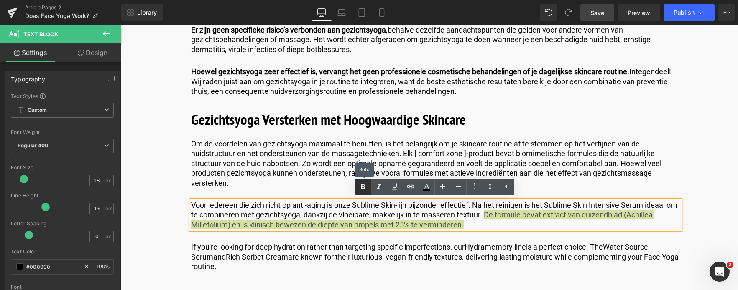
click at [365, 188] on icon at bounding box center [363, 187] width 10 height 10
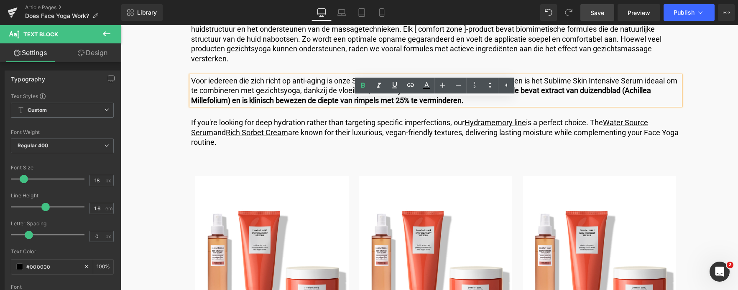
scroll to position [3218, 0]
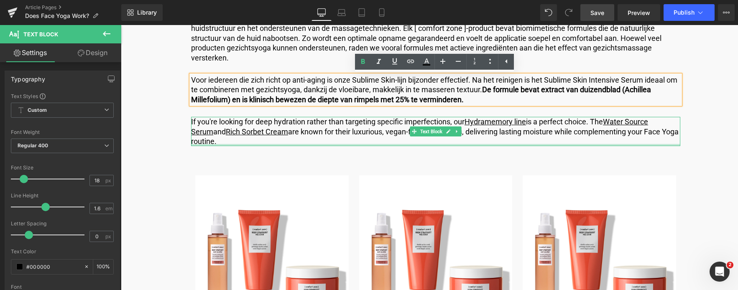
drag, startPoint x: 218, startPoint y: 144, endPoint x: 191, endPoint y: 138, distance: 28.3
click at [218, 144] on div "If you're looking for deep hydration rather than targeting specific imperfectio…" at bounding box center [435, 131] width 489 height 29
click at [220, 141] on p "If you're looking for deep hydration rather than targeting specific imperfectio…" at bounding box center [435, 131] width 489 height 29
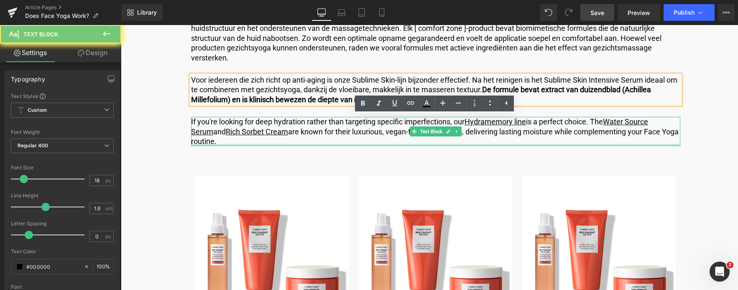
click at [199, 127] on p "If you're looking for deep hydration rather than targeting specific imperfectio…" at bounding box center [435, 131] width 489 height 29
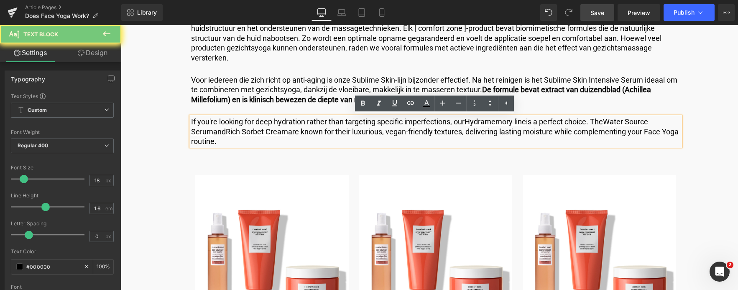
drag, startPoint x: 191, startPoint y: 138, endPoint x: 186, endPoint y: 121, distance: 17.9
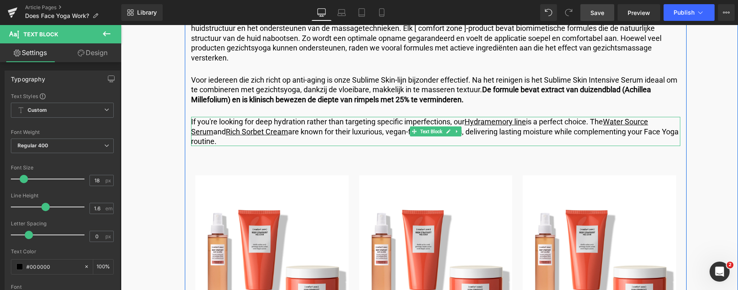
click at [234, 141] on p "If you're looking for deep hydration rather than targeting specific imperfectio…" at bounding box center [435, 131] width 489 height 29
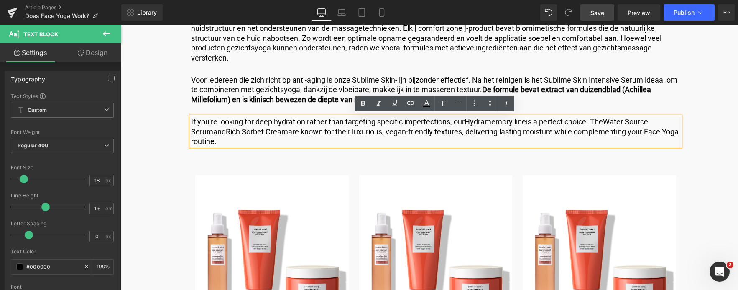
drag, startPoint x: 234, startPoint y: 141, endPoint x: 174, endPoint y: 106, distance: 69.7
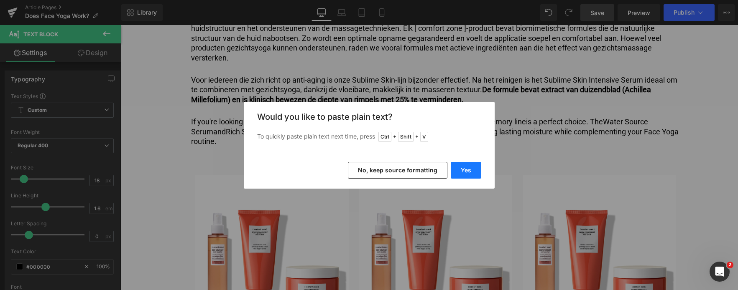
click at [472, 171] on button "Yes" at bounding box center [465, 170] width 31 height 17
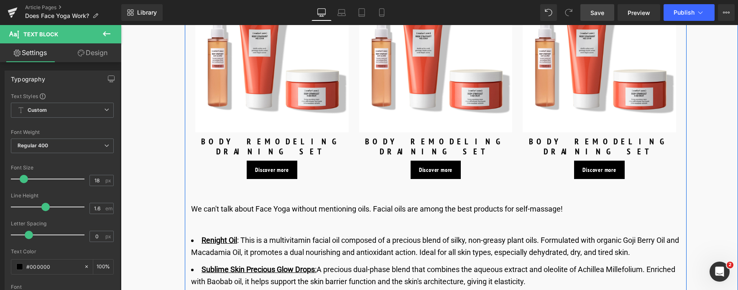
scroll to position [3427, 0]
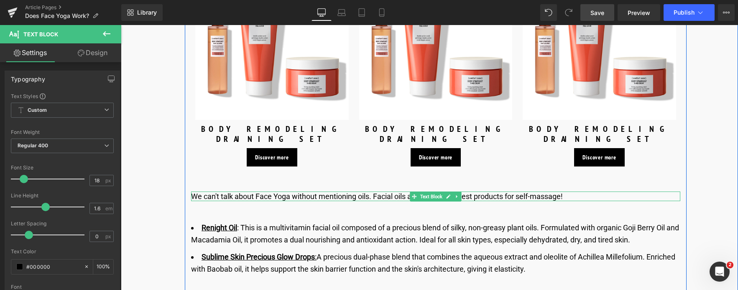
click at [326, 192] on p "We can't talk about Face Yoga without mentioning oils. Facial oils are among th…" at bounding box center [435, 197] width 489 height 10
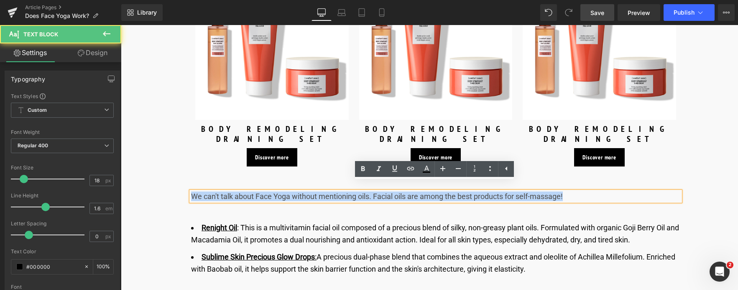
drag, startPoint x: 579, startPoint y: 190, endPoint x: 226, endPoint y: 198, distance: 353.2
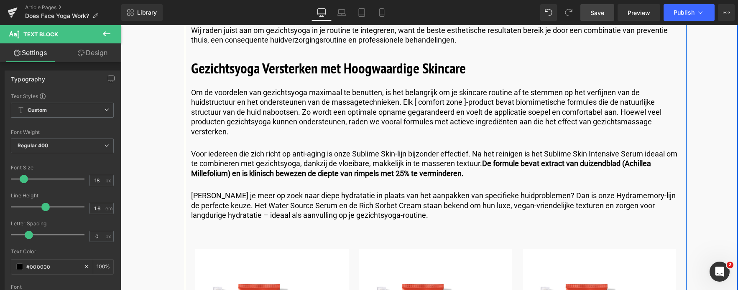
scroll to position [3134, 0]
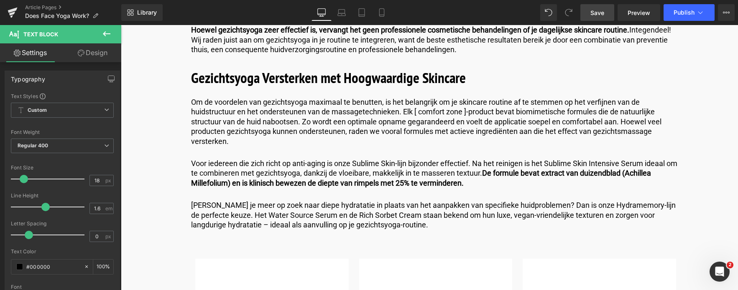
click at [592, 15] on span "Save" at bounding box center [597, 12] width 14 height 9
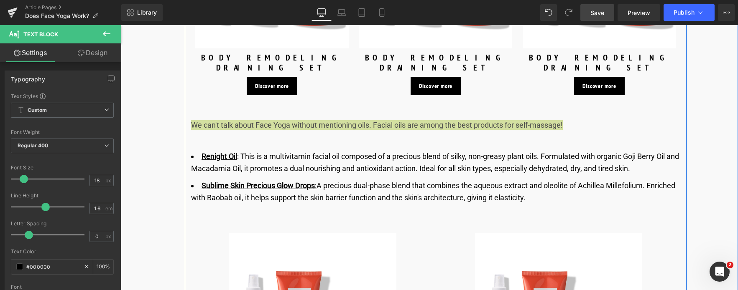
scroll to position [3510, 0]
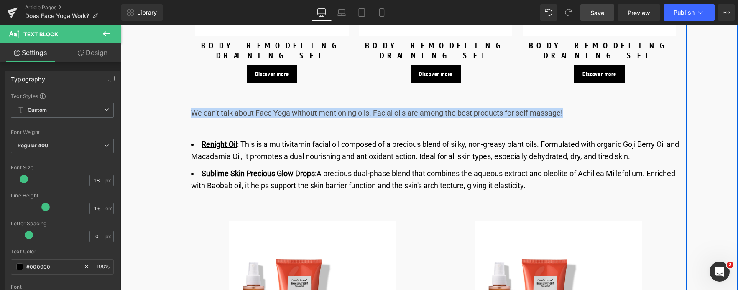
click at [580, 108] on p "We can't talk about Face Yoga without mentioning oils. Facial oils are among th…" at bounding box center [435, 113] width 489 height 10
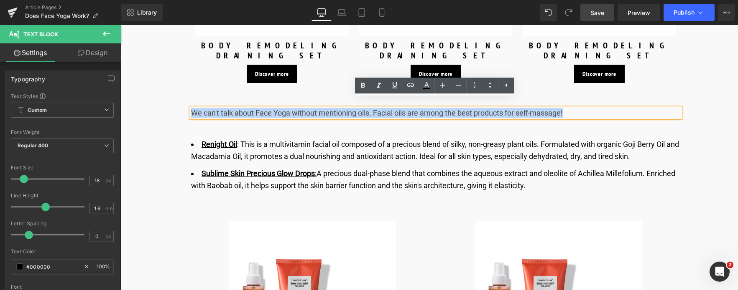
drag, startPoint x: 579, startPoint y: 106, endPoint x: 52, endPoint y: 87, distance: 526.9
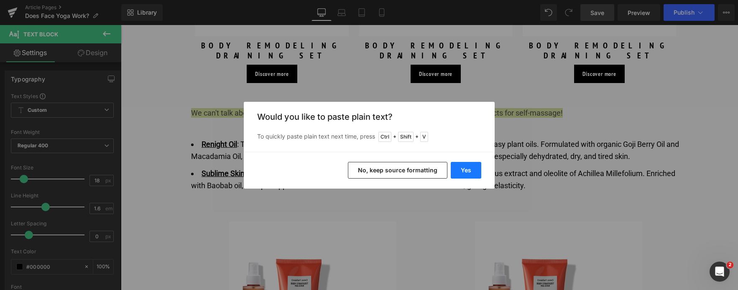
click at [465, 166] on button "Yes" at bounding box center [465, 170] width 31 height 17
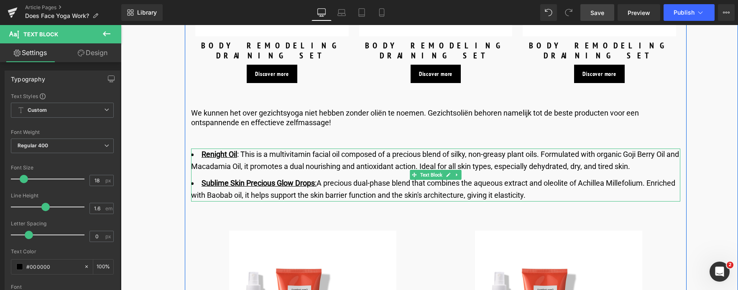
click at [588, 186] on li "Sublime Skin Precious Glow Drops : A precious dual-phase blend that combines th…" at bounding box center [435, 190] width 489 height 24
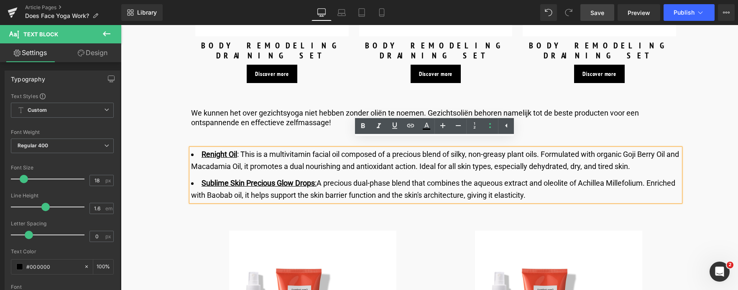
drag, startPoint x: 566, startPoint y: 185, endPoint x: 178, endPoint y: 140, distance: 390.0
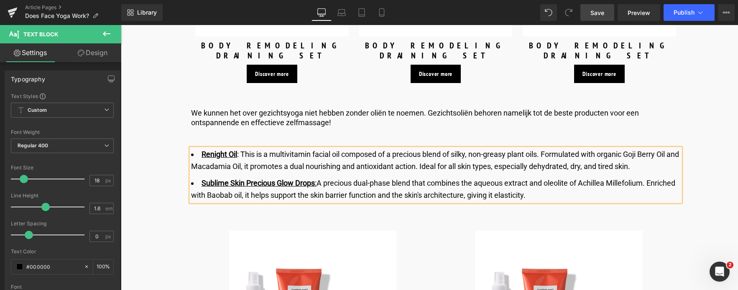
click at [591, 189] on li "Sublime Skin Precious Glow Drops : A precious dual-phase blend that combines th…" at bounding box center [435, 190] width 489 height 24
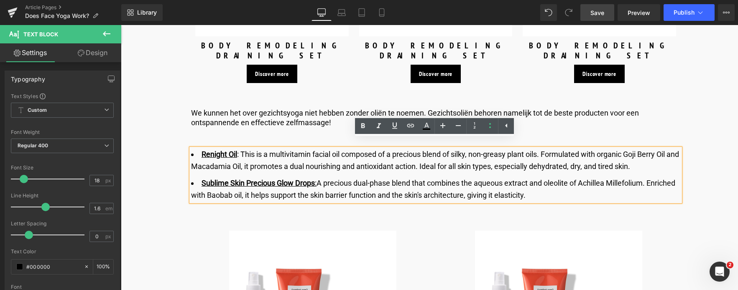
drag, startPoint x: 591, startPoint y: 189, endPoint x: 196, endPoint y: 135, distance: 399.5
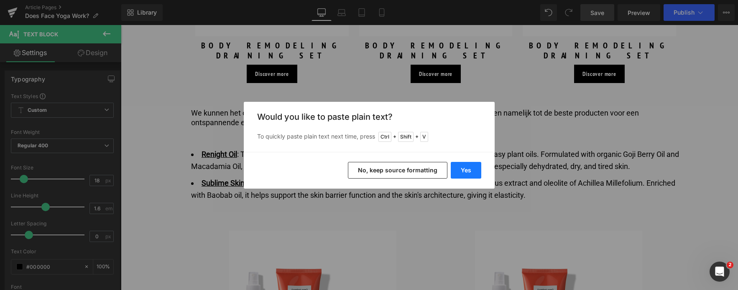
click at [462, 168] on button "Yes" at bounding box center [465, 170] width 31 height 17
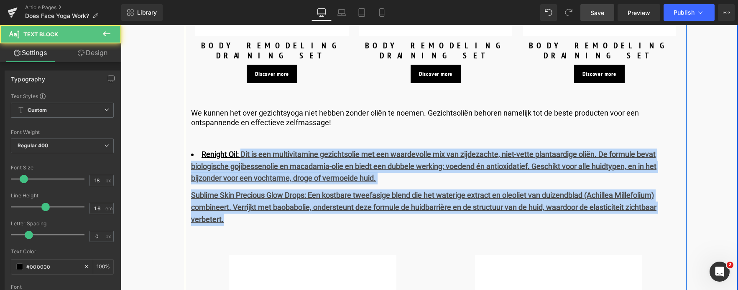
drag, startPoint x: 240, startPoint y: 145, endPoint x: 243, endPoint y: 218, distance: 72.4
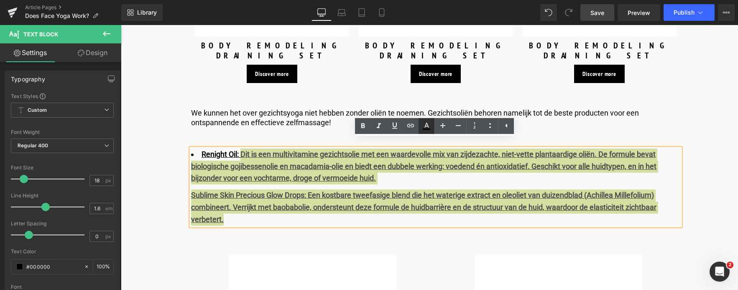
click at [427, 129] on icon at bounding box center [426, 129] width 8 height 1
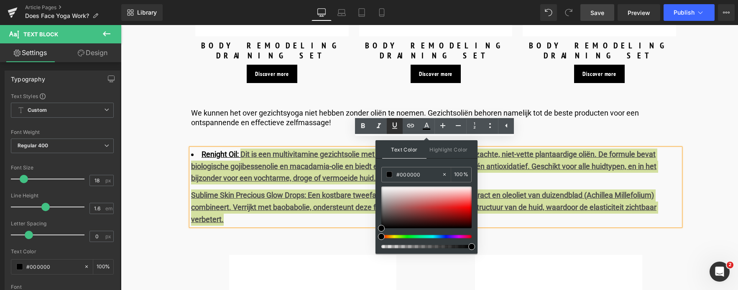
click at [395, 126] on icon at bounding box center [394, 126] width 10 height 10
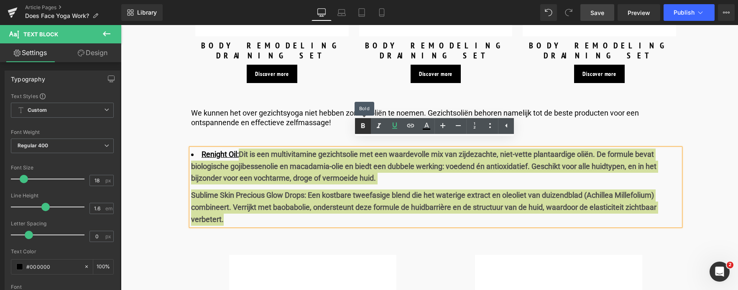
click at [360, 126] on icon at bounding box center [363, 126] width 10 height 10
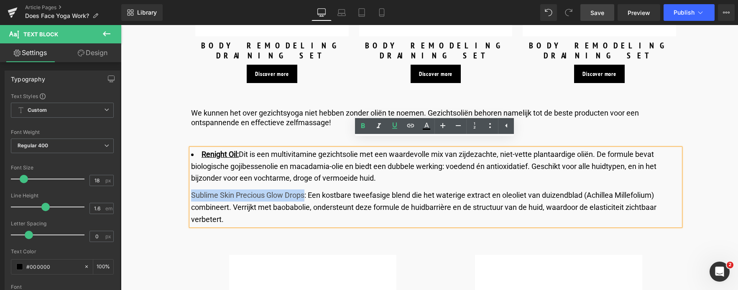
drag, startPoint x: 304, startPoint y: 186, endPoint x: 163, endPoint y: 180, distance: 140.9
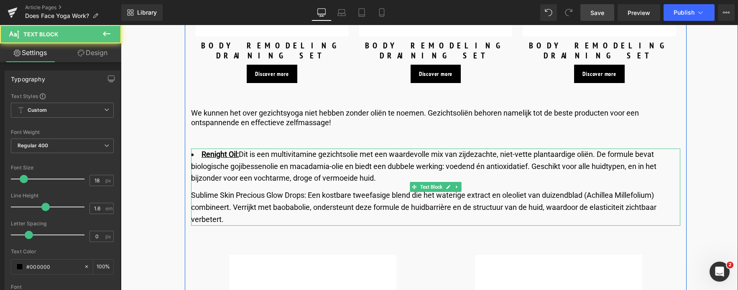
click at [296, 201] on div "Sublime Skin Precious Glow Drops: Een kostbare tweefasige blend die het waterig…" at bounding box center [435, 208] width 489 height 36
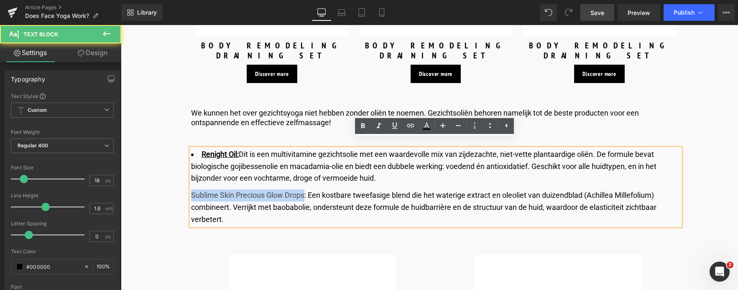
drag, startPoint x: 304, startPoint y: 185, endPoint x: 190, endPoint y: 188, distance: 114.1
click at [191, 190] on div "Sublime Skin Precious Glow Drops: Een kostbare tweefasige blend die het waterig…" at bounding box center [435, 208] width 489 height 36
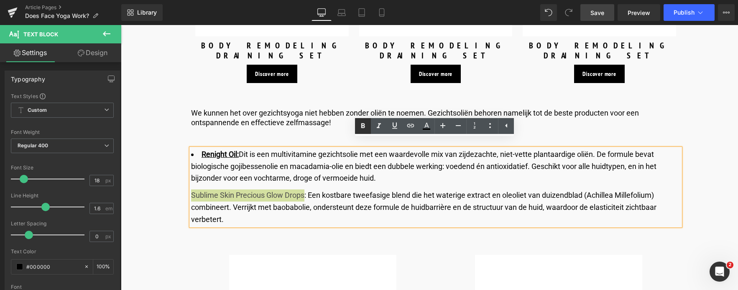
click at [364, 128] on icon at bounding box center [363, 126] width 10 height 10
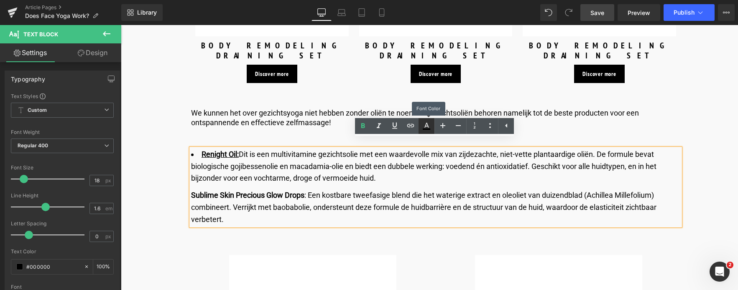
click at [427, 126] on icon at bounding box center [426, 125] width 5 height 5
type input "100"
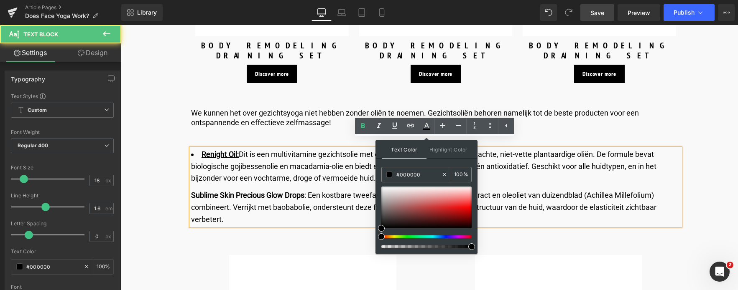
click at [318, 206] on div "Sublime Skin Precious Glow Drops : Een kostbare tweefasige blend die het wateri…" at bounding box center [435, 208] width 489 height 36
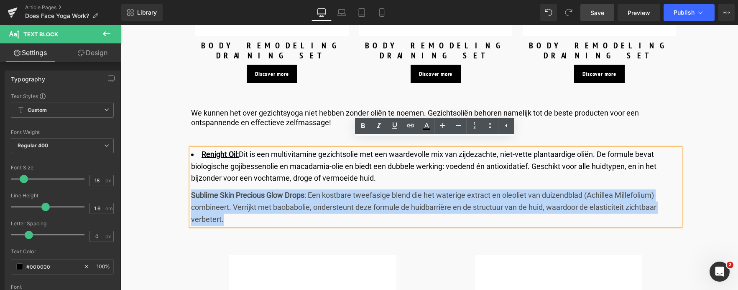
drag, startPoint x: 260, startPoint y: 210, endPoint x: 173, endPoint y: 188, distance: 89.6
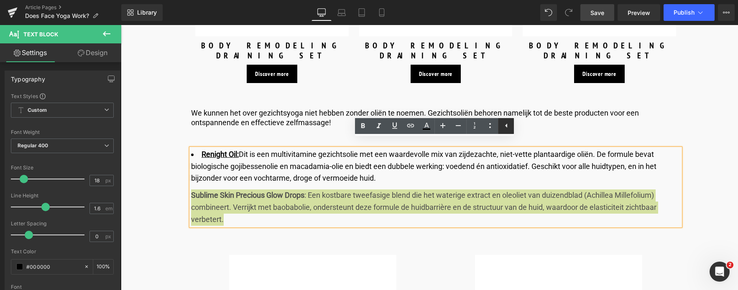
click at [508, 126] on icon at bounding box center [506, 126] width 10 height 10
click at [490, 124] on icon at bounding box center [490, 126] width 10 height 10
click at [490, 124] on icon at bounding box center [490, 125] width 2 height 5
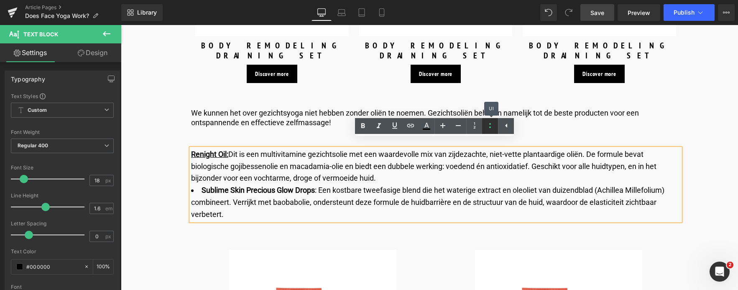
click at [491, 126] on icon at bounding box center [490, 126] width 10 height 10
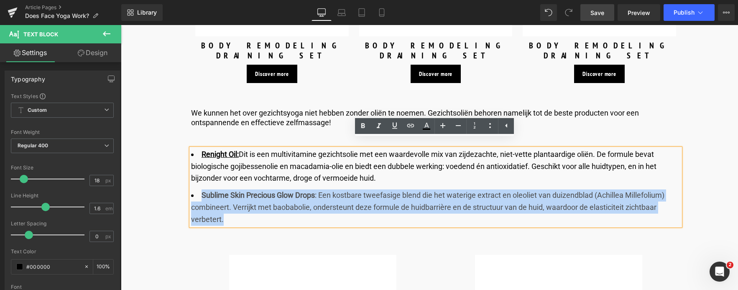
click at [266, 209] on li "Sublime Skin Precious Glow Drops : Een kostbare tweefasige blend die het wateri…" at bounding box center [435, 208] width 489 height 36
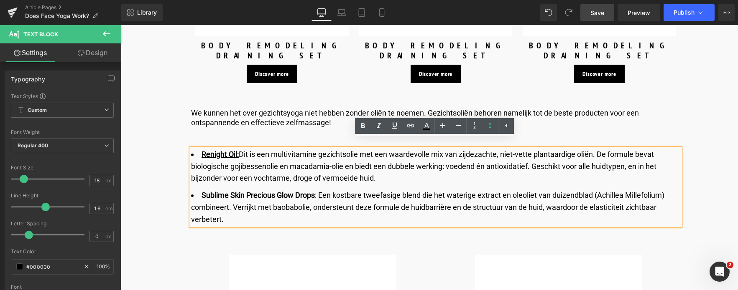
click at [604, 16] on span "Save" at bounding box center [597, 12] width 14 height 9
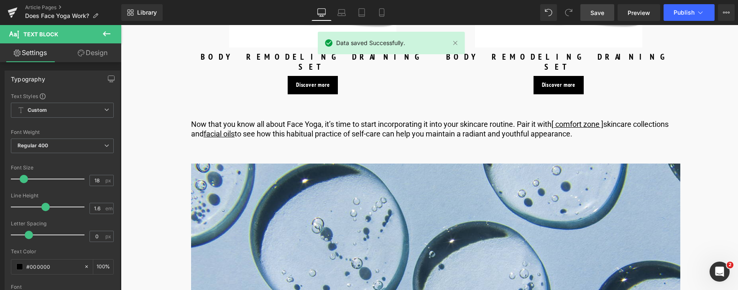
scroll to position [3845, 0]
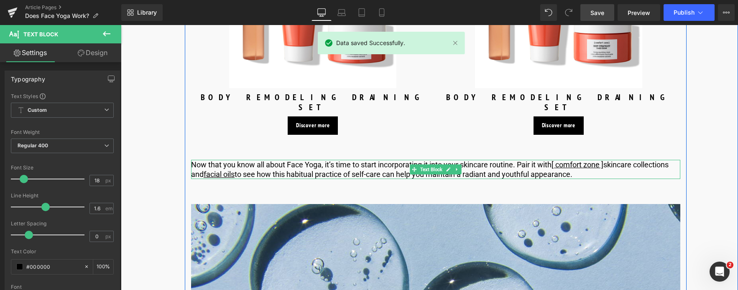
click at [612, 160] on p "Now that you know all about Face Yoga, it’s time to start incorporating it into…" at bounding box center [435, 170] width 489 height 20
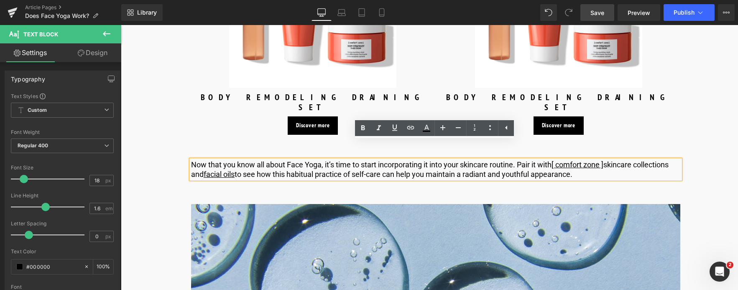
drag, startPoint x: 585, startPoint y: 157, endPoint x: 187, endPoint y: 146, distance: 398.8
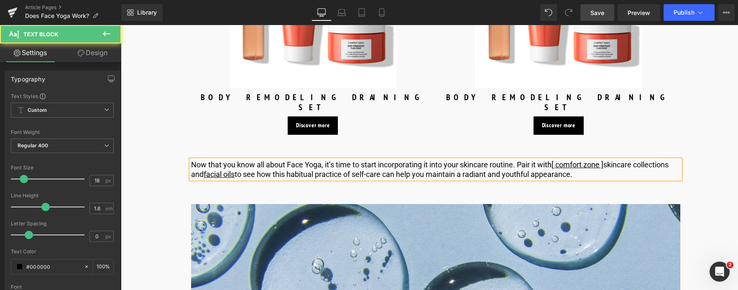
click at [579, 160] on p "Now that you know all about Face Yoga, it’s time to start incorporating it into…" at bounding box center [435, 170] width 489 height 20
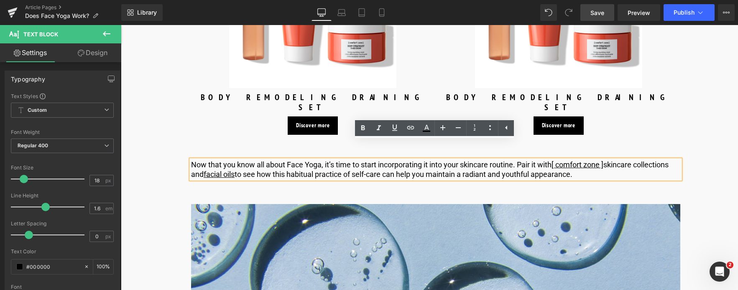
drag, startPoint x: 579, startPoint y: 157, endPoint x: 157, endPoint y: 124, distance: 422.9
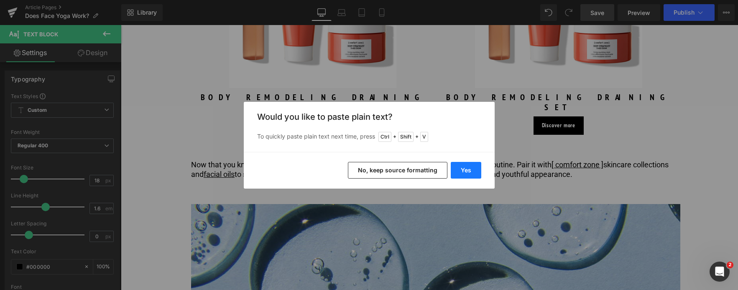
click at [465, 171] on button "Yes" at bounding box center [465, 170] width 31 height 17
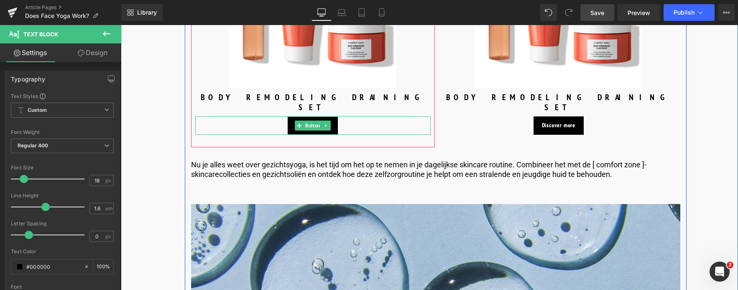
drag, startPoint x: 310, startPoint y: 110, endPoint x: 274, endPoint y: 130, distance: 40.8
click at [310, 121] on span "Button" at bounding box center [312, 126] width 18 height 10
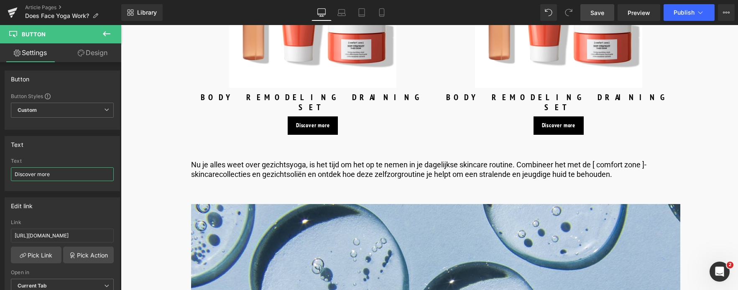
drag, startPoint x: 77, startPoint y: 173, endPoint x: -8, endPoint y: 184, distance: 85.1
click at [0, 184] on html "Button You are previewing how the will restyle your page. You can not edit Elem…" at bounding box center [369, 145] width 738 height 290
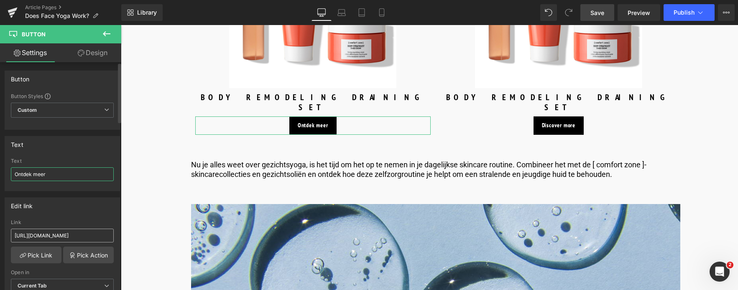
type input "Ontdek meer"
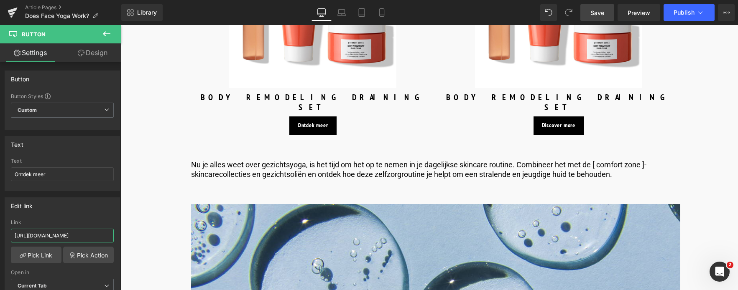
drag, startPoint x: 99, startPoint y: 234, endPoint x: -44, endPoint y: 232, distance: 142.5
click at [0, 232] on html "Button You are previewing how the will restyle your page. You can not edit Elem…" at bounding box center [369, 145] width 738 height 290
type input "/products/renight-oil"
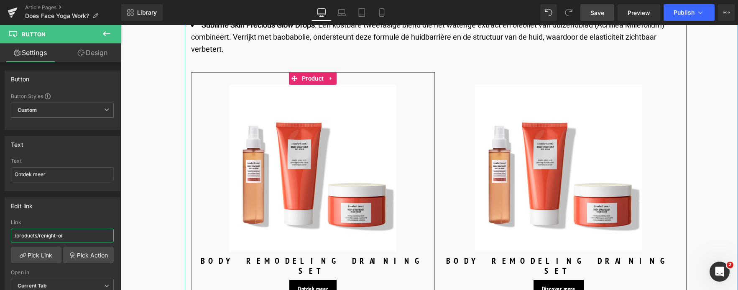
scroll to position [3677, 0]
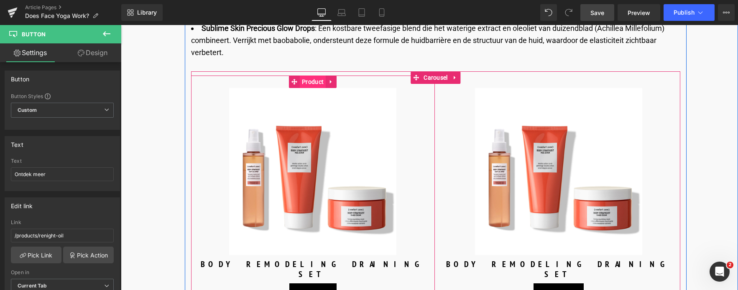
click at [311, 76] on span "Product" at bounding box center [313, 82] width 26 height 13
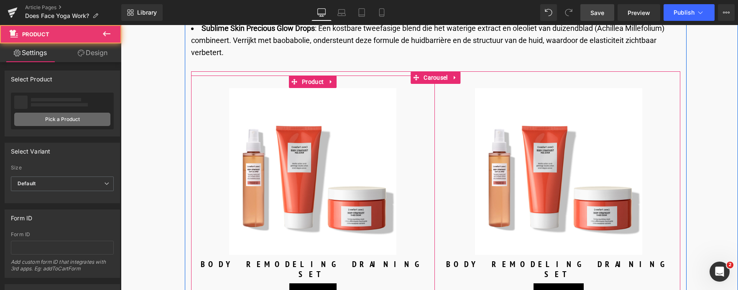
click at [47, 120] on link "Pick a Product" at bounding box center [62, 119] width 96 height 13
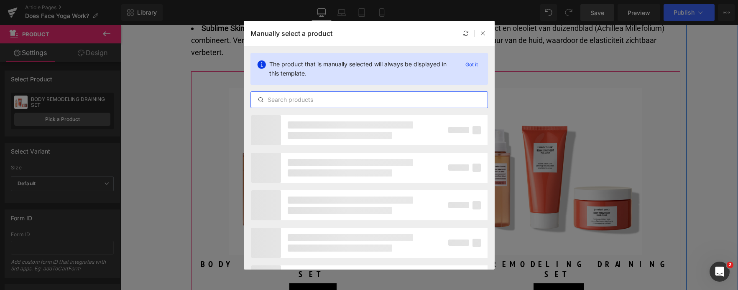
click at [354, 102] on input "text" at bounding box center [369, 100] width 237 height 10
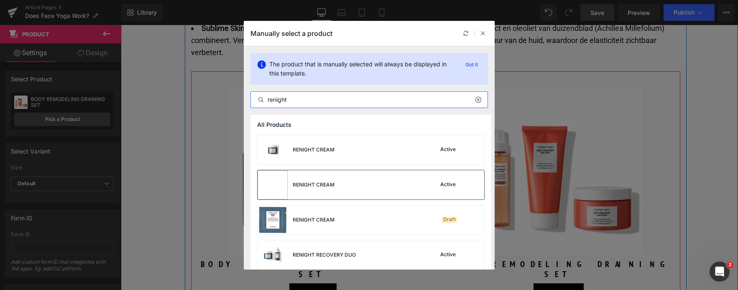
scroll to position [7, 0]
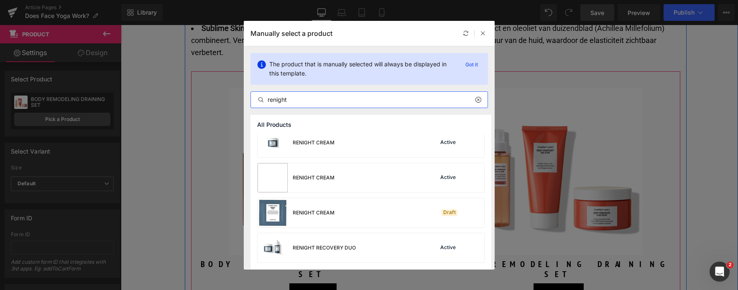
drag, startPoint x: 248, startPoint y: 101, endPoint x: 235, endPoint y: 101, distance: 13.0
click at [235, 101] on div "Manually select a product The product that is manually selected will always be …" at bounding box center [369, 145] width 738 height 290
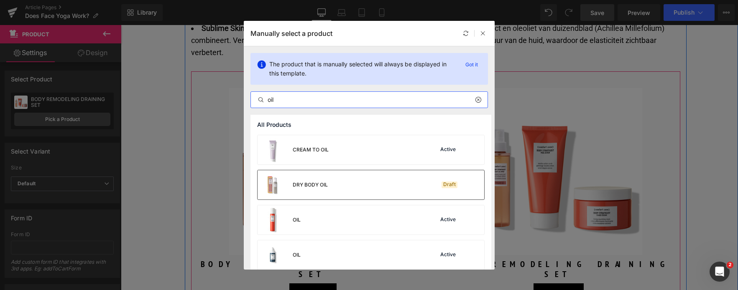
scroll to position [84, 0]
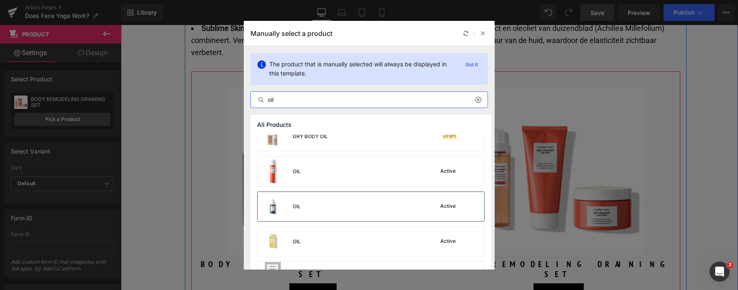
type input "oil"
click at [343, 212] on div "OIL Active" at bounding box center [370, 206] width 226 height 29
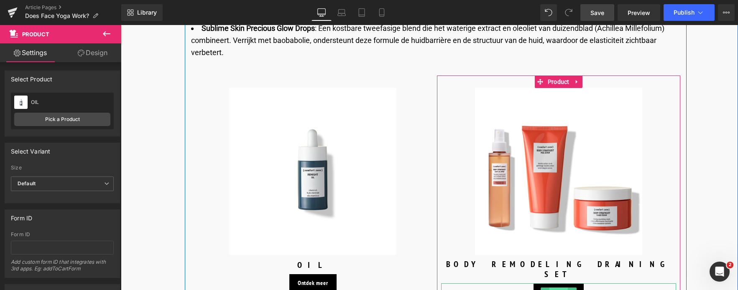
click at [550, 288] on span "Button" at bounding box center [558, 293] width 18 height 10
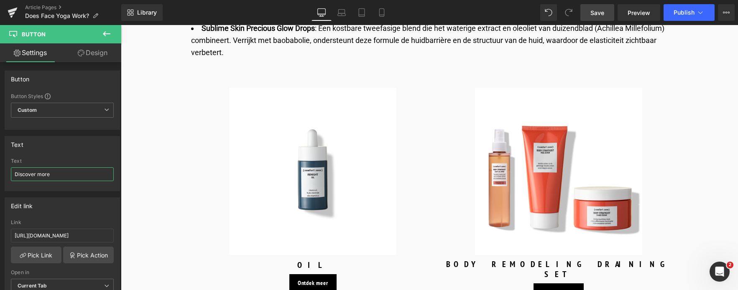
drag, startPoint x: 57, startPoint y: 172, endPoint x: -33, endPoint y: 176, distance: 90.4
click at [0, 176] on html "Button You are previewing how the will restyle your page. You can not edit Elem…" at bounding box center [369, 145] width 738 height 290
type input "Ontdek meer"
drag, startPoint x: 96, startPoint y: 236, endPoint x: -44, endPoint y: 220, distance: 140.9
click at [0, 220] on html "Button You are previewing how the will restyle your page. You can not edit Elem…" at bounding box center [369, 145] width 738 height 290
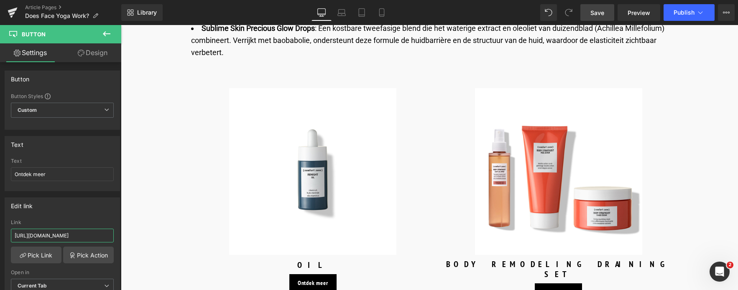
type input "/products/sublime-skin-precious-glow-drops"
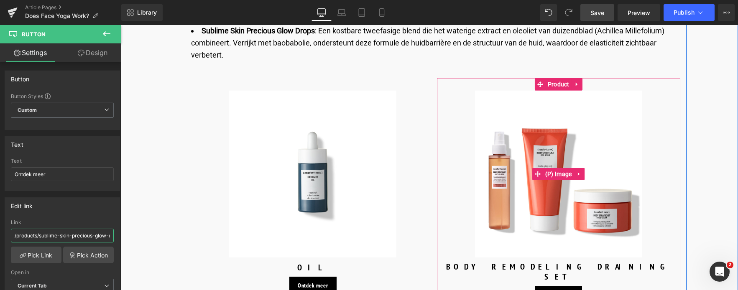
scroll to position [3636, 0]
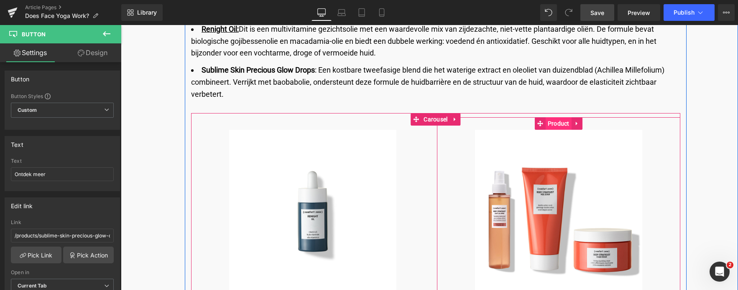
click at [553, 118] on span "Product" at bounding box center [558, 123] width 26 height 13
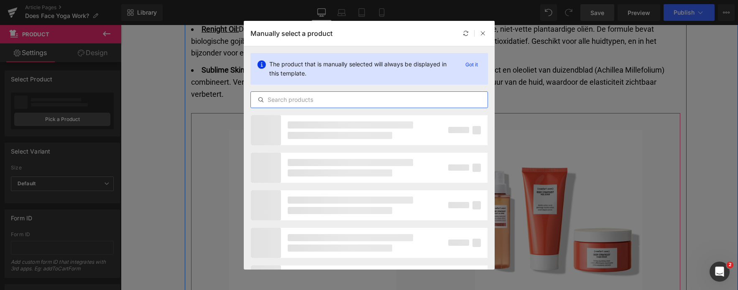
click at [307, 102] on input "text" at bounding box center [369, 100] width 237 height 10
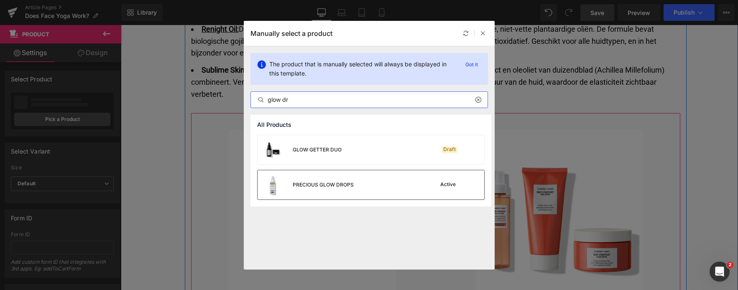
type input "glow dr"
drag, startPoint x: 323, startPoint y: 185, endPoint x: 201, endPoint y: 160, distance: 123.8
click at [323, 185] on div "PRECIOUS GLOW DROPS" at bounding box center [323, 185] width 61 height 8
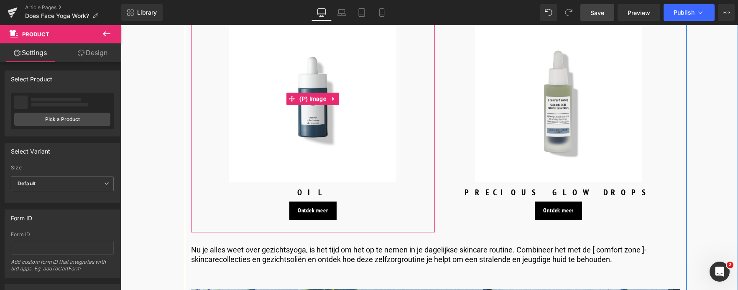
scroll to position [3761, 0]
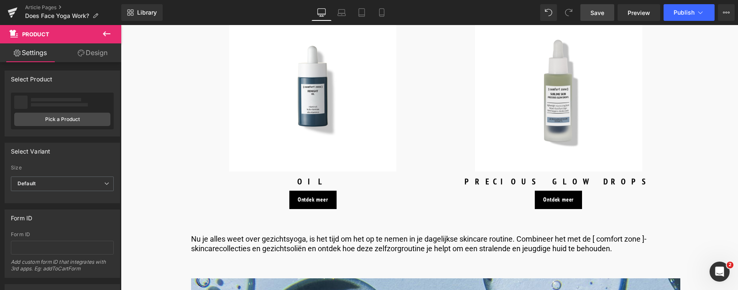
drag, startPoint x: 596, startPoint y: 15, endPoint x: 147, endPoint y: 153, distance: 469.8
click at [596, 15] on span "Save" at bounding box center [597, 12] width 14 height 9
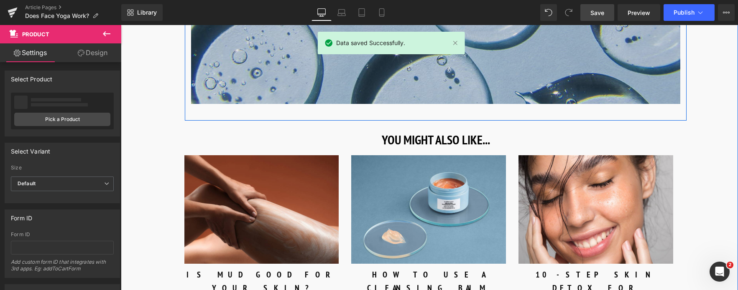
scroll to position [4221, 0]
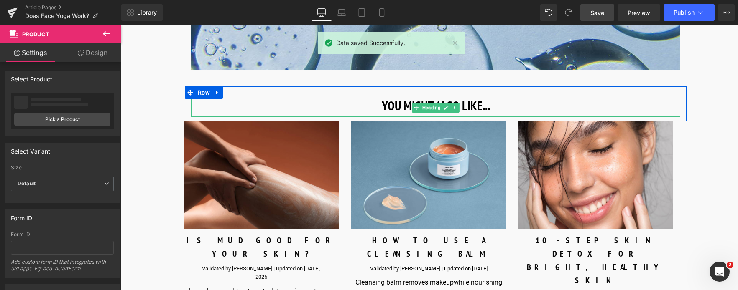
click at [384, 101] on h3 "YOU MIGHT ALSO LIKE..." at bounding box center [435, 105] width 489 height 13
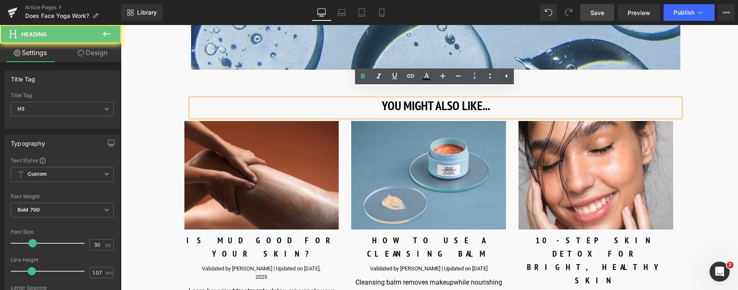
click at [516, 100] on h3 "YOU MIGHT ALSO LIKE..." at bounding box center [435, 105] width 489 height 13
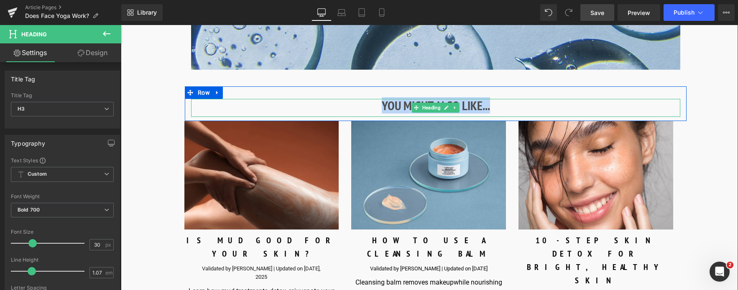
click at [499, 99] on h3 "YOU MIGHT ALSO LIKE..." at bounding box center [435, 105] width 489 height 13
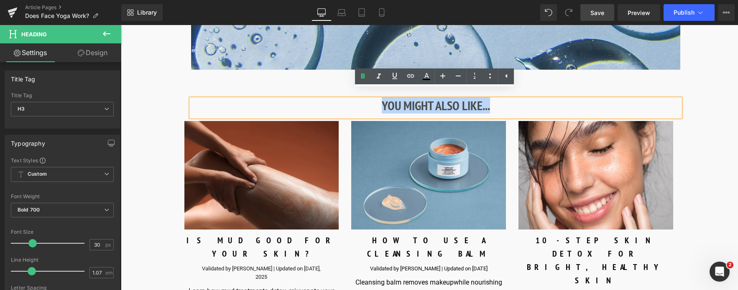
paste div
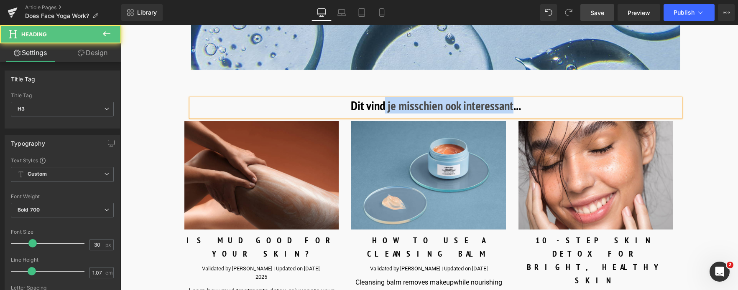
drag, startPoint x: 511, startPoint y: 98, endPoint x: 381, endPoint y: 90, distance: 130.6
click at [381, 99] on h3 "Dit vind je misschien ook interessant..." at bounding box center [435, 105] width 489 height 13
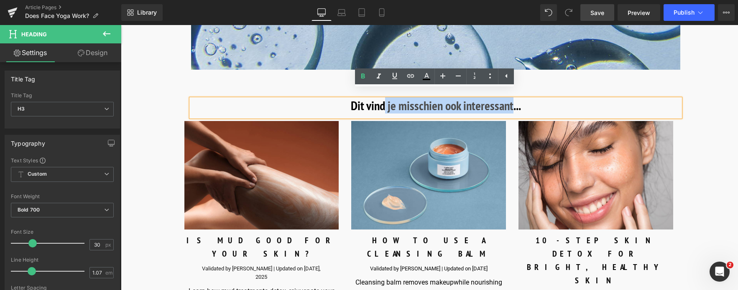
click at [521, 104] on div "Dit vind je misschien ook interessant..." at bounding box center [435, 108] width 489 height 18
drag, startPoint x: 523, startPoint y: 100, endPoint x: 286, endPoint y: 91, distance: 237.6
click at [286, 99] on h3 "Dit vind je misschien ook interessant..." at bounding box center [435, 105] width 489 height 13
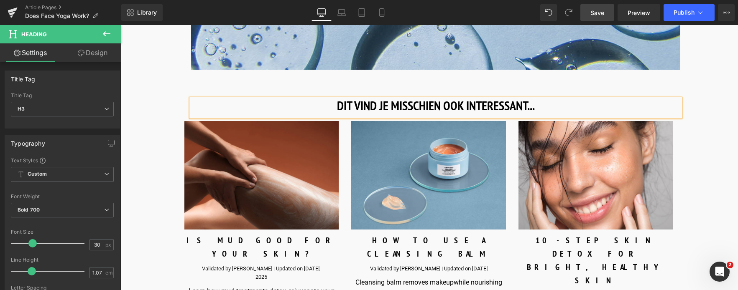
drag, startPoint x: 595, startPoint y: 13, endPoint x: 134, endPoint y: 179, distance: 490.6
click at [595, 13] on span "Save" at bounding box center [597, 12] width 14 height 9
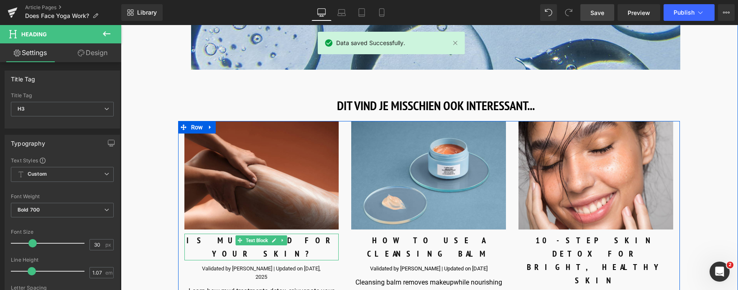
click at [223, 234] on div "IS MUD GOOD FOR YOUR SKIN?" at bounding box center [261, 247] width 155 height 27
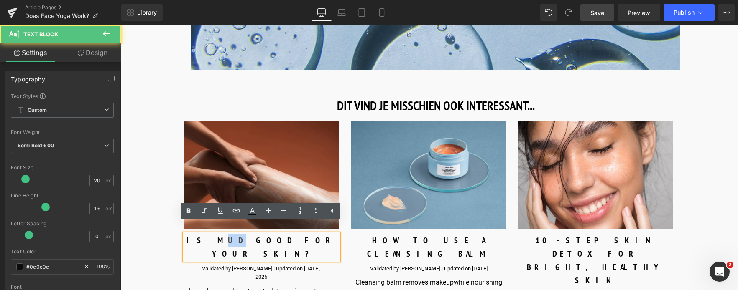
drag, startPoint x: 234, startPoint y: 233, endPoint x: 227, endPoint y: 232, distance: 7.2
click at [227, 234] on div "IS MUD GOOD FOR YOUR SKIN?" at bounding box center [261, 247] width 155 height 27
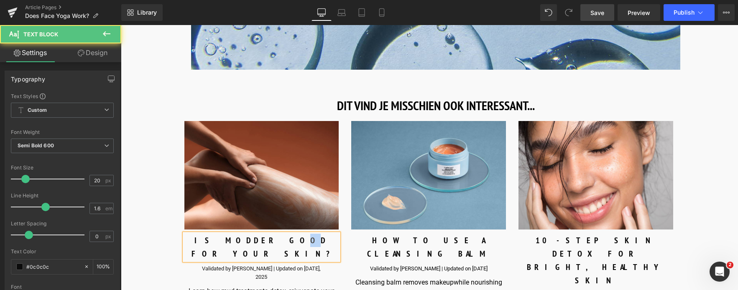
click at [253, 234] on div "IS MODDER GOOD FOR YOUR SKIN?" at bounding box center [261, 247] width 155 height 27
click at [264, 234] on div "IS MODDER GOED FOR YOUR SKIN?" at bounding box center [261, 247] width 155 height 27
drag, startPoint x: 297, startPoint y: 232, endPoint x: 282, endPoint y: 232, distance: 14.2
click at [282, 234] on div "IS MODDER GOED VOOR YOUR SKIN?" at bounding box center [261, 247] width 155 height 27
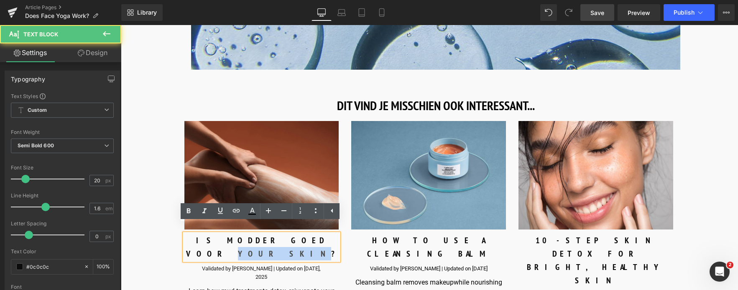
drag, startPoint x: 312, startPoint y: 231, endPoint x: 280, endPoint y: 232, distance: 32.6
click at [280, 234] on div "IS MODDER GOED VOOR YOUR SKIN?" at bounding box center [261, 247] width 155 height 27
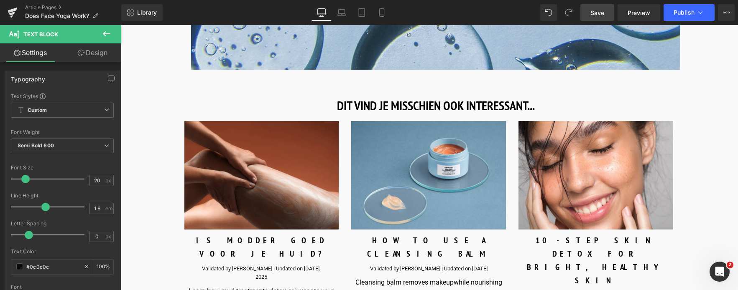
click at [595, 14] on span "Save" at bounding box center [597, 12] width 14 height 9
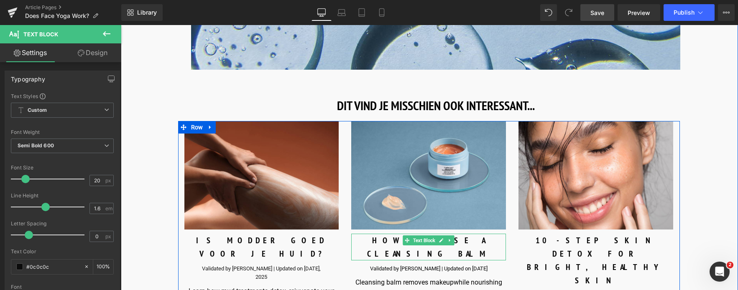
drag, startPoint x: 384, startPoint y: 233, endPoint x: 220, endPoint y: 249, distance: 165.4
click at [384, 234] on div "HOW TO USE A CLEANSING BALM" at bounding box center [428, 247] width 155 height 27
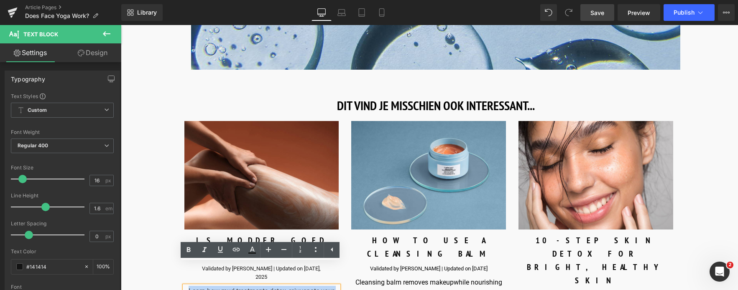
drag, startPoint x: 190, startPoint y: 270, endPoint x: 334, endPoint y: 279, distance: 144.1
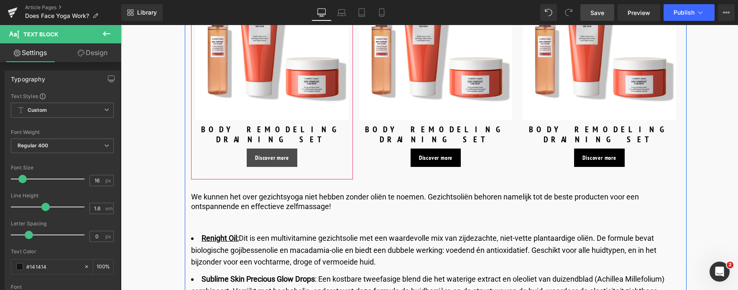
scroll to position [3427, 0]
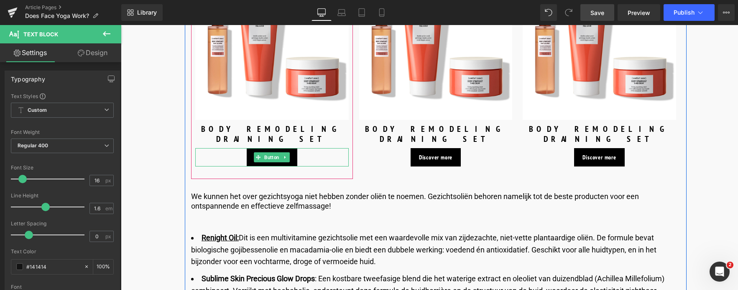
click at [266, 153] on span "Button" at bounding box center [271, 158] width 18 height 10
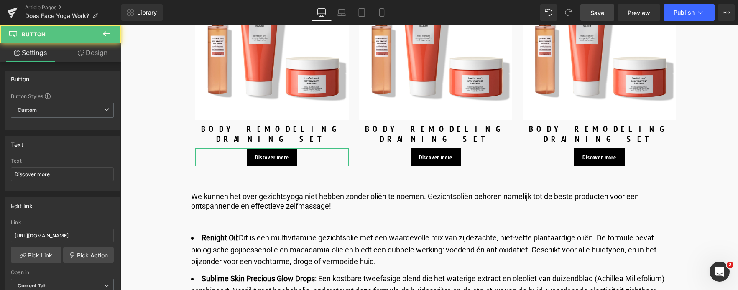
click at [0, 179] on html "Button You are previewing how the will restyle your page. You can not edit Elem…" at bounding box center [369, 145] width 738 height 290
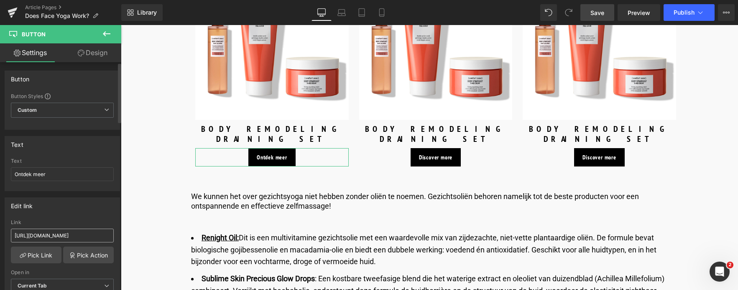
type input "Ontdek meer"
drag, startPoint x: 98, startPoint y: 236, endPoint x: -31, endPoint y: 239, distance: 129.2
click at [0, 239] on html "Button You are previewing how the will restyle your page. You can not edit Elem…" at bounding box center [369, 145] width 738 height 290
type input "/products/sublime-skin-intensive-serum"
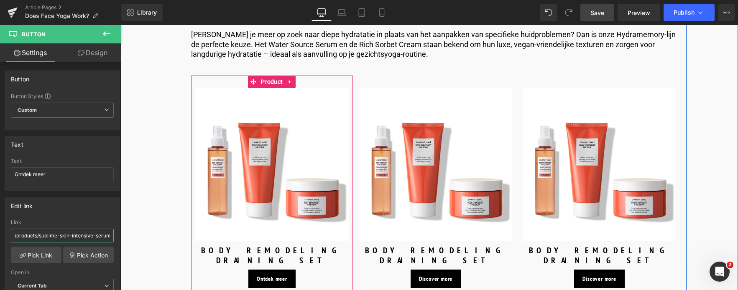
scroll to position [3301, 0]
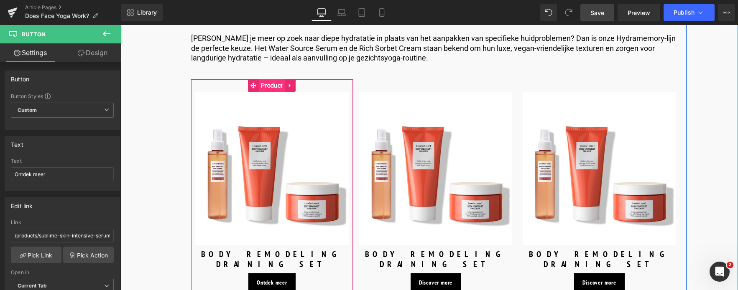
click at [268, 86] on span "Product" at bounding box center [272, 85] width 26 height 13
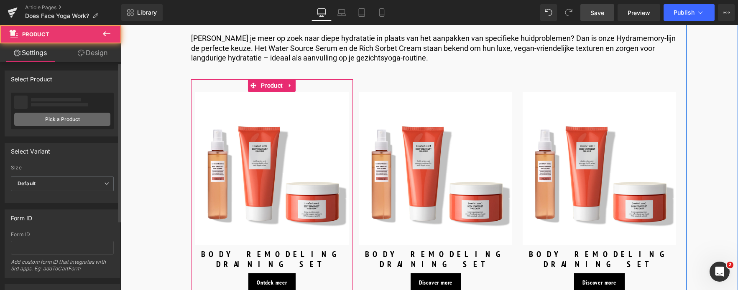
click at [78, 120] on link "Pick a Product" at bounding box center [62, 119] width 96 height 13
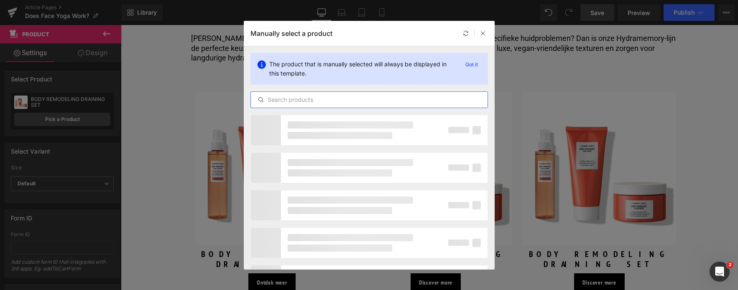
click at [295, 102] on input "text" at bounding box center [369, 100] width 237 height 10
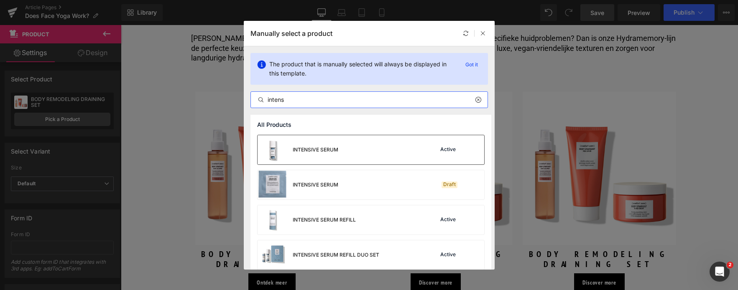
type input "intens"
drag, startPoint x: 303, startPoint y: 146, endPoint x: 183, endPoint y: 121, distance: 123.3
click at [303, 146] on div "INTENSIVE SERUM" at bounding box center [316, 150] width 46 height 8
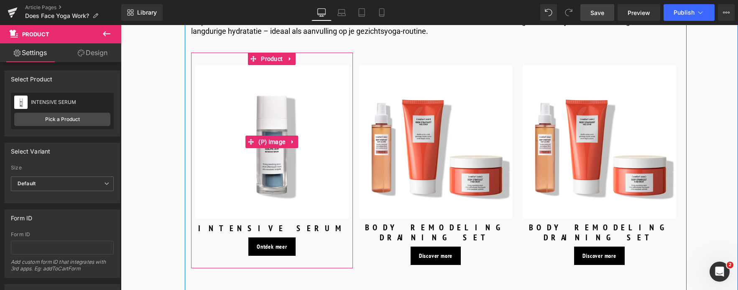
scroll to position [3343, 0]
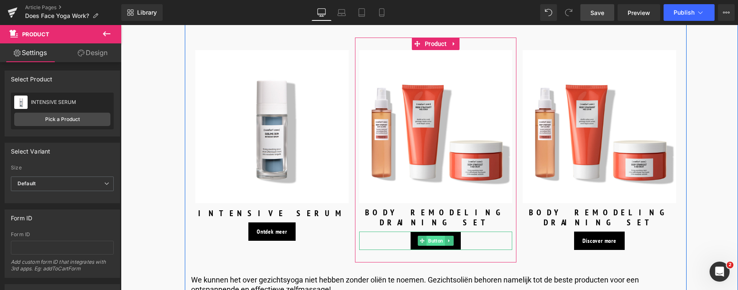
click at [434, 236] on span "Button" at bounding box center [435, 241] width 18 height 10
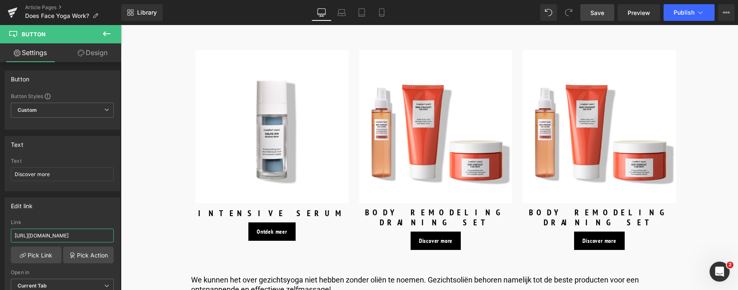
drag, startPoint x: 97, startPoint y: 234, endPoint x: -34, endPoint y: 234, distance: 130.8
click at [0, 234] on html "Button You are previewing how the will restyle your page. You can not edit Elem…" at bounding box center [369, 145] width 738 height 290
type input "/products/hydramemory-water-source-serum"
click at [36, 255] on link "Pick Link" at bounding box center [36, 255] width 51 height 17
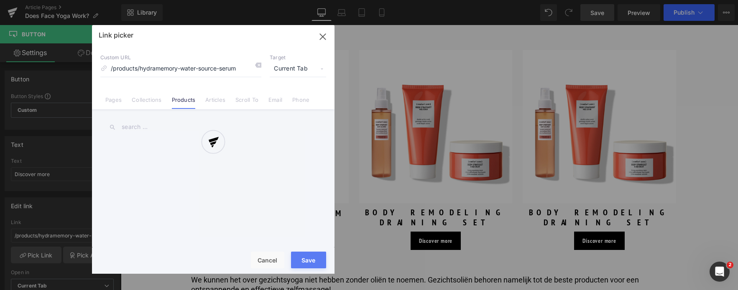
click at [321, 38] on div at bounding box center [213, 149] width 242 height 249
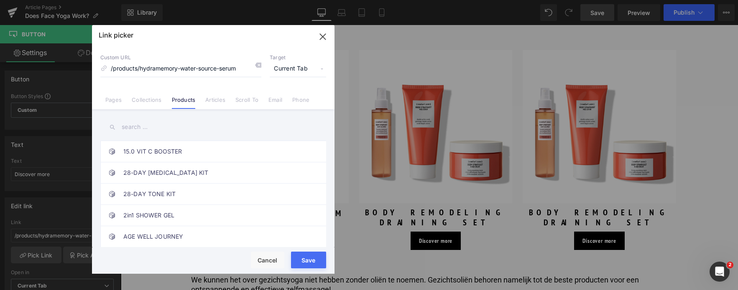
click at [323, 36] on icon "button" at bounding box center [322, 36] width 5 height 5
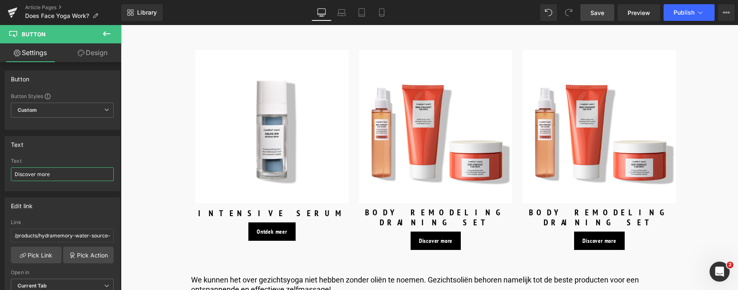
drag, startPoint x: 59, startPoint y: 170, endPoint x: -31, endPoint y: 175, distance: 89.9
click at [0, 175] on html "Button You are previewing how the will restyle your page. You can not edit Elem…" at bounding box center [369, 145] width 738 height 290
type input "Ontdek meer"
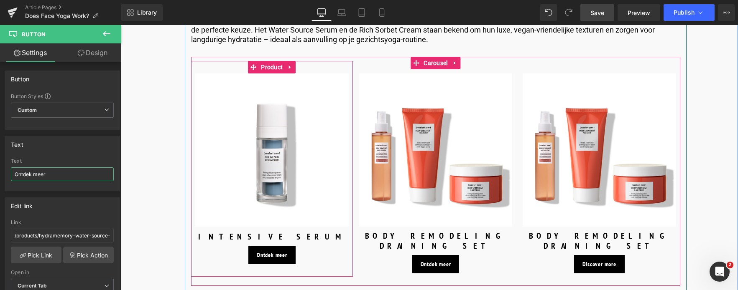
scroll to position [3301, 0]
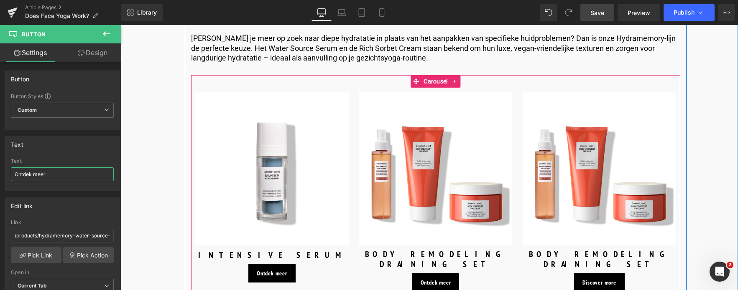
drag, startPoint x: 433, startPoint y: 86, endPoint x: 428, endPoint y: 113, distance: 27.7
click at [433, 85] on span "Carousel" at bounding box center [435, 81] width 28 height 13
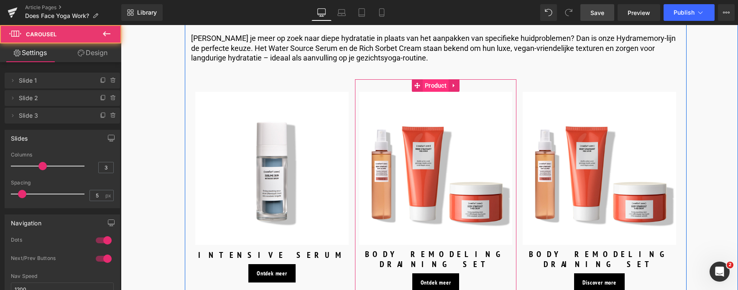
click at [432, 85] on span "Product" at bounding box center [435, 85] width 26 height 13
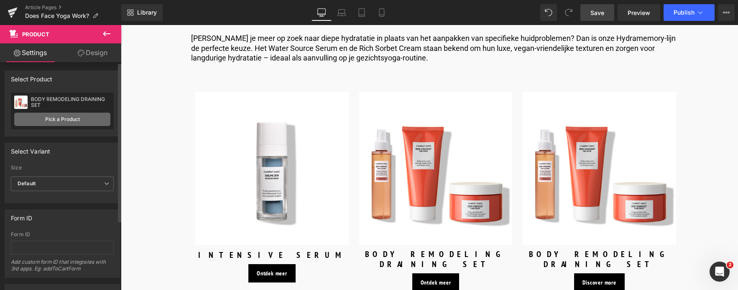
click at [59, 120] on link "Pick a Product" at bounding box center [62, 119] width 96 height 13
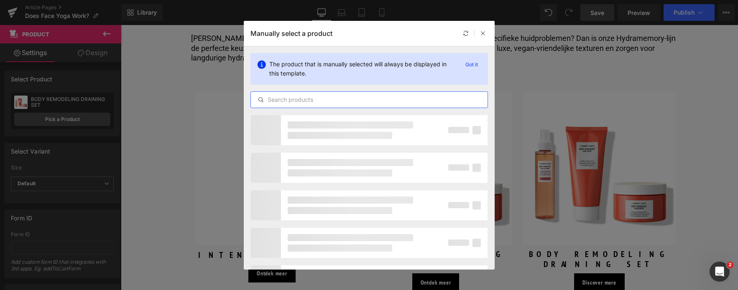
click at [340, 101] on input "text" at bounding box center [369, 100] width 237 height 10
type input "w"
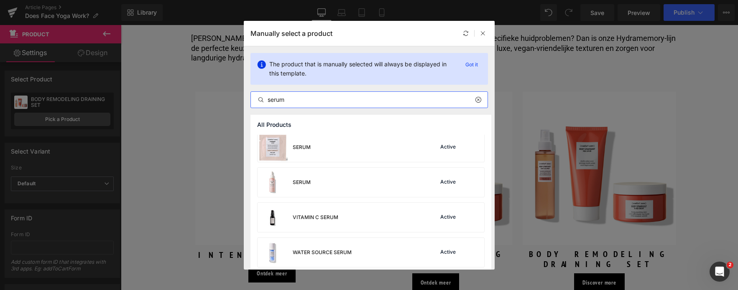
scroll to position [377, 0]
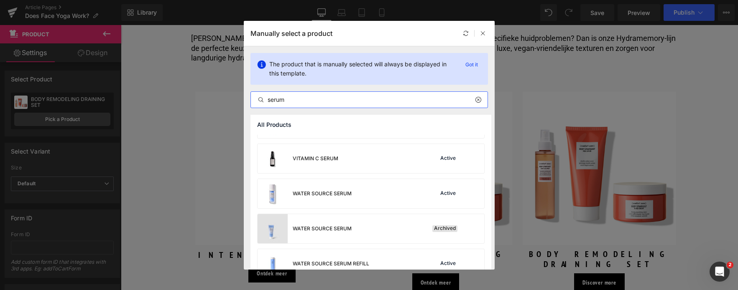
type input "serum"
click at [365, 186] on div "WATER SOURCE SERUM Active" at bounding box center [370, 193] width 226 height 29
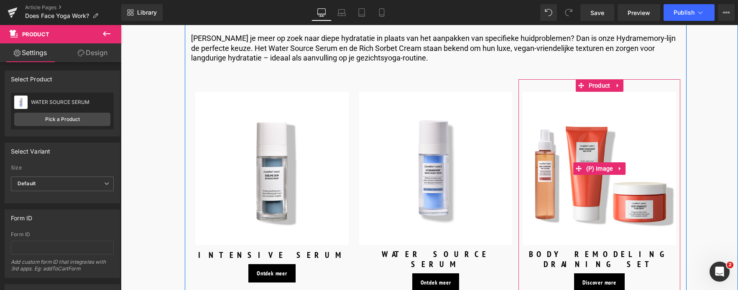
scroll to position [3343, 0]
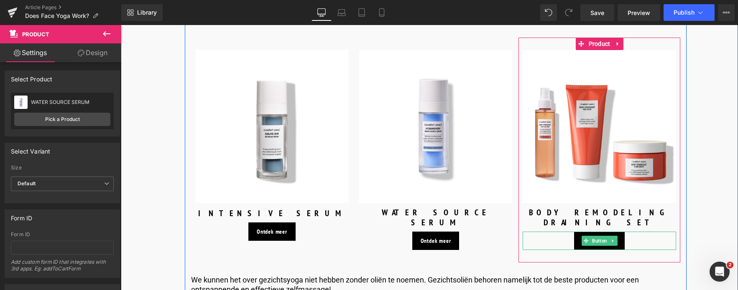
click at [605, 236] on span "Button" at bounding box center [599, 241] width 18 height 10
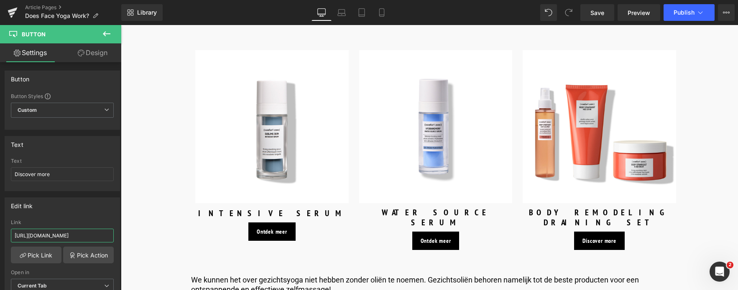
drag, startPoint x: 98, startPoint y: 239, endPoint x: -44, endPoint y: 237, distance: 141.7
click at [0, 237] on html "Button You are previewing how the will restyle your page. You can not edit Elem…" at bounding box center [369, 145] width 738 height 290
type input "/products/hydramemory-water-source-serum"
drag, startPoint x: 54, startPoint y: 171, endPoint x: -44, endPoint y: 172, distance: 97.8
click at [0, 172] on html "Button You are previewing how the will restyle your page. You can not edit Elem…" at bounding box center [369, 145] width 738 height 290
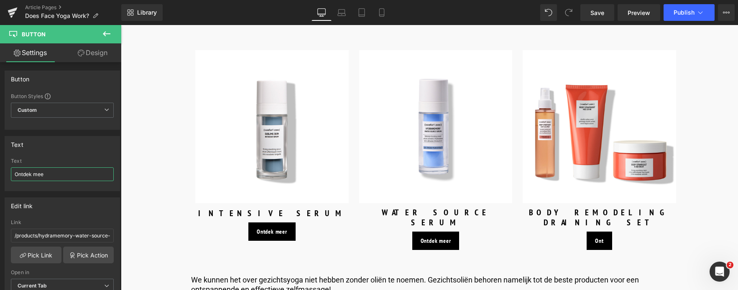
type input "Ontdek meer"
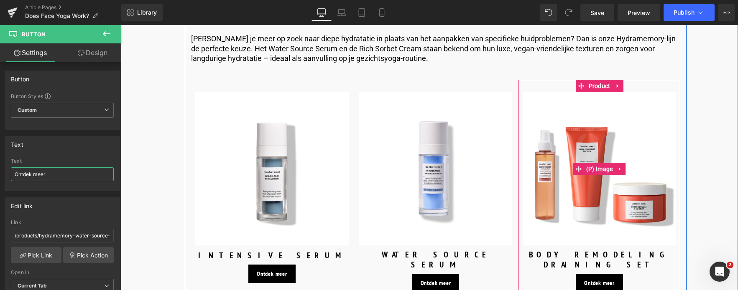
scroll to position [3260, 0]
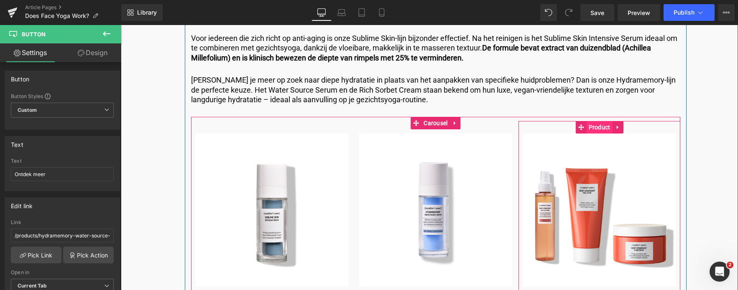
click at [597, 126] on span "Product" at bounding box center [599, 127] width 26 height 13
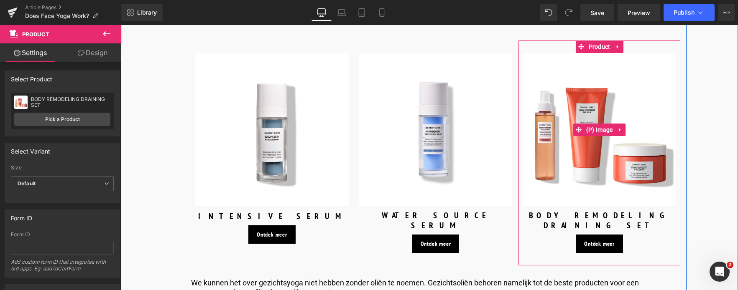
scroll to position [3343, 0]
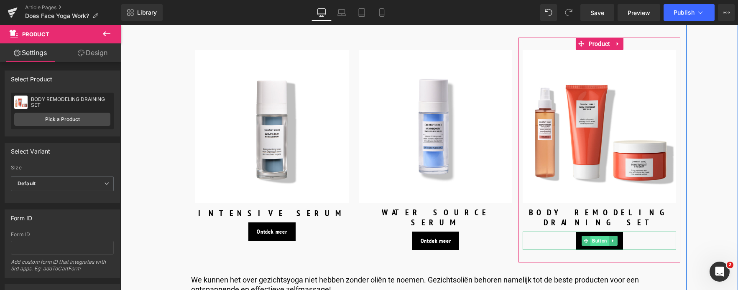
click at [595, 236] on span "Button" at bounding box center [599, 241] width 18 height 10
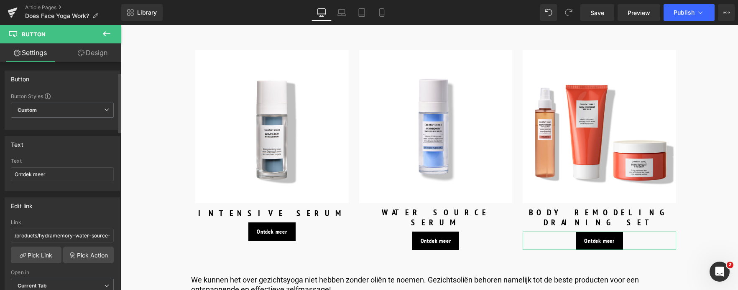
scroll to position [42, 0]
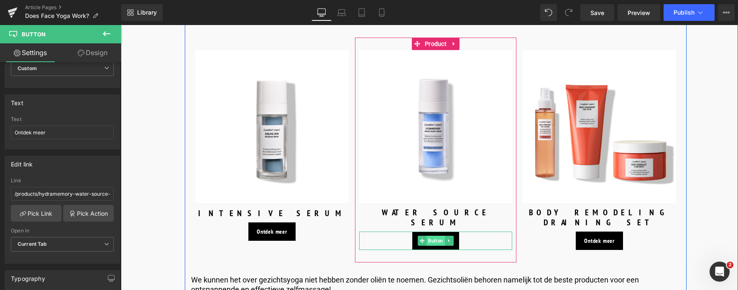
click at [432, 236] on span "Button" at bounding box center [435, 241] width 18 height 10
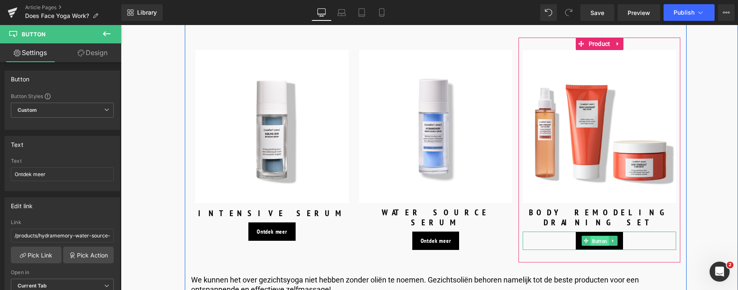
click at [593, 237] on span "Button" at bounding box center [599, 242] width 18 height 10
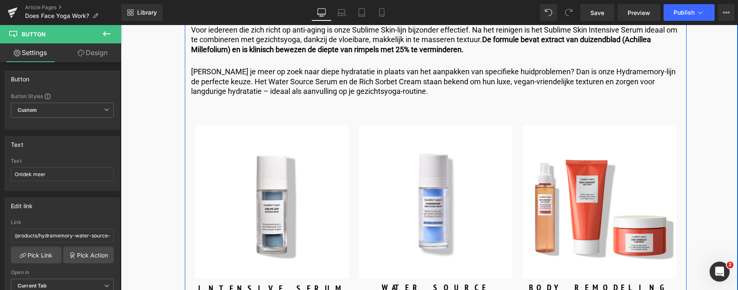
scroll to position [3301, 0]
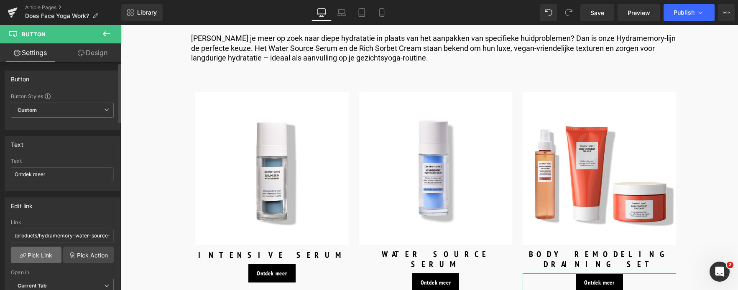
click at [34, 257] on link "Pick Link" at bounding box center [36, 255] width 51 height 17
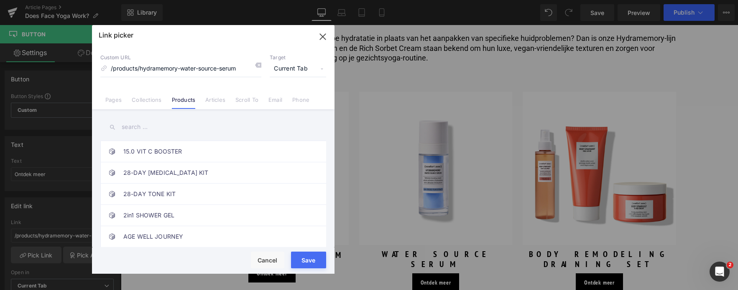
click at [150, 127] on input "text" at bounding box center [213, 127] width 226 height 19
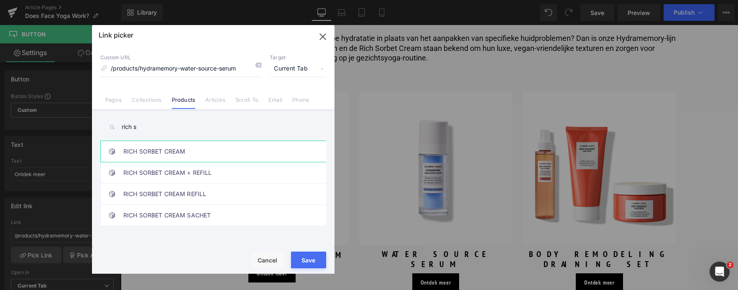
type input "rich s"
click at [154, 151] on link "RICH SORBET CREAM" at bounding box center [215, 151] width 184 height 21
type input "/products/hydramemory-rich-sorbet-cream"
click at [311, 260] on button "Save" at bounding box center [308, 260] width 35 height 17
type input "/products/hydramemory-rich-sorbet-cream"
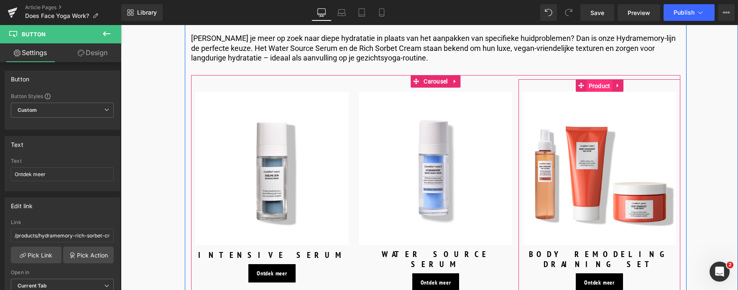
click at [594, 87] on span "Product" at bounding box center [599, 86] width 26 height 13
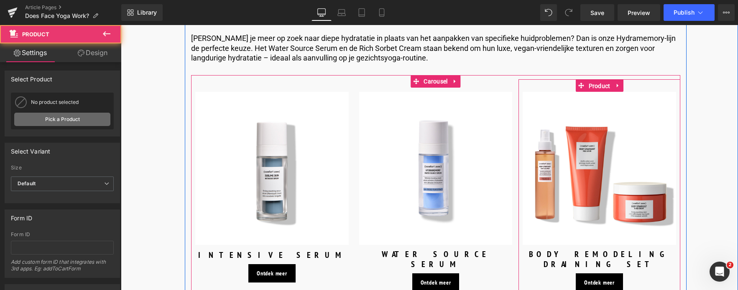
click at [53, 119] on link "Pick a Product" at bounding box center [62, 119] width 96 height 13
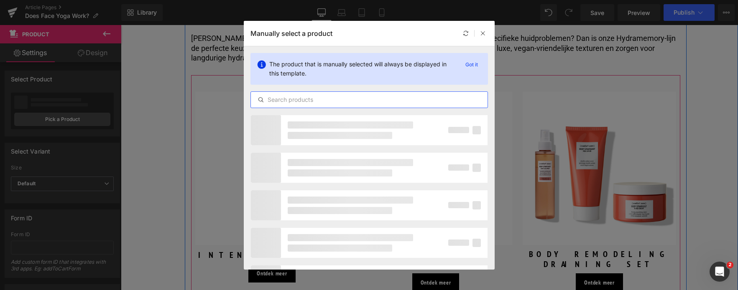
click at [362, 99] on input "text" at bounding box center [369, 100] width 237 height 10
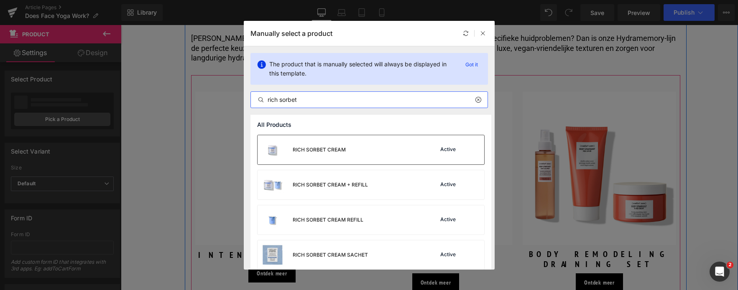
type input "rich sorbet"
click at [352, 153] on div "RICH SORBET CREAM Active" at bounding box center [370, 149] width 226 height 29
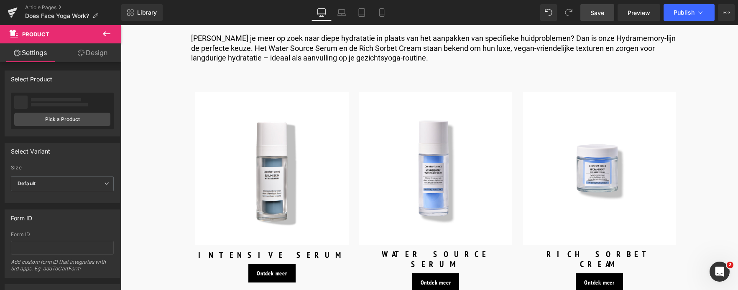
drag, startPoint x: 599, startPoint y: 8, endPoint x: 114, endPoint y: 114, distance: 496.1
click at [599, 8] on span "Save" at bounding box center [597, 12] width 14 height 9
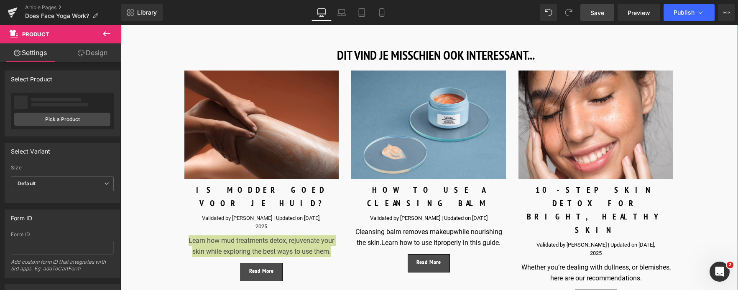
scroll to position [4304, 0]
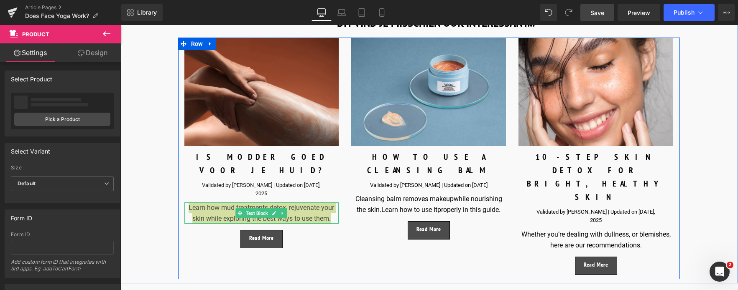
drag, startPoint x: 258, startPoint y: 189, endPoint x: 198, endPoint y: 188, distance: 60.2
click at [258, 209] on span "Text Block" at bounding box center [256, 214] width 25 height 10
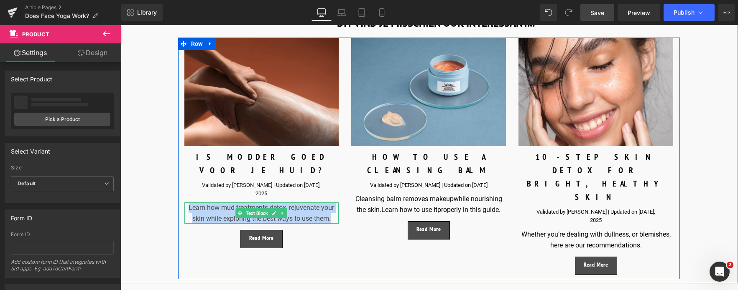
click at [198, 203] on p "Learn how mud treatments detox, rejuvenate your skin while exploring the best w…" at bounding box center [261, 213] width 155 height 21
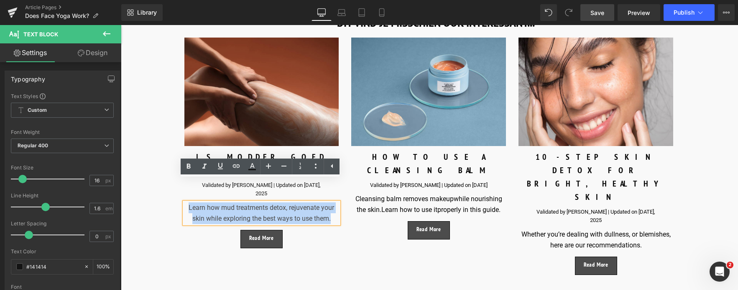
drag, startPoint x: 188, startPoint y: 185, endPoint x: 338, endPoint y: 200, distance: 151.2
click at [338, 203] on div "Learn how mud treatments detox, rejuvenate your skin while exploring the best w…" at bounding box center [261, 213] width 155 height 21
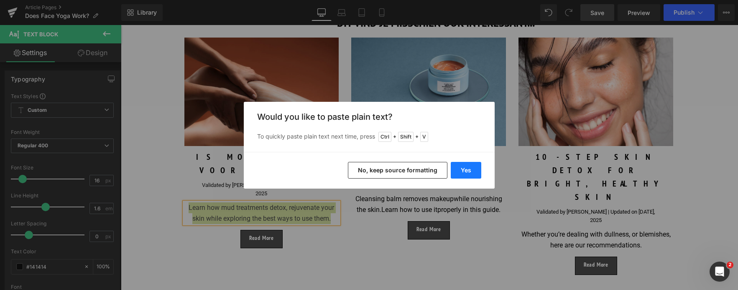
click at [467, 166] on button "Yes" at bounding box center [465, 170] width 31 height 17
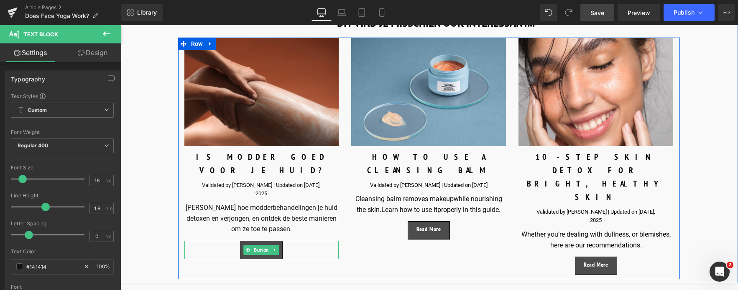
click at [254, 245] on span "Button" at bounding box center [261, 250] width 18 height 10
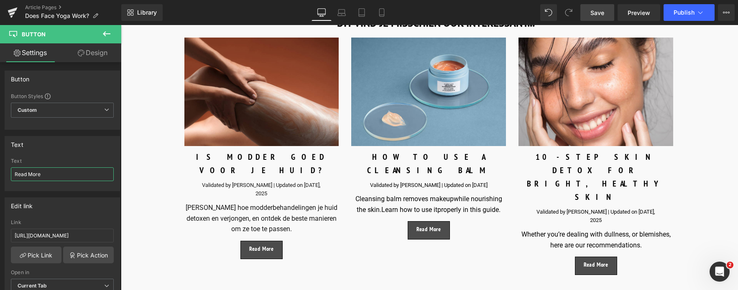
drag, startPoint x: 44, startPoint y: 174, endPoint x: -44, endPoint y: 165, distance: 88.2
click at [0, 165] on html "Button You are previewing how the will restyle your page. You can not edit Elem…" at bounding box center [369, 145] width 738 height 290
type input "[PERSON_NAME]"
drag, startPoint x: 97, startPoint y: 236, endPoint x: -44, endPoint y: 234, distance: 141.3
click at [0, 234] on html "Button You are previewing how the will restyle your page. You can not edit Elem…" at bounding box center [369, 145] width 738 height 290
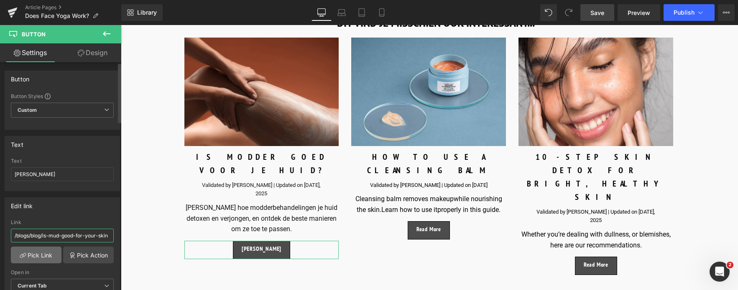
type input "/blogs/blog/is-mud-good-for-your-skin"
click at [44, 252] on link "Pick Link" at bounding box center [36, 255] width 51 height 17
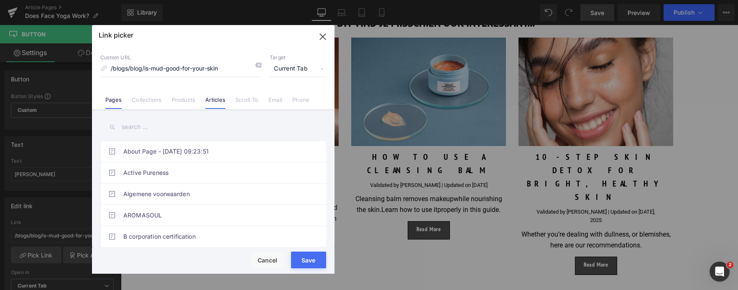
click at [217, 99] on link "Articles" at bounding box center [215, 103] width 20 height 13
click at [181, 130] on input "text" at bounding box center [213, 127] width 226 height 19
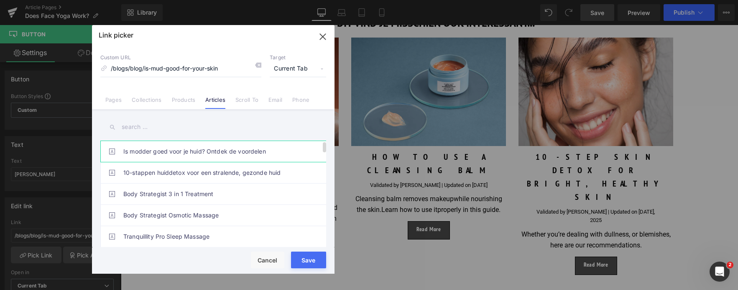
click at [181, 153] on link "Is modder goed voor je huid? Ontdek de voordelen" at bounding box center [215, 151] width 184 height 21
type input "/blogs/blog/is-modder-goed-voor-je-huid"
drag, startPoint x: 292, startPoint y: 257, endPoint x: 186, endPoint y: 237, distance: 107.2
click at [292, 257] on button "Save" at bounding box center [308, 260] width 35 height 17
type input "/blogs/blog/is-modder-goed-voor-je-huid"
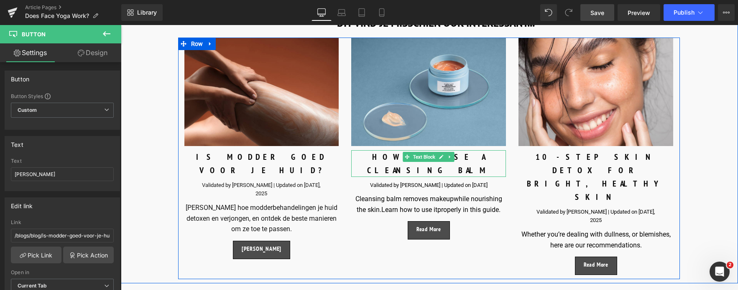
click at [382, 150] on div "HOW TO USE A CLEANSING BALM" at bounding box center [428, 163] width 155 height 27
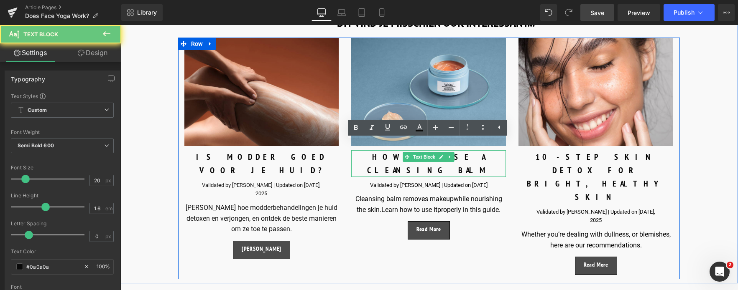
click at [380, 150] on div "HOW TO USE A CLEANSING BALM" at bounding box center [428, 163] width 155 height 27
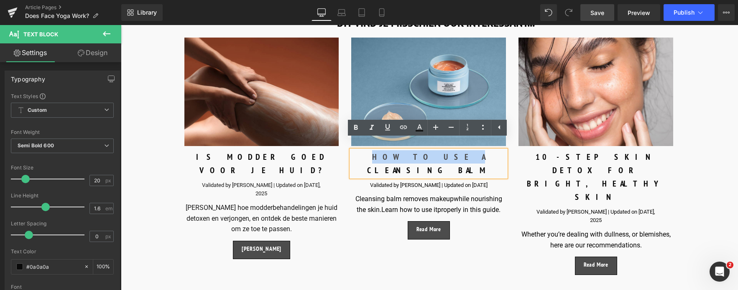
drag, startPoint x: 380, startPoint y: 147, endPoint x: 421, endPoint y: 146, distance: 41.0
click at [421, 150] on div "HOW TO USE A CLEANSING BALM" at bounding box center [428, 163] width 155 height 27
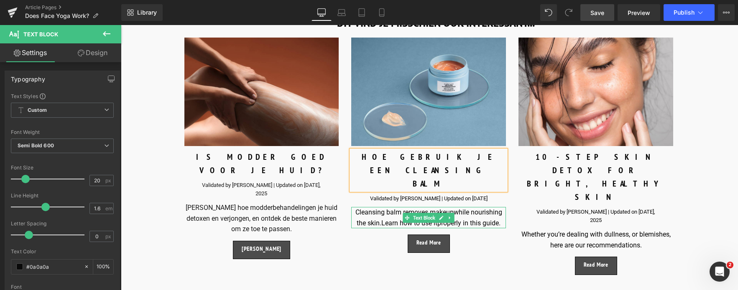
click at [372, 209] on span "while nourishing the skin." at bounding box center [428, 218] width 145 height 19
click at [361, 207] on div "Cleansing balm removes makeup while nourishing the skin. Learn how to use it pr…" at bounding box center [428, 217] width 155 height 21
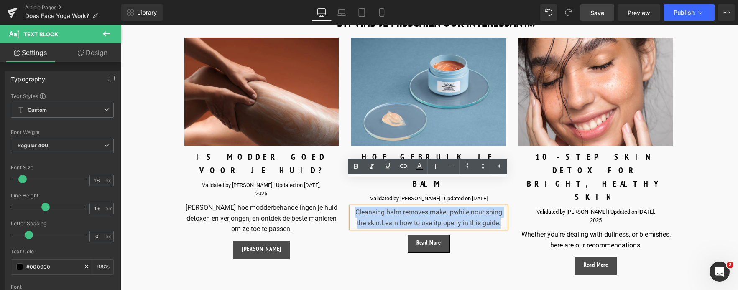
drag, startPoint x: 351, startPoint y: 186, endPoint x: 511, endPoint y: 202, distance: 160.4
click at [511, 202] on div "Image IS MODDER GOED VOOR JE HUID? Text Block Validated by [PERSON_NAME] | Upda…" at bounding box center [428, 159] width 501 height 242
copy div "Cleansing balm removes makeup while nourishing the skin. Learn how to use it pr…"
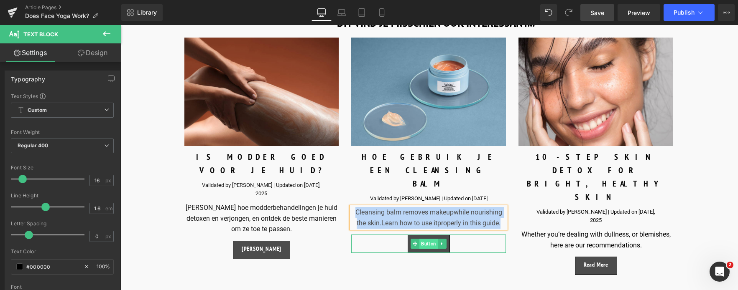
click at [428, 239] on span "Button" at bounding box center [429, 244] width 18 height 10
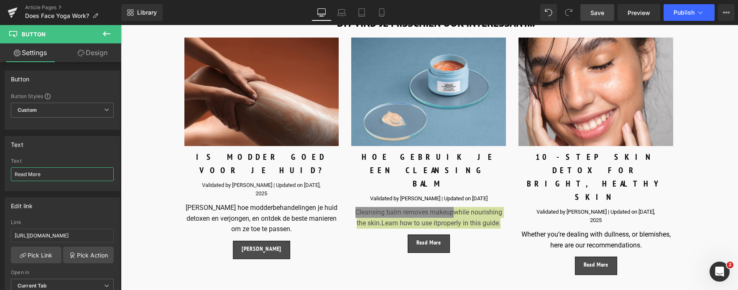
drag, startPoint x: 48, startPoint y: 176, endPoint x: -32, endPoint y: 176, distance: 79.8
click at [0, 176] on html "Button You are previewing how the will restyle your page. You can not edit Elem…" at bounding box center [369, 145] width 738 height 290
type input "[PERSON_NAME]"
drag, startPoint x: 99, startPoint y: 239, endPoint x: -39, endPoint y: 244, distance: 138.0
click at [0, 244] on html "Button You are previewing how the will restyle your page. You can not edit Elem…" at bounding box center [369, 145] width 738 height 290
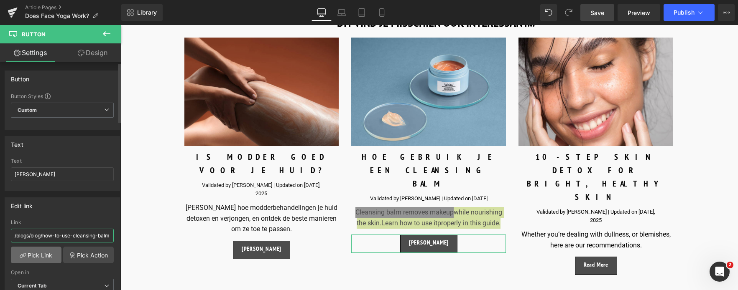
type input "/blogs/blog/how-to-use-cleansing-balm"
click at [30, 256] on link "Pick Link" at bounding box center [36, 255] width 51 height 17
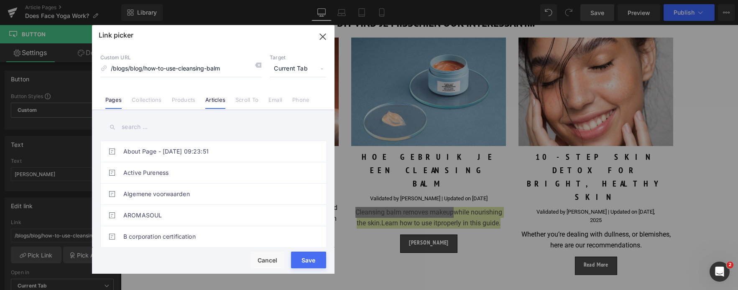
click at [214, 103] on link "Articles" at bounding box center [215, 103] width 20 height 13
click at [164, 130] on input "text" at bounding box center [213, 127] width 226 height 19
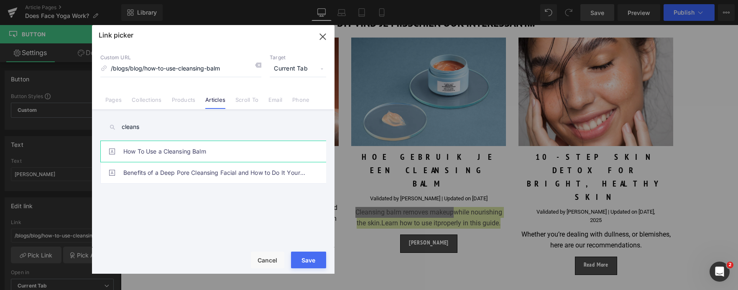
type input "cleans"
click at [168, 151] on link "How To Use a Cleansing Balm" at bounding box center [215, 151] width 184 height 21
type input "/blogs/news/article-page-mar-28-18-23-01"
click at [307, 259] on button "Save" at bounding box center [308, 260] width 35 height 17
type input "/blogs/news/article-page-mar-28-18-23-01"
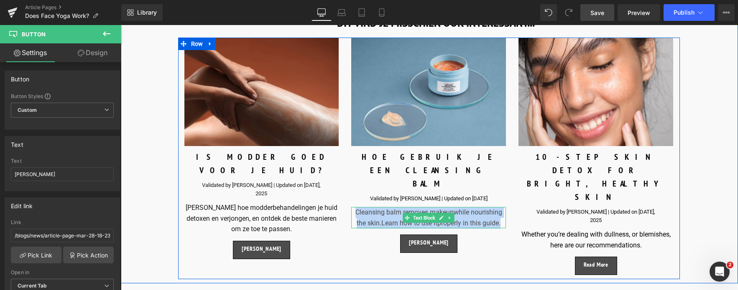
click at [361, 207] on div "Cleansing balm removes makeup while nourishing the skin. Learn how to use it pr…" at bounding box center [428, 217] width 155 height 21
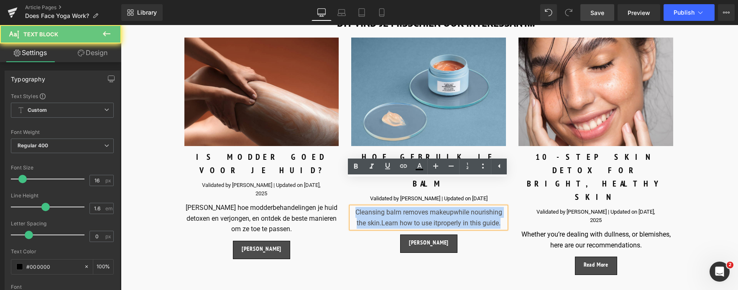
click at [359, 207] on div "Cleansing balm removes makeup while nourishing the skin. Learn how to use it pr…" at bounding box center [428, 217] width 155 height 21
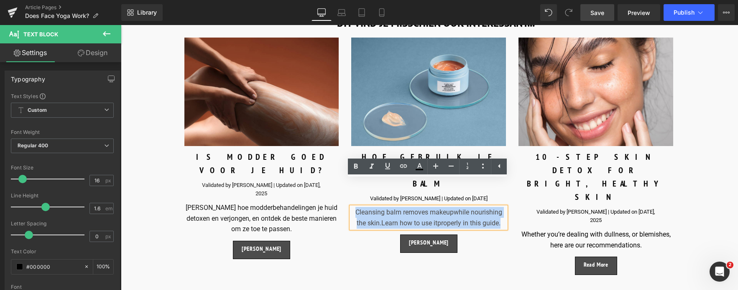
drag, startPoint x: 354, startPoint y: 187, endPoint x: 511, endPoint y: 196, distance: 157.4
click at [511, 196] on div "Image IS MODDER GOED VOOR JE HUID? Text Block Validated by [PERSON_NAME] | Upda…" at bounding box center [428, 159] width 501 height 242
copy div "Cleansing balm removes makeup while nourishing the skin. Learn how to use it pr…"
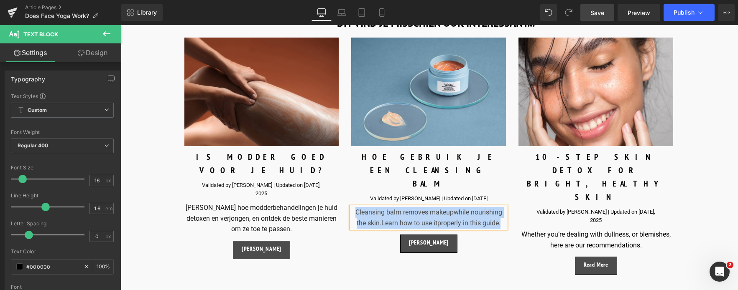
click at [381, 219] on span "Learn how to use it" at bounding box center [409, 223] width 56 height 8
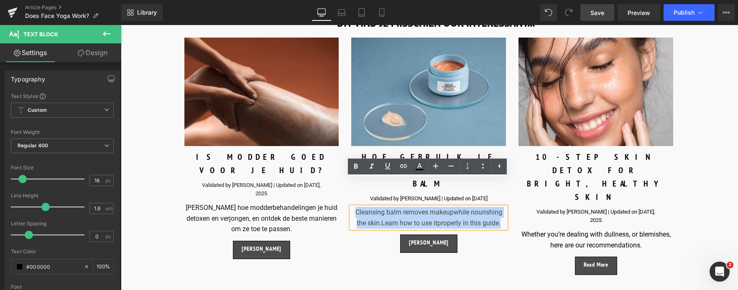
drag, startPoint x: 352, startPoint y: 187, endPoint x: 502, endPoint y: 196, distance: 149.9
click at [502, 207] on div "Cleansing balm removes makeup while nourishing the skin. Learn how to use it pr…" at bounding box center [428, 217] width 155 height 21
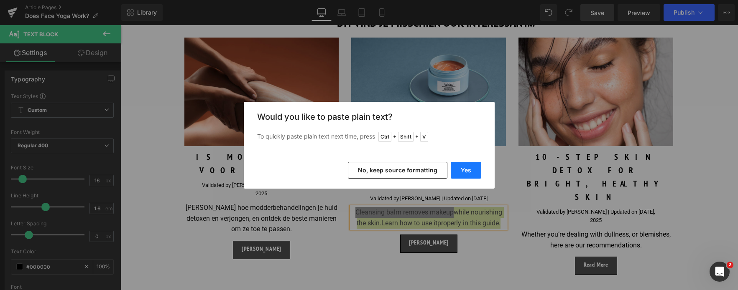
click at [469, 170] on button "Yes" at bounding box center [465, 170] width 31 height 17
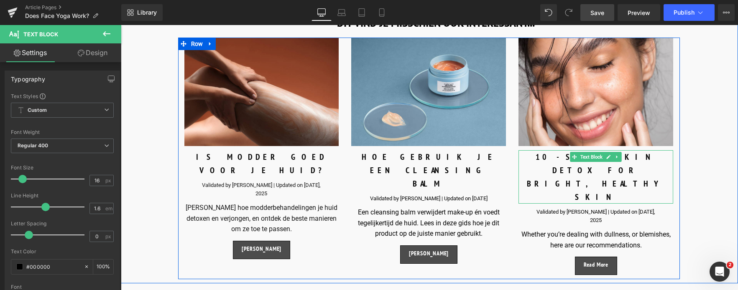
click at [546, 150] on div "10-STEP SKIN DETOX FOR BRIGHT, HEALTHY SKIN" at bounding box center [595, 176] width 155 height 53
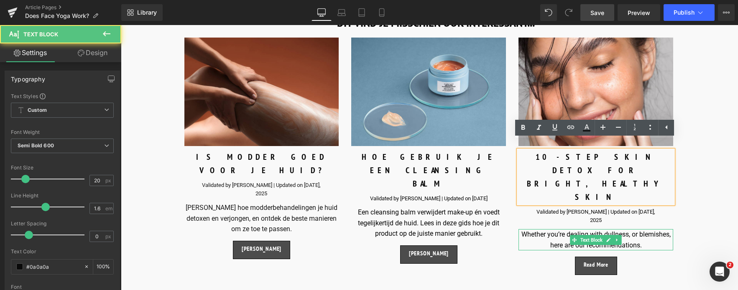
click at [529, 229] on div "Whether you’re dealing with dullness, or blemishes, here are our recommendation…" at bounding box center [595, 239] width 155 height 21
click at [530, 229] on div "Whether you’re dealing with dullness, or blemishes, here are our recommendation…" at bounding box center [595, 239] width 155 height 21
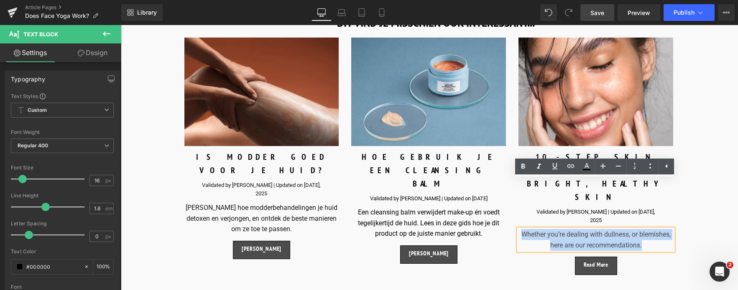
drag, startPoint x: 522, startPoint y: 185, endPoint x: 648, endPoint y: 202, distance: 127.4
click at [648, 229] on div "Whether you’re dealing with dullness, or blemishes, here are our recommendation…" at bounding box center [595, 239] width 155 height 21
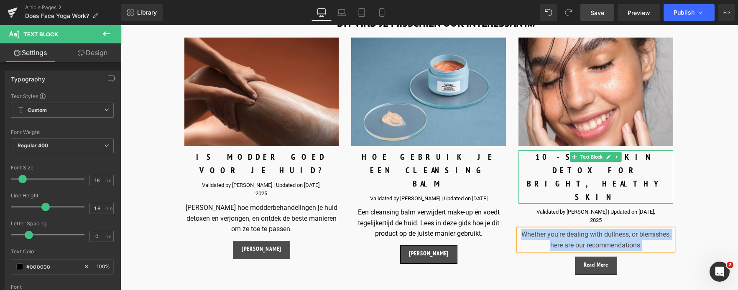
drag, startPoint x: 567, startPoint y: 150, endPoint x: 543, endPoint y: 152, distance: 23.5
click at [567, 150] on div "10-STEP SKIN DETOX FOR BRIGHT, HEALTHY SKIN" at bounding box center [595, 176] width 155 height 53
click at [547, 229] on div "Whether you’re dealing with dullness, or blemishes, here are our recommendation…" at bounding box center [595, 239] width 155 height 21
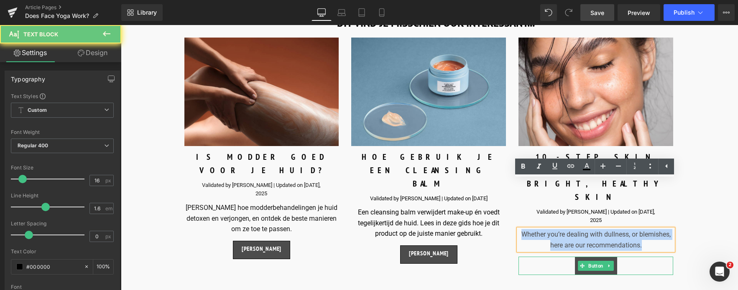
click at [589, 257] on div "Read More Button" at bounding box center [595, 266] width 155 height 18
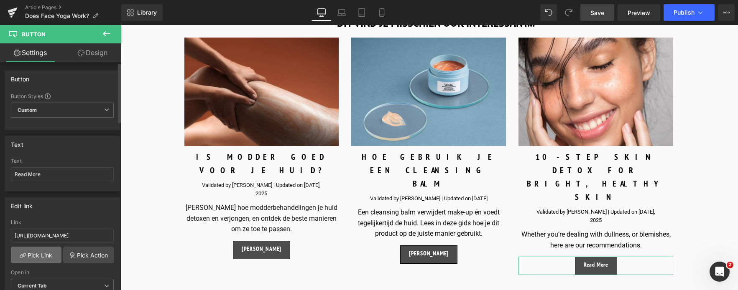
click at [49, 254] on link "Pick Link" at bounding box center [36, 255] width 51 height 17
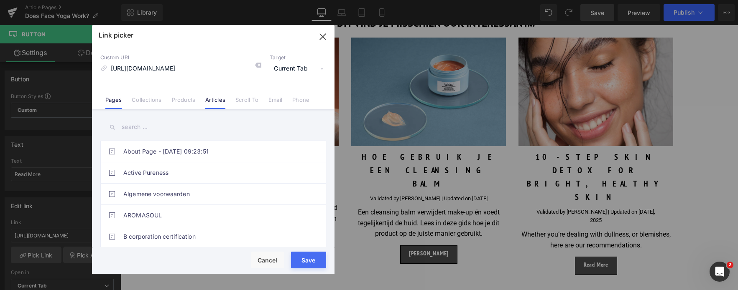
scroll to position [0, 0]
click at [221, 99] on link "Articles" at bounding box center [215, 103] width 20 height 13
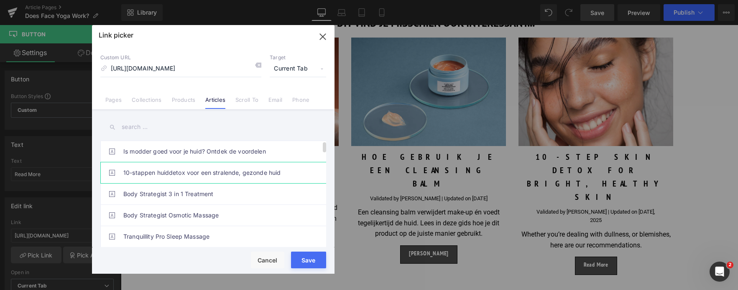
click at [194, 177] on link "10-stappen huiddetox voor een stralende, gezonde huid" at bounding box center [215, 173] width 184 height 21
type input "/blogs/blog/10-stappen-huiddetox"
click at [303, 263] on button "Save" at bounding box center [308, 260] width 35 height 17
type input "/blogs/blog/10-stappen-huiddetox"
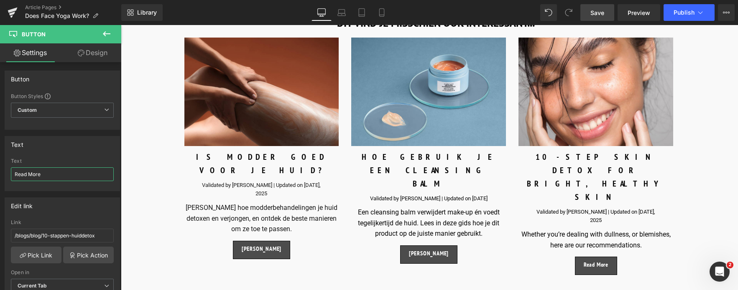
drag, startPoint x: 45, startPoint y: 173, endPoint x: -23, endPoint y: 175, distance: 68.6
click at [0, 175] on html "Button You are previewing how the will restyle your page. You can not edit Elem…" at bounding box center [369, 145] width 738 height 290
type input "[PERSON_NAME]"
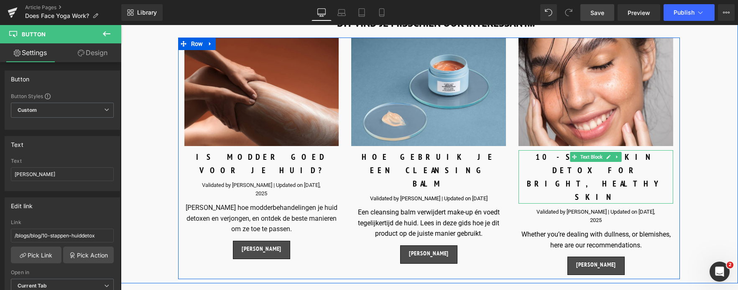
click at [543, 150] on div "10-STEP SKIN DETOX FOR BRIGHT, HEALTHY SKIN" at bounding box center [595, 176] width 155 height 53
click at [540, 150] on div "10-STEP SKIN DETOX FOR BRIGHT, HEALTHY SKIN" at bounding box center [595, 176] width 155 height 53
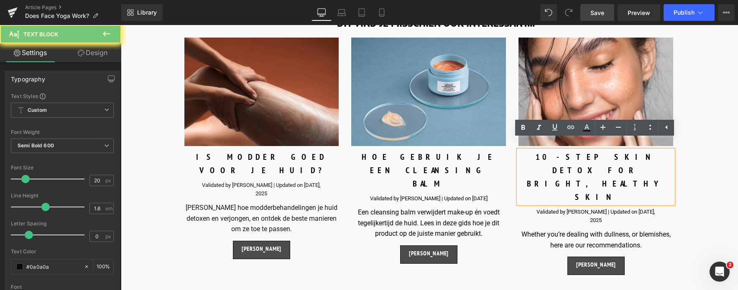
drag, startPoint x: 539, startPoint y: 148, endPoint x: 546, endPoint y: 149, distance: 7.2
click at [546, 150] on div "10-STEP SKIN DETOX FOR BRIGHT, HEALTHY SKIN" at bounding box center [595, 176] width 155 height 53
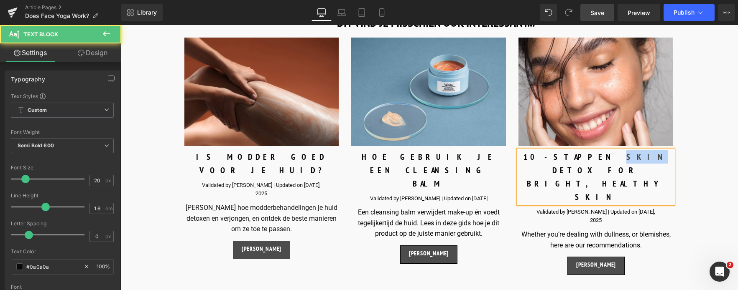
drag, startPoint x: 575, startPoint y: 149, endPoint x: 561, endPoint y: 150, distance: 14.2
click at [561, 150] on div "10-STAPPEN SKIN DETOX FOR BRIGHT, HEALTHY SKIN" at bounding box center [595, 176] width 155 height 53
click at [601, 150] on div "10-STAPPEN HUID DETOX FOR BRIGHT, HEALTHY SKIN" at bounding box center [595, 176] width 155 height 53
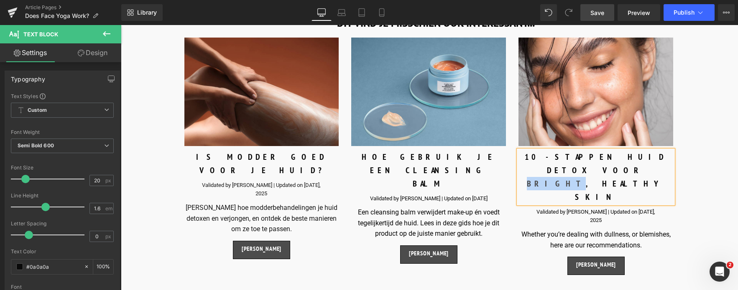
drag, startPoint x: 639, startPoint y: 147, endPoint x: 617, endPoint y: 152, distance: 22.3
click at [617, 152] on div "10-STAPPEN HUID DETOX VOOR BRIGHT, HEALTHY SKIN" at bounding box center [595, 176] width 155 height 53
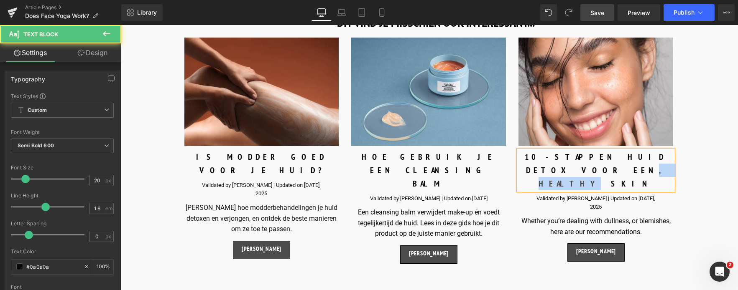
drag, startPoint x: 634, startPoint y: 150, endPoint x: 667, endPoint y: 150, distance: 33.9
click at [667, 150] on div "10-STAPPEN HUID DETOX VOOR EEN, HEALTHY SKIN" at bounding box center [595, 170] width 155 height 40
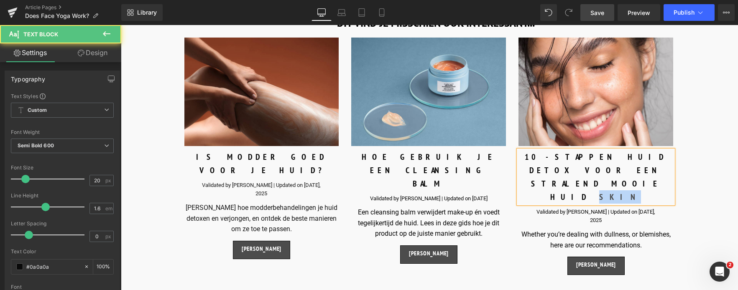
drag, startPoint x: 626, startPoint y: 158, endPoint x: 606, endPoint y: 160, distance: 19.4
click at [606, 160] on div "10-STAPPEN HUID DETOX VOOR EEN STRALEND MOOIE HUID SKIN" at bounding box center [595, 176] width 155 height 53
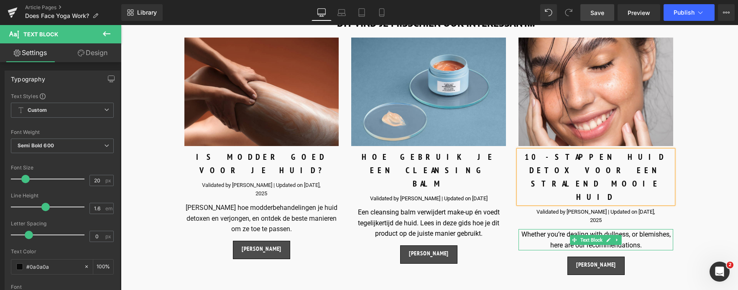
click at [531, 229] on div "Whether you’re dealing with dullness, or blemishes, here are our recommendation…" at bounding box center [595, 239] width 155 height 21
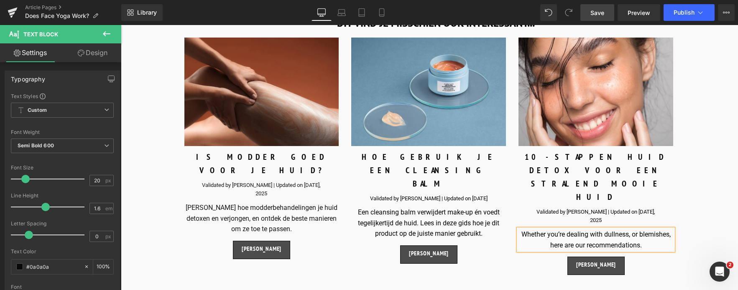
drag, startPoint x: 558, startPoint y: 209, endPoint x: 659, endPoint y: 216, distance: 101.3
click at [659, 229] on div "Whether you’re dealing with dullness, or blemishes, here are our recommendation…" at bounding box center [595, 239] width 155 height 21
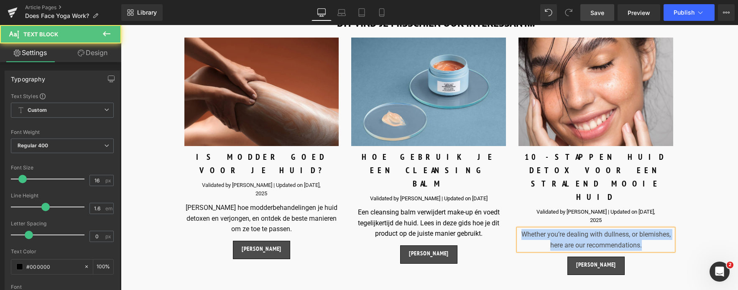
click at [643, 229] on div "Whether you’re dealing with dullness, or blemishes, here are our recommendation…" at bounding box center [595, 239] width 155 height 21
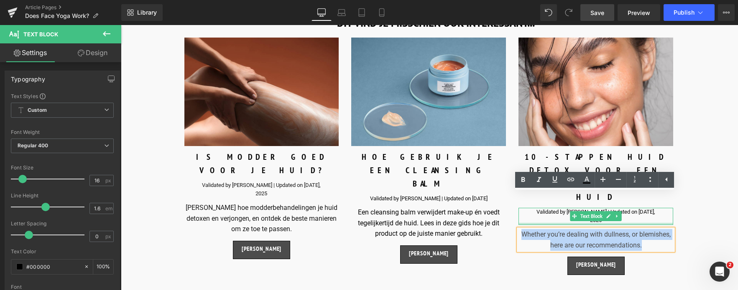
drag, startPoint x: 643, startPoint y: 212, endPoint x: 521, endPoint y: 188, distance: 124.3
click at [521, 188] on div "Image 10-STAPPEN HUID DETOX VOOR EEN STRALEND MOOIE HUID Text Block Validated b…" at bounding box center [595, 157] width 167 height 238
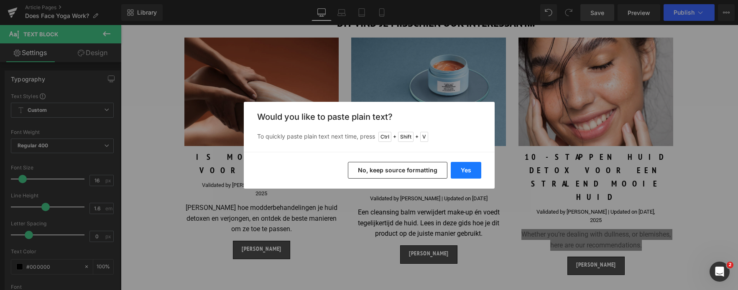
click at [470, 169] on button "Yes" at bounding box center [465, 170] width 31 height 17
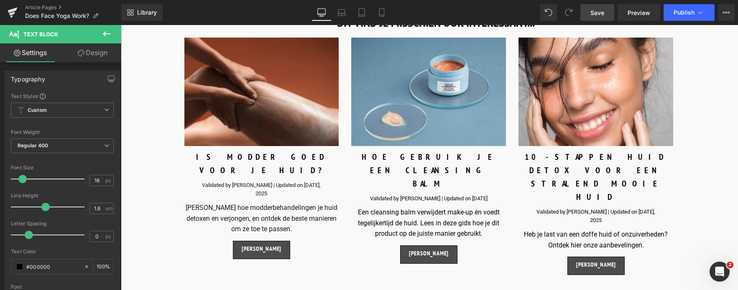
click at [596, 15] on span "Save" at bounding box center [597, 12] width 14 height 9
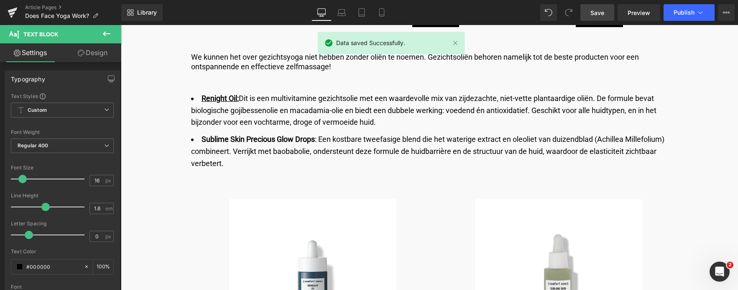
scroll to position [3552, 0]
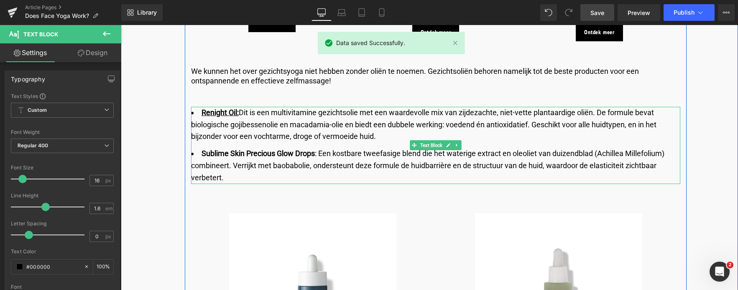
click at [230, 108] on u "Renight Oil:" at bounding box center [219, 112] width 37 height 9
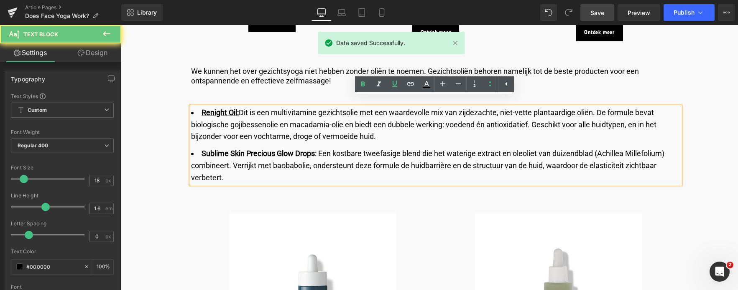
drag, startPoint x: 221, startPoint y: 103, endPoint x: 204, endPoint y: 103, distance: 17.6
click at [220, 108] on u "Renight Oil:" at bounding box center [219, 112] width 37 height 9
click at [204, 108] on u "Renight Oil:" at bounding box center [219, 112] width 37 height 9
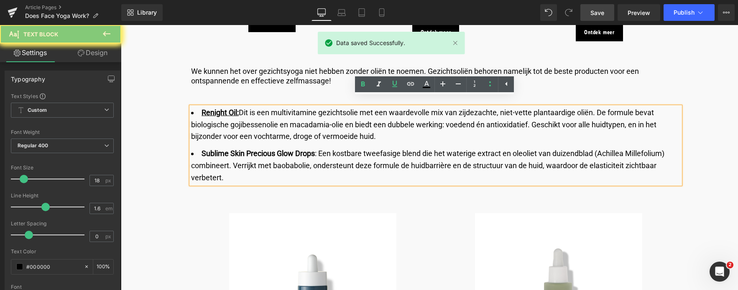
drag, startPoint x: 201, startPoint y: 104, endPoint x: 237, endPoint y: 103, distance: 36.0
click at [237, 108] on u "Renight Oil:" at bounding box center [219, 112] width 37 height 9
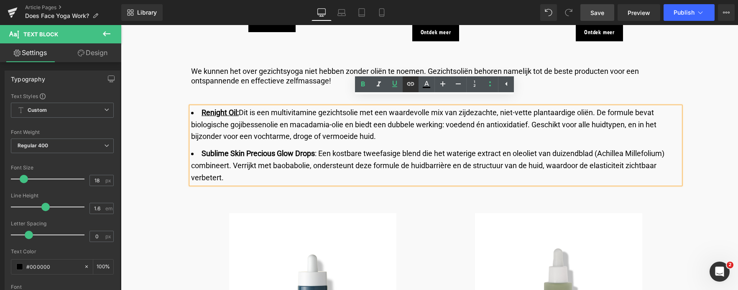
click at [409, 83] on icon at bounding box center [410, 84] width 10 height 10
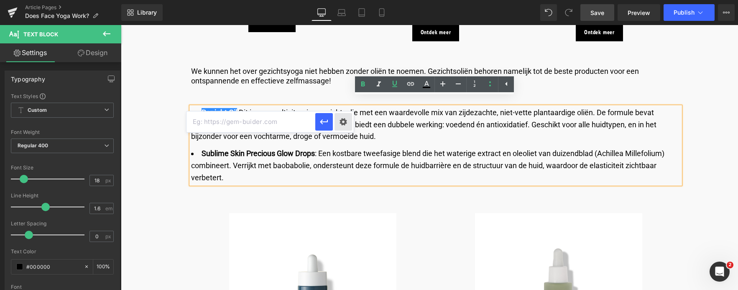
click at [344, 0] on div "Text Color Highlight Color #000000 #000000 100 % transparent transparent 0 % Ed…" at bounding box center [369, 0] width 738 height 0
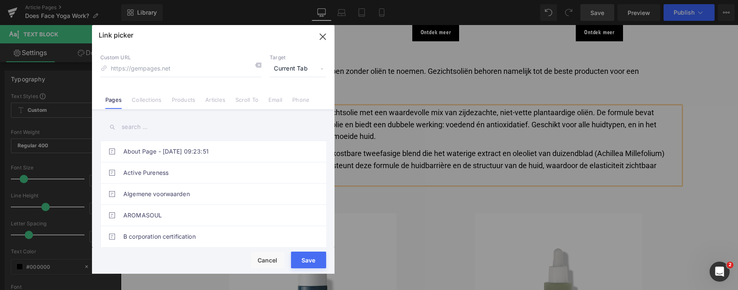
click at [173, 100] on link "Products" at bounding box center [184, 103] width 24 height 13
click at [144, 134] on input "text" at bounding box center [213, 127] width 226 height 19
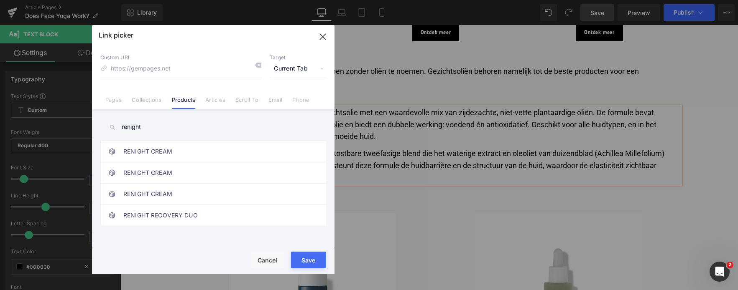
drag, startPoint x: 146, startPoint y: 132, endPoint x: 111, endPoint y: 129, distance: 34.8
click at [111, 129] on div "renight" at bounding box center [213, 127] width 226 height 19
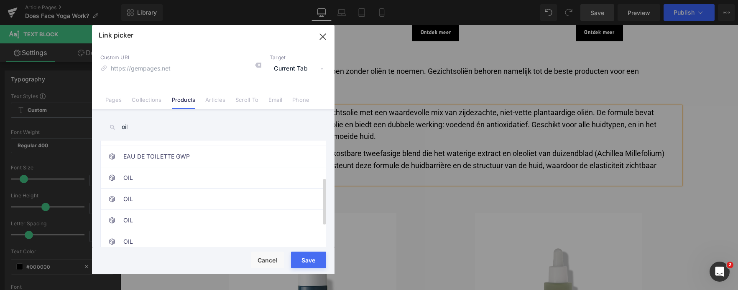
scroll to position [84, 0]
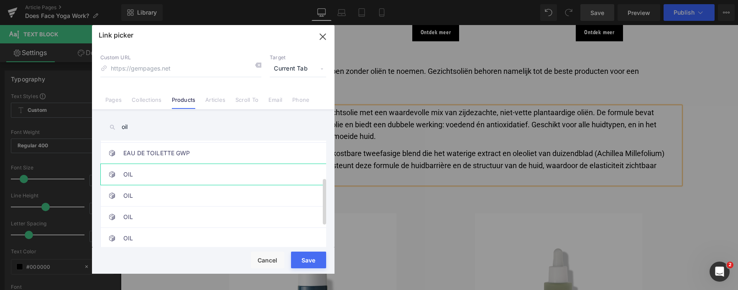
type input "oil"
click at [176, 176] on link "OIL" at bounding box center [215, 174] width 184 height 21
click at [163, 190] on link "OIL" at bounding box center [215, 196] width 184 height 21
type input "/products/renight-oil"
click at [318, 262] on button "Save" at bounding box center [308, 260] width 35 height 17
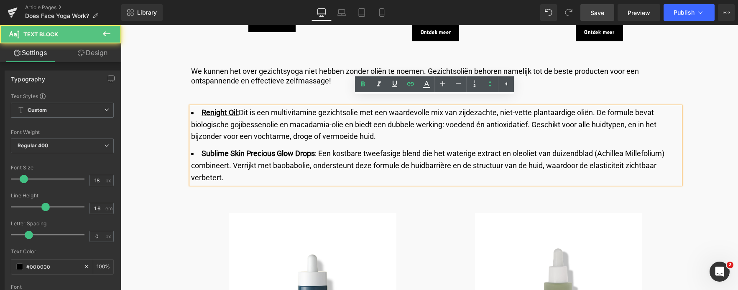
click at [316, 148] on li "Sublime Skin Precious Glow Drops : Een kostbare tweefasige blend die het wateri…" at bounding box center [435, 166] width 489 height 36
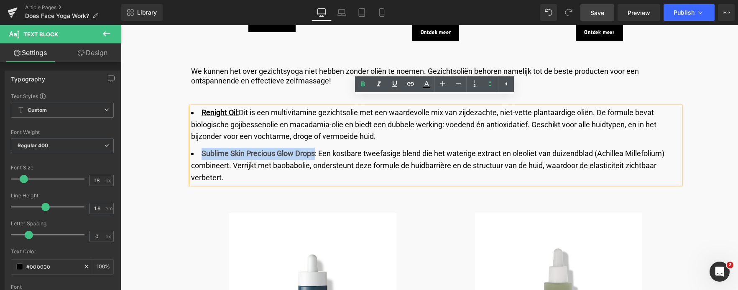
drag, startPoint x: 315, startPoint y: 144, endPoint x: 202, endPoint y: 148, distance: 113.3
click at [202, 148] on li "Sublime Skin Precious Glow Drops : Een kostbare tweefasige blend die het wateri…" at bounding box center [435, 166] width 489 height 36
click at [411, 86] on icon at bounding box center [410, 84] width 10 height 10
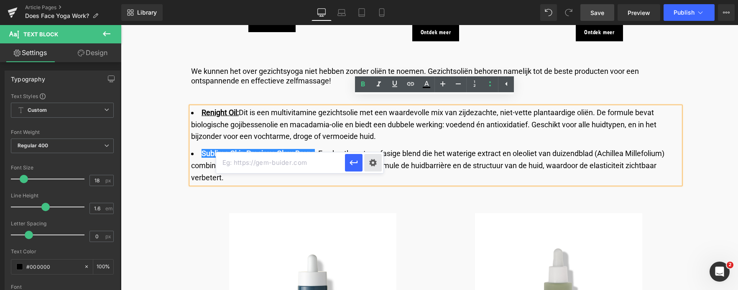
click at [379, 0] on div "Text Color Highlight Color #000000 #000000 100 % transparent transparent 0 % Ed…" at bounding box center [369, 0] width 738 height 0
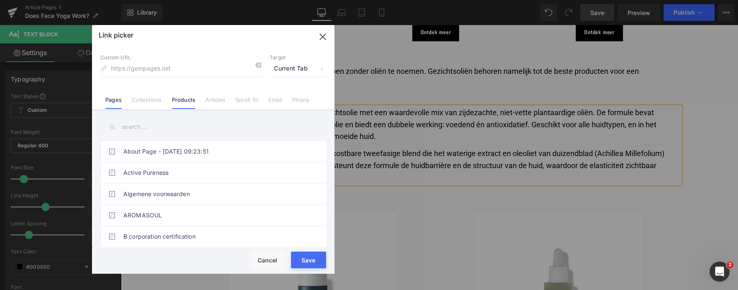
click at [184, 104] on link "Products" at bounding box center [184, 103] width 24 height 13
click at [162, 131] on input "text" at bounding box center [213, 127] width 226 height 19
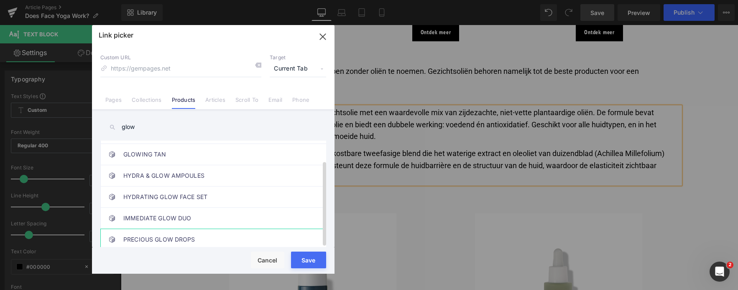
type input "glow"
click at [176, 232] on link "PRECIOUS GLOW DROPS" at bounding box center [215, 239] width 184 height 21
type input "/products/sublime-skin-precious-glow-drops"
click at [308, 261] on button "Save" at bounding box center [308, 260] width 35 height 17
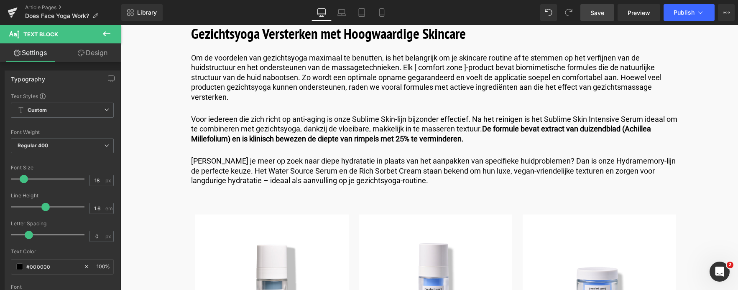
scroll to position [3176, 0]
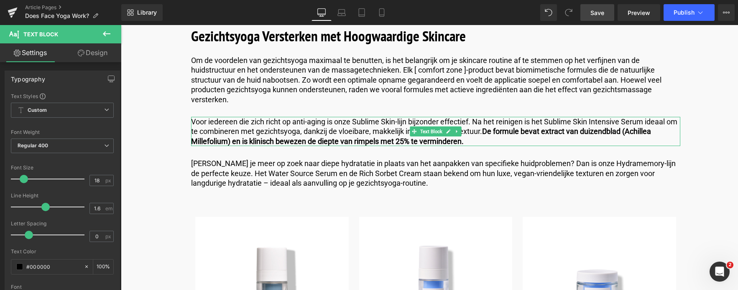
drag, startPoint x: 408, startPoint y: 122, endPoint x: 356, endPoint y: 123, distance: 52.2
click at [376, 120] on p "Voor iedereen die zich richt op anti-aging is onze Sublime Skin-lijn bijzonder …" at bounding box center [435, 131] width 489 height 29
click at [354, 124] on p "Voor iedereen die zich richt op anti-aging is onze Sublime Skin-lijn bijzonder …" at bounding box center [435, 131] width 489 height 29
click at [356, 125] on p "Voor iedereen die zich richt op anti-aging is onze Sublime Skin-lijn bijzonder …" at bounding box center [435, 131] width 489 height 29
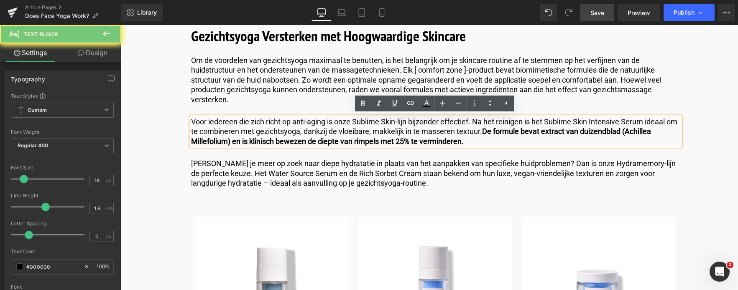
click at [356, 123] on p "Voor iedereen die zich richt op anti-aging is onze Sublime Skin-lijn bijzonder …" at bounding box center [435, 131] width 489 height 29
drag, startPoint x: 354, startPoint y: 122, endPoint x: 407, endPoint y: 122, distance: 52.2
click at [407, 123] on p "Voor iedereen die zich richt op anti-aging is onze Sublime Skin-lijn bijzonder …" at bounding box center [435, 131] width 489 height 29
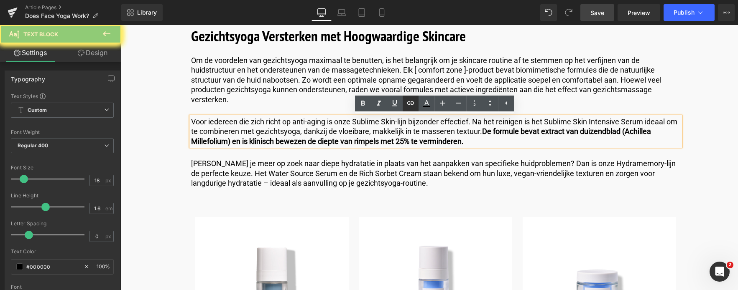
click at [411, 102] on icon at bounding box center [410, 103] width 10 height 10
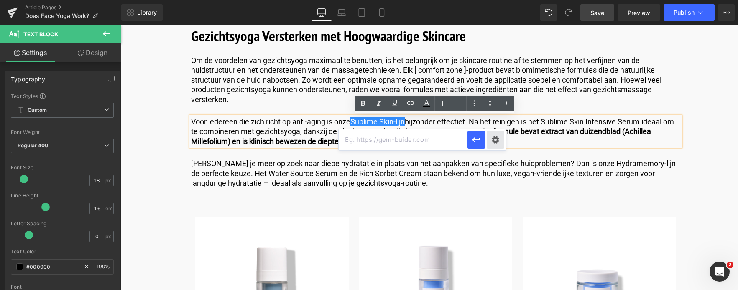
click at [488, 0] on div "Text Color Highlight Color #000000 #000000 100 % transparent transparent 0 % Ed…" at bounding box center [369, 0] width 738 height 0
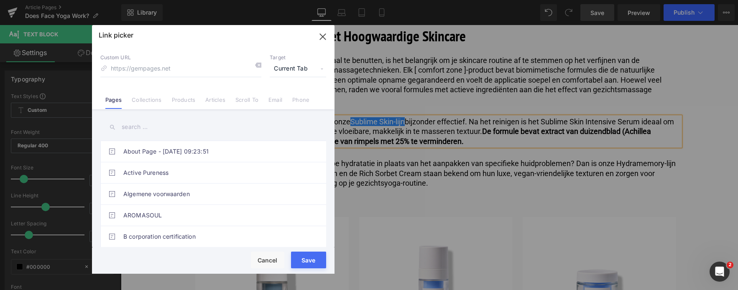
click at [125, 129] on input "text" at bounding box center [213, 127] width 226 height 19
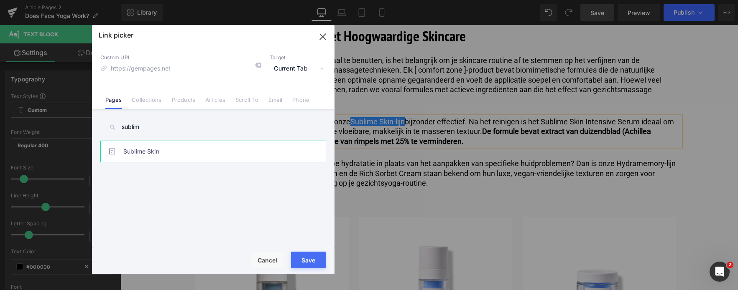
type input "sublim"
click at [132, 153] on link "Sublime Skin" at bounding box center [215, 151] width 184 height 21
type input "/pages/sublime-skin"
click at [306, 261] on button "Save" at bounding box center [308, 260] width 35 height 17
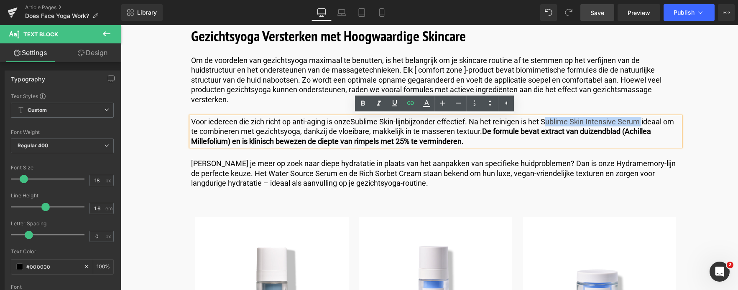
drag, startPoint x: 549, startPoint y: 123, endPoint x: 643, endPoint y: 119, distance: 94.1
click at [643, 119] on p "Voor iedereen die zich richt op anti-aging is onze Sublime Skin-lijn bijzonder …" at bounding box center [435, 131] width 489 height 29
click at [411, 103] on icon at bounding box center [410, 103] width 10 height 10
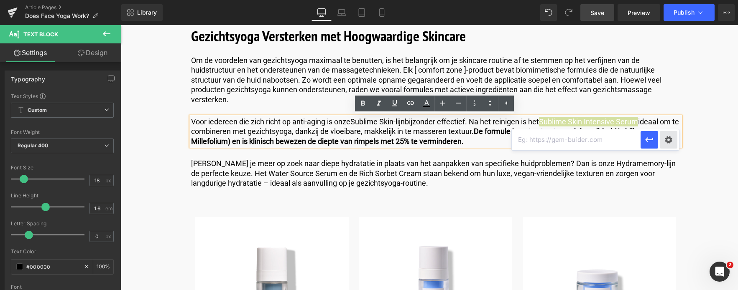
click at [667, 0] on div "Text Color Highlight Color #000000 #000000 100 % transparent transparent 0 % Ed…" at bounding box center [369, 0] width 738 height 0
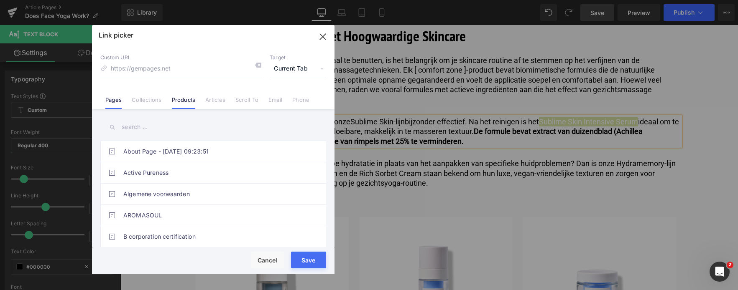
click at [178, 104] on link "Products" at bounding box center [184, 103] width 24 height 13
click at [160, 126] on input "text" at bounding box center [213, 127] width 226 height 19
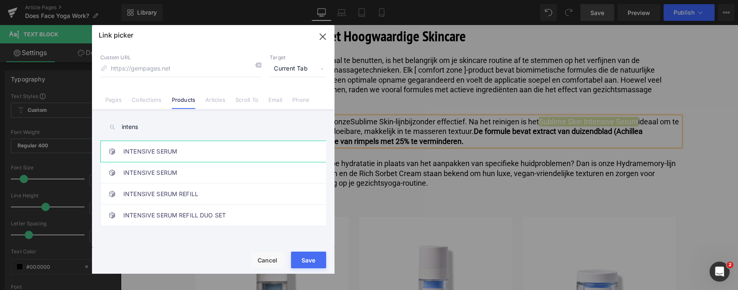
type input "intens"
click at [150, 152] on link "INTENSIVE SERUM" at bounding box center [215, 151] width 184 height 21
type input "/products/sublime-skin-intensive-serum"
click at [304, 262] on button "Save" at bounding box center [308, 260] width 35 height 17
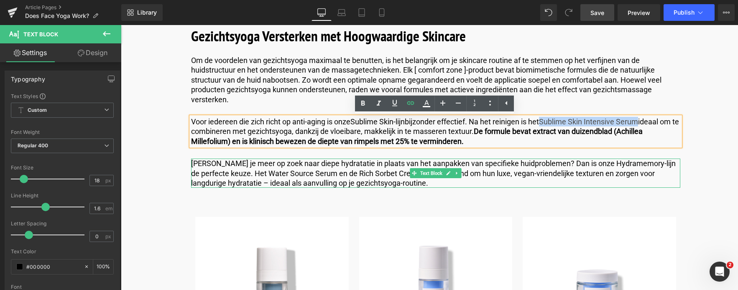
drag, startPoint x: 712, startPoint y: 39, endPoint x: 619, endPoint y: 27, distance: 93.6
click at [612, 164] on p "[PERSON_NAME] je meer op zoek naar diepe hydratatie in plaats van het aanpakken…" at bounding box center [435, 173] width 489 height 29
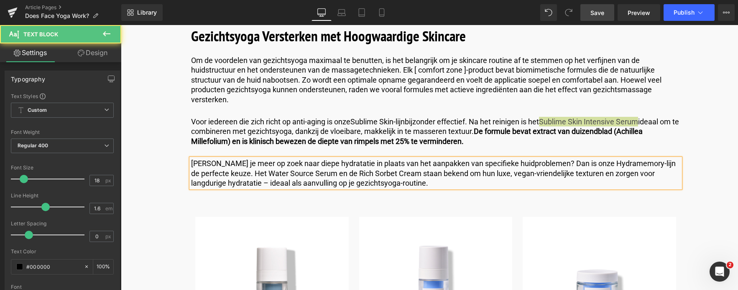
drag, startPoint x: 499, startPoint y: 2, endPoint x: 461, endPoint y: 139, distance: 142.4
click at [592, 14] on span "Save" at bounding box center [597, 12] width 14 height 9
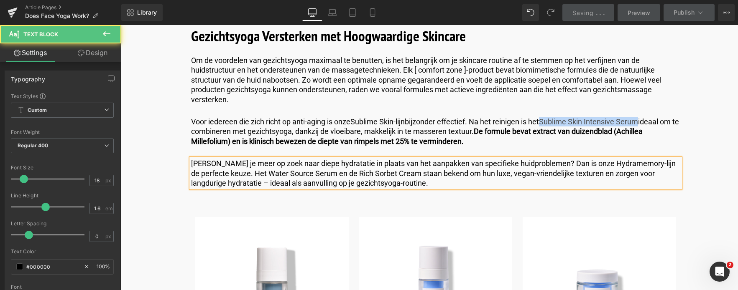
click at [631, 164] on p "[PERSON_NAME] je meer op zoek naar diepe hydratatie in plaats van het aanpakken…" at bounding box center [435, 173] width 489 height 29
click at [630, 163] on p "[PERSON_NAME] je meer op zoek naar diepe hydratatie in plaats van het aanpakken…" at bounding box center [435, 173] width 489 height 29
click at [611, 163] on p "[PERSON_NAME] je meer op zoek naar diepe hydratatie in plaats van het aanpakken…" at bounding box center [435, 173] width 489 height 29
click at [574, 163] on p "[PERSON_NAME] je meer op zoek naar diepe hydratatie in plaats van het aanpakken…" at bounding box center [435, 173] width 489 height 29
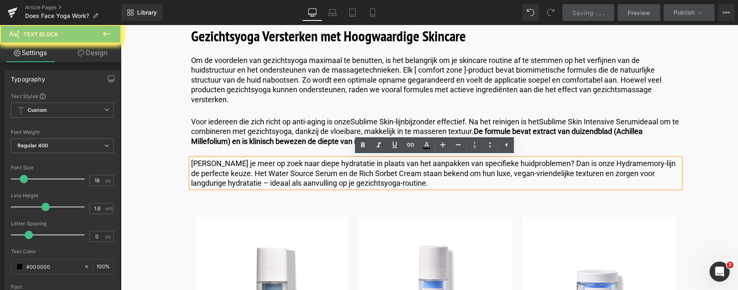
drag, startPoint x: 571, startPoint y: 163, endPoint x: 629, endPoint y: 163, distance: 57.3
click at [629, 163] on p "[PERSON_NAME] je meer op zoek naar diepe hydratatie in plaats van het aanpakken…" at bounding box center [435, 173] width 489 height 29
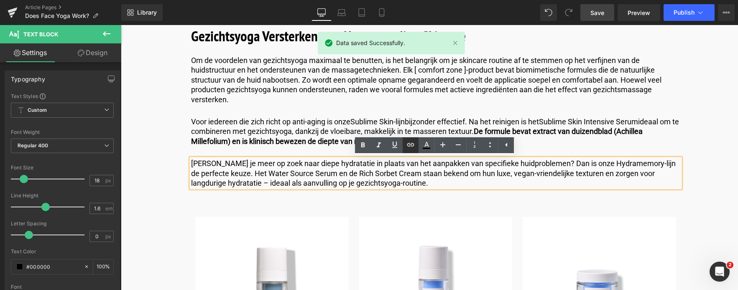
drag, startPoint x: 410, startPoint y: 144, endPoint x: 285, endPoint y: 131, distance: 125.6
click at [410, 144] on icon at bounding box center [410, 144] width 7 height 3
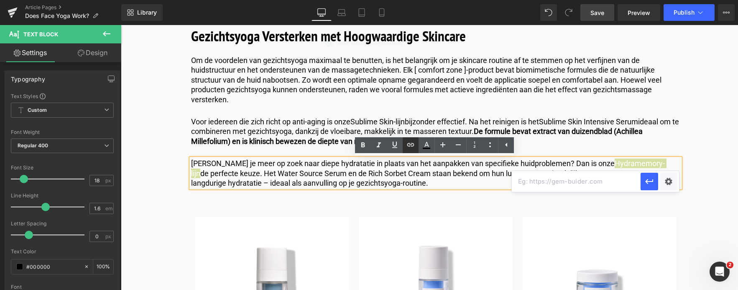
click at [410, 143] on icon at bounding box center [410, 145] width 10 height 10
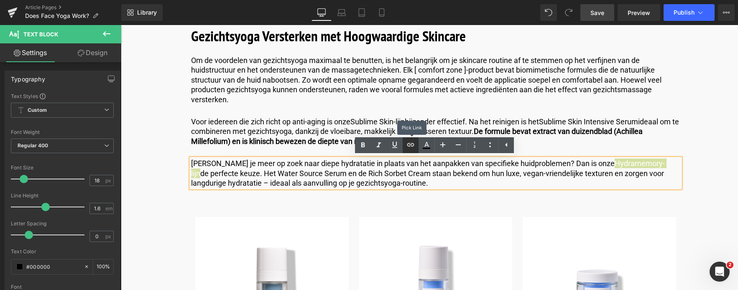
click at [410, 143] on icon at bounding box center [410, 145] width 10 height 10
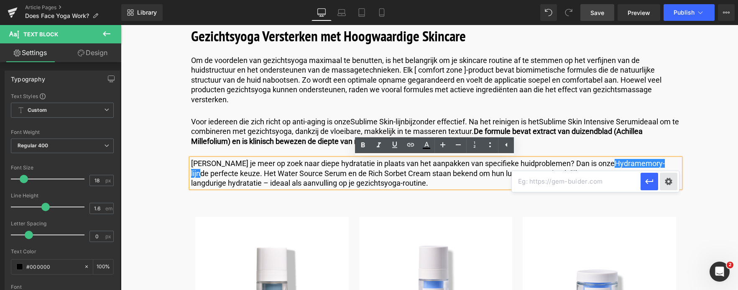
click at [670, 0] on div "Text Color Highlight Color #000000 #000000 100 % transparent transparent 0 % Ed…" at bounding box center [369, 0] width 738 height 0
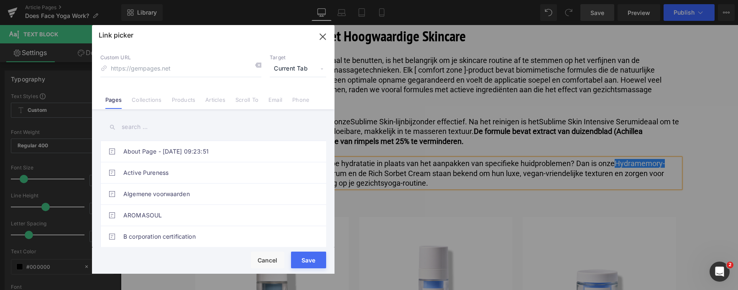
click at [142, 125] on input "text" at bounding box center [213, 127] width 226 height 19
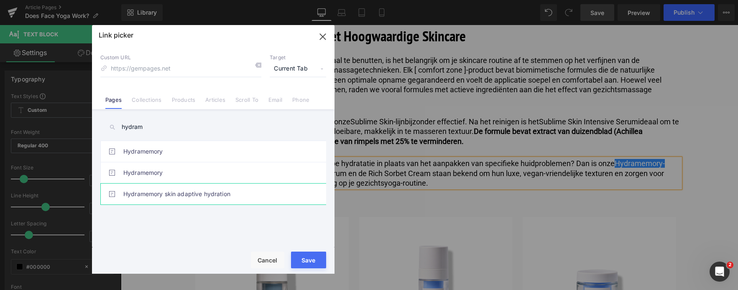
type input "hydram"
click at [155, 200] on link "Hydramemory skin adaptive hydration" at bounding box center [215, 194] width 184 height 21
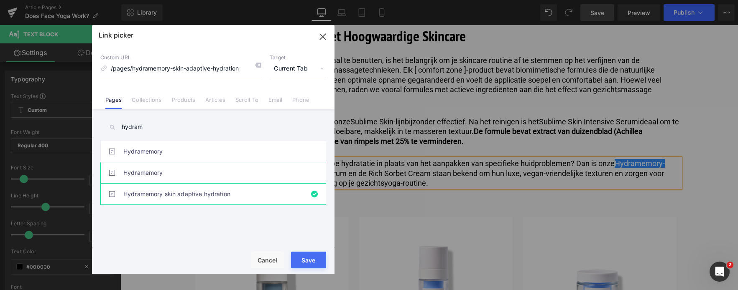
click at [147, 170] on link "Hydramemory" at bounding box center [215, 173] width 184 height 21
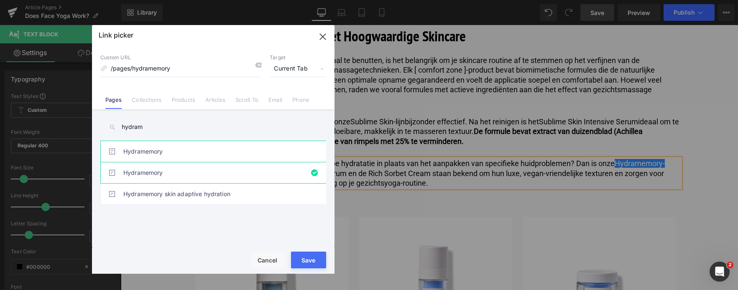
click at [148, 146] on link "Hydramemory" at bounding box center [215, 151] width 184 height 21
click at [149, 171] on link "Hydramemory" at bounding box center [215, 173] width 184 height 21
type input "/pages/hydramemory"
click at [300, 259] on button "Save" at bounding box center [308, 260] width 35 height 17
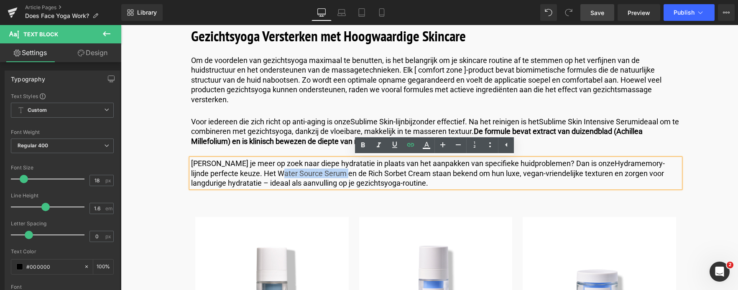
drag, startPoint x: 228, startPoint y: 175, endPoint x: 294, endPoint y: 176, distance: 66.0
click at [294, 176] on p "[PERSON_NAME] je meer op zoek naar diepe hydratatie in plaats van het aanpakken…" at bounding box center [435, 173] width 489 height 29
click at [412, 145] on icon at bounding box center [410, 145] width 10 height 10
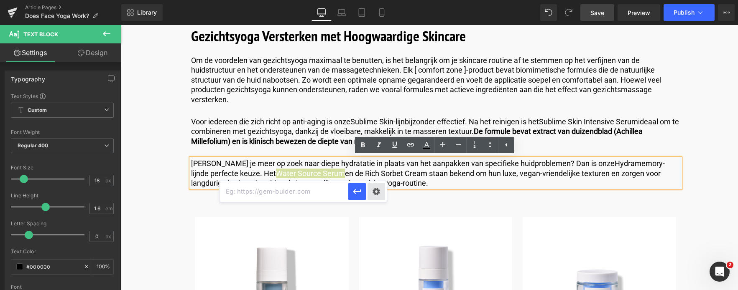
click at [374, 0] on div "Text Color Highlight Color #000000 #000000 100 % transparent transparent 0 % Ed…" at bounding box center [369, 0] width 738 height 0
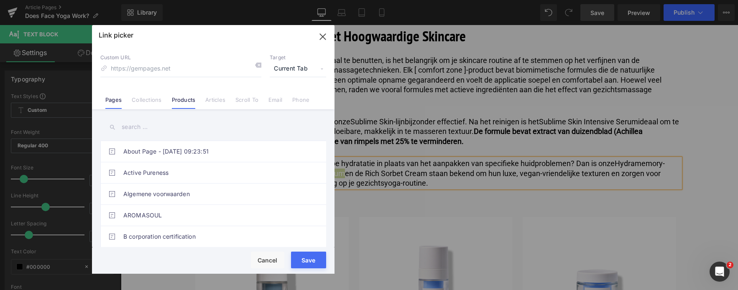
click at [188, 104] on link "Products" at bounding box center [184, 103] width 24 height 13
click at [172, 127] on input "text" at bounding box center [213, 127] width 226 height 19
drag, startPoint x: 170, startPoint y: 133, endPoint x: 162, endPoint y: 133, distance: 7.9
click at [162, 133] on input "water" at bounding box center [213, 127] width 226 height 19
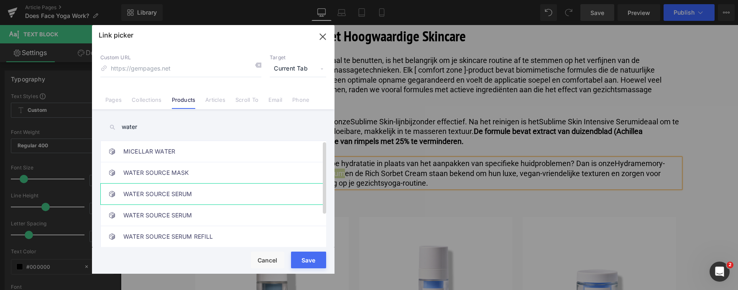
type input "water"
click at [165, 198] on link "WATER SOURCE SERUM" at bounding box center [215, 194] width 184 height 21
type input "/products/hydramemory-water-source-serum"
click at [297, 263] on button "Save" at bounding box center [308, 260] width 35 height 17
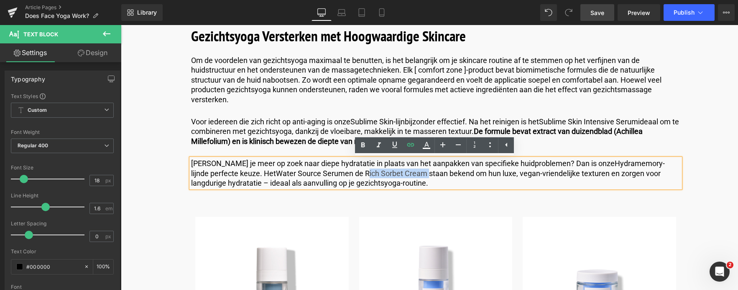
drag, startPoint x: 318, startPoint y: 172, endPoint x: 380, endPoint y: 172, distance: 62.3
click at [380, 172] on p "[PERSON_NAME] je meer op zoek naar diepe hydratatie in plaats van het aanpakken…" at bounding box center [435, 173] width 489 height 29
click at [412, 143] on icon at bounding box center [410, 145] width 10 height 10
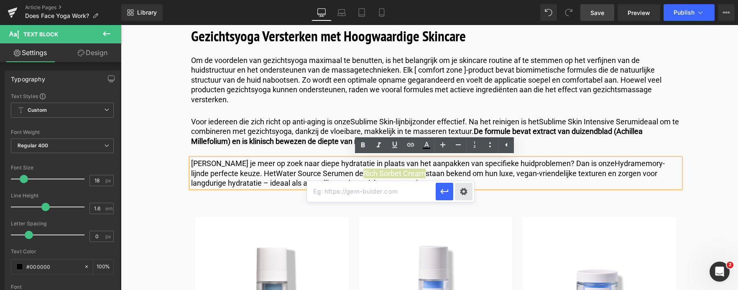
click at [461, 0] on div "Text Color Highlight Color #000000 #000000 100 % transparent transparent 0 % Ed…" at bounding box center [369, 0] width 738 height 0
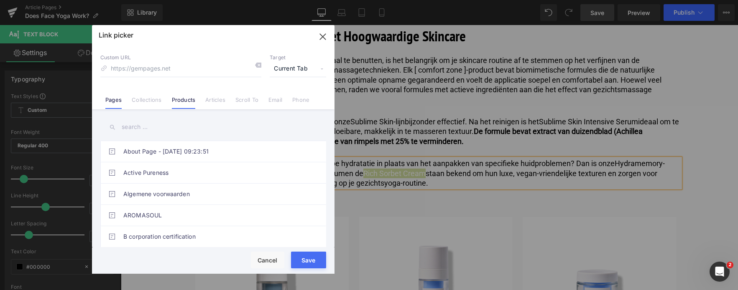
click at [176, 95] on li "Products" at bounding box center [184, 96] width 34 height 15
click at [151, 129] on input "text" at bounding box center [213, 127] width 226 height 19
type input "rich s"
click at [162, 237] on link "RICH SORBET CREAM" at bounding box center [215, 236] width 184 height 21
type input "/products/hydramemory-rich-sorbet-cream"
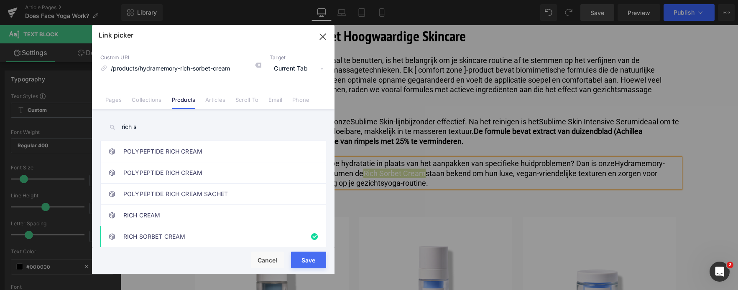
click at [301, 258] on button "Save" at bounding box center [308, 260] width 35 height 17
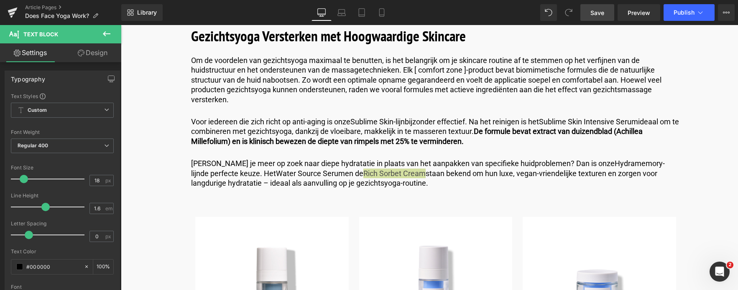
drag, startPoint x: 598, startPoint y: 16, endPoint x: 302, endPoint y: 184, distance: 339.9
click at [598, 16] on span "Save" at bounding box center [597, 12] width 14 height 9
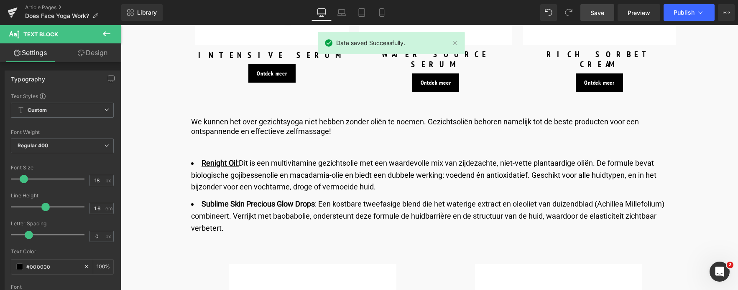
scroll to position [3510, 0]
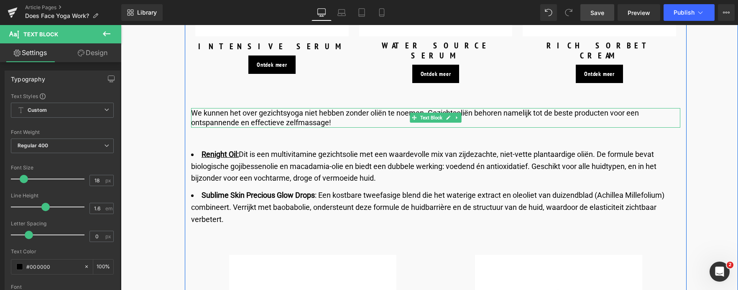
click at [473, 108] on p "We kunnen het over gezichtsyoga niet hebben zonder oliën te noemen. Gezichtsoli…" at bounding box center [435, 118] width 489 height 20
click at [471, 108] on p "We kunnen het over gezichtsyoga niet hebben zonder oliën te noemen. Gezichtsoli…" at bounding box center [435, 118] width 489 height 20
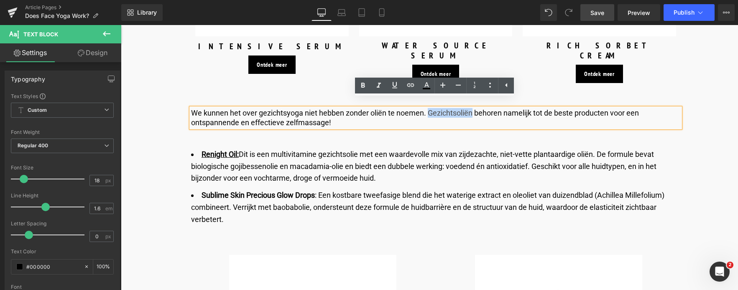
drag, startPoint x: 471, startPoint y: 105, endPoint x: 427, endPoint y: 103, distance: 43.5
click at [427, 108] on p "We kunnen het over gezichtsyoga niet hebben zonder oliën te noemen. Gezichtsoli…" at bounding box center [435, 118] width 489 height 20
click at [411, 84] on icon at bounding box center [410, 85] width 10 height 10
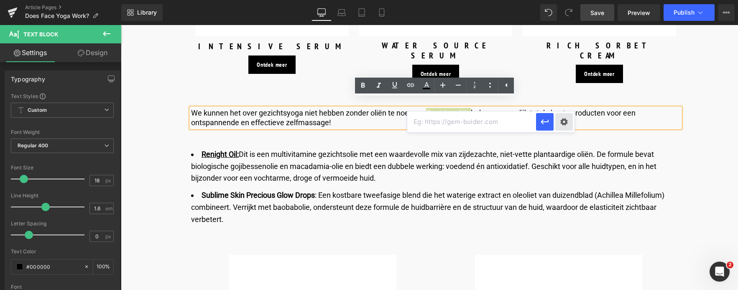
click at [560, 0] on div "Text Color Highlight Color #000000 #000000 100 % transparent transparent 0 % Ed…" at bounding box center [369, 0] width 738 height 0
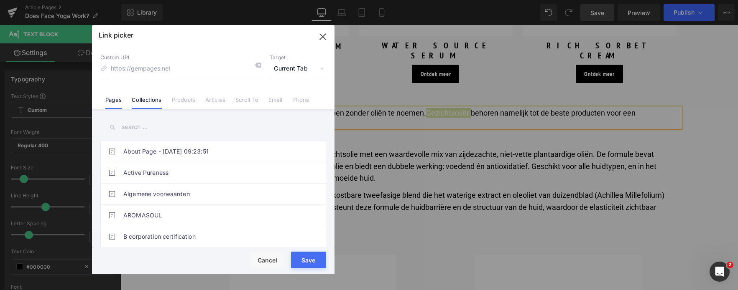
click at [141, 99] on link "Collections" at bounding box center [147, 103] width 30 height 13
click at [140, 130] on input "text" at bounding box center [213, 127] width 226 height 19
type input "gezich"
click at [144, 238] on link "Oliën voor het gezicht" at bounding box center [215, 236] width 184 height 21
type input "/collections/gezicht-olie"
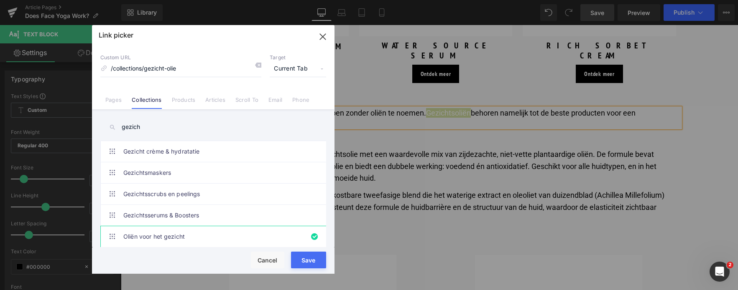
drag, startPoint x: 182, startPoint y: 236, endPoint x: 303, endPoint y: 261, distance: 123.3
click at [303, 261] on button "Save" at bounding box center [308, 260] width 35 height 17
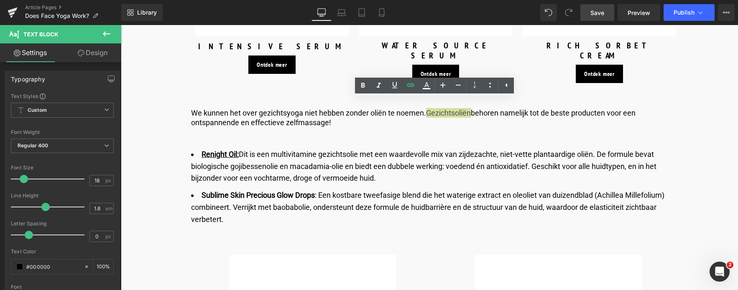
click at [601, 14] on span "Save" at bounding box center [597, 12] width 14 height 9
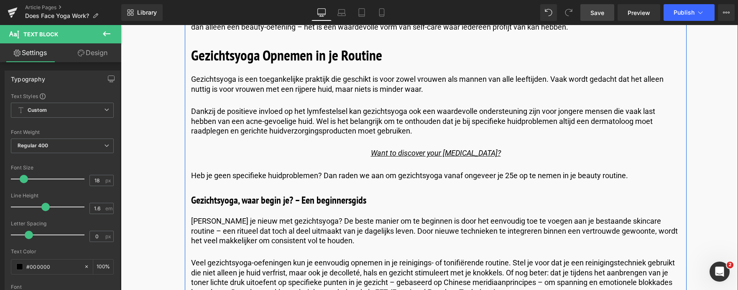
scroll to position [2089, 0]
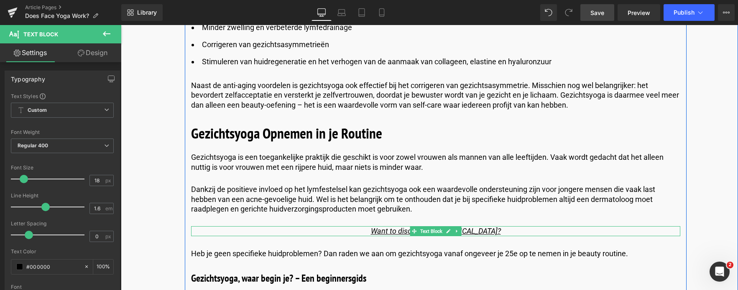
click at [496, 230] on p "Want to discover your [MEDICAL_DATA]?" at bounding box center [435, 231] width 489 height 10
click at [494, 233] on link "Want to discover your [MEDICAL_DATA]?" at bounding box center [436, 231] width 130 height 9
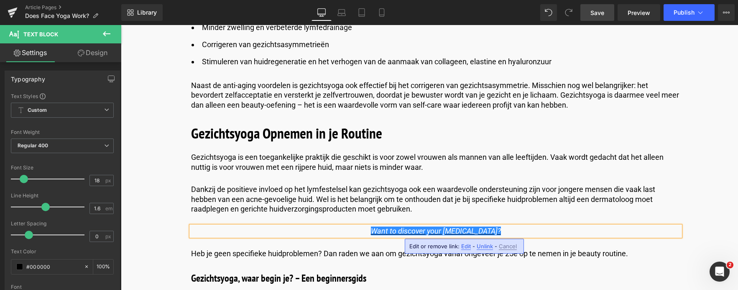
click at [502, 235] on p "Want to discover your [MEDICAL_DATA]?" at bounding box center [435, 231] width 489 height 10
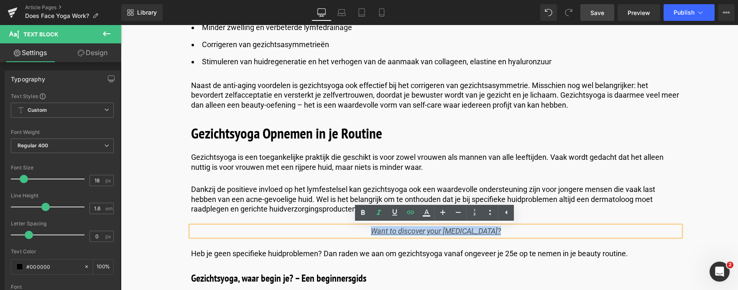
drag, startPoint x: 502, startPoint y: 233, endPoint x: 359, endPoint y: 234, distance: 143.3
click at [359, 234] on p "Want to discover your [MEDICAL_DATA]?" at bounding box center [435, 231] width 489 height 10
copy link "Want to discover your [MEDICAL_DATA]?"
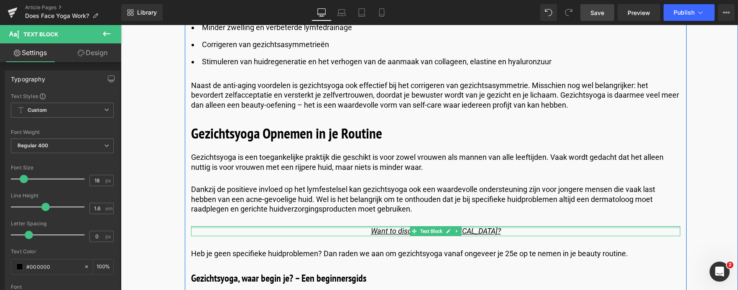
click at [368, 229] on div at bounding box center [435, 227] width 489 height 2
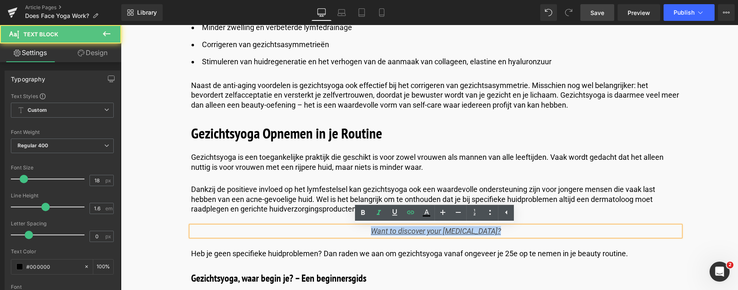
drag, startPoint x: 372, startPoint y: 232, endPoint x: 516, endPoint y: 230, distance: 143.8
click at [516, 230] on p "Want to discover your [MEDICAL_DATA]?" at bounding box center [435, 231] width 489 height 10
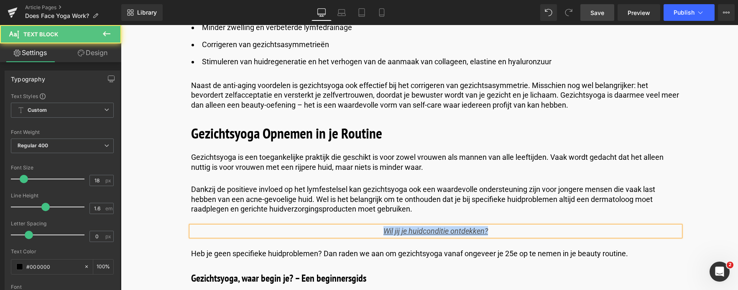
drag, startPoint x: 502, startPoint y: 228, endPoint x: 354, endPoint y: 223, distance: 148.0
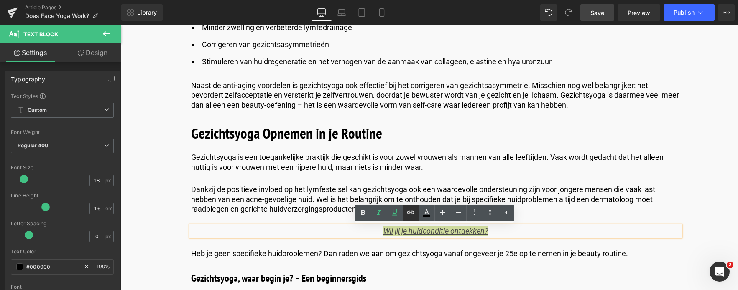
click at [409, 214] on icon at bounding box center [410, 213] width 10 height 10
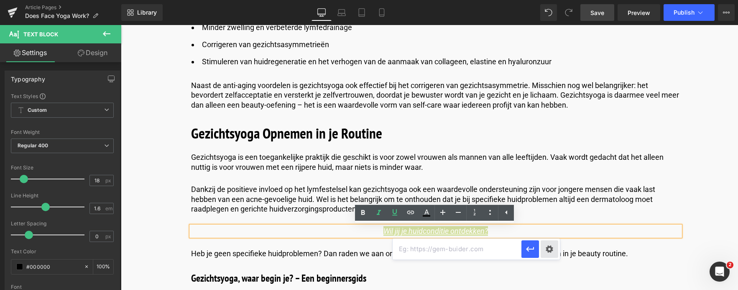
click at [547, 0] on div "Text Color Highlight Color #000000 #000000 100 % transparent transparent 0 % Ed…" at bounding box center [369, 0] width 738 height 0
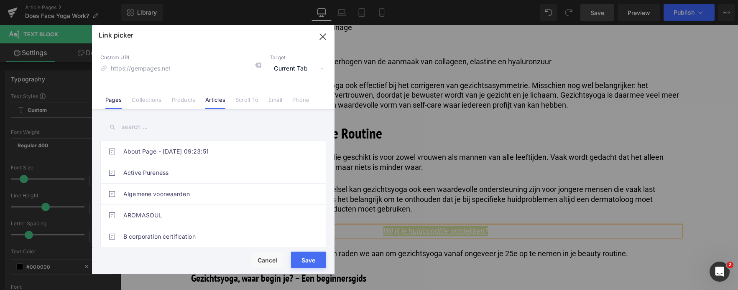
click at [217, 102] on link "Articles" at bounding box center [215, 103] width 20 height 13
click at [165, 127] on input "text" at bounding box center [213, 127] width 226 height 19
type input "se"
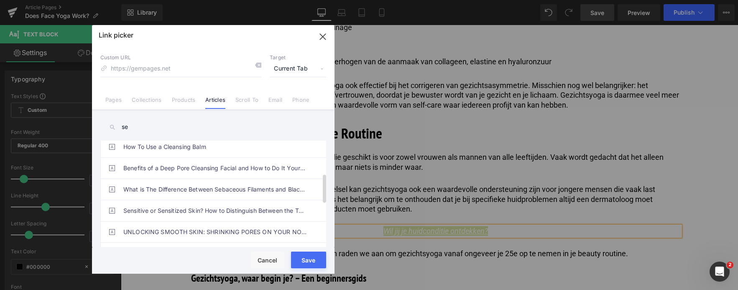
scroll to position [125, 0]
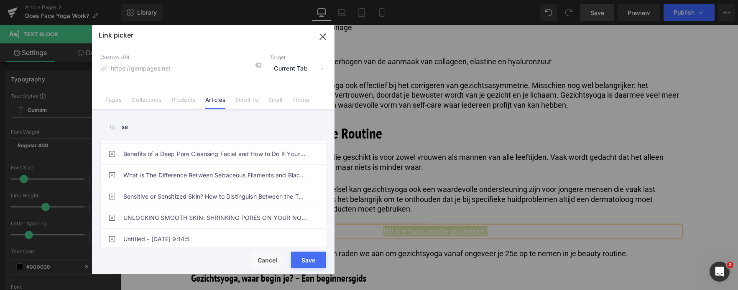
click at [321, 33] on icon "button" at bounding box center [322, 36] width 13 height 13
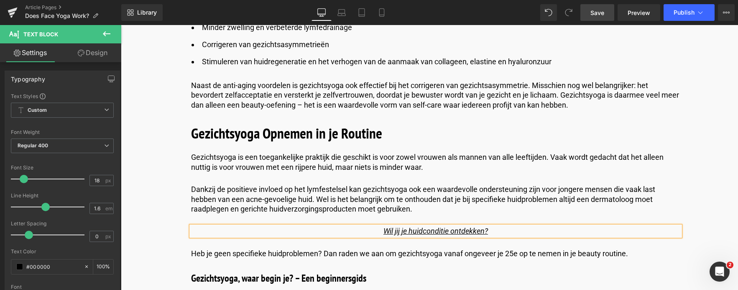
drag, startPoint x: 589, startPoint y: 15, endPoint x: 391, endPoint y: 130, distance: 229.2
click at [589, 15] on link "Save" at bounding box center [597, 12] width 34 height 17
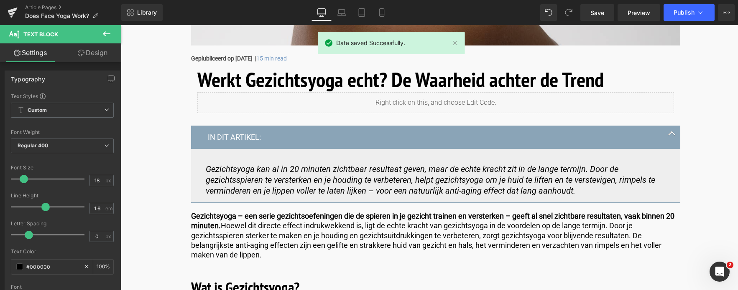
scroll to position [167, 0]
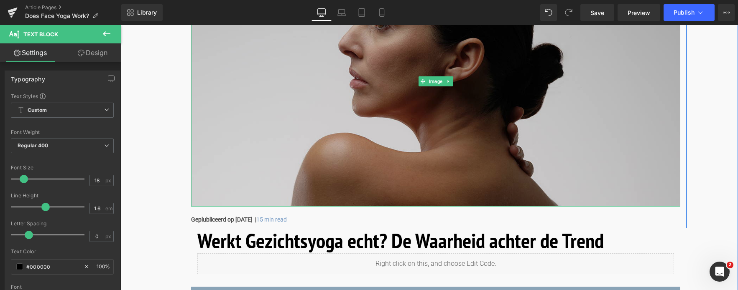
click at [448, 165] on img at bounding box center [435, 81] width 489 height 251
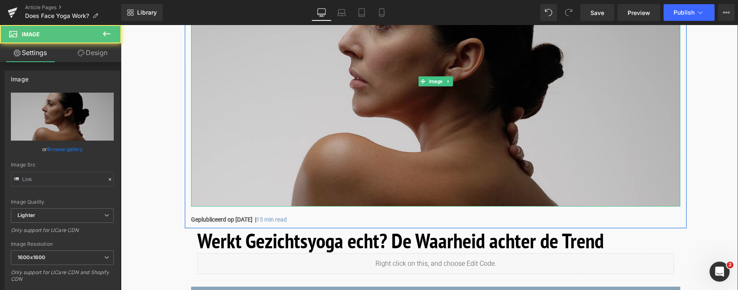
type input "[URL][DOMAIN_NAME]"
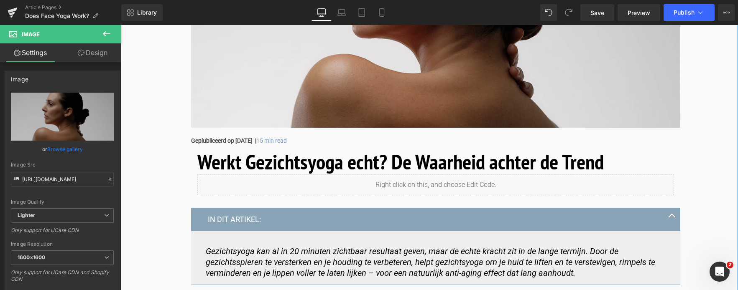
scroll to position [251, 0]
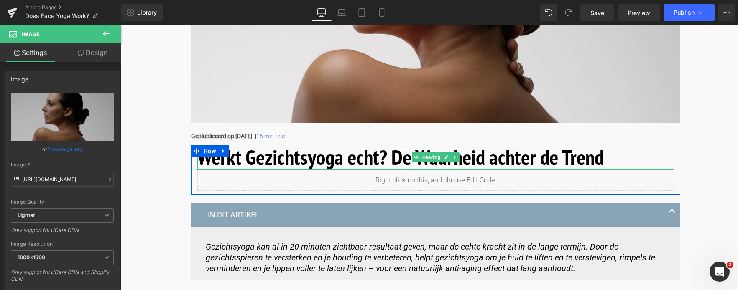
click at [355, 159] on h1 "Werkt Gezichtsyoga echt? De Waarheid achter de Trend" at bounding box center [435, 157] width 476 height 25
click at [376, 160] on h1 "Werkt Gezichtsyoga echt? De Waarheid achter de Trend" at bounding box center [435, 157] width 476 height 25
click at [378, 160] on h1 "Werkt Gezichtsyoga echt? De Waarheid achter de Trend" at bounding box center [435, 157] width 476 height 25
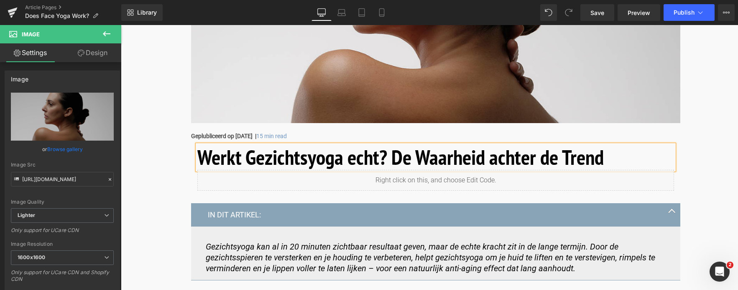
drag, startPoint x: 385, startPoint y: 161, endPoint x: 170, endPoint y: 153, distance: 214.9
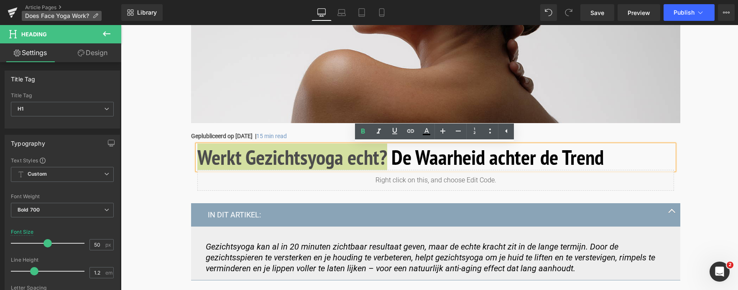
click at [97, 14] on icon at bounding box center [95, 16] width 6 height 6
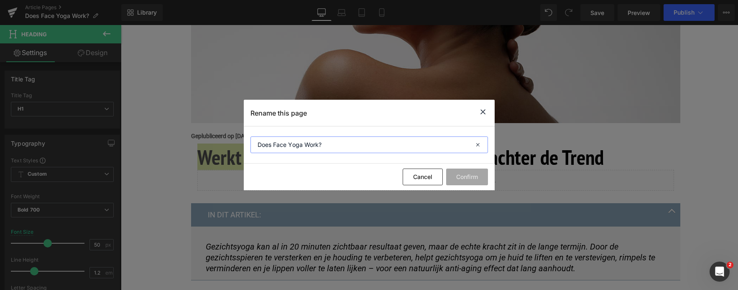
drag, startPoint x: 332, startPoint y: 145, endPoint x: 210, endPoint y: 142, distance: 122.1
click at [210, 142] on div "Rename this page Does Face Yoga Work? Cancel Confirm" at bounding box center [369, 145] width 738 height 290
paste input "Werkt Gezichtsyoga echt"
type input "Werkt Gezichtsyoga echt?"
click at [465, 176] on button "Confirm" at bounding box center [467, 177] width 42 height 17
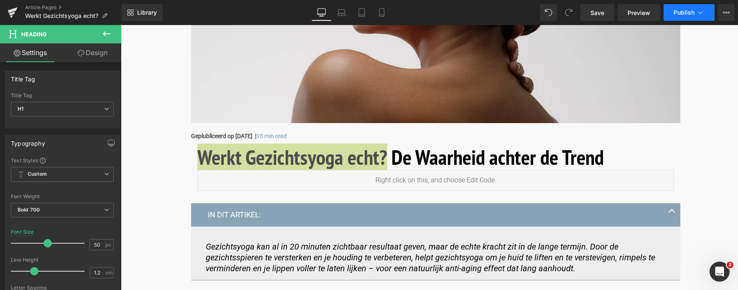
click at [689, 13] on span "Publish" at bounding box center [683, 12] width 21 height 7
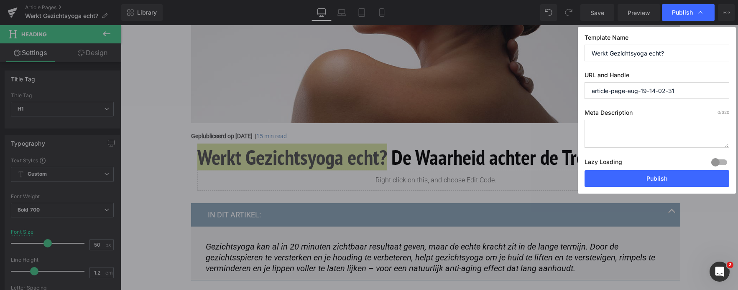
drag, startPoint x: 687, startPoint y: 92, endPoint x: 507, endPoint y: 90, distance: 180.5
click at [507, 90] on div "Publish Template Name Werkt Gezichtsyoga echt? URL and Handle article-page-aug-…" at bounding box center [369, 145] width 738 height 290
paste input "Werkt Gezichtsyoga echt?"
type input "werkt-gezichtsyoga-echt"
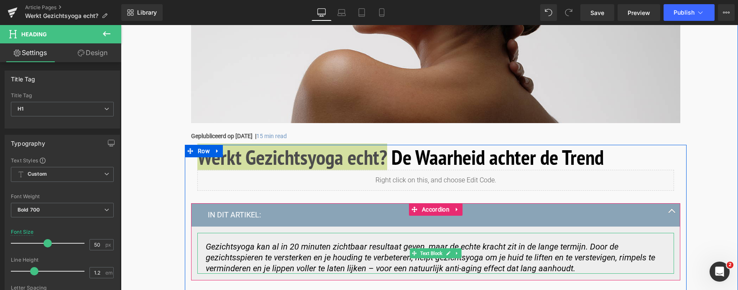
drag, startPoint x: 483, startPoint y: 295, endPoint x: 288, endPoint y: 265, distance: 197.4
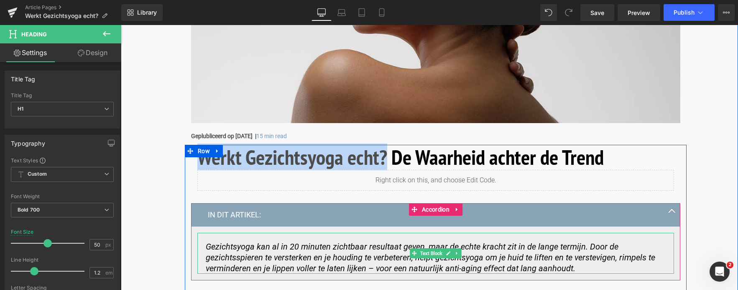
click at [299, 252] on icon "Gezichtsyoga kan al in 20 minuten zichtbaar resultaat geven, maar de echte krac…" at bounding box center [430, 258] width 449 height 32
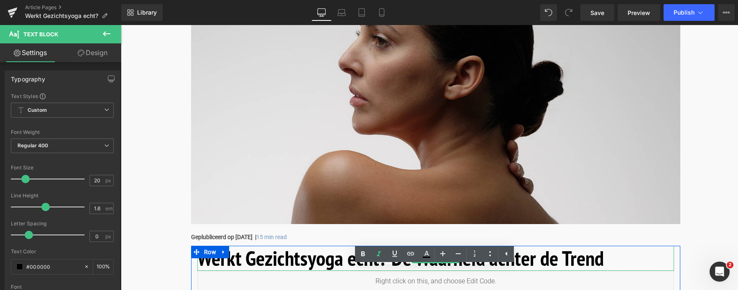
scroll to position [125, 0]
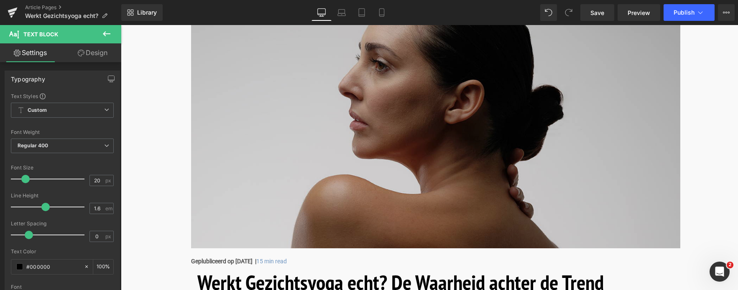
click at [310, 129] on img at bounding box center [435, 123] width 489 height 251
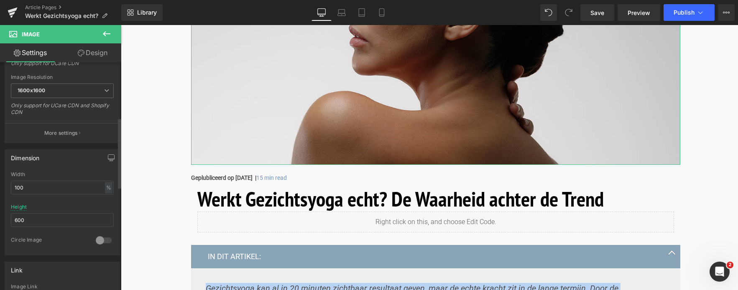
scroll to position [376, 0]
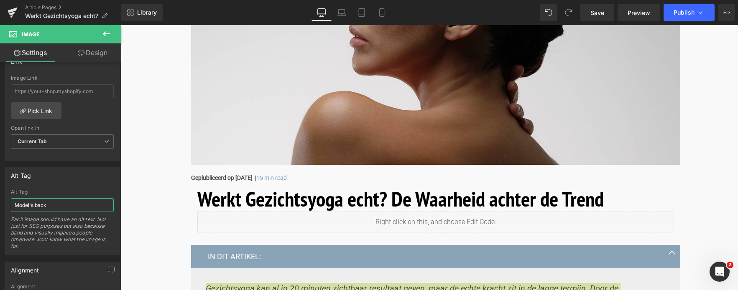
drag, startPoint x: 54, startPoint y: 206, endPoint x: -11, endPoint y: 201, distance: 65.5
click at [0, 201] on html "Button You are previewing how the will restyle your page. You can not edit Elem…" at bounding box center [369, 145] width 738 height 290
drag, startPoint x: 60, startPoint y: 207, endPoint x: 53, endPoint y: 207, distance: 6.3
click at [53, 207] on input "Rug van model dat haar eigen" at bounding box center [62, 205] width 103 height 14
drag, startPoint x: 89, startPoint y: 209, endPoint x: 73, endPoint y: 206, distance: 16.5
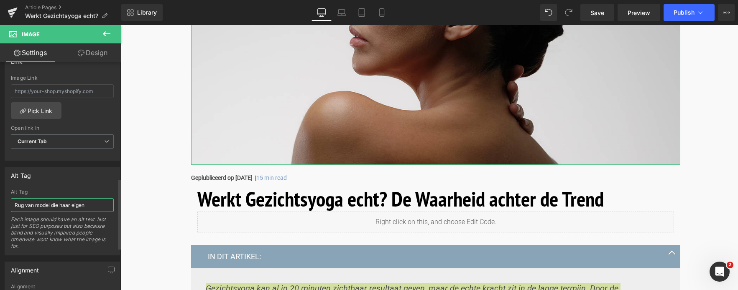
click at [73, 206] on input "Rug van model die haar eigen" at bounding box center [62, 205] width 103 height 14
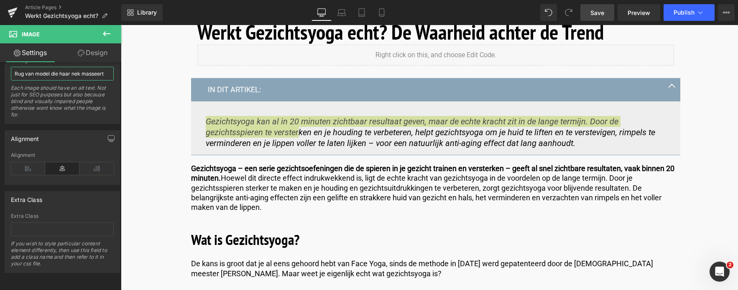
type input "Rug van model die haar nek masseert"
drag, startPoint x: 592, startPoint y: 19, endPoint x: 217, endPoint y: 153, distance: 398.5
click at [592, 19] on link "Save" at bounding box center [597, 12] width 34 height 17
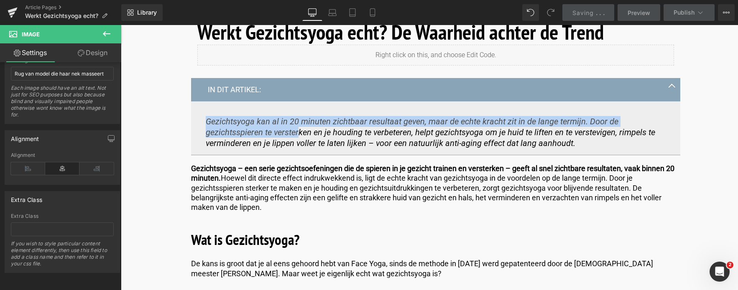
click at [343, 174] on p "Gezichtsyoga – een serie gezichtsoefeningen die de spieren in je gezicht traine…" at bounding box center [435, 188] width 489 height 49
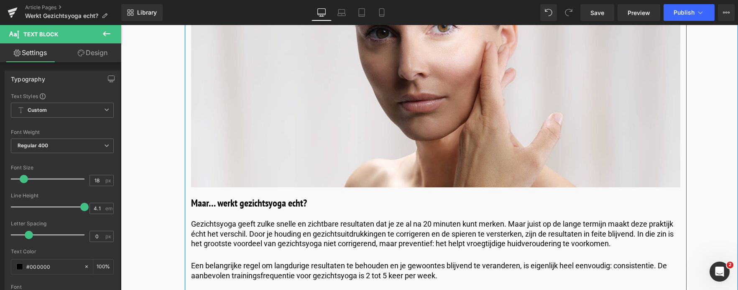
scroll to position [1379, 0]
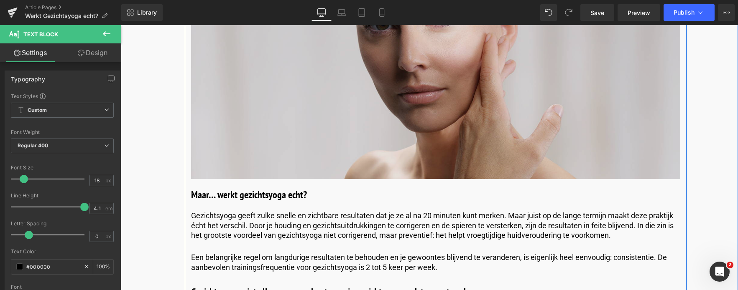
click at [320, 146] on img at bounding box center [435, 54] width 489 height 251
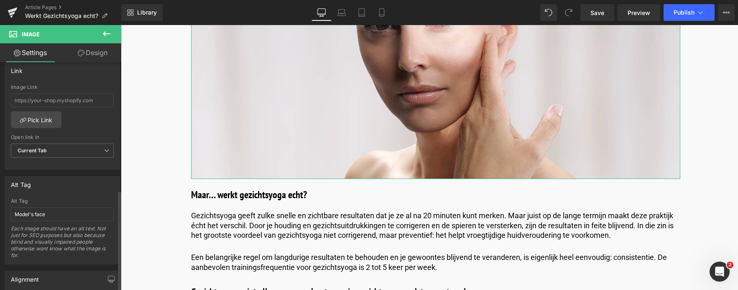
scroll to position [376, 0]
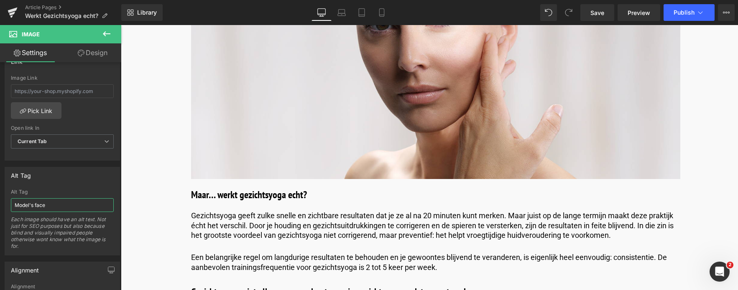
drag, startPoint x: 54, startPoint y: 205, endPoint x: -15, endPoint y: 205, distance: 68.5
click at [0, 205] on html "Button You are previewing how the will restyle your page. You can not edit Elem…" at bounding box center [369, 145] width 738 height 290
paste input "Vrouw doet gezichtsyoga-oefeningen voor een strakkere huid en minder rimpels, f…"
drag, startPoint x: 38, startPoint y: 207, endPoint x: -9, endPoint y: 202, distance: 47.9
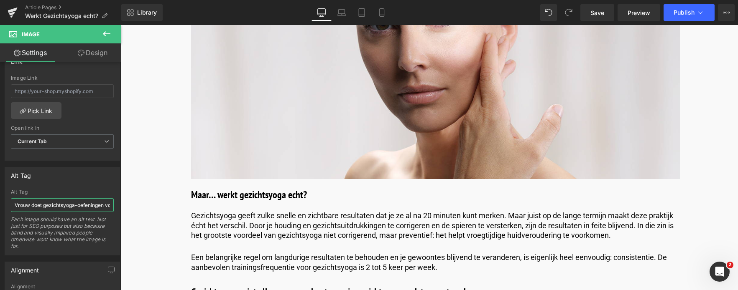
click at [0, 202] on html "Button You are previewing how the will restyle your page. You can not edit Elem…" at bounding box center [369, 145] width 738 height 290
type input "Vrouw doet gezichtsyoga-oefeningen voor een strakkere huid en minder rimpels, f…"
click at [601, 14] on span "Save" at bounding box center [597, 12] width 14 height 9
click at [700, 15] on icon at bounding box center [700, 12] width 8 height 8
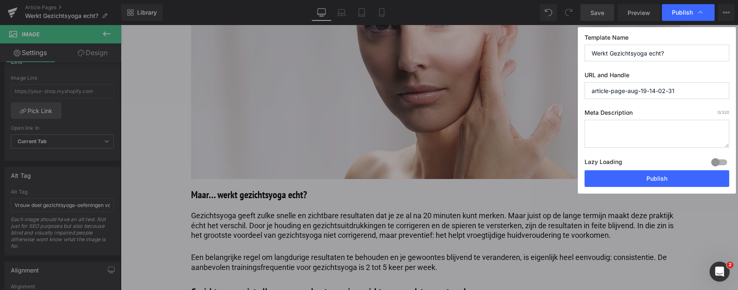
click at [659, 130] on textarea at bounding box center [656, 134] width 145 height 28
paste textarea "Ontdek de waarheid over gezichtsyoga! [PERSON_NAME] hoe het je gezichtsspieren …"
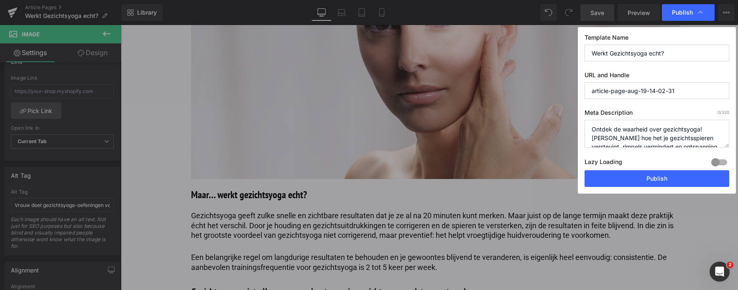
scroll to position [12, 0]
type textarea "Ontdek de waarheid over gezichtsyoga! [PERSON_NAME] hoe het je gezichtsspieren …"
drag, startPoint x: 683, startPoint y: 54, endPoint x: 556, endPoint y: 50, distance: 126.7
click at [556, 50] on div "Publish Template Name Werkt Gezichtsyoga echt? URL and Handle article-page-aug-…" at bounding box center [369, 145] width 738 height 290
click at [661, 53] on input "Werkt Gezichtsyoga echt?" at bounding box center [656, 53] width 145 height 17
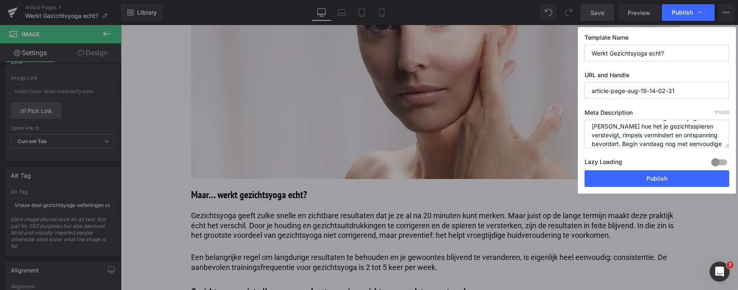
drag, startPoint x: 661, startPoint y: 54, endPoint x: 590, endPoint y: 53, distance: 70.2
click at [590, 53] on input "Werkt Gezichtsyoga echt?" at bounding box center [656, 53] width 145 height 17
drag, startPoint x: 689, startPoint y: 84, endPoint x: 577, endPoint y: 102, distance: 113.4
click at [577, 102] on div "Publish Template Name Werkt Gezichtsyoga echt? URL and Handle article-page-aug-…" at bounding box center [369, 145] width 738 height 290
paste input "Werkt Gezichtsyoga echt"
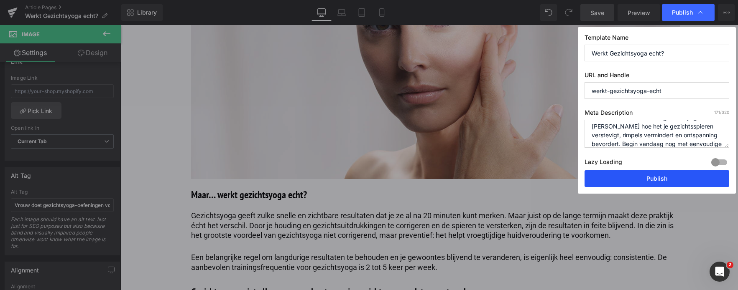
type input "werkt-gezichtsyoga-echt"
click at [651, 178] on button "Publish" at bounding box center [656, 178] width 145 height 17
